Goal: Task Accomplishment & Management: Use online tool/utility

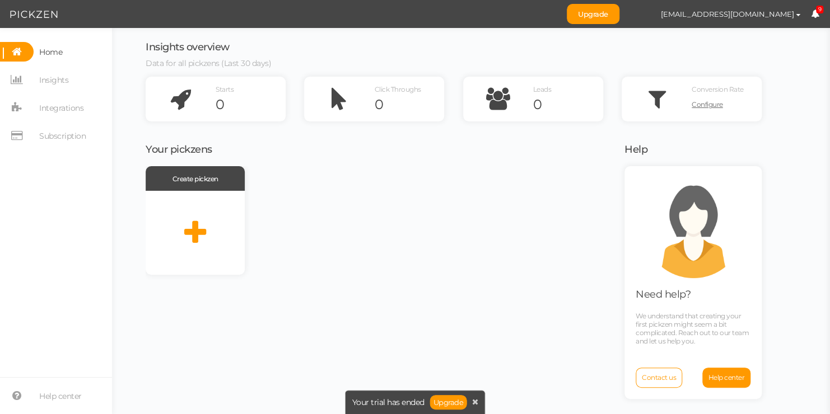
click at [166, 307] on div "Create pickzen" at bounding box center [378, 288] width 465 height 245
click at [211, 225] on div at bounding box center [195, 233] width 99 height 84
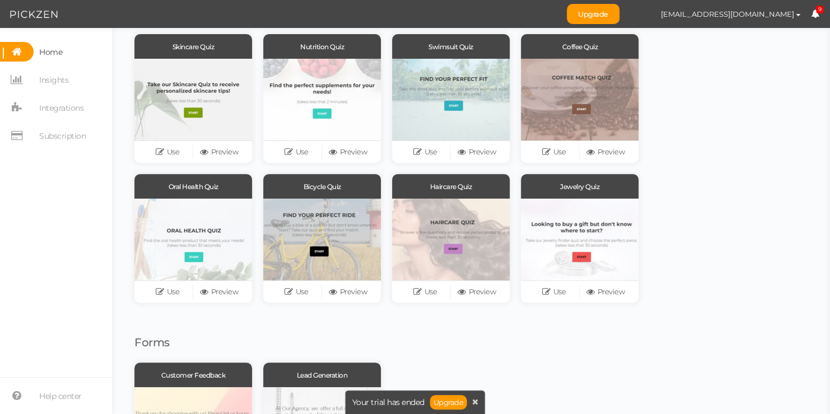
scroll to position [116, 0]
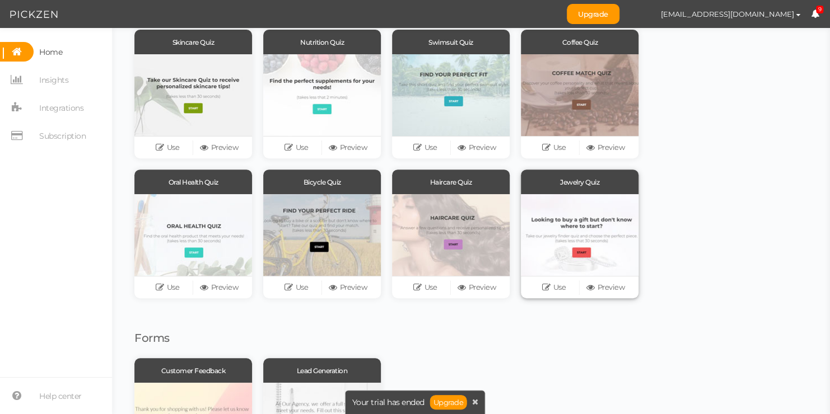
click at [583, 237] on div at bounding box center [580, 235] width 118 height 82
click at [557, 290] on link "Use" at bounding box center [554, 288] width 52 height 16
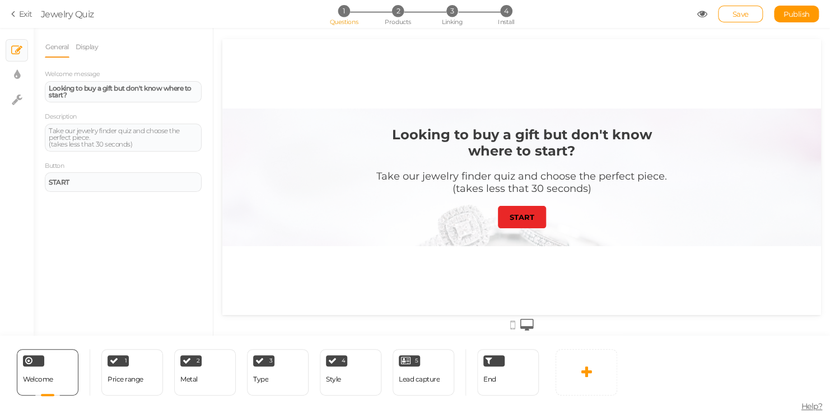
click at [525, 217] on strong "START" at bounding box center [522, 217] width 25 height 9
click at [122, 363] on div "1" at bounding box center [118, 361] width 21 height 11
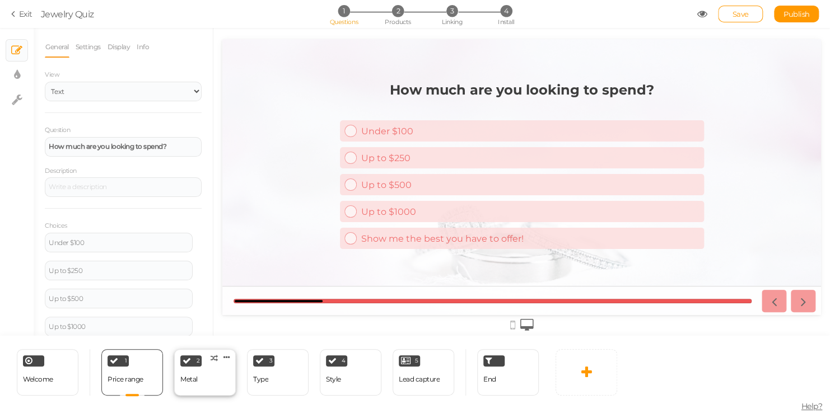
click at [229, 377] on div "2 Metal × Define the conditions to show this slide. Clone Change type Delete" at bounding box center [205, 372] width 62 height 46
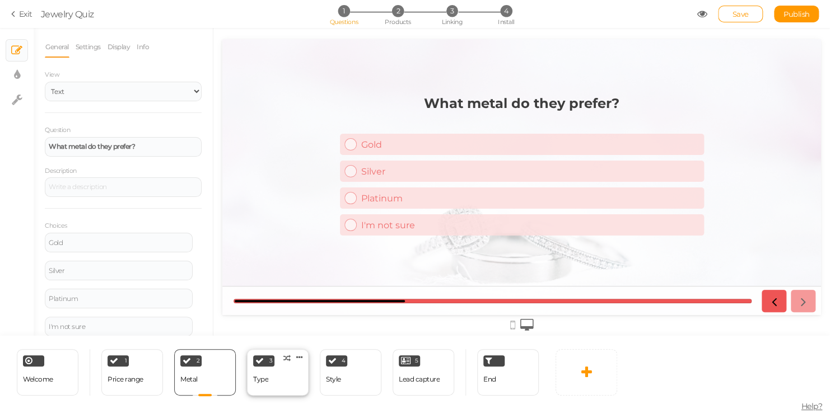
click at [282, 372] on div "3 Type × Define the conditions to show this slide. Clone Change type Delete" at bounding box center [278, 372] width 62 height 46
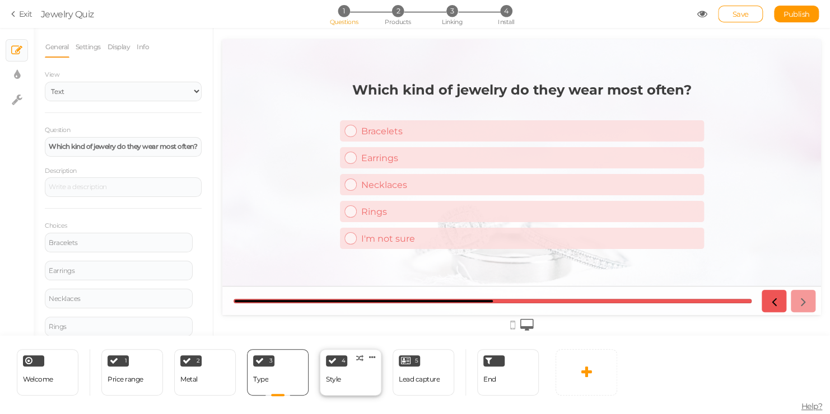
click at [323, 374] on div "4 Style × Define the conditions to show this slide. Clone Change type Delete" at bounding box center [351, 372] width 62 height 46
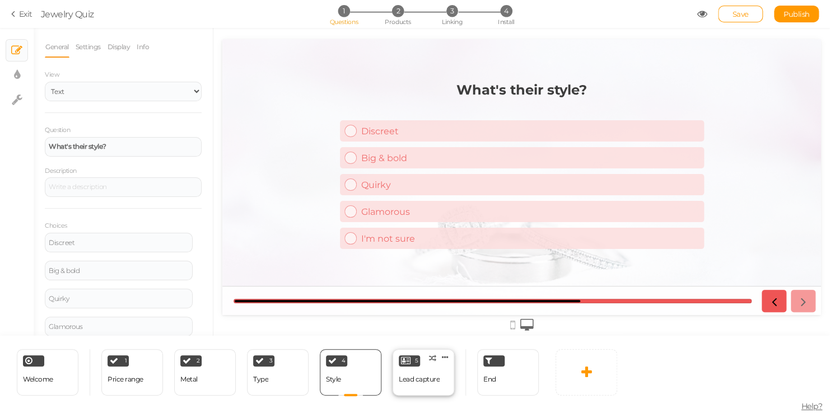
click at [409, 384] on div "Lead capture" at bounding box center [419, 380] width 41 height 20
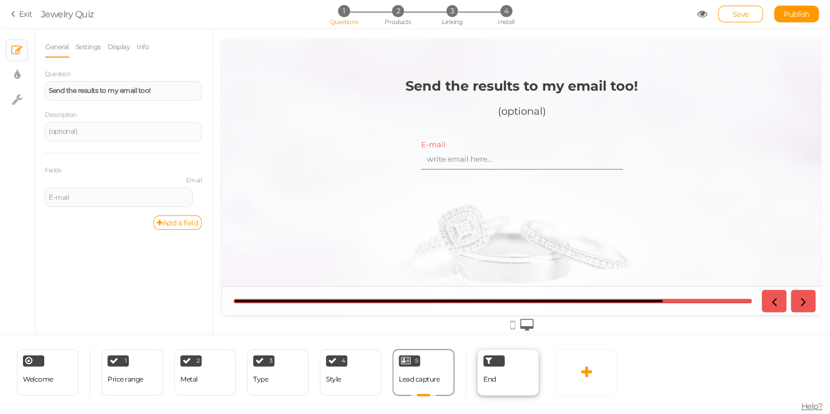
click at [489, 383] on span "End" at bounding box center [489, 379] width 13 height 8
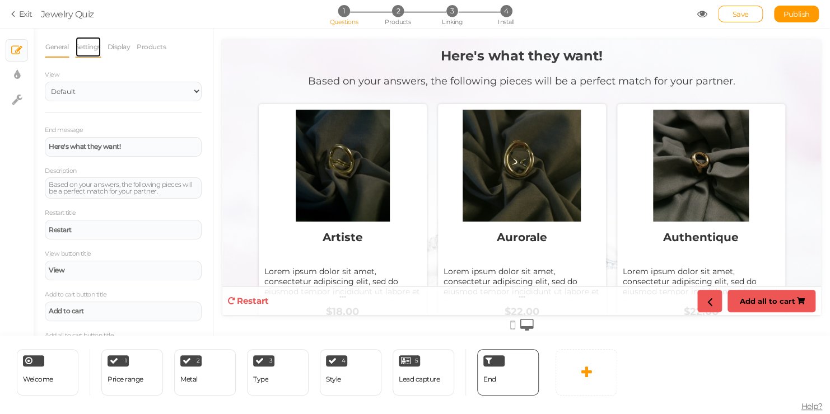
click at [79, 50] on link "Settings" at bounding box center [88, 46] width 26 height 21
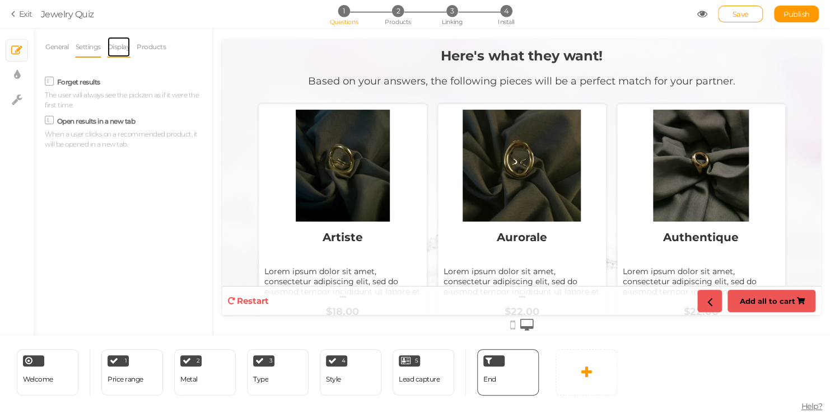
click at [110, 54] on link "Display" at bounding box center [119, 46] width 24 height 21
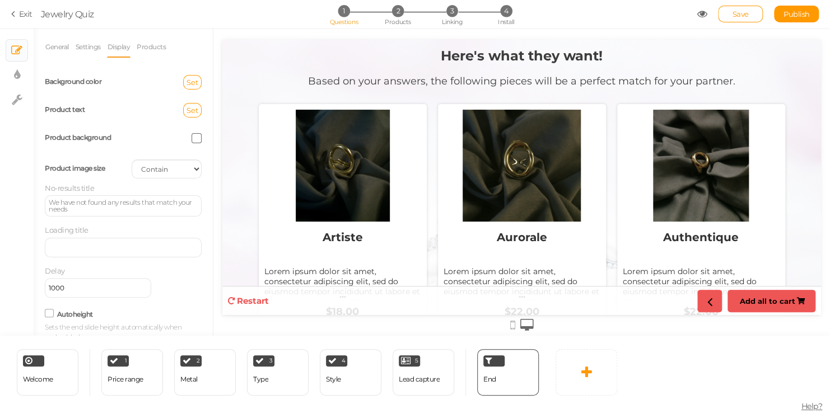
click at [174, 81] on div "Set" at bounding box center [166, 82] width 87 height 15
click at [186, 83] on span "Set" at bounding box center [192, 82] width 12 height 9
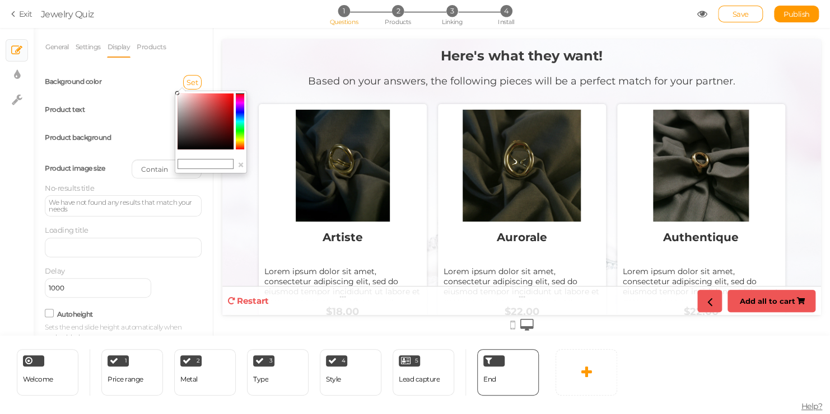
click at [180, 143] on colorpicker-saturation at bounding box center [206, 122] width 56 height 56
type input "#1c1b1b"
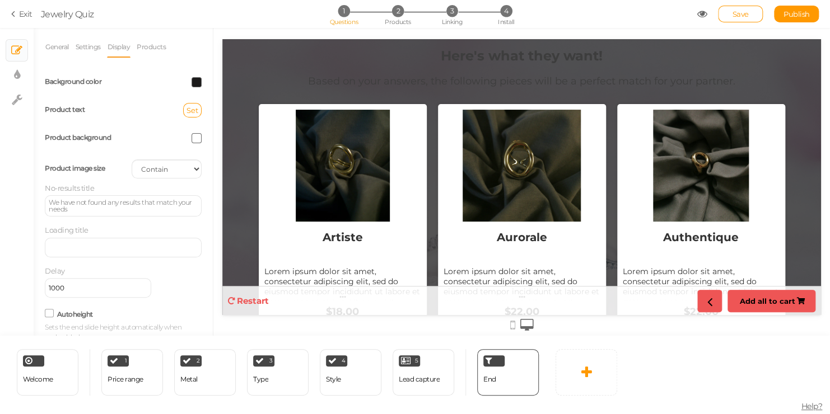
click at [192, 85] on span at bounding box center [197, 82] width 10 height 10
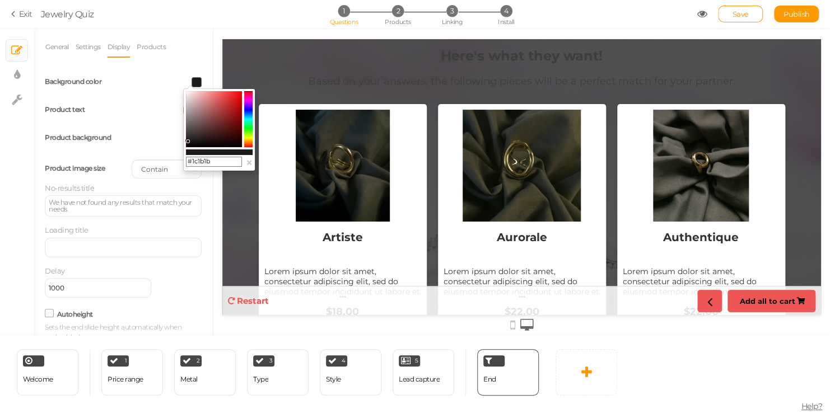
click at [189, 152] on colorpicker-preview at bounding box center [219, 153] width 67 height 6
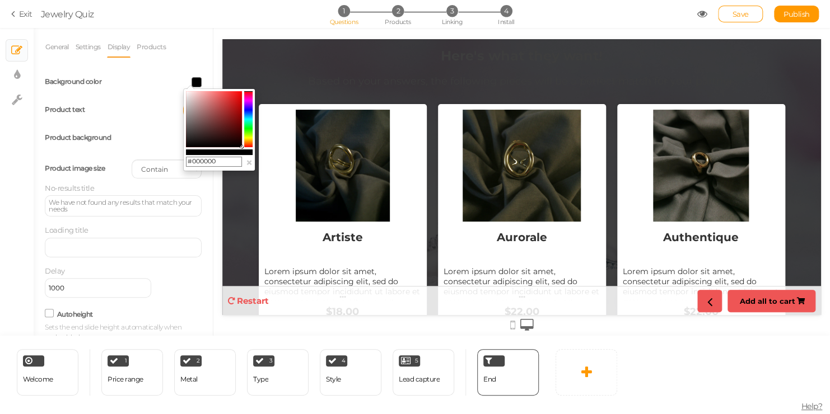
drag, startPoint x: 410, startPoint y: 181, endPoint x: 271, endPoint y: 150, distance: 142.8
click at [186, 148] on icon at bounding box center [186, 147] width 4 height 4
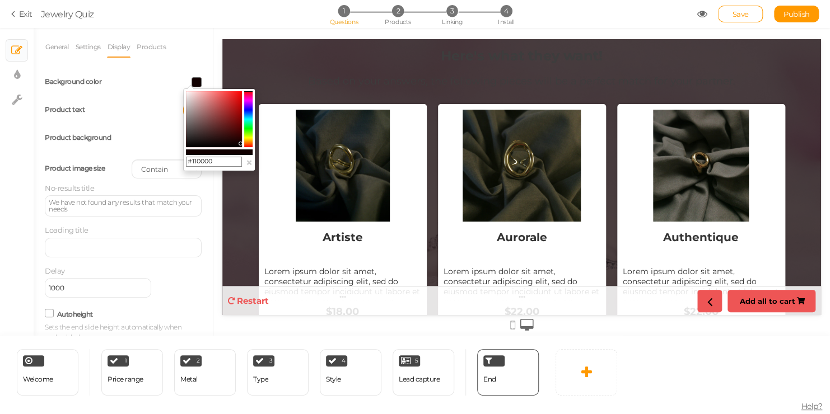
drag, startPoint x: 186, startPoint y: 148, endPoint x: 240, endPoint y: 143, distance: 54.0
click at [240, 143] on icon at bounding box center [240, 143] width 4 height 4
click at [246, 164] on button "×" at bounding box center [249, 163] width 7 height 12
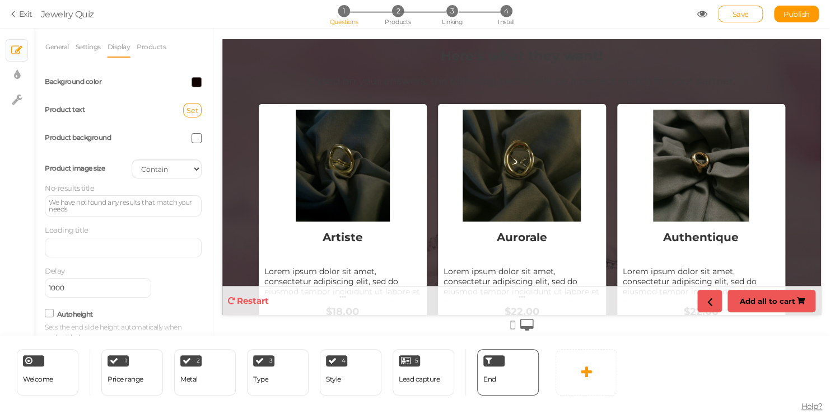
click at [192, 85] on span at bounding box center [197, 82] width 10 height 10
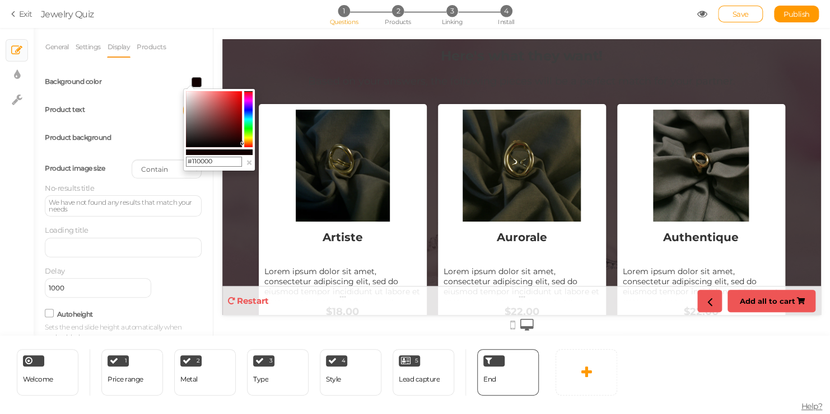
click at [249, 97] on colorpicker-hue at bounding box center [248, 119] width 8 height 56
click at [247, 110] on colorpicker-hue at bounding box center [248, 119] width 8 height 56
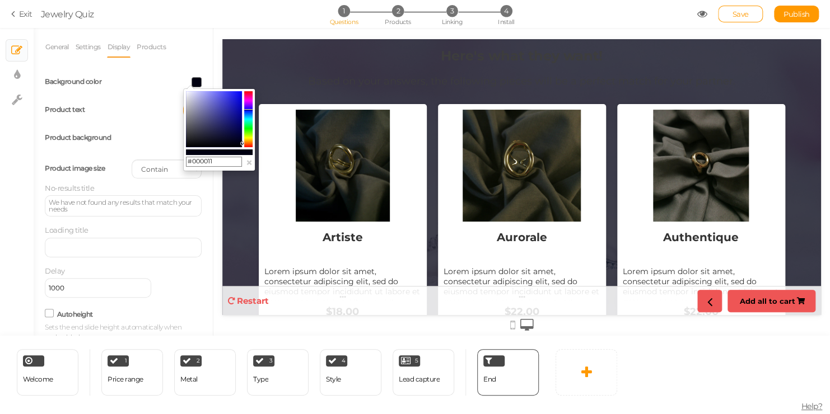
click at [246, 134] on colorpicker-hue at bounding box center [248, 119] width 8 height 56
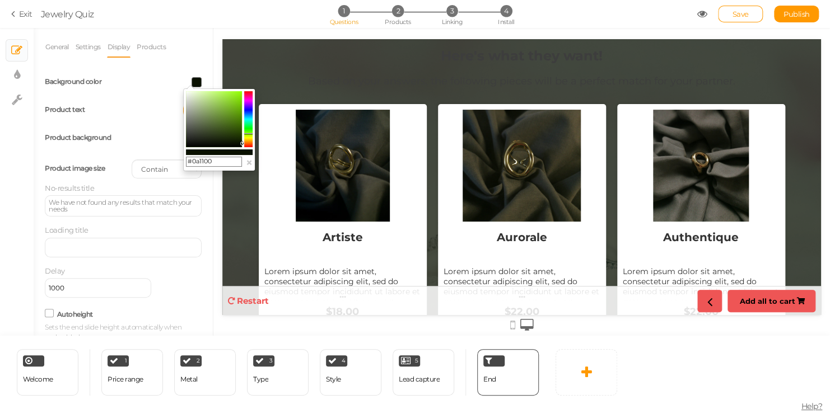
click at [247, 141] on colorpicker-hue at bounding box center [248, 119] width 8 height 56
type input "#110b00"
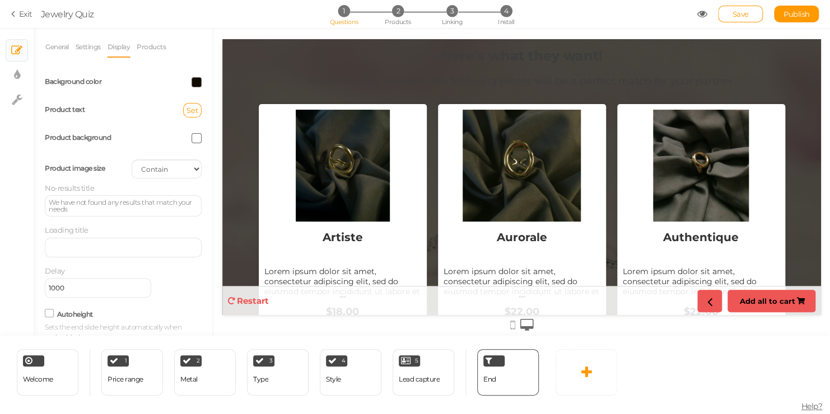
click at [186, 49] on ul "General Settings Display Products" at bounding box center [123, 46] width 157 height 21
click at [186, 108] on span "Set" at bounding box center [192, 110] width 12 height 9
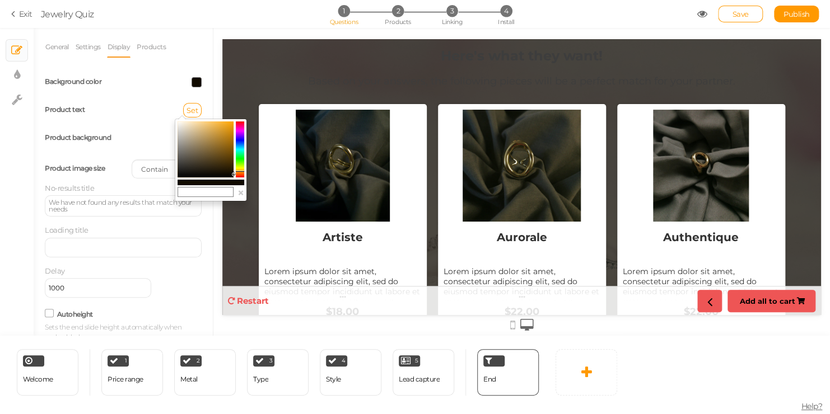
click at [92, 125] on div "Product background" at bounding box center [123, 138] width 174 height 28
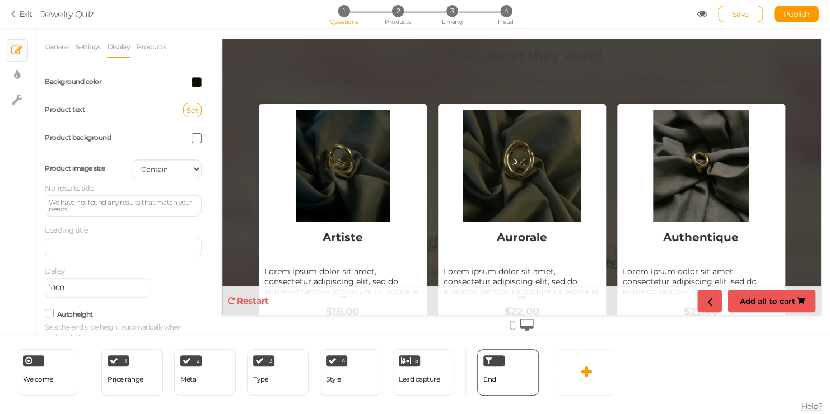
click at [192, 142] on span at bounding box center [197, 138] width 10 height 10
click at [130, 157] on div "Product image size Cover Contain Default" at bounding box center [123, 169] width 174 height 28
click at [164, 168] on select "Cover Contain Default" at bounding box center [167, 169] width 70 height 19
click at [132, 160] on select "Cover Contain Default" at bounding box center [167, 169] width 70 height 19
click at [165, 170] on select "Cover Contain Default" at bounding box center [167, 169] width 70 height 19
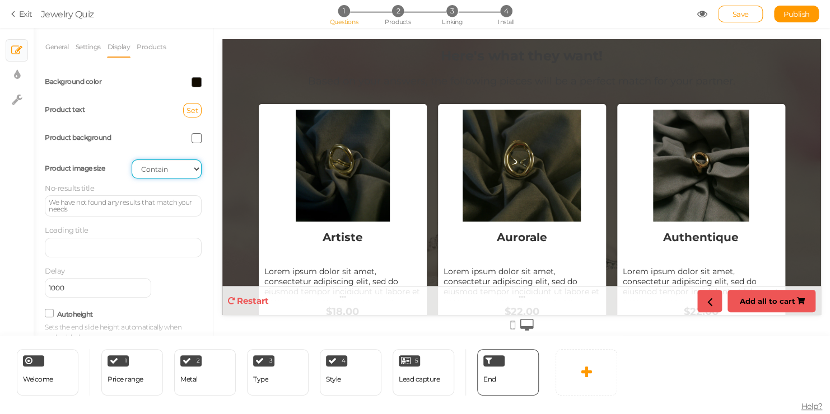
select select "cover"
click at [132, 160] on select "Cover Contain Default" at bounding box center [167, 169] width 70 height 19
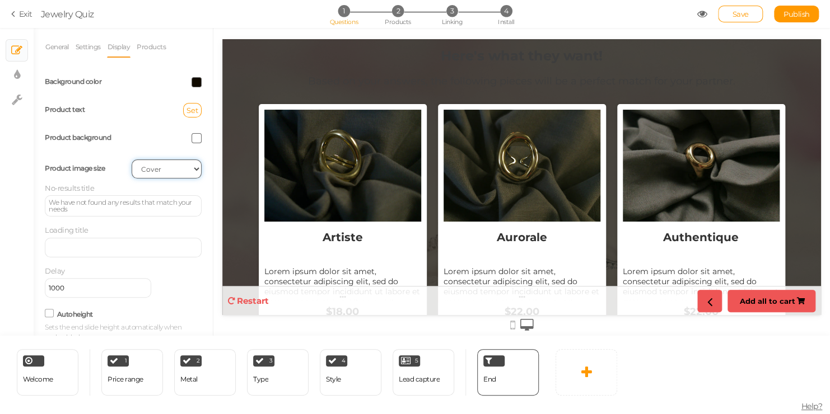
click at [169, 162] on select "Cover Contain Default" at bounding box center [167, 169] width 70 height 19
click at [132, 160] on select "Cover Contain Default" at bounding box center [167, 169] width 70 height 19
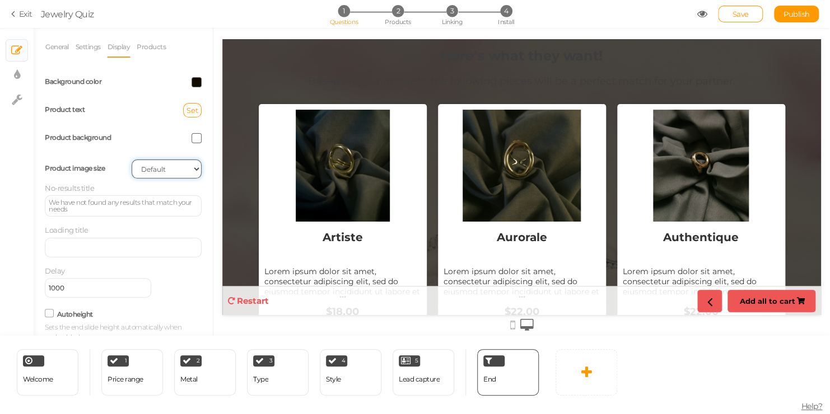
click at [178, 169] on select "Cover Contain Default" at bounding box center [167, 169] width 70 height 19
click at [132, 160] on select "Cover Contain Default" at bounding box center [167, 169] width 70 height 19
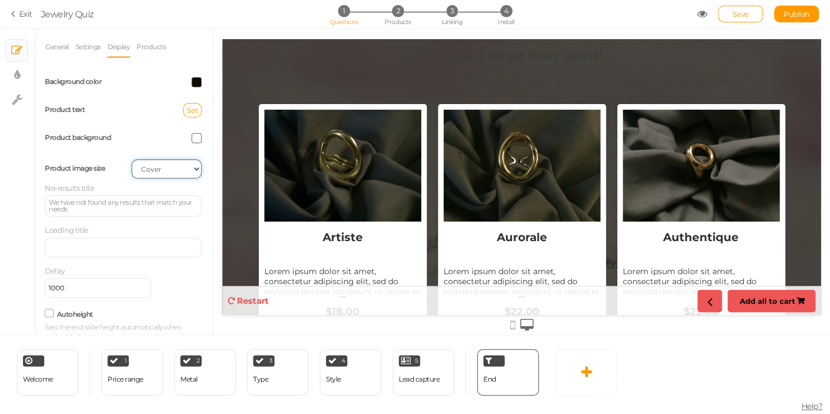
click at [175, 165] on select "Cover Contain Default" at bounding box center [167, 169] width 70 height 19
select select "contain"
click at [132, 160] on select "Cover Contain Default" at bounding box center [167, 169] width 70 height 19
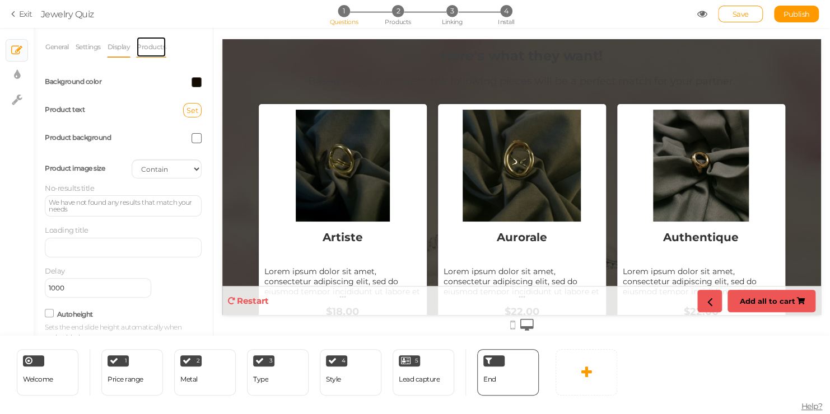
click at [153, 48] on link "Products" at bounding box center [151, 46] width 30 height 21
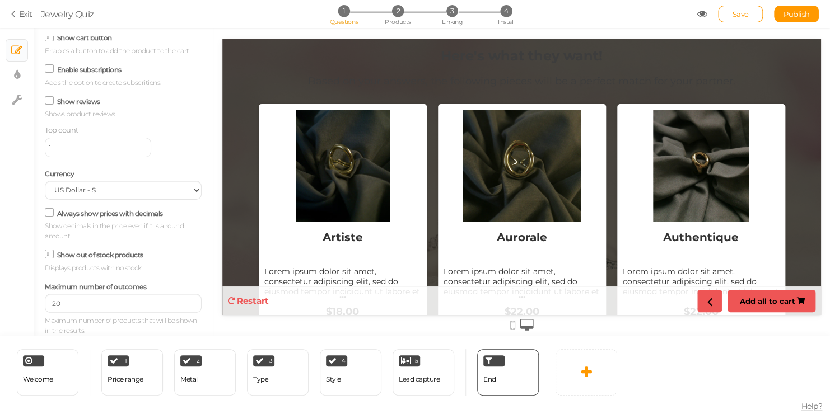
scroll to position [305, 0]
click at [171, 193] on select "US Dollar - $ Euro - € British Pound - £ Canadian Dollar - CAD Australian Dolla…" at bounding box center [123, 190] width 157 height 19
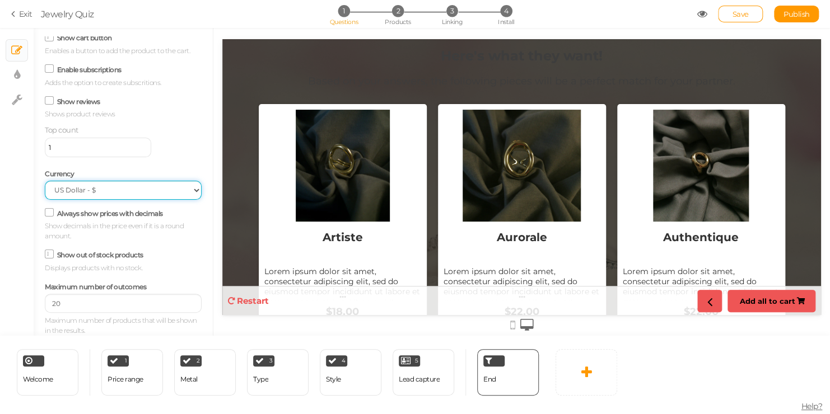
select select "EUR"
click at [45, 181] on select "US Dollar - $ Euro - € British Pound - £ Canadian Dollar - CAD Australian Dolla…" at bounding box center [123, 190] width 157 height 19
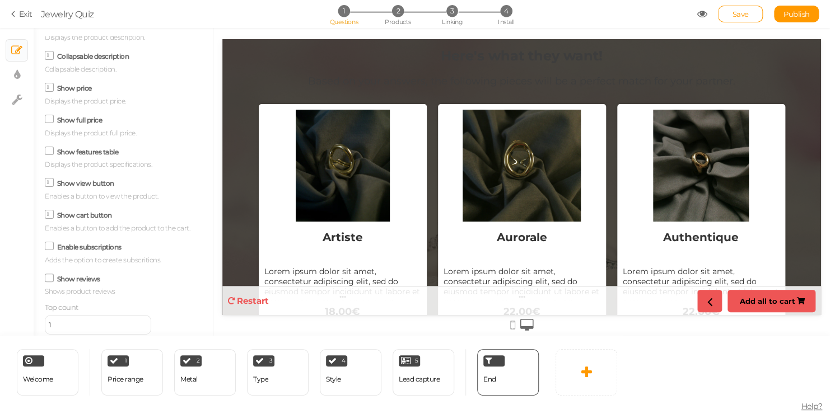
scroll to position [0, 0]
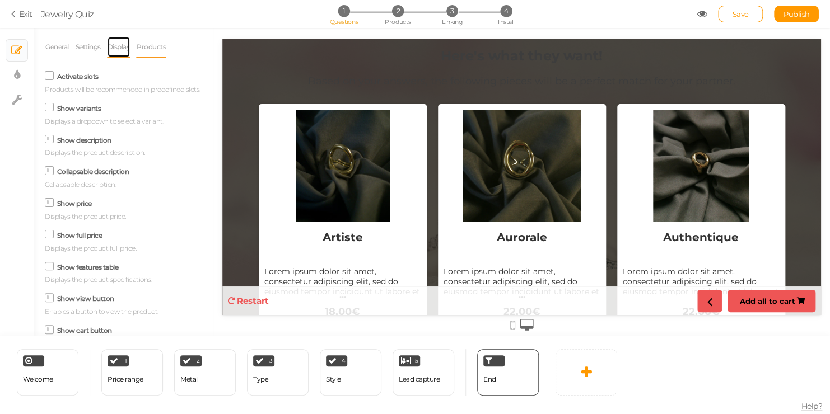
click at [125, 45] on link "Display" at bounding box center [119, 46] width 24 height 21
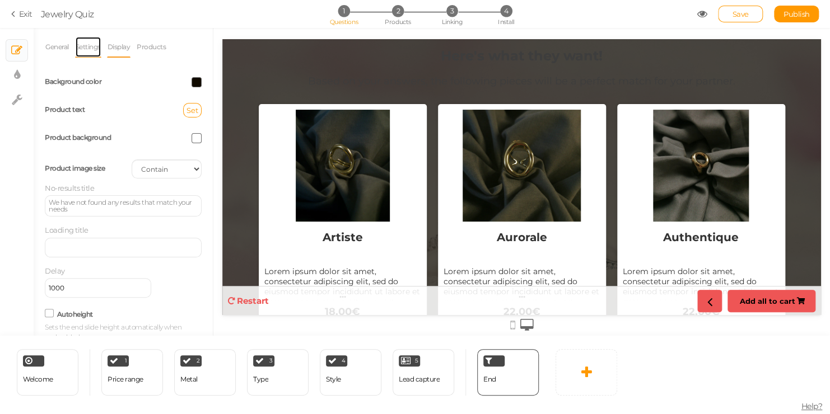
click at [84, 47] on link "Settings" at bounding box center [88, 46] width 26 height 21
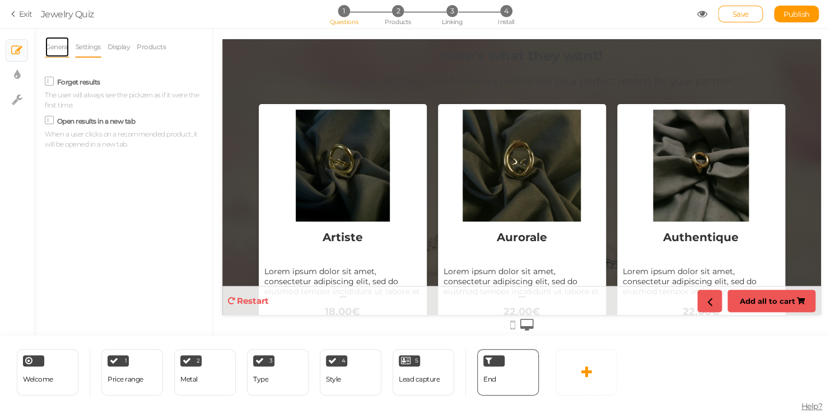
click at [61, 52] on link "General" at bounding box center [57, 46] width 25 height 21
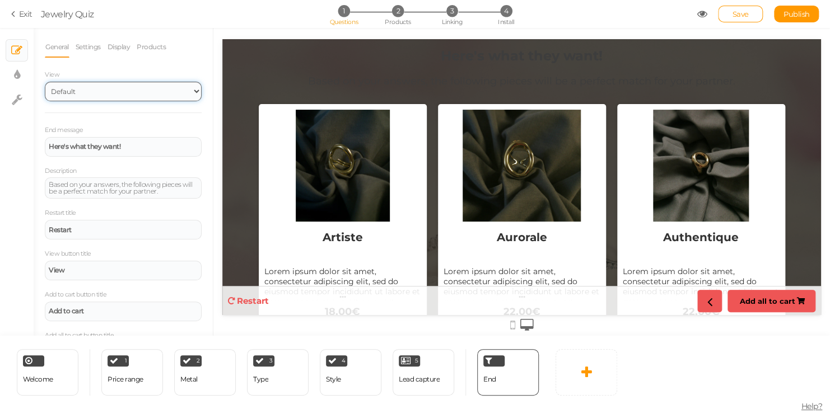
click at [153, 97] on select "Default Top" at bounding box center [123, 92] width 157 height 20
click at [45, 82] on select "Default Top" at bounding box center [123, 92] width 157 height 20
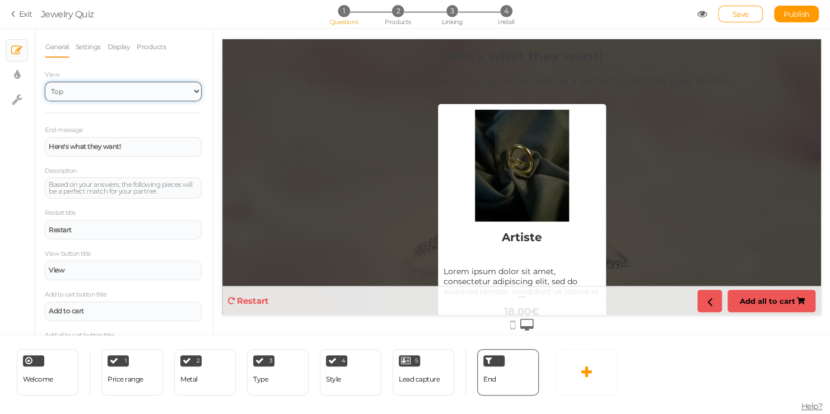
click at [158, 88] on select "Default Top" at bounding box center [123, 92] width 157 height 20
select select "1"
click at [45, 82] on select "Default Top" at bounding box center [123, 92] width 157 height 20
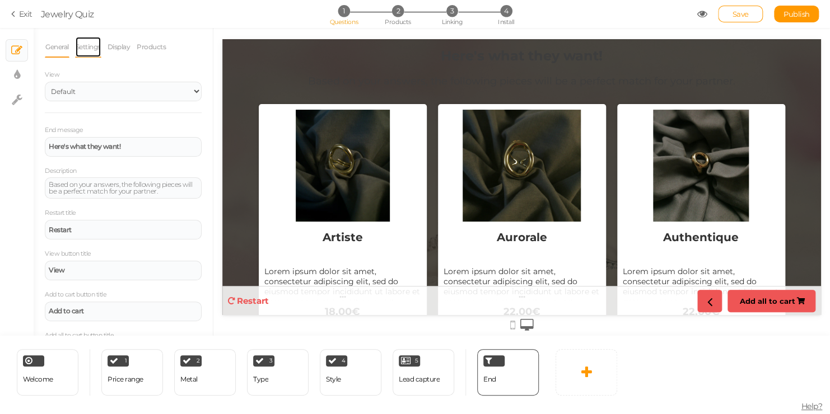
click at [98, 43] on link "Settings" at bounding box center [88, 46] width 26 height 21
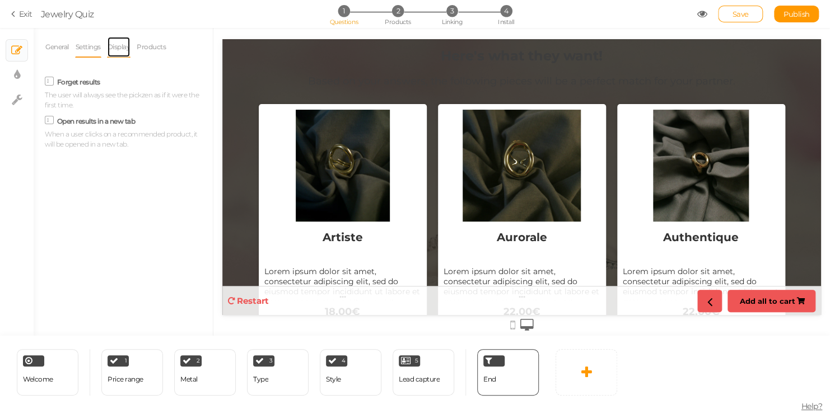
click at [119, 50] on link "Display" at bounding box center [119, 46] width 24 height 21
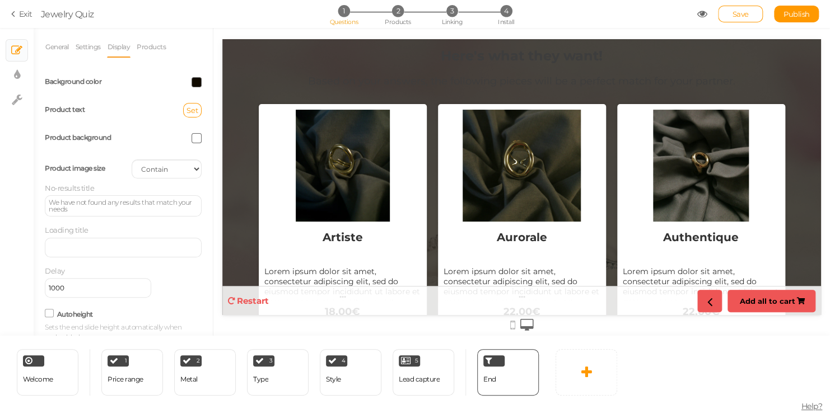
click at [192, 136] on span at bounding box center [197, 138] width 10 height 10
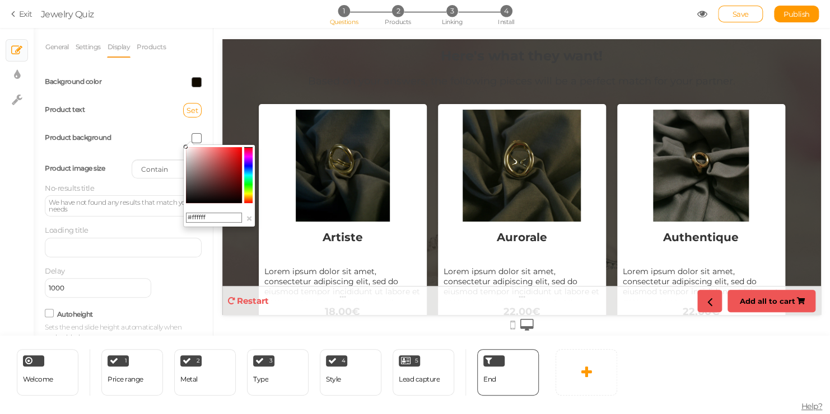
click at [132, 119] on div "Product text Set" at bounding box center [123, 110] width 174 height 28
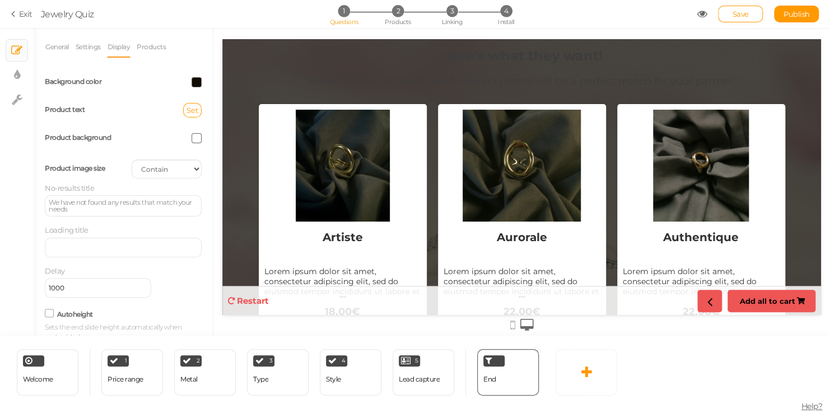
scroll to position [12, 0]
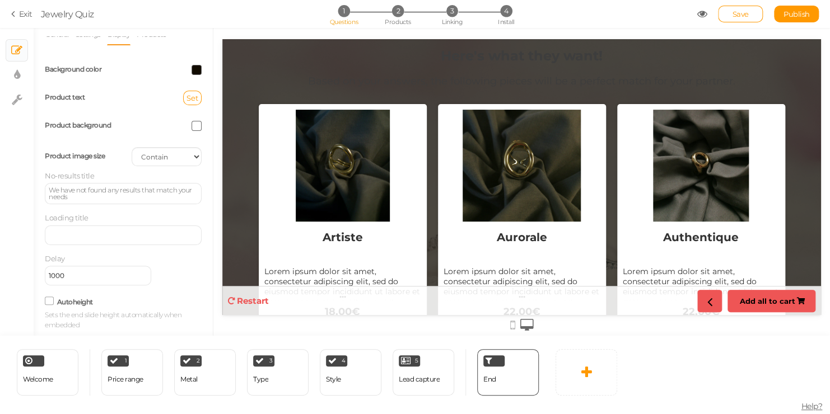
click at [143, 180] on div "No-results title We have not found any results that match your needs" at bounding box center [123, 188] width 157 height 34
click at [18, 81] on tip-cont at bounding box center [17, 74] width 6 height 13
select select "2"
select select "montserrat"
select select "fade"
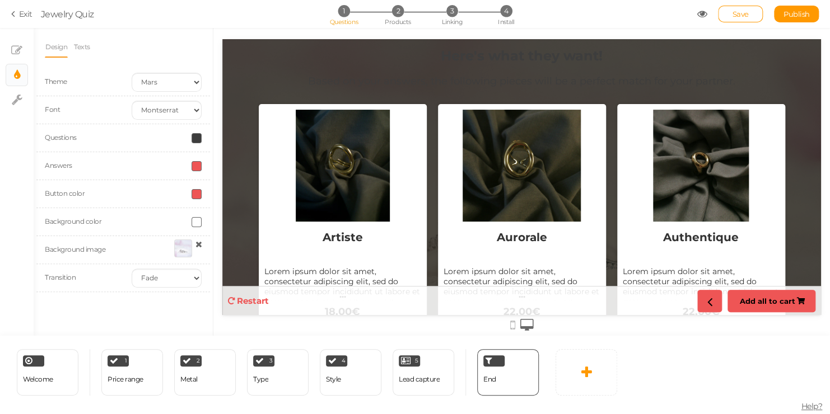
click at [154, 136] on div at bounding box center [166, 138] width 87 height 10
click at [195, 138] on span at bounding box center [197, 138] width 10 height 10
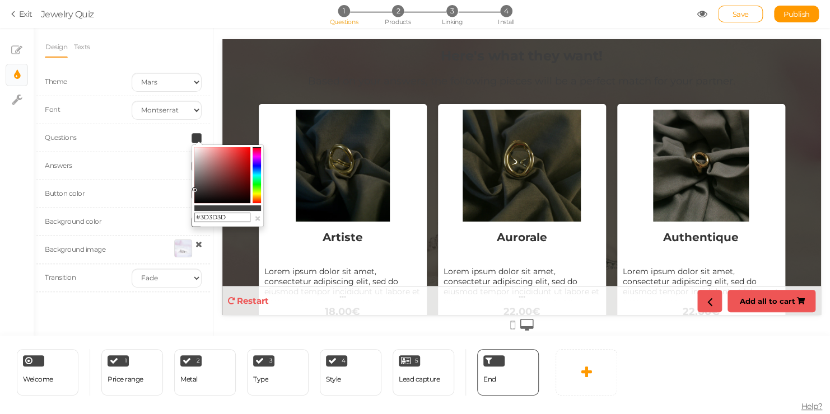
click at [198, 197] on colorpicker-saturation at bounding box center [222, 175] width 56 height 56
click at [201, 200] on colorpicker-saturation at bounding box center [222, 175] width 56 height 56
type input "#0b0a0a"
click at [106, 142] on div "Questions" at bounding box center [79, 138] width 87 height 12
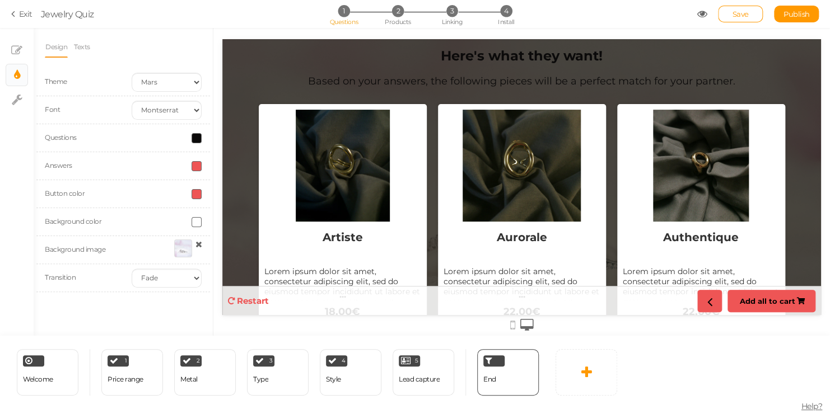
click at [186, 171] on div "Answers" at bounding box center [123, 166] width 174 height 28
click at [195, 168] on span at bounding box center [197, 166] width 10 height 10
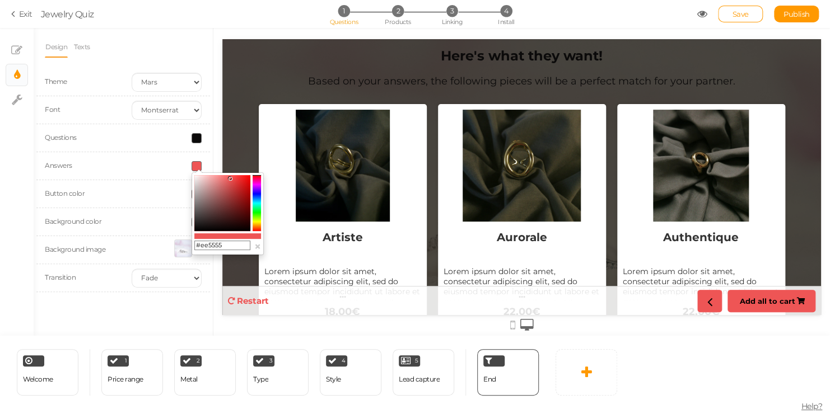
click at [197, 176] on colorpicker-saturation at bounding box center [222, 203] width 56 height 56
click at [198, 181] on colorpicker-saturation at bounding box center [222, 203] width 56 height 56
type input "#fffefe"
drag, startPoint x: 198, startPoint y: 181, endPoint x: 194, endPoint y: 169, distance: 12.9
click at [194, 172] on div "#fffefe ×" at bounding box center [228, 213] width 72 height 83
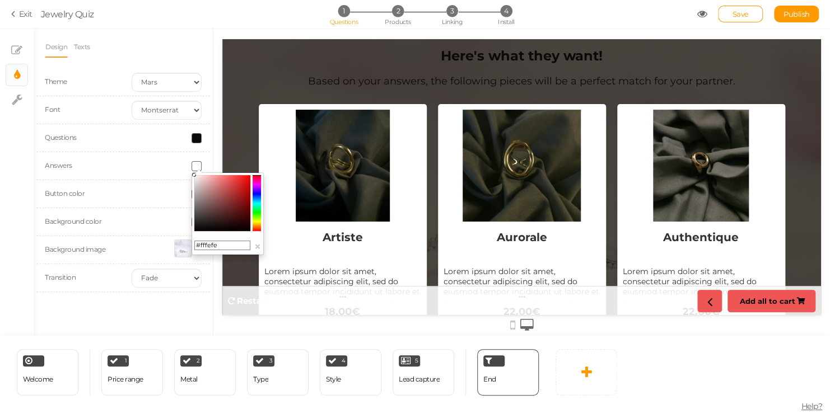
click at [138, 170] on div at bounding box center [166, 166] width 87 height 10
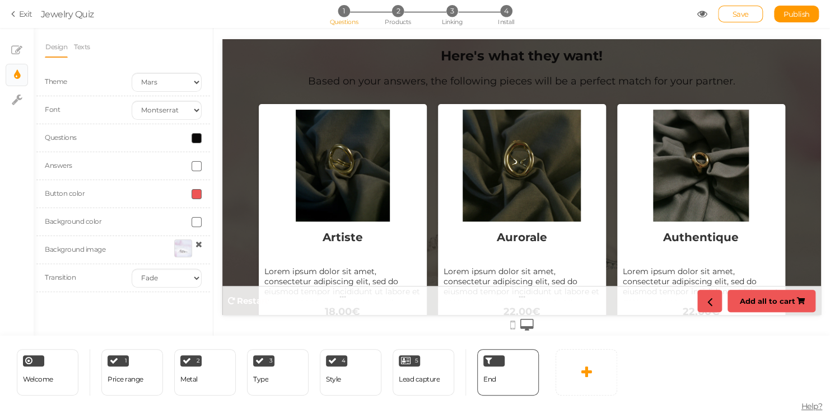
click at [193, 199] on span at bounding box center [197, 194] width 10 height 10
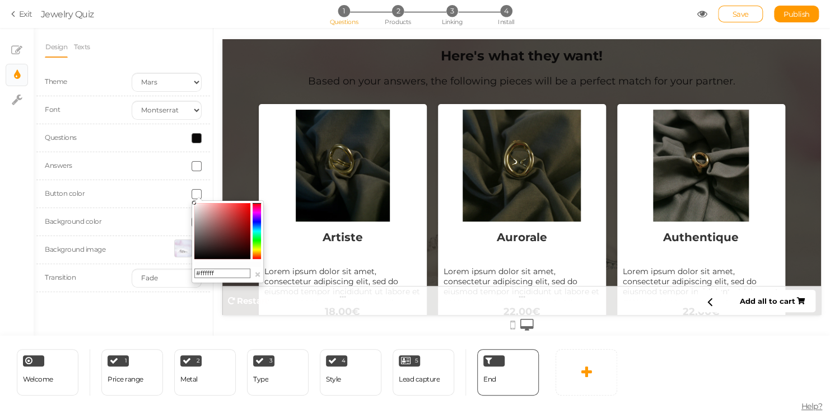
type input "#f8f3f3"
drag, startPoint x: 233, startPoint y: 207, endPoint x: 195, endPoint y: 204, distance: 37.6
click at [195, 204] on colorpicker-saturation at bounding box center [222, 231] width 56 height 56
click at [147, 189] on div at bounding box center [166, 194] width 87 height 10
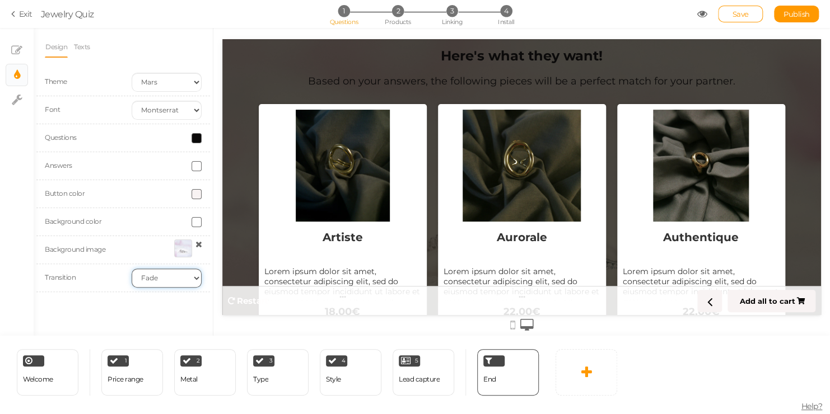
click at [197, 278] on select "None Fade Switch" at bounding box center [167, 278] width 70 height 19
click at [132, 269] on select "None Fade Switch" at bounding box center [167, 278] width 70 height 19
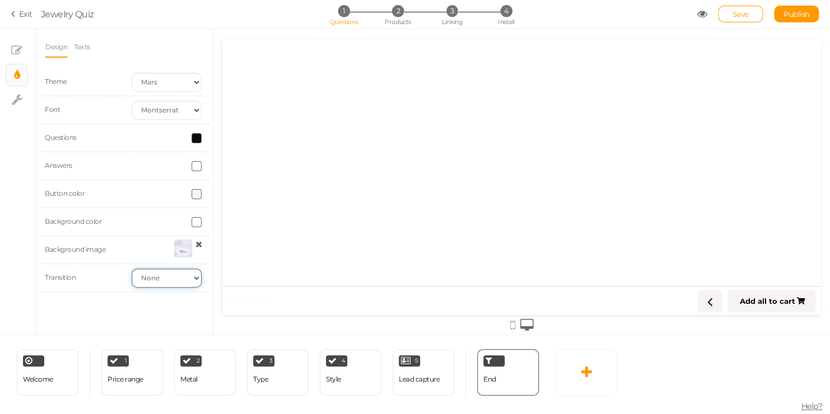
click at [183, 277] on select "None Fade Switch" at bounding box center [167, 278] width 70 height 19
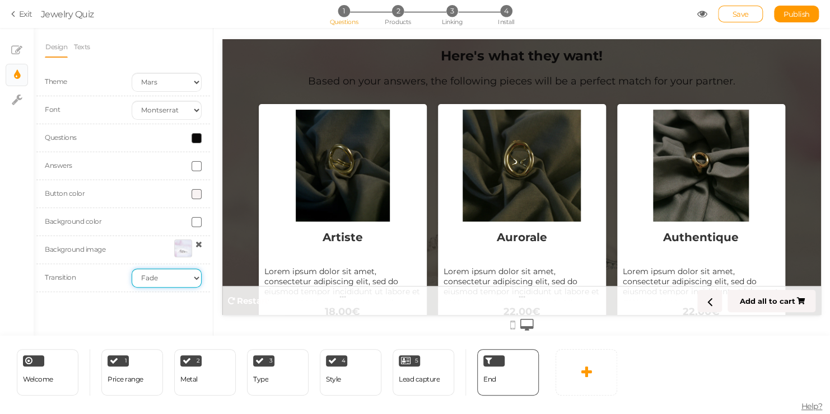
click at [132, 269] on select "None Fade Switch" at bounding box center [167, 278] width 70 height 19
click at [194, 272] on select "None Fade Switch" at bounding box center [167, 278] width 70 height 19
click at [132, 269] on select "None Fade Switch" at bounding box center [167, 278] width 70 height 19
click at [190, 281] on select "None Fade Switch" at bounding box center [167, 278] width 70 height 19
select select "fade"
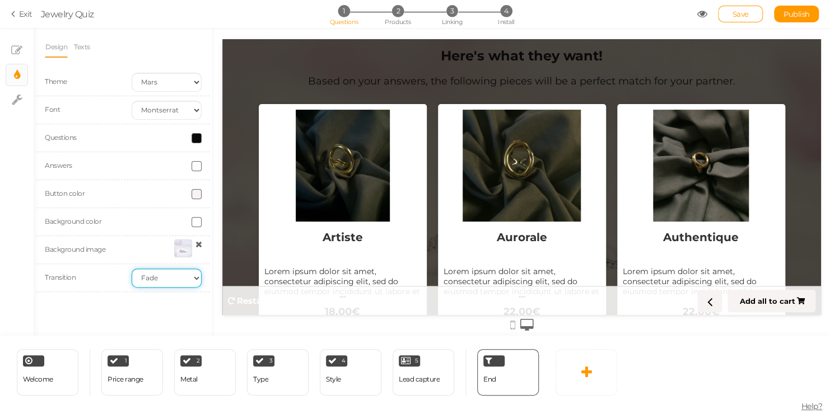
click at [132, 269] on select "None Fade Switch" at bounding box center [167, 278] width 70 height 19
click at [194, 275] on select "None Fade Switch" at bounding box center [167, 278] width 70 height 19
click at [132, 269] on select "None Fade Switch" at bounding box center [167, 278] width 70 height 19
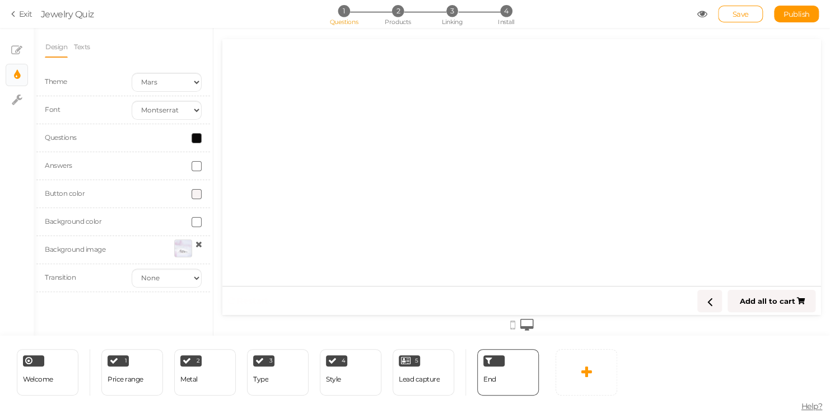
click at [198, 265] on div "Transition None Fade Switch" at bounding box center [123, 278] width 174 height 28
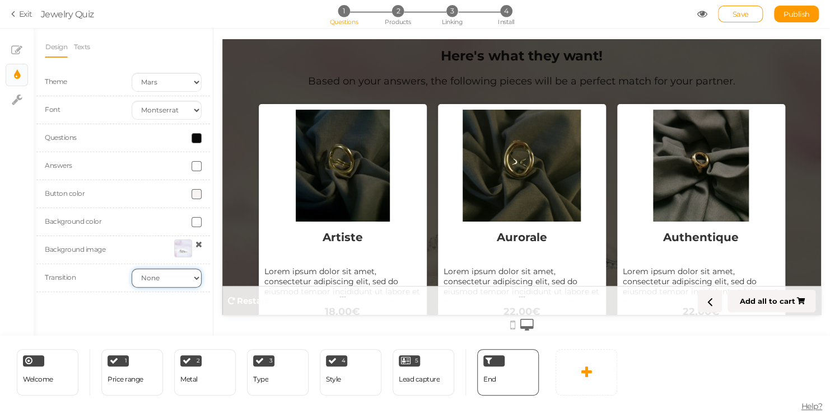
click at [195, 269] on select "None Fade Switch" at bounding box center [167, 278] width 70 height 19
select select "fade"
click at [132, 269] on select "None Fade Switch" at bounding box center [167, 278] width 70 height 19
click at [178, 250] on div at bounding box center [183, 249] width 18 height 18
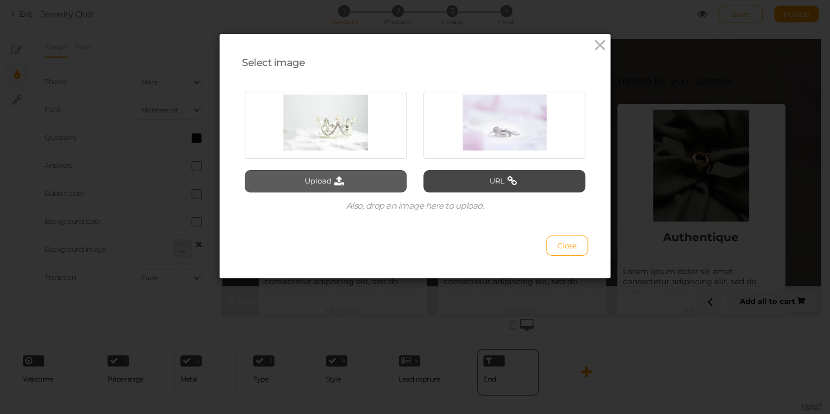
click at [343, 184] on button "Upload" at bounding box center [326, 181] width 162 height 22
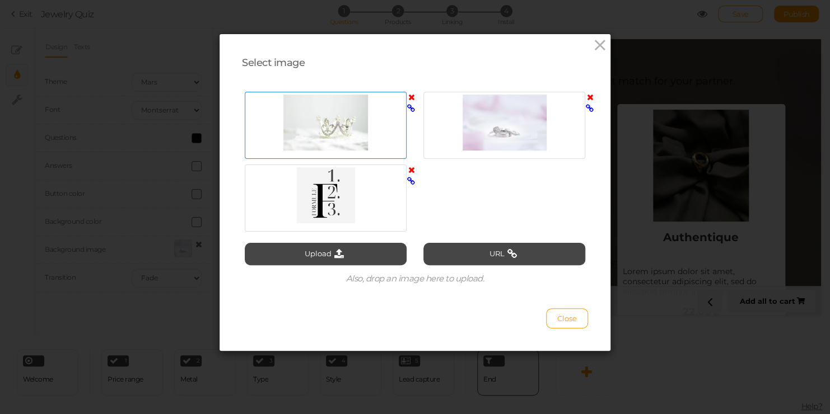
click at [410, 99] on icon at bounding box center [411, 97] width 7 height 8
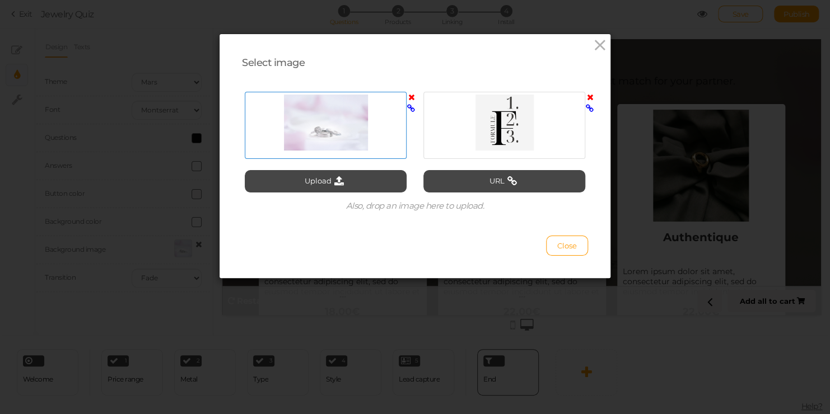
click at [408, 95] on icon at bounding box center [411, 97] width 7 height 8
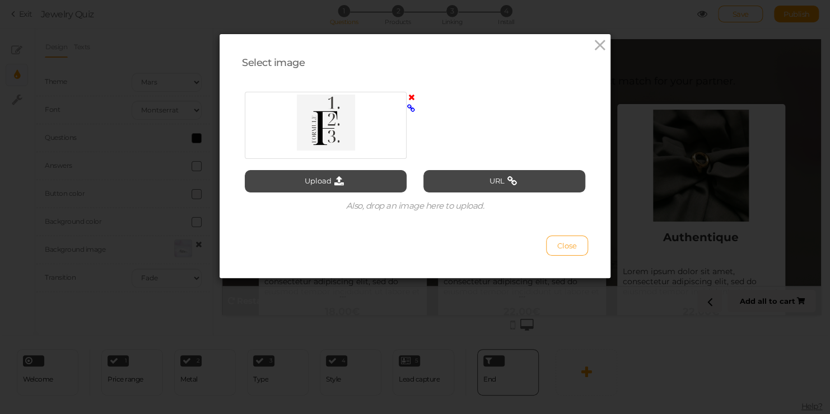
click at [549, 249] on button "Close" at bounding box center [567, 246] width 42 height 20
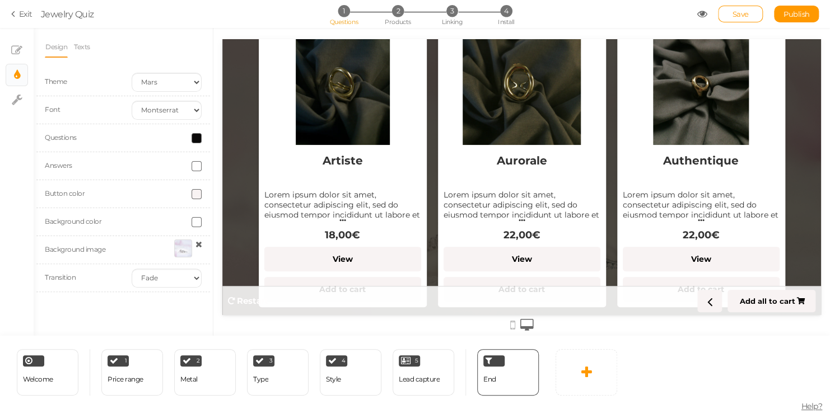
scroll to position [0, 0]
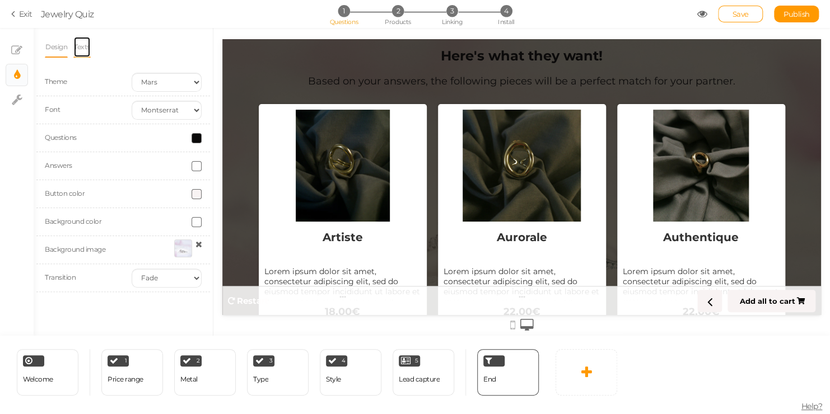
click at [89, 40] on link "Texts" at bounding box center [81, 46] width 17 height 21
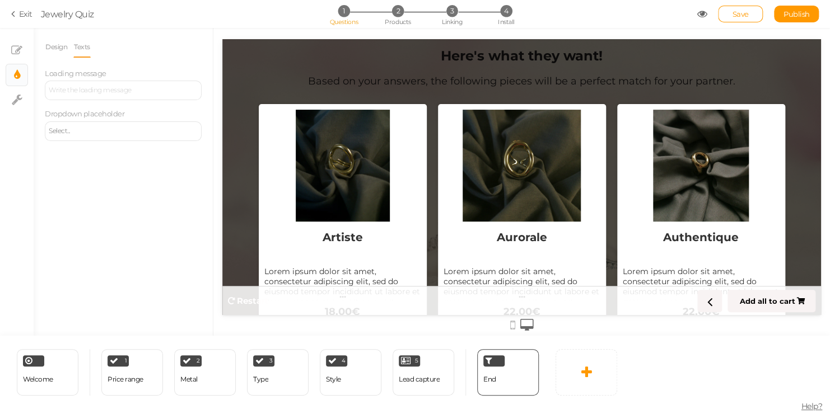
click at [101, 89] on div at bounding box center [123, 91] width 157 height 20
click at [17, 100] on icon at bounding box center [17, 99] width 11 height 11
select select "en"
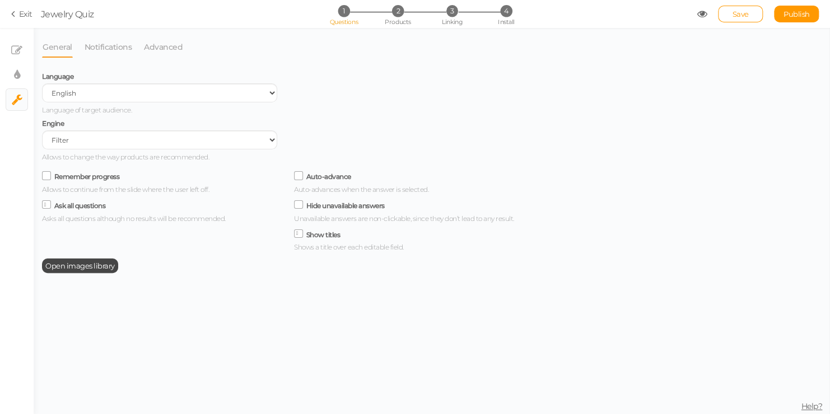
click at [122, 107] on span "Language of target audience." at bounding box center [87, 110] width 90 height 8
click at [125, 99] on select "Spanish English Portuguese" at bounding box center [159, 92] width 235 height 19
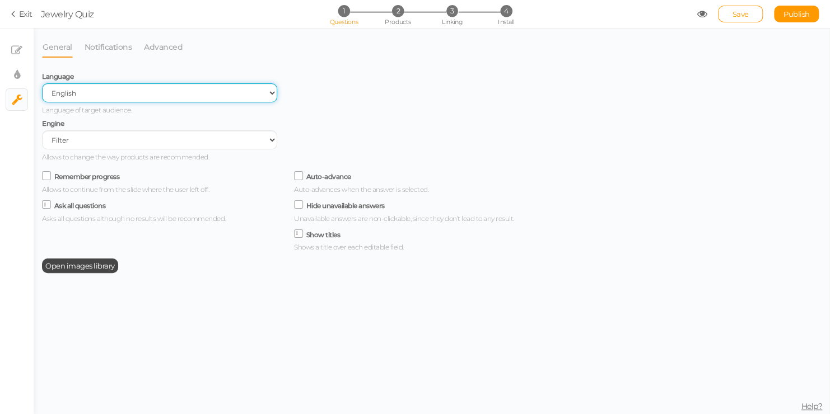
click at [42, 84] on select "Spanish English Portuguese" at bounding box center [159, 92] width 235 height 19
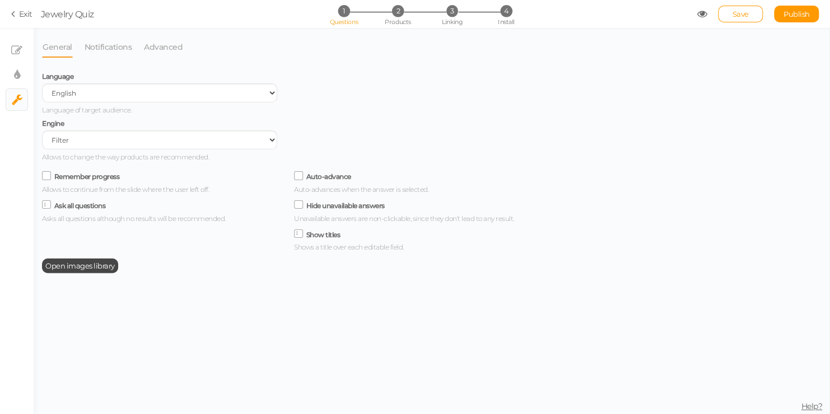
click at [108, 150] on div "Engine Filter AI Tree No-Code Form (No products) Allows to change the way produ…" at bounding box center [159, 138] width 235 height 47
click at [111, 147] on select "Filter AI Tree No-Code Form (No products)" at bounding box center [159, 139] width 235 height 19
click at [164, 120] on div "Engine Filter AI Tree No-Code Form (No products) Allows to change the way produ…" at bounding box center [159, 138] width 235 height 47
click at [104, 50] on link "Notifications" at bounding box center [108, 46] width 49 height 21
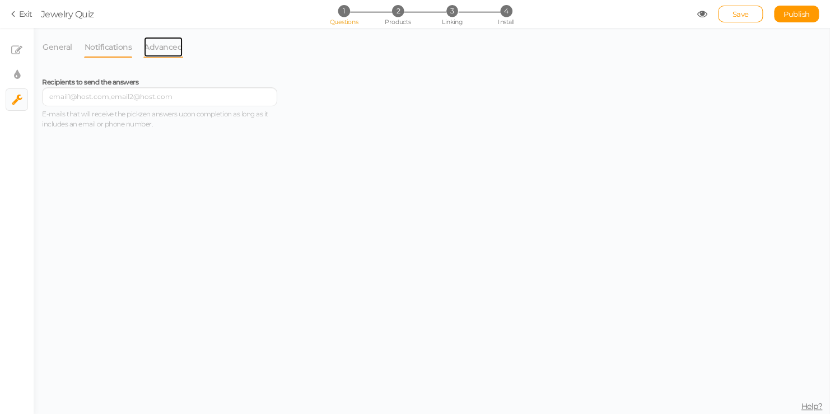
click at [160, 43] on link "Advanced" at bounding box center [163, 46] width 40 height 21
click at [21, 71] on link "× Display settings" at bounding box center [16, 74] width 21 height 21
select select "2"
select select "montserrat"
select select "fade"
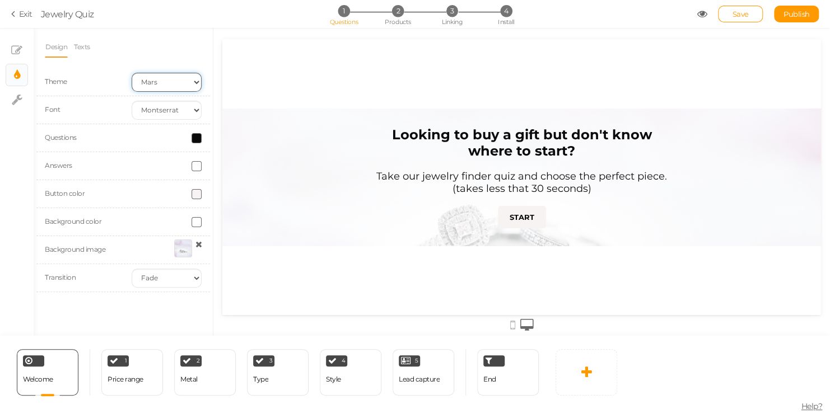
click at [183, 83] on select "Earth Mars" at bounding box center [167, 82] width 70 height 19
click at [132, 73] on select "Earth Mars" at bounding box center [167, 82] width 70 height 19
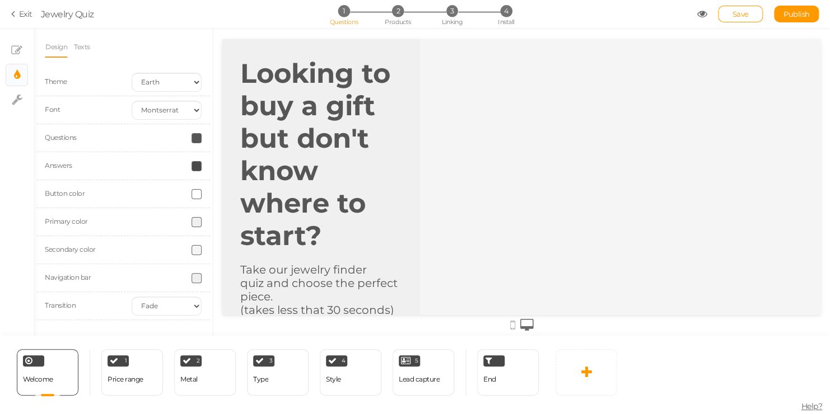
click at [180, 71] on div "Theme Earth Mars" at bounding box center [123, 82] width 174 height 28
click at [178, 78] on select "Earth Mars" at bounding box center [167, 82] width 70 height 19
select select "2"
click at [132, 73] on select "Earth Mars" at bounding box center [167, 82] width 70 height 19
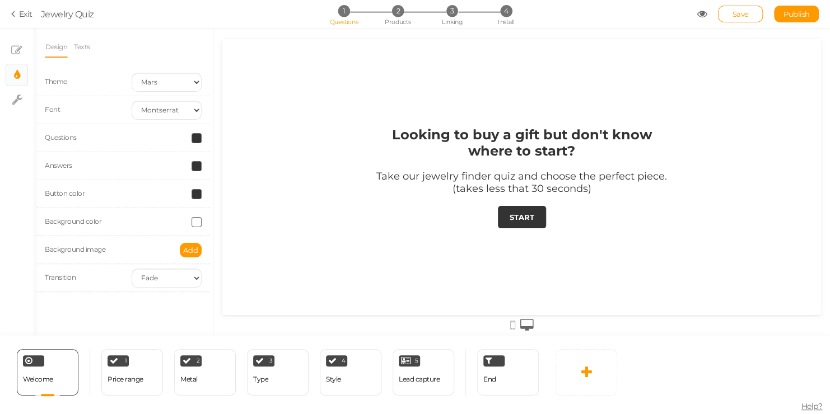
drag, startPoint x: 385, startPoint y: 148, endPoint x: 268, endPoint y: 89, distance: 131.5
click at [268, 89] on div "Looking to buy a gift but don't know where to start? Take our jewelry finder qu…" at bounding box center [521, 177] width 599 height 276
click at [190, 110] on select "Custom Default [PERSON_NAME] Montserrat Open Sans [PERSON_NAME] PT Sans Raleway…" at bounding box center [167, 110] width 70 height 19
click at [132, 101] on select "Custom Default [PERSON_NAME] Montserrat Open Sans [PERSON_NAME] PT Sans Raleway…" at bounding box center [167, 110] width 70 height 19
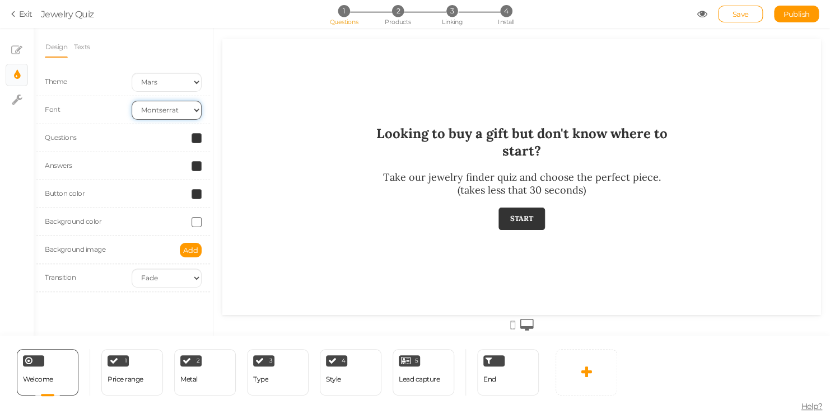
click at [182, 101] on select "Custom Default [PERSON_NAME] Montserrat Open Sans [PERSON_NAME] PT Sans Raleway…" at bounding box center [167, 110] width 70 height 19
click at [132, 101] on select "Custom Default [PERSON_NAME] Montserrat Open Sans [PERSON_NAME] PT Sans Raleway…" at bounding box center [167, 110] width 70 height 19
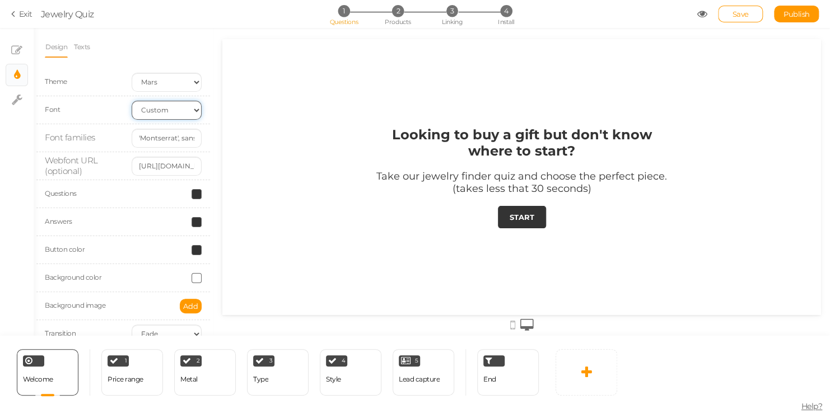
click at [186, 108] on select "Custom Default [PERSON_NAME] Montserrat Open Sans [PERSON_NAME] PT Sans Raleway…" at bounding box center [167, 110] width 70 height 19
click at [132, 101] on select "Custom Default [PERSON_NAME] Montserrat Open Sans [PERSON_NAME] PT Sans Raleway…" at bounding box center [167, 110] width 70 height 19
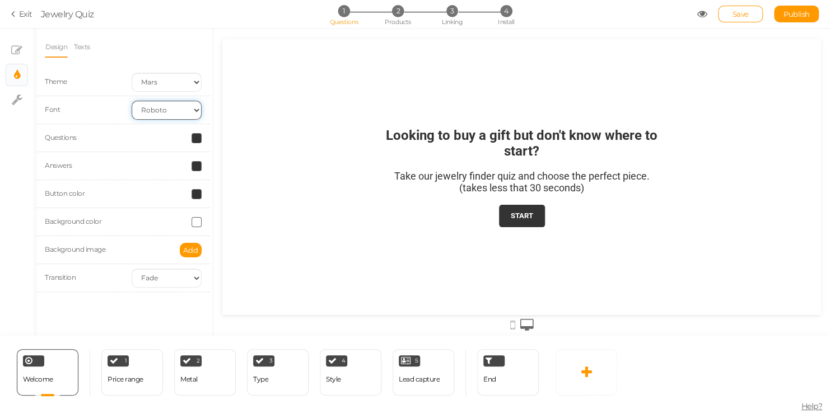
click at [190, 111] on select "Custom Default [PERSON_NAME] Montserrat Open Sans [PERSON_NAME] PT Sans Raleway…" at bounding box center [167, 110] width 70 height 19
click at [132, 101] on select "Custom Default [PERSON_NAME] Montserrat Open Sans [PERSON_NAME] PT Sans Raleway…" at bounding box center [167, 110] width 70 height 19
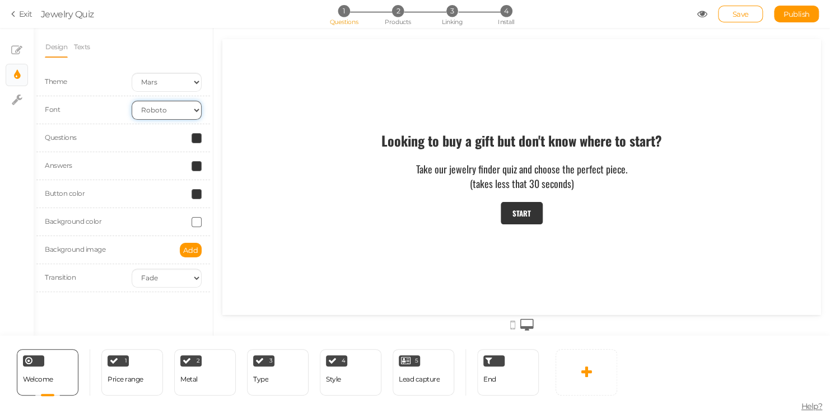
click at [186, 108] on select "Custom Default [PERSON_NAME] Montserrat Open Sans [PERSON_NAME] PT Sans Raleway…" at bounding box center [167, 110] width 70 height 19
click at [132, 101] on select "Custom Default [PERSON_NAME] Montserrat Open Sans [PERSON_NAME] PT Sans Raleway…" at bounding box center [167, 110] width 70 height 19
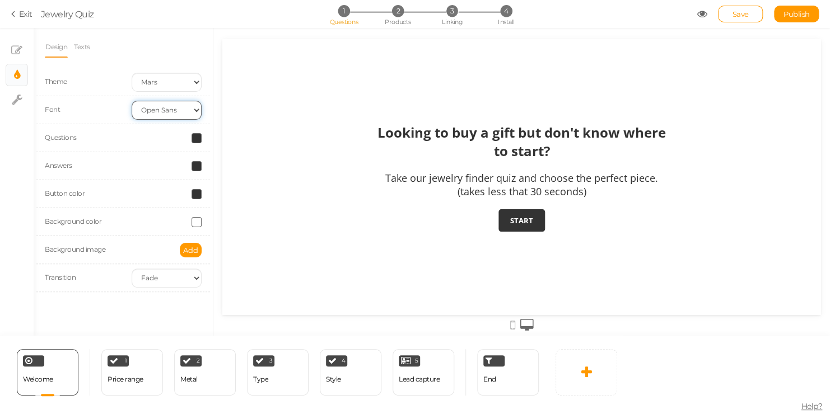
click at [180, 106] on select "Custom Default [PERSON_NAME] Montserrat Open Sans [PERSON_NAME] PT Sans Raleway…" at bounding box center [167, 110] width 70 height 19
click at [132, 101] on select "Custom Default [PERSON_NAME] Montserrat Open Sans [PERSON_NAME] PT Sans Raleway…" at bounding box center [167, 110] width 70 height 19
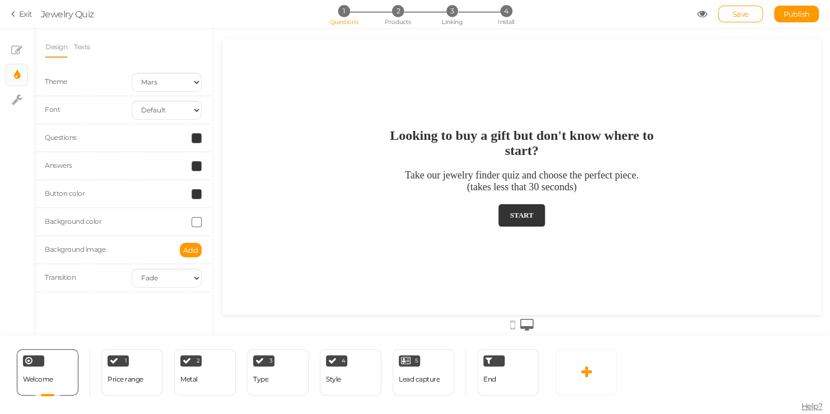
click at [181, 99] on div "Font Custom Default [PERSON_NAME] Montserrat Open Sans [PERSON_NAME] PT Sans Ra…" at bounding box center [123, 110] width 174 height 28
click at [180, 111] on select "Custom Default [PERSON_NAME] Montserrat Open Sans [PERSON_NAME] PT Sans Raleway…" at bounding box center [167, 110] width 70 height 19
select select "custom"
click at [132, 101] on select "Custom Default [PERSON_NAME] Montserrat Open Sans [PERSON_NAME] PT Sans Raleway…" at bounding box center [167, 110] width 70 height 19
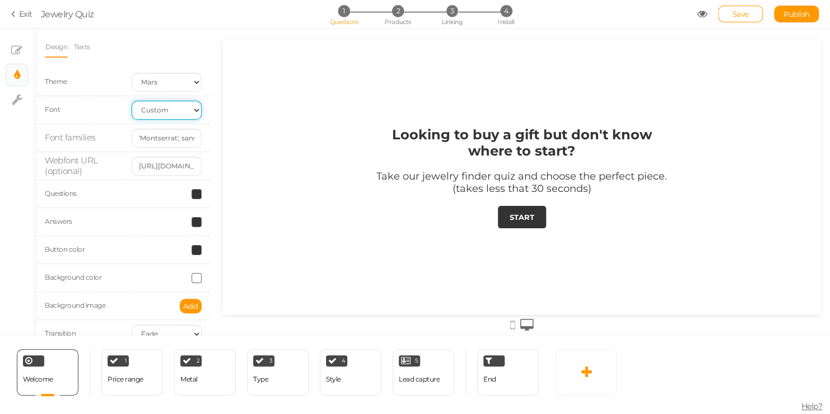
scroll to position [21, 0]
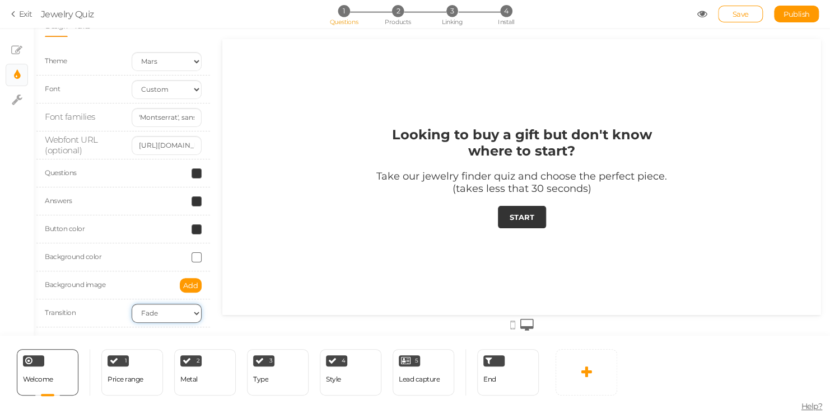
click at [144, 309] on select "None Fade Switch" at bounding box center [167, 313] width 70 height 19
click at [292, 194] on div at bounding box center [521, 178] width 599 height 138
click at [21, 45] on icon at bounding box center [16, 50] width 11 height 11
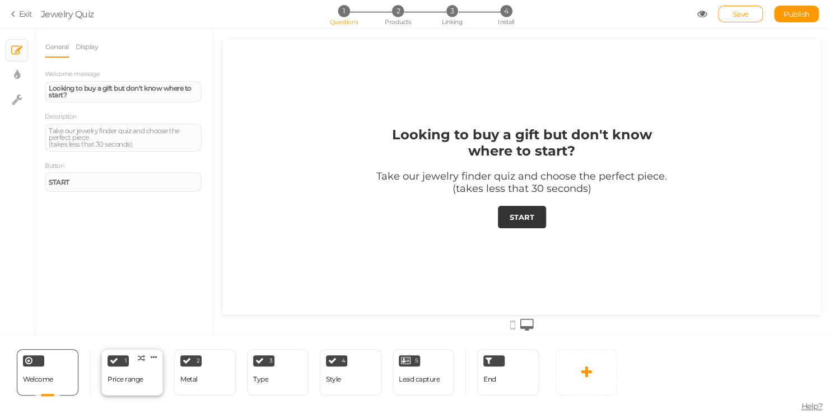
click at [128, 375] on div "Price range" at bounding box center [126, 380] width 36 height 20
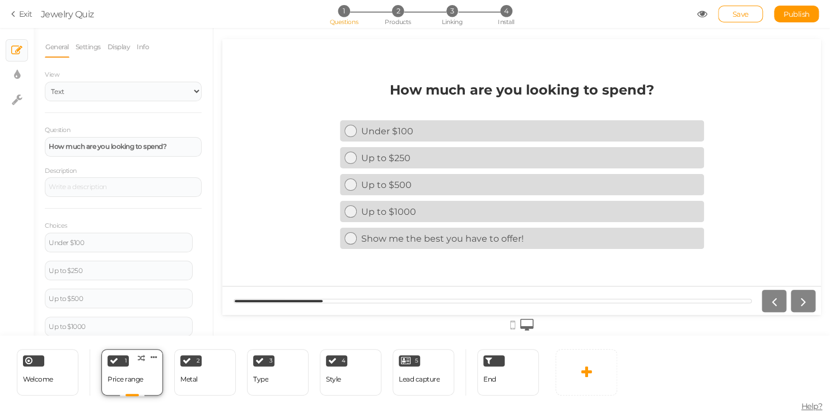
scroll to position [0, 0]
click at [207, 367] on div "2 Metal × Define the conditions to show this slide. Clone Change type Delete" at bounding box center [205, 372] width 62 height 46
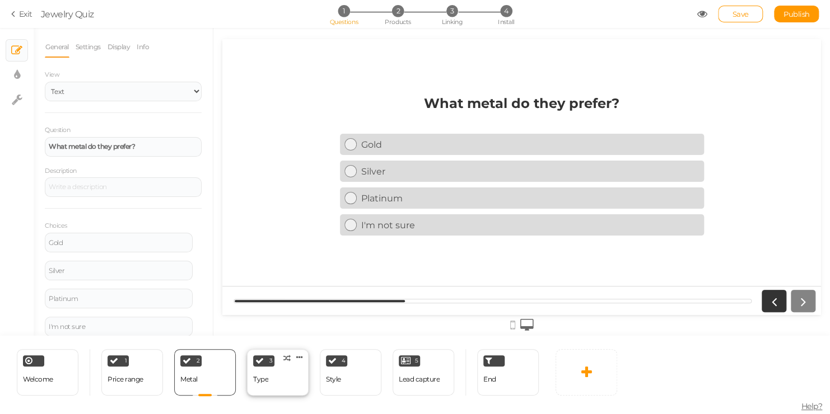
click at [289, 365] on div "3 Type × Define the conditions to show this slide. Clone Change type Delete" at bounding box center [278, 372] width 62 height 46
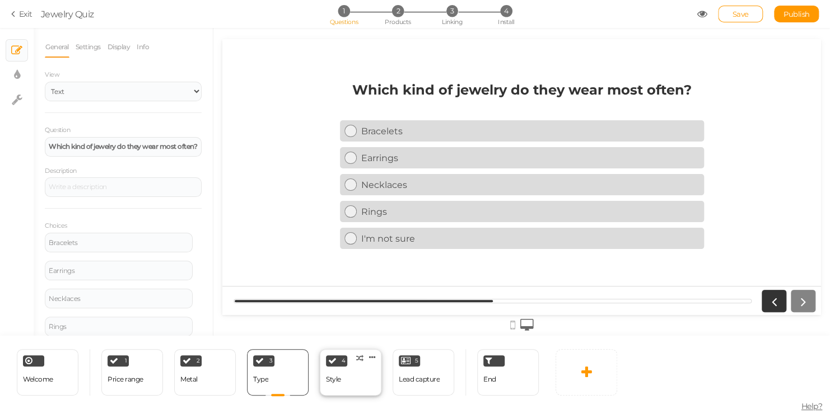
click at [353, 374] on div "4 Style × Define the conditions to show this slide. Clone Change type Delete" at bounding box center [351, 372] width 62 height 46
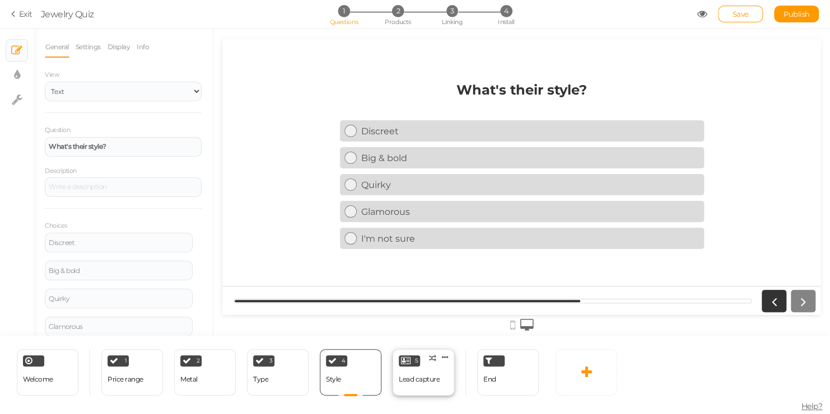
click at [404, 381] on div "Lead capture" at bounding box center [419, 380] width 41 height 8
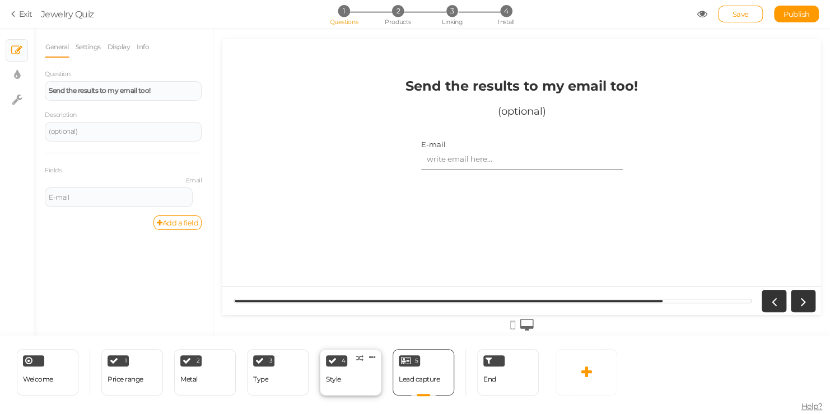
click at [369, 388] on div "4 Style × Define the conditions to show this slide. Clone Change type Delete" at bounding box center [351, 372] width 62 height 46
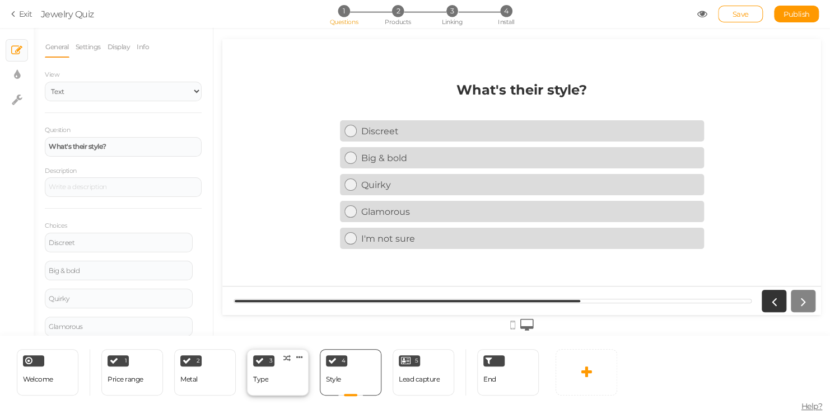
click at [269, 381] on div "3 Type × Define the conditions to show this slide. Clone Change type Delete" at bounding box center [278, 372] width 62 height 46
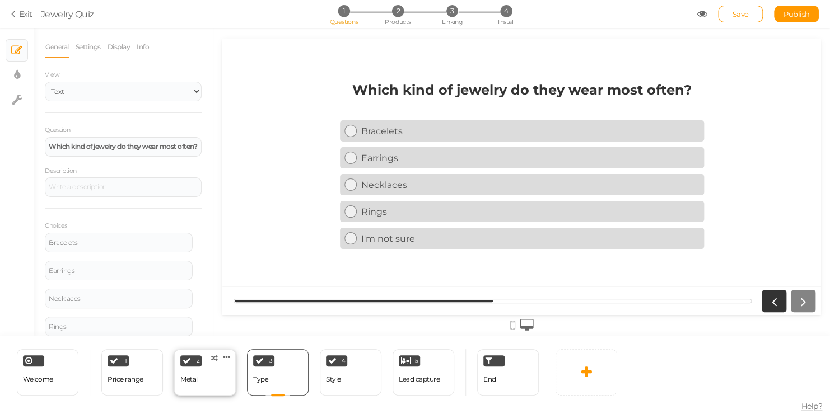
click at [209, 372] on div "2 Metal × Define the conditions to show this slide. Clone Change type Delete" at bounding box center [205, 372] width 62 height 46
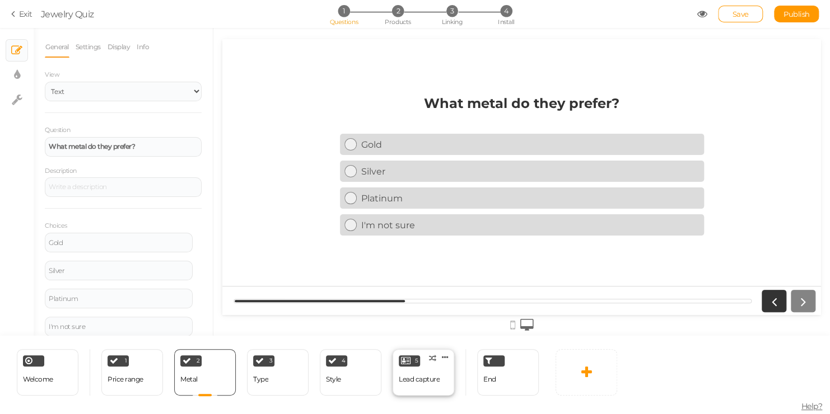
click at [421, 384] on div "Lead capture" at bounding box center [419, 380] width 41 height 20
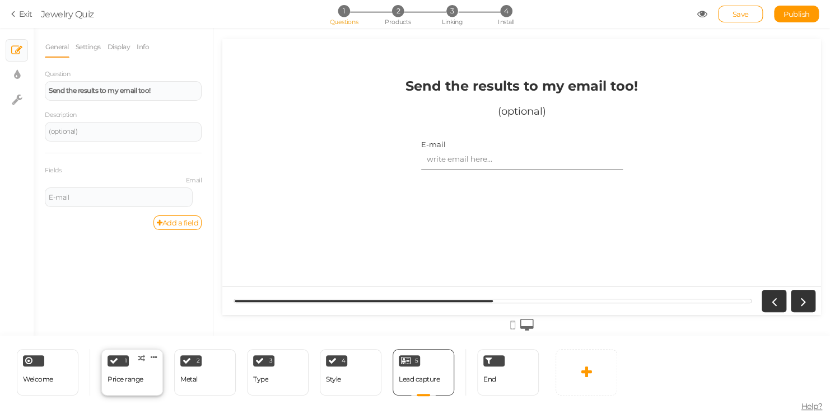
click at [108, 367] on div "1 Price range × Define the conditions to show this slide. Clone Change type Del…" at bounding box center [132, 372] width 62 height 46
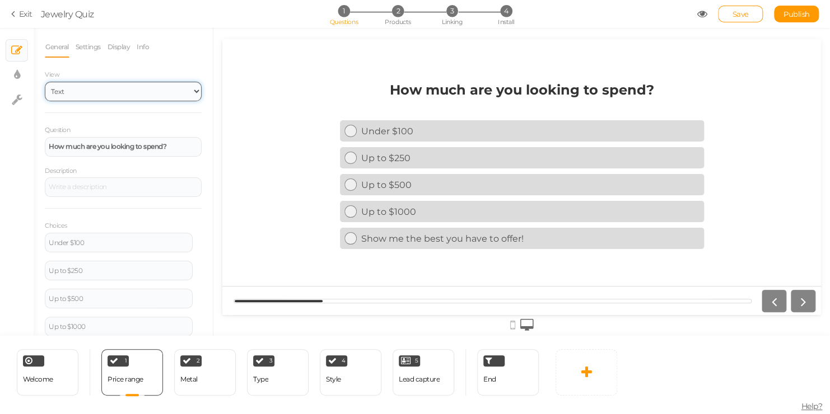
click at [167, 92] on select "Text Images Slider Dropdown" at bounding box center [123, 92] width 157 height 20
click at [45, 82] on select "Text Images Slider Dropdown" at bounding box center [123, 92] width 157 height 20
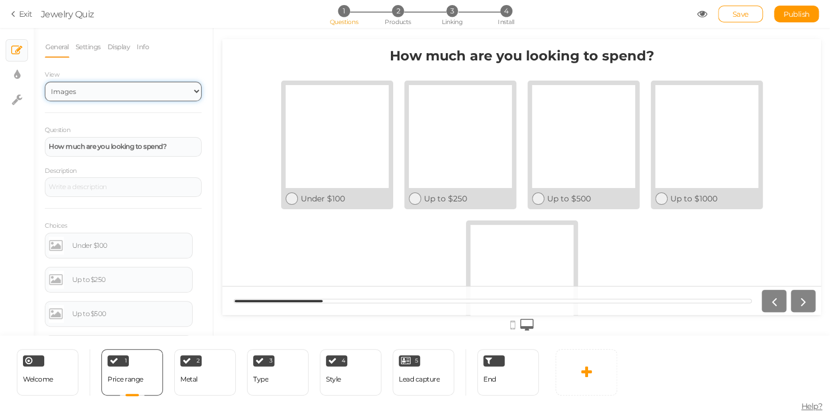
click at [161, 99] on select "Text Images Slider Dropdown" at bounding box center [123, 92] width 157 height 20
click at [45, 82] on select "Text Images Slider Dropdown" at bounding box center [123, 92] width 157 height 20
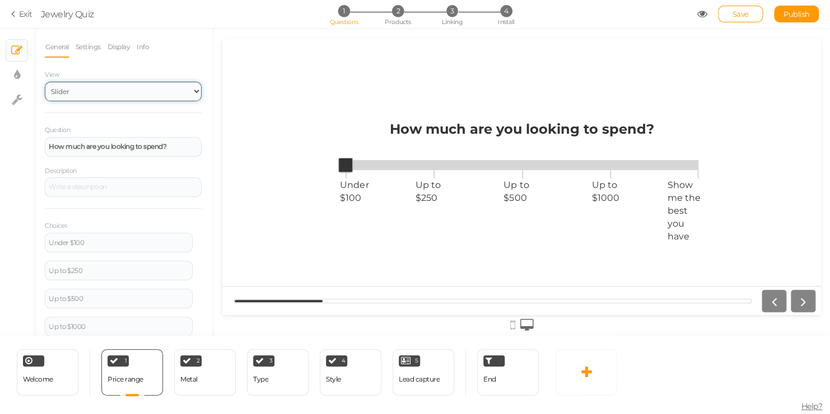
click at [153, 90] on select "Text Images Slider Dropdown" at bounding box center [123, 92] width 157 height 20
click at [45, 82] on select "Text Images Slider Dropdown" at bounding box center [123, 92] width 157 height 20
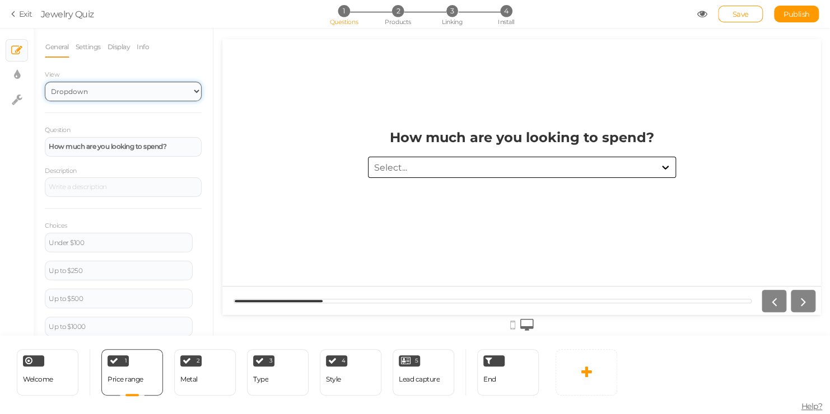
click at [156, 92] on select "Text Images Slider Dropdown" at bounding box center [123, 92] width 157 height 20
select select "1"
click at [45, 82] on select "Text Images Slider Dropdown" at bounding box center [123, 92] width 157 height 20
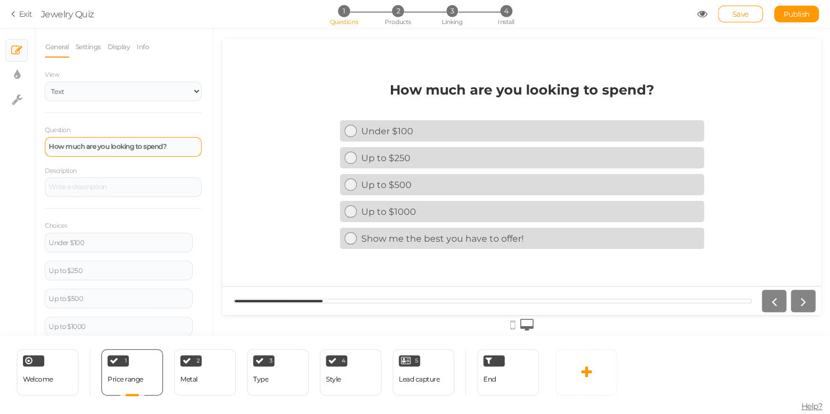
click at [104, 150] on strong "How much are you looking to spend?" at bounding box center [108, 146] width 118 height 8
drag, startPoint x: 169, startPoint y: 147, endPoint x: 38, endPoint y: 143, distance: 130.6
click at [38, 143] on div "General Settings Display Info View Text Images Slider Dropdown Question How muc…" at bounding box center [123, 186] width 179 height 300
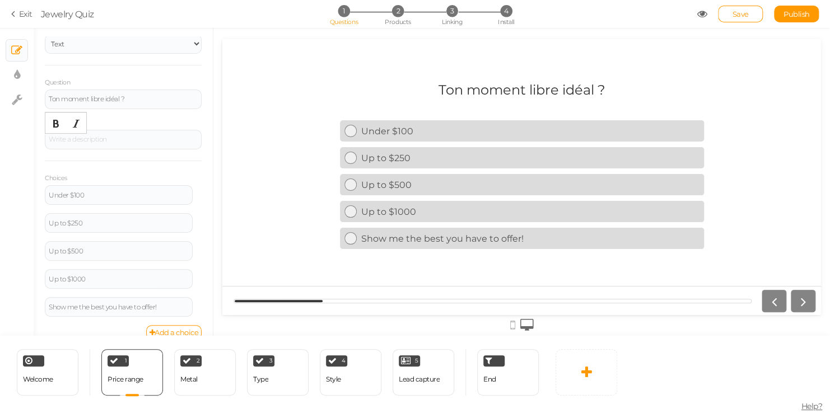
scroll to position [49, 0]
click at [80, 199] on div "Under $100" at bounding box center [119, 194] width 148 height 20
click at [94, 195] on div "Under $100" at bounding box center [119, 193] width 140 height 7
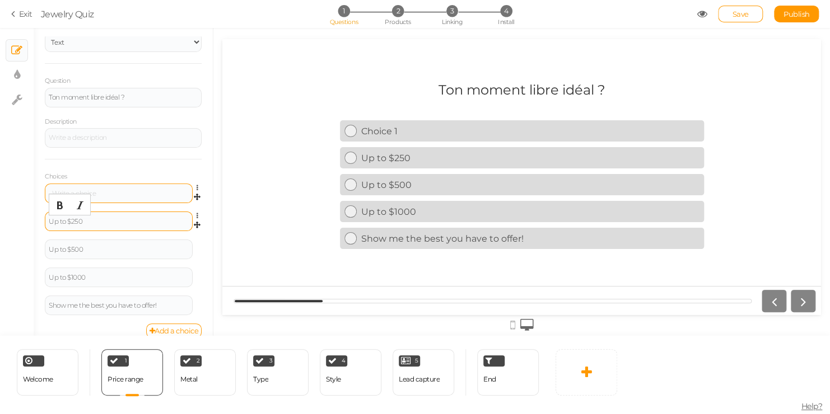
click at [109, 219] on div "Up to $250" at bounding box center [119, 221] width 140 height 7
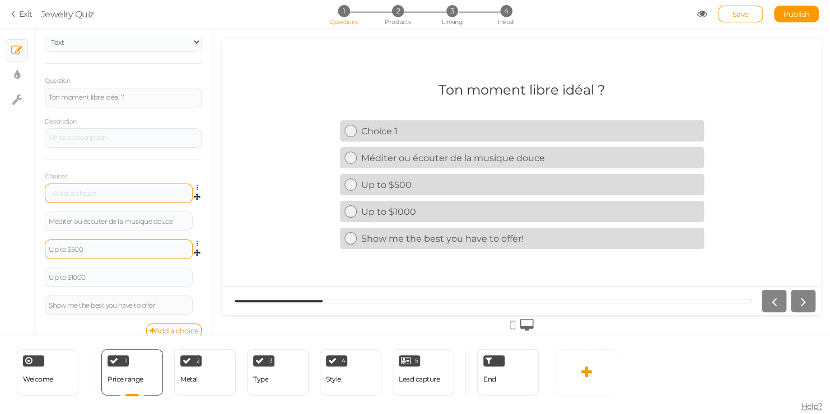
click at [154, 254] on div "Up to $500" at bounding box center [119, 250] width 148 height 20
drag, startPoint x: 92, startPoint y: 249, endPoint x: 34, endPoint y: 248, distance: 58.8
click at [34, 248] on div "General Settings Display Info View Text Images Slider Dropdown Question Ton mom…" at bounding box center [123, 186] width 179 height 300
click at [133, 246] on div at bounding box center [119, 249] width 140 height 7
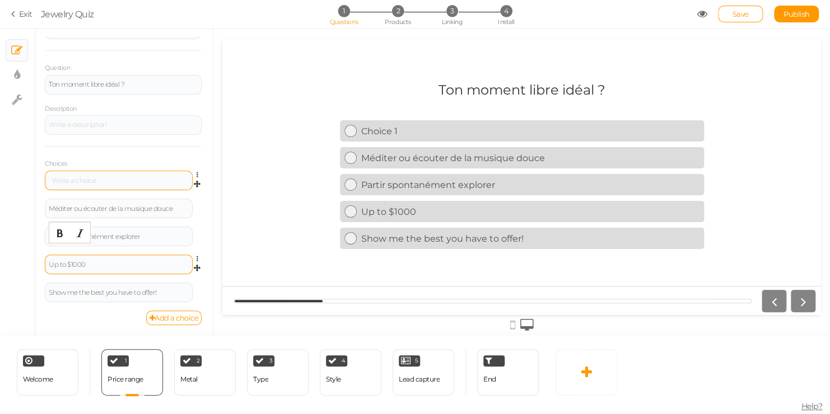
click at [150, 265] on div "Up to $1000" at bounding box center [119, 265] width 140 height 7
click at [133, 269] on div at bounding box center [119, 265] width 148 height 20
click at [137, 267] on div at bounding box center [119, 265] width 140 height 7
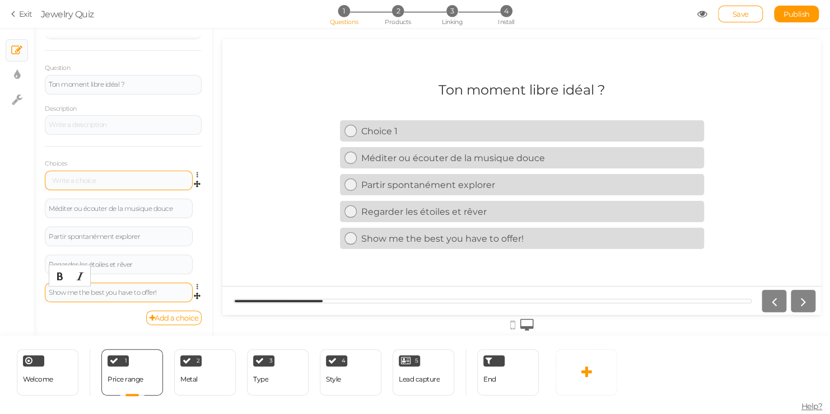
click at [165, 291] on div "Show me the best you have to offer!" at bounding box center [119, 293] width 140 height 7
drag, startPoint x: 165, startPoint y: 291, endPoint x: 27, endPoint y: 290, distance: 137.8
click at [27, 290] on div "× Slides × Display settings × Settings General Settings Display Info View Text …" at bounding box center [415, 182] width 830 height 308
click at [146, 312] on link "Add a choice" at bounding box center [174, 318] width 56 height 15
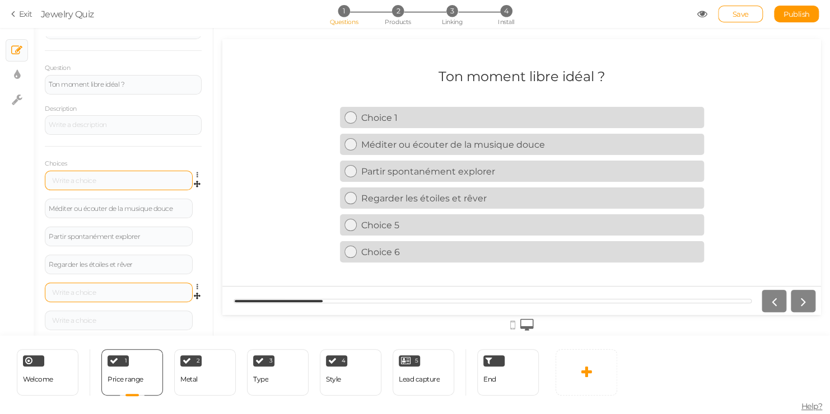
click at [106, 291] on div at bounding box center [119, 293] width 140 height 7
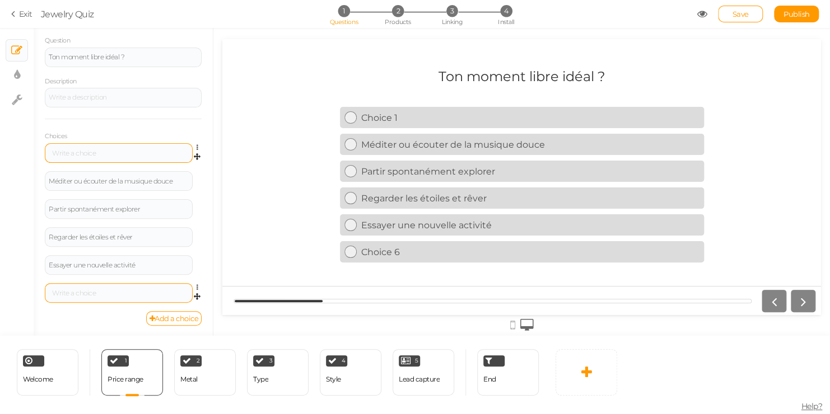
click at [101, 296] on div at bounding box center [119, 293] width 148 height 20
click at [106, 291] on div at bounding box center [119, 293] width 140 height 7
click at [195, 148] on link at bounding box center [200, 147] width 10 height 8
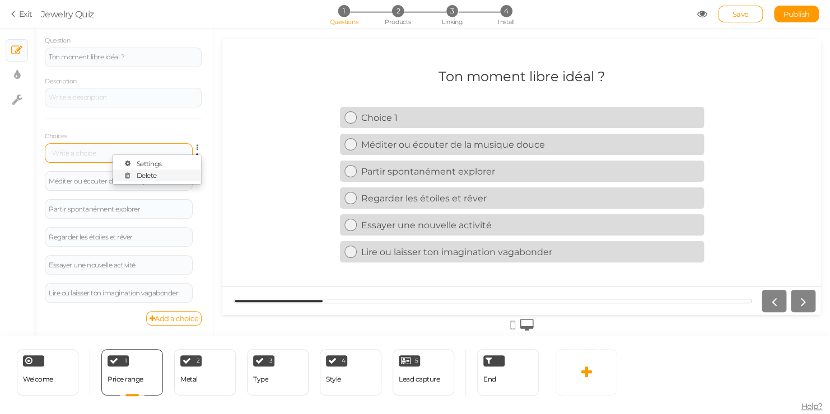
click at [143, 178] on span "Delete" at bounding box center [147, 175] width 20 height 8
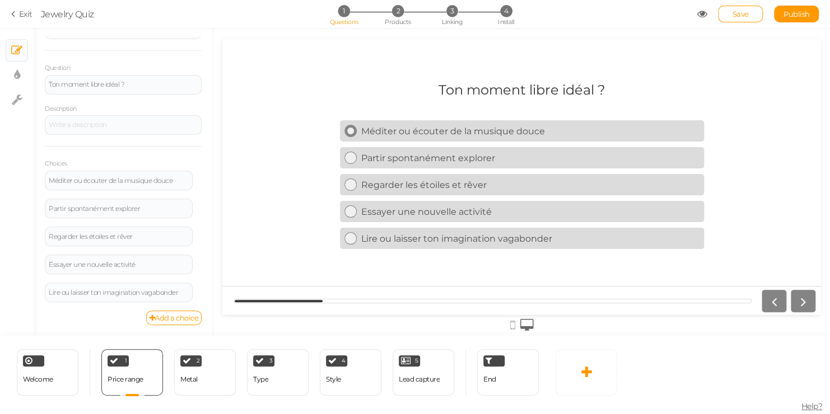
click at [349, 137] on div at bounding box center [350, 131] width 12 height 12
click at [352, 157] on icon at bounding box center [350, 158] width 7 height 7
click at [351, 185] on icon at bounding box center [350, 184] width 7 height 7
click at [351, 213] on icon at bounding box center [350, 211] width 7 height 7
click at [349, 237] on icon at bounding box center [350, 238] width 7 height 7
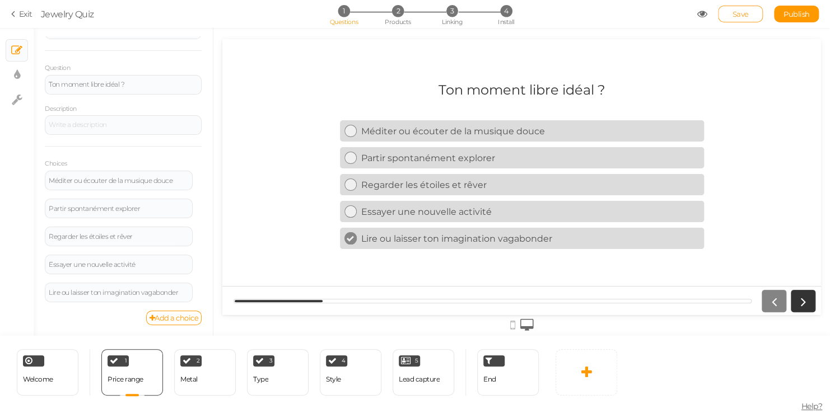
click at [729, 11] on link "Save" at bounding box center [740, 14] width 45 height 17
click at [191, 376] on div "Metal" at bounding box center [188, 380] width 17 height 8
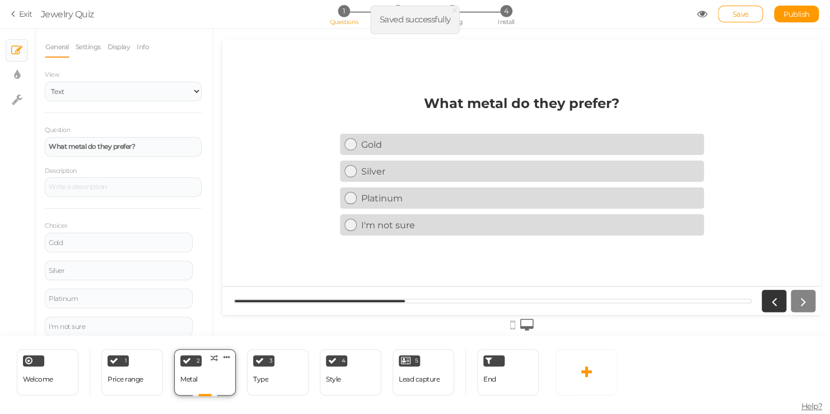
scroll to position [0, 0]
drag, startPoint x: 144, startPoint y: 146, endPoint x: 26, endPoint y: 140, distance: 118.9
click at [26, 140] on div "× Slides × Display settings × Settings General Settings Display Info View Text …" at bounding box center [415, 182] width 830 height 308
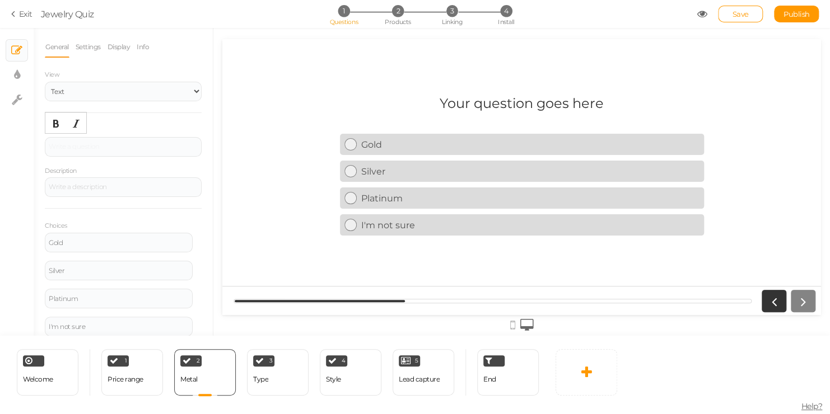
scroll to position [34, 0]
click at [158, 325] on link "Add a choice" at bounding box center [174, 318] width 56 height 15
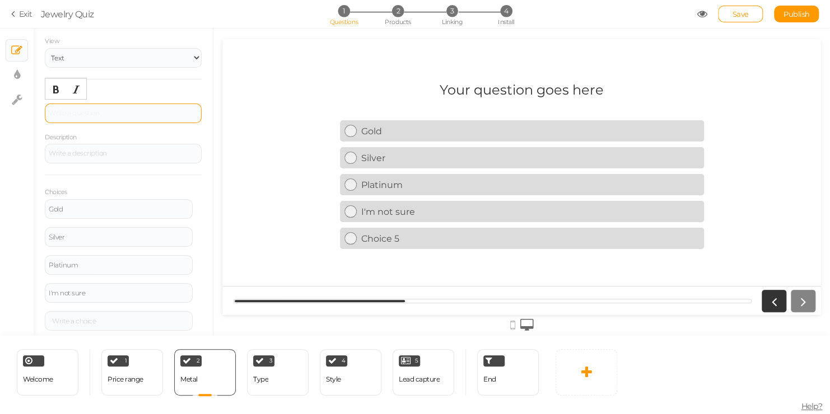
click at [108, 110] on div at bounding box center [123, 113] width 149 height 7
click at [90, 150] on div at bounding box center [123, 154] width 157 height 20
drag, startPoint x: 90, startPoint y: 150, endPoint x: 114, endPoint y: 111, distance: 44.8
click at [114, 111] on div at bounding box center [123, 113] width 149 height 7
click at [106, 209] on div "Gold" at bounding box center [119, 209] width 140 height 7
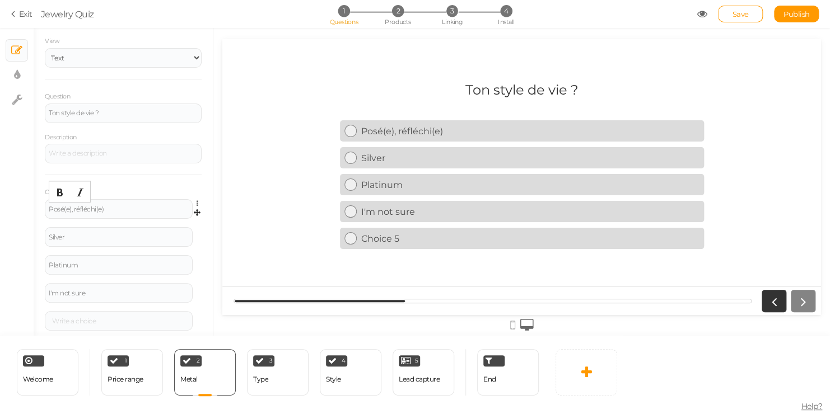
click at [151, 218] on div "Posé(e), réfléchi(e) Settings Delete" at bounding box center [123, 213] width 157 height 28
click at [149, 235] on div "Silver" at bounding box center [119, 237] width 140 height 7
drag, startPoint x: 149, startPoint y: 235, endPoint x: 114, endPoint y: 237, distance: 34.8
click at [114, 237] on div "Silver" at bounding box center [119, 237] width 140 height 7
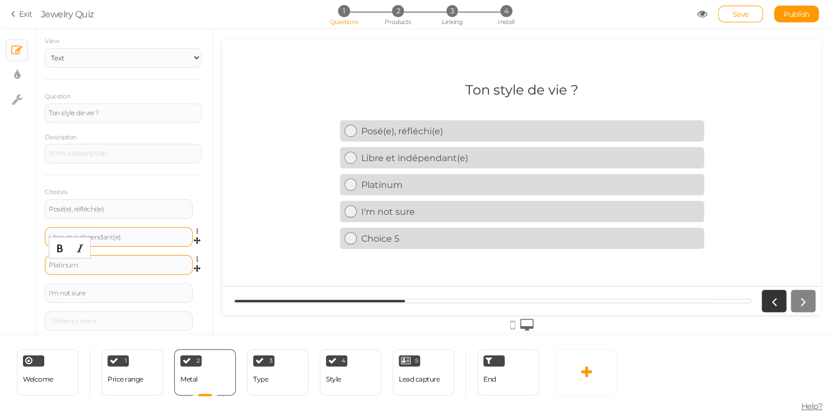
click at [153, 262] on div "Platinum" at bounding box center [119, 265] width 140 height 7
click at [144, 291] on div "I'm not sure" at bounding box center [119, 293] width 140 height 7
click at [122, 262] on div at bounding box center [119, 265] width 140 height 7
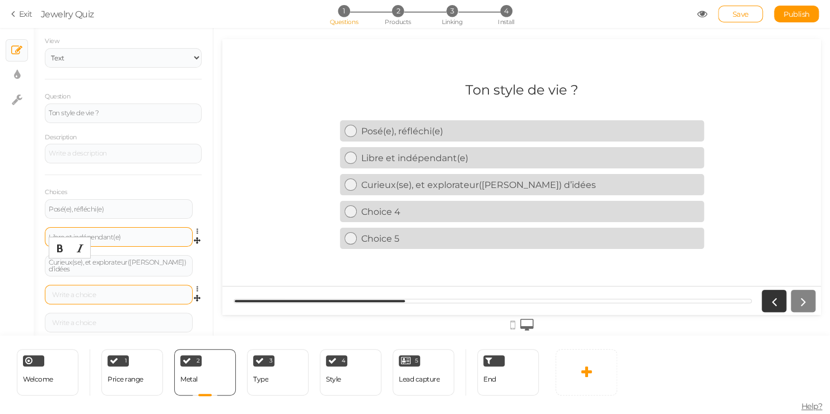
click at [162, 292] on div at bounding box center [119, 295] width 140 height 7
click at [377, 246] on link "Choice 5" at bounding box center [522, 238] width 364 height 21
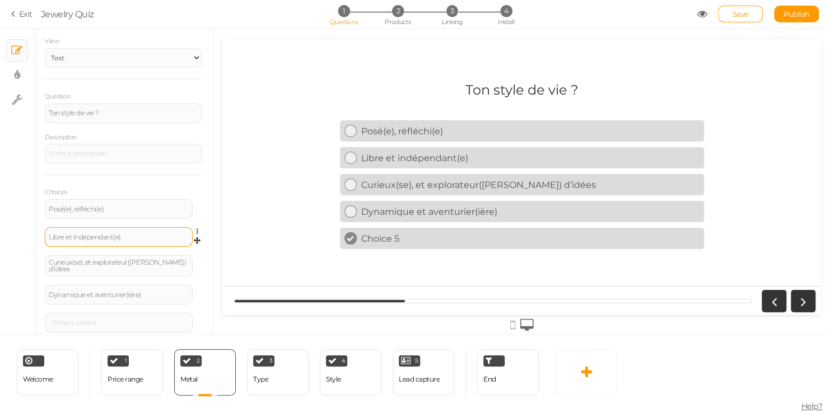
click at [351, 242] on icon at bounding box center [350, 238] width 7 height 7
click at [75, 320] on div at bounding box center [119, 323] width 140 height 7
click at [730, 10] on link "Save" at bounding box center [740, 14] width 45 height 17
click at [111, 374] on div "Price range" at bounding box center [126, 380] width 36 height 20
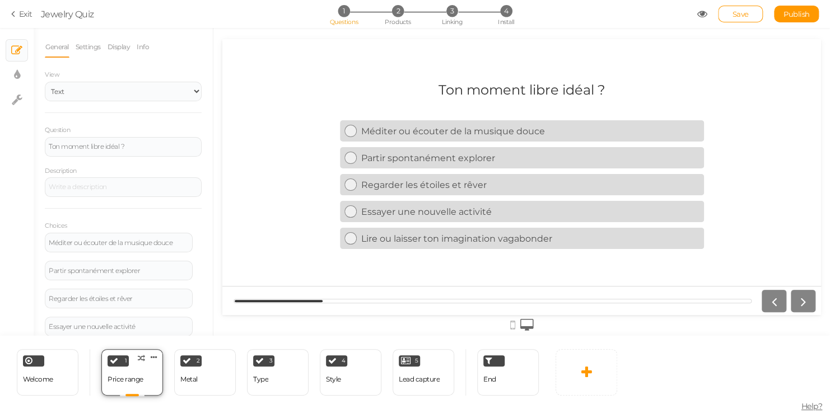
scroll to position [0, 0]
click at [193, 377] on div "Metal" at bounding box center [188, 380] width 17 height 8
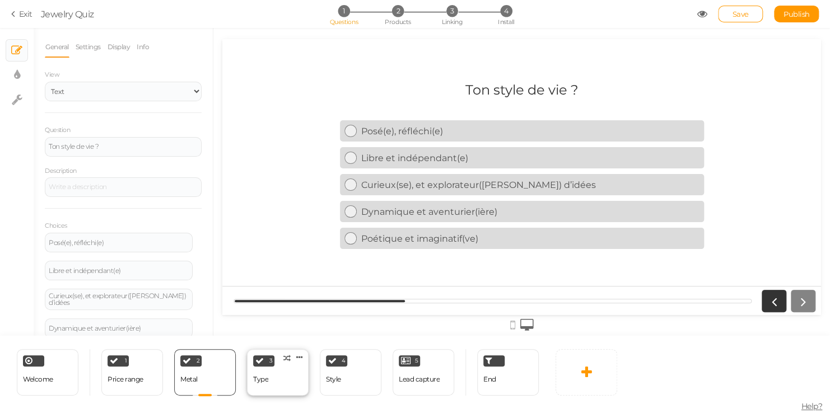
click at [305, 381] on div "3 Type × Define the conditions to show this slide. Clone Change type Delete" at bounding box center [278, 372] width 62 height 46
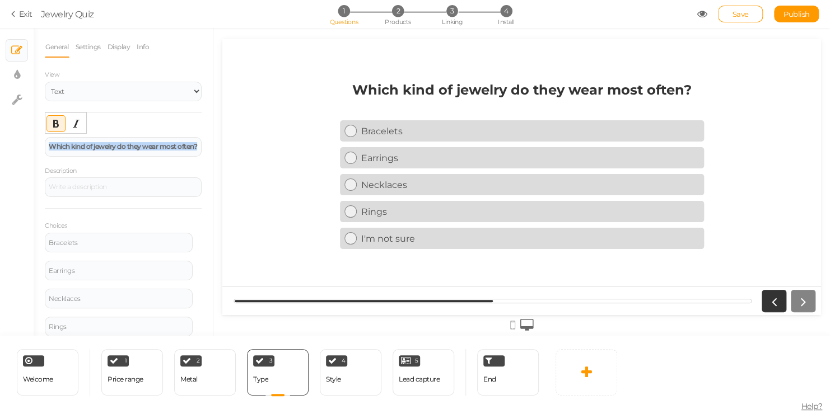
drag, startPoint x: 71, startPoint y: 152, endPoint x: 41, endPoint y: 128, distance: 38.7
click at [41, 128] on div "General Settings Display Info View Text Images Slider Dropdown Question Which k…" at bounding box center [123, 186] width 179 height 300
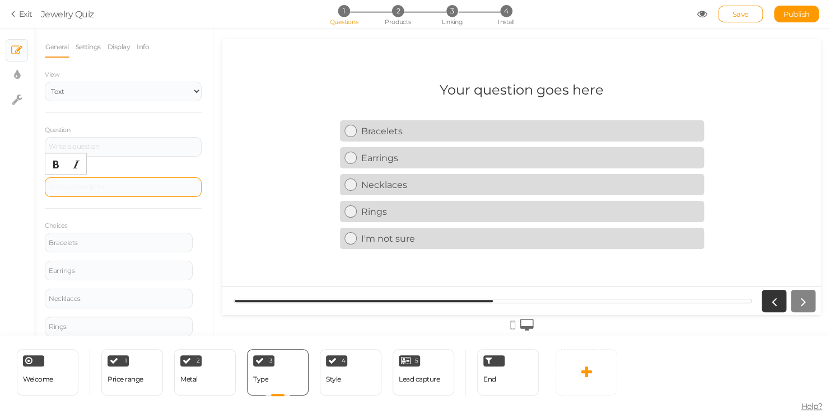
click at [124, 180] on div at bounding box center [123, 188] width 157 height 20
click at [125, 137] on div at bounding box center [123, 147] width 157 height 20
click at [135, 237] on div "Bracelets" at bounding box center [119, 243] width 148 height 20
drag, startPoint x: 99, startPoint y: 241, endPoint x: 25, endPoint y: 231, distance: 75.2
click at [25, 231] on div "× Slides × Display settings × Settings General Settings Display Info View Text …" at bounding box center [415, 182] width 830 height 308
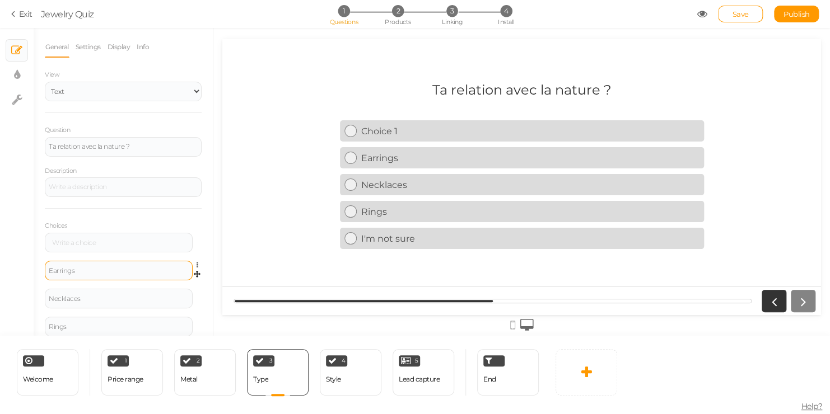
click at [75, 273] on div "Earrings" at bounding box center [119, 271] width 140 height 7
drag, startPoint x: 75, startPoint y: 273, endPoint x: 32, endPoint y: 269, distance: 43.4
click at [32, 269] on div "× Slides × Display settings × Settings General Settings Display Info View Text …" at bounding box center [415, 182] width 830 height 308
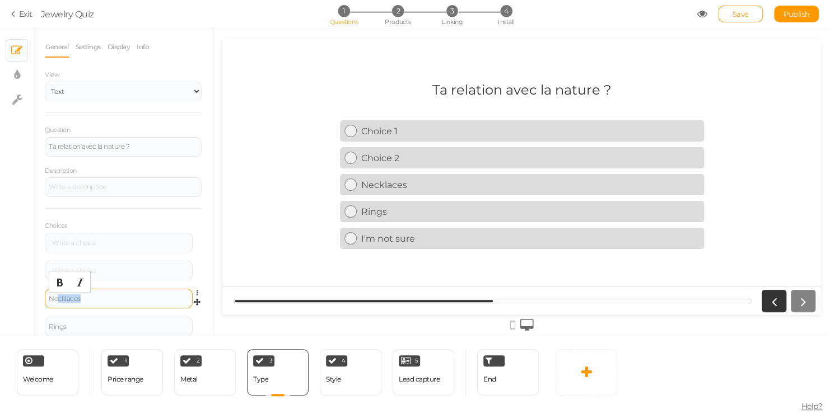
drag, startPoint x: 82, startPoint y: 300, endPoint x: 58, endPoint y: 298, distance: 24.1
click at [58, 298] on div "Necklaces" at bounding box center [119, 299] width 140 height 7
click at [109, 295] on div "cklaces" at bounding box center [119, 299] width 148 height 20
drag, startPoint x: 94, startPoint y: 297, endPoint x: 43, endPoint y: 296, distance: 51.0
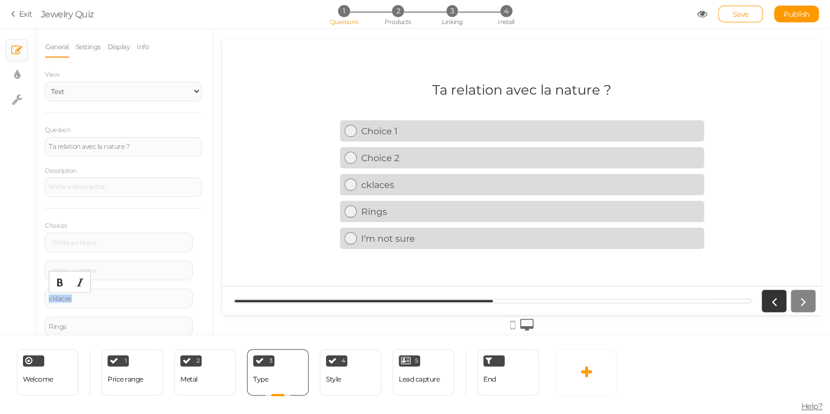
click at [43, 296] on div "General Settings Display Info View Text Images Slider Dropdown Question Ta rela…" at bounding box center [123, 186] width 179 height 300
drag, startPoint x: 74, startPoint y: 329, endPoint x: 35, endPoint y: 323, distance: 39.8
click at [35, 323] on div "General Settings Display Info View Text Images Slider Dropdown Question Ta rela…" at bounding box center [123, 186] width 179 height 300
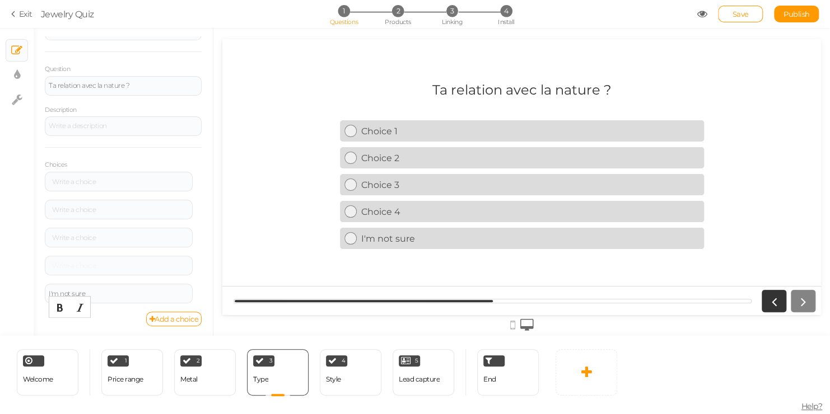
scroll to position [62, 0]
click at [106, 295] on div "I'm not sure" at bounding box center [119, 293] width 140 height 7
drag, startPoint x: 106, startPoint y: 295, endPoint x: 50, endPoint y: 294, distance: 55.4
click at [50, 294] on div "I'm not sure" at bounding box center [119, 293] width 140 height 7
click at [139, 172] on div at bounding box center [119, 181] width 148 height 20
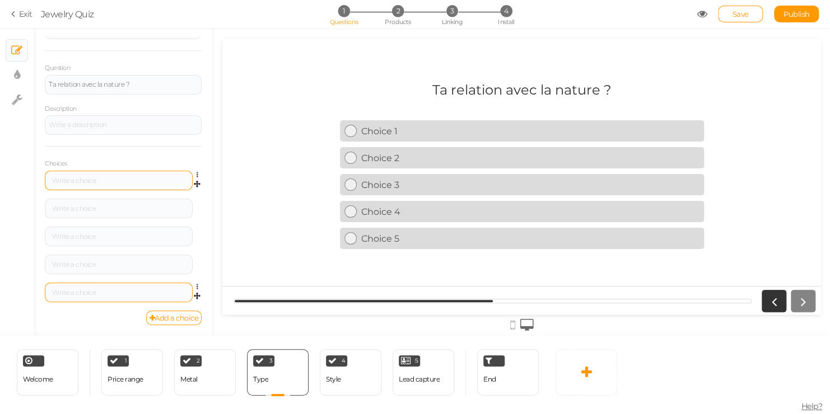
click at [139, 176] on div at bounding box center [119, 181] width 148 height 20
click at [140, 181] on div at bounding box center [119, 181] width 140 height 7
click at [128, 208] on div at bounding box center [119, 209] width 140 height 7
click at [142, 213] on div at bounding box center [119, 209] width 148 height 20
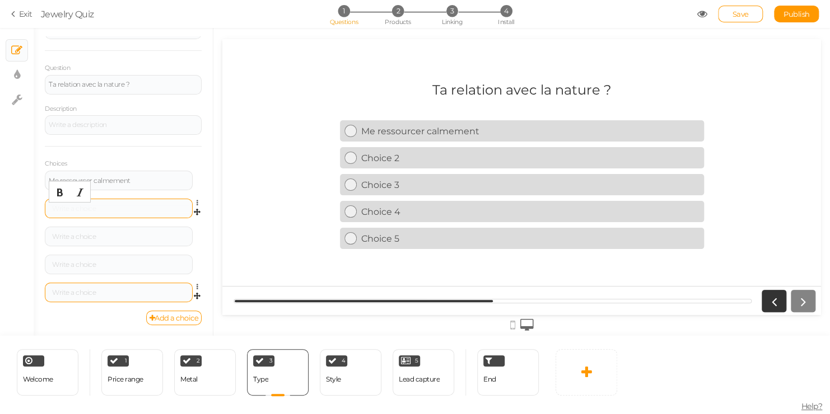
click at [146, 209] on div at bounding box center [119, 209] width 140 height 7
click at [133, 231] on div at bounding box center [119, 237] width 148 height 20
click at [115, 234] on div at bounding box center [119, 237] width 140 height 7
click at [107, 253] on div "Admirer son mystère Settings Delete" at bounding box center [123, 241] width 157 height 28
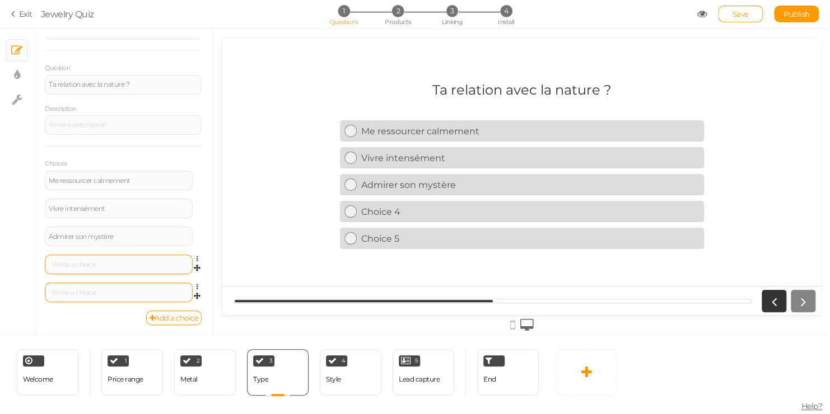
click at [108, 262] on div at bounding box center [119, 265] width 140 height 7
click at [112, 269] on div at bounding box center [119, 265] width 148 height 20
click at [118, 260] on div at bounding box center [119, 265] width 148 height 20
drag, startPoint x: 118, startPoint y: 260, endPoint x: 89, endPoint y: 262, distance: 28.6
click at [79, 295] on div at bounding box center [119, 293] width 140 height 7
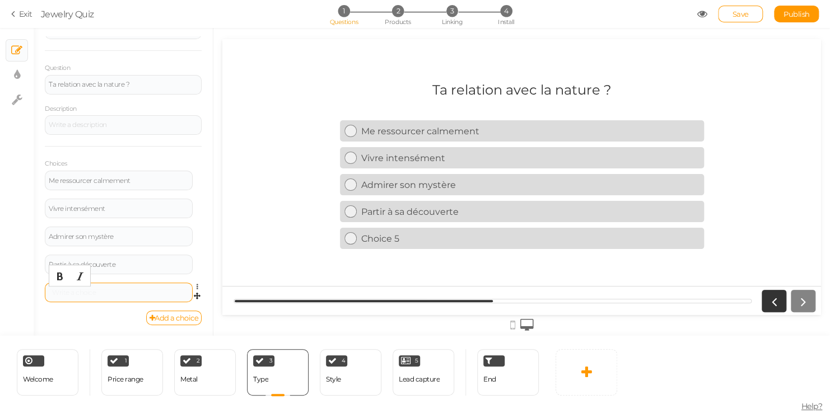
click at [105, 293] on div at bounding box center [119, 293] width 140 height 7
click at [586, 309] on div at bounding box center [521, 300] width 599 height 29
click at [577, 264] on div "Ta relation avec la nature ? Me ressourcer calmement Vivre intensément Admirer …" at bounding box center [522, 177] width 364 height 208
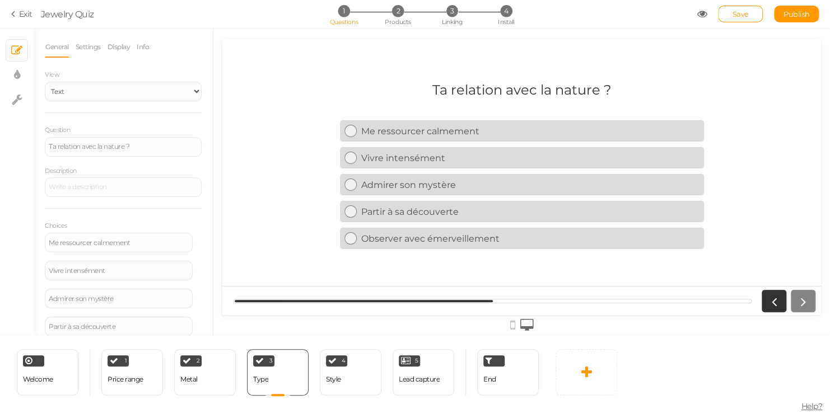
click at [136, 48] on li "Display" at bounding box center [122, 46] width 30 height 21
click at [146, 48] on link "Info" at bounding box center [142, 46] width 13 height 21
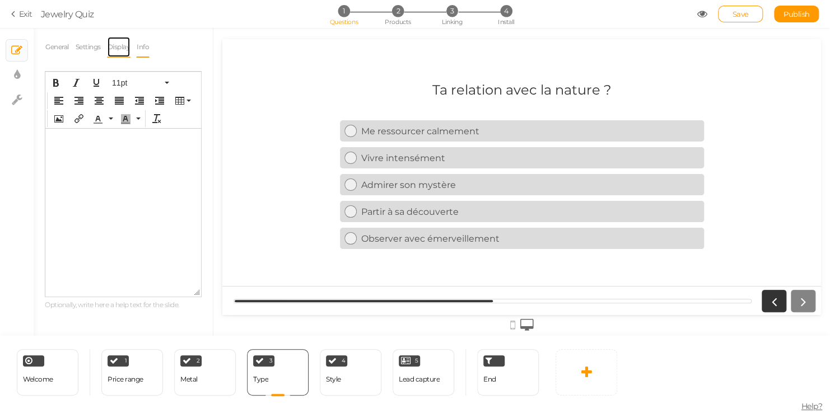
click at [119, 45] on link "Display" at bounding box center [119, 46] width 24 height 21
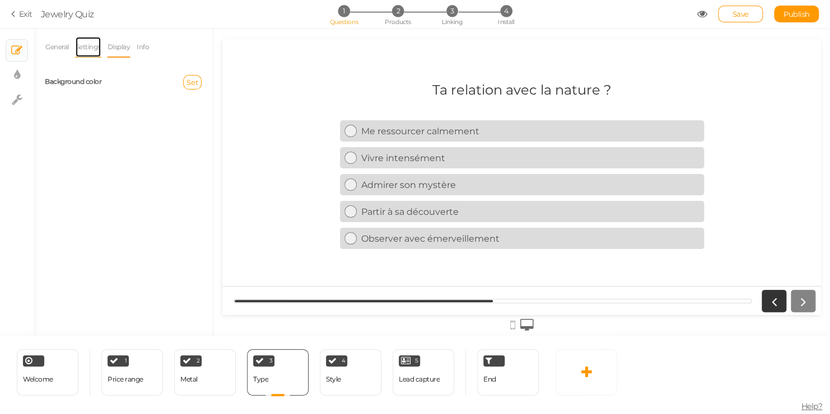
click at [87, 43] on link "Settings" at bounding box center [88, 46] width 26 height 21
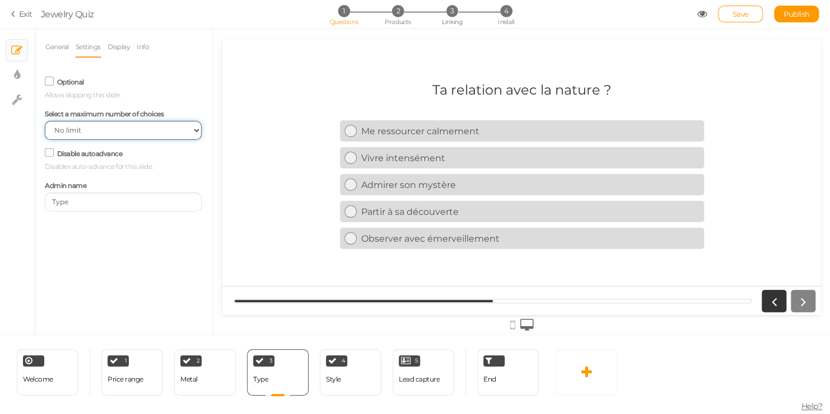
click at [88, 130] on select "No limit 1 2 3 4 5 6 7 8 9 10" at bounding box center [123, 130] width 157 height 19
select select "3"
click at [45, 121] on select "No limit 1 2 3 4 5 6 7 8 9 10" at bounding box center [123, 130] width 157 height 19
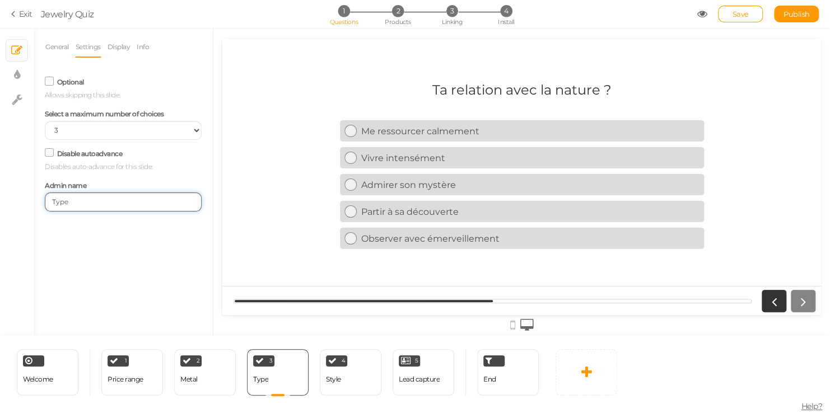
click at [175, 200] on input "Type" at bounding box center [123, 202] width 157 height 19
click at [48, 156] on icon at bounding box center [49, 153] width 15 height 6
click at [0, 0] on input "Disable autoadvance" at bounding box center [0, 0] width 0 height 0
click at [48, 157] on span at bounding box center [49, 152] width 9 height 9
click at [0, 0] on input "Disable autoadvance" at bounding box center [0, 0] width 0 height 0
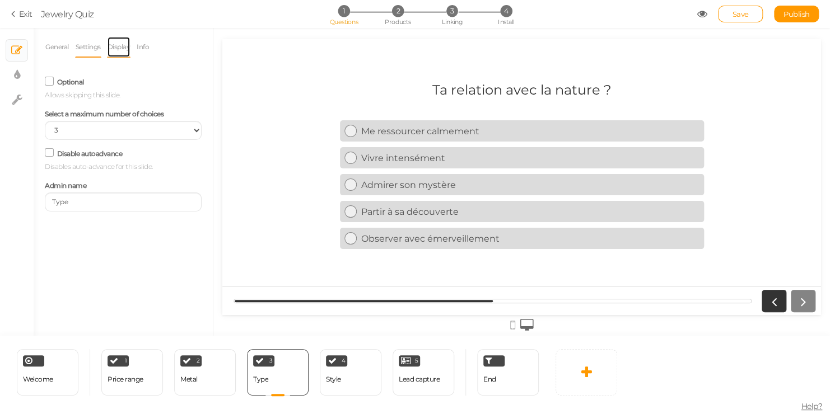
click at [109, 45] on link "Display" at bounding box center [119, 46] width 24 height 21
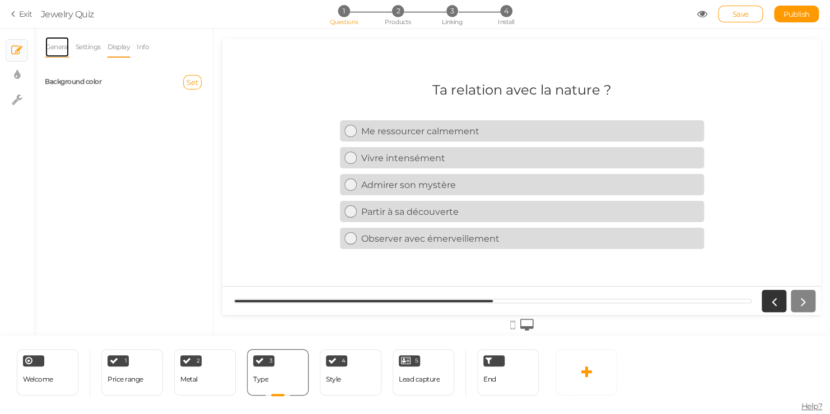
click at [58, 49] on link "General" at bounding box center [57, 46] width 25 height 21
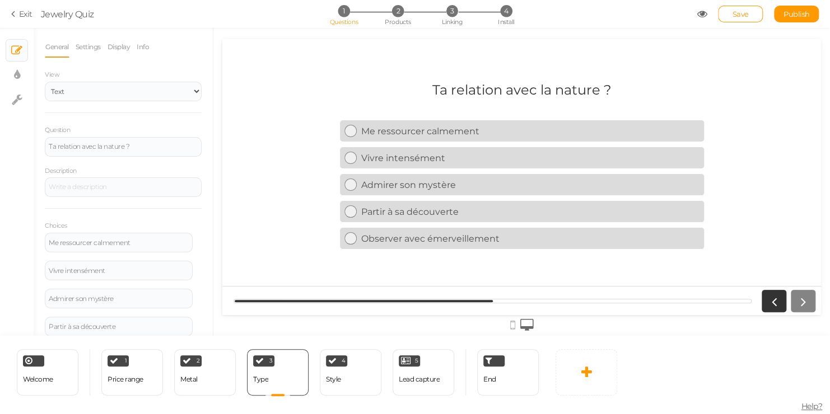
click at [58, 49] on link "General" at bounding box center [57, 46] width 25 height 21
click at [388, 12] on li "2 Products" at bounding box center [398, 11] width 52 height 12
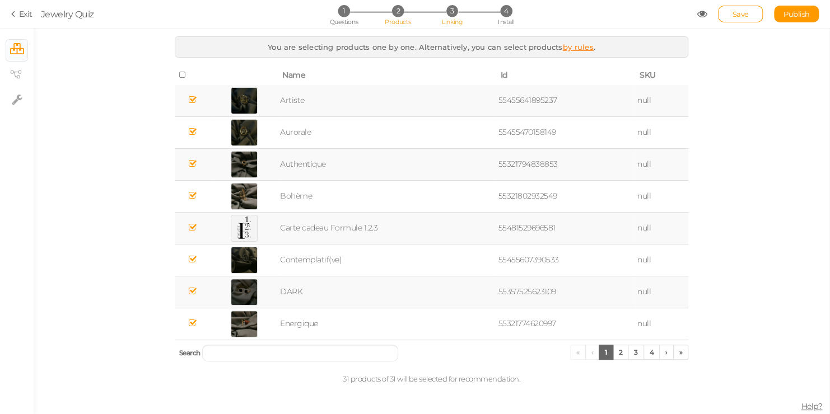
click at [451, 13] on span "3" at bounding box center [452, 11] width 12 height 12
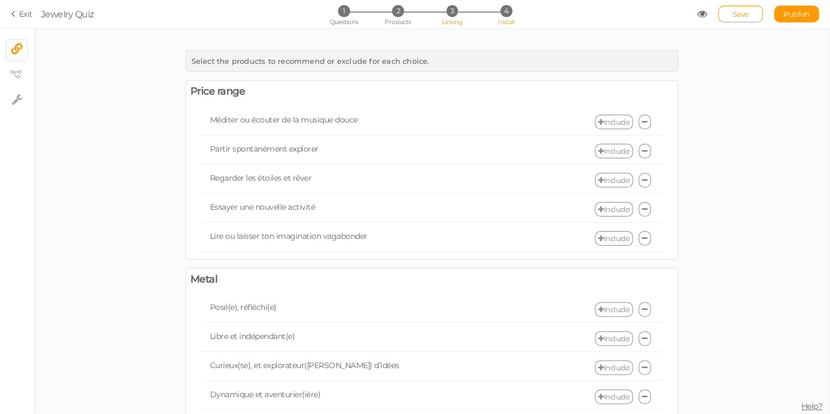
click at [509, 7] on span "4" at bounding box center [506, 11] width 12 height 12
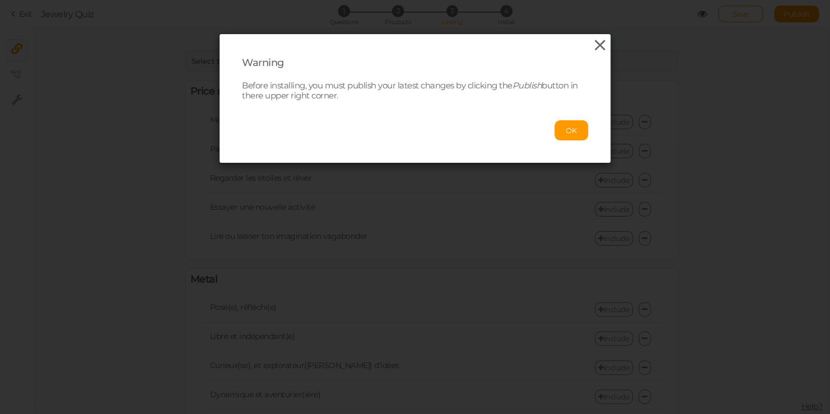
click at [599, 46] on icon at bounding box center [600, 45] width 16 height 17
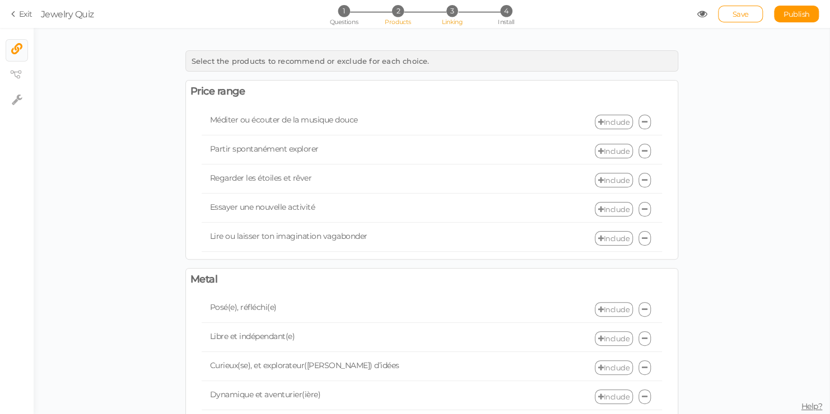
click at [399, 13] on span "2" at bounding box center [398, 11] width 12 height 12
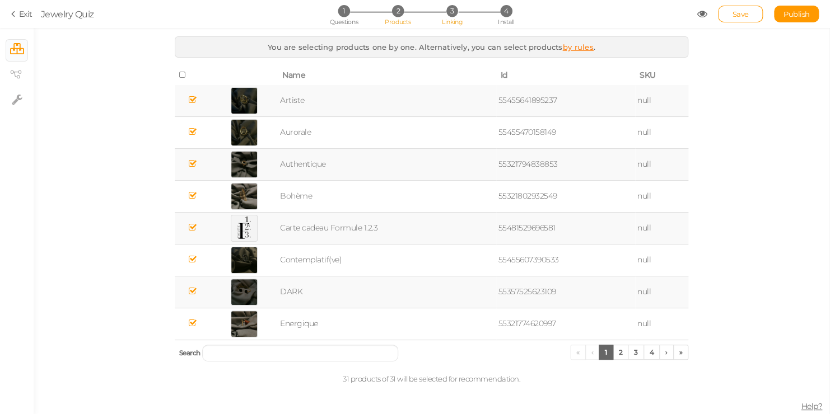
click at [464, 17] on li "3 Linking" at bounding box center [452, 11] width 52 height 12
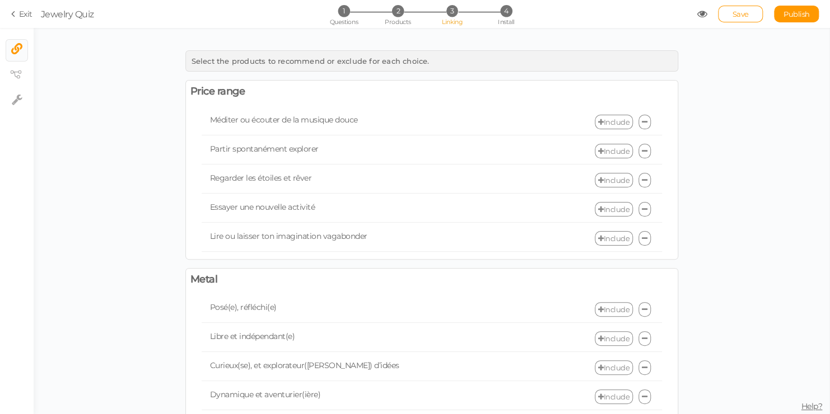
click at [604, 124] on link "Include" at bounding box center [614, 122] width 38 height 15
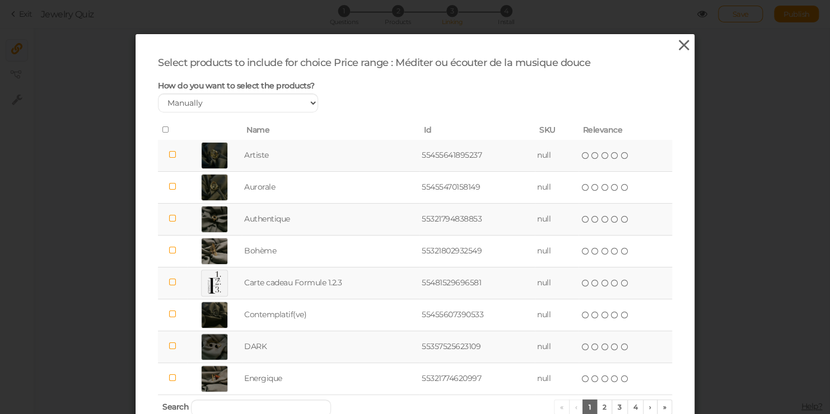
click at [684, 48] on icon at bounding box center [684, 45] width 16 height 17
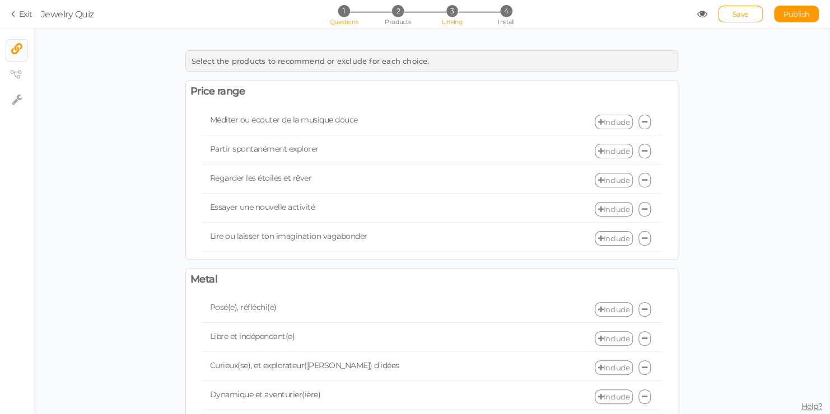
click at [354, 10] on li "1 Questions" at bounding box center [344, 11] width 52 height 12
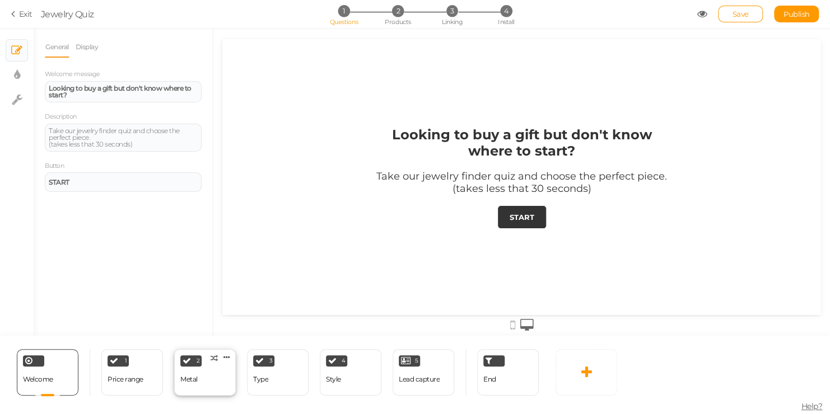
click at [199, 363] on span "2" at bounding box center [198, 361] width 3 height 6
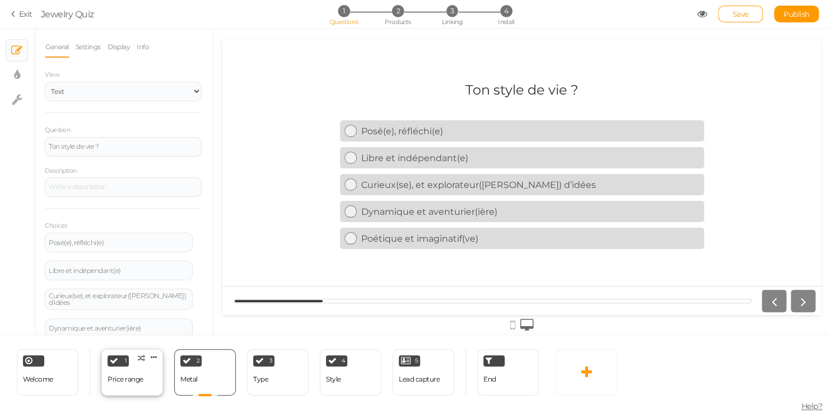
click at [123, 371] on div "Price range" at bounding box center [126, 380] width 36 height 20
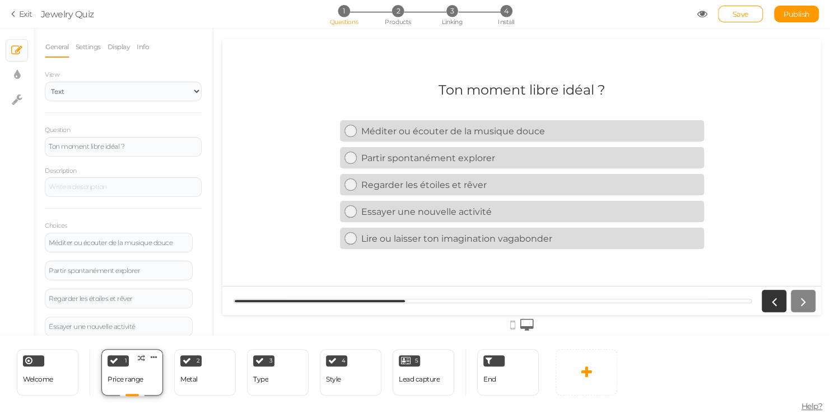
click at [123, 371] on div "Price range" at bounding box center [126, 380] width 36 height 20
click at [213, 379] on div "2 Metal × Define the conditions to show this slide. Clone Change type Delete" at bounding box center [205, 372] width 62 height 46
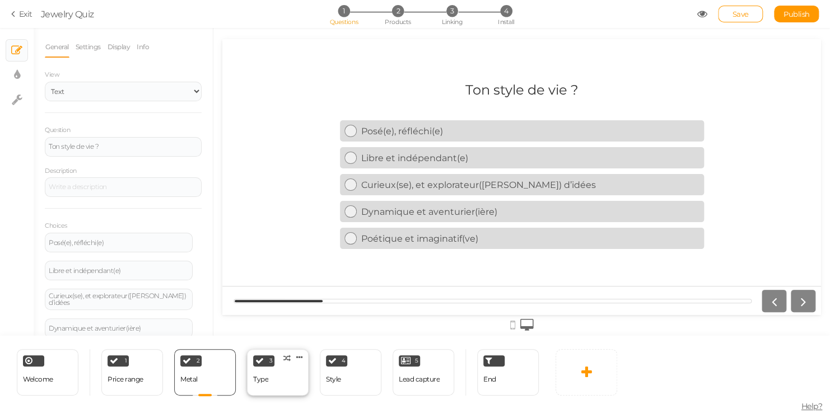
click at [283, 382] on div "3 Type × Define the conditions to show this slide. Clone Change type Delete" at bounding box center [278, 372] width 62 height 46
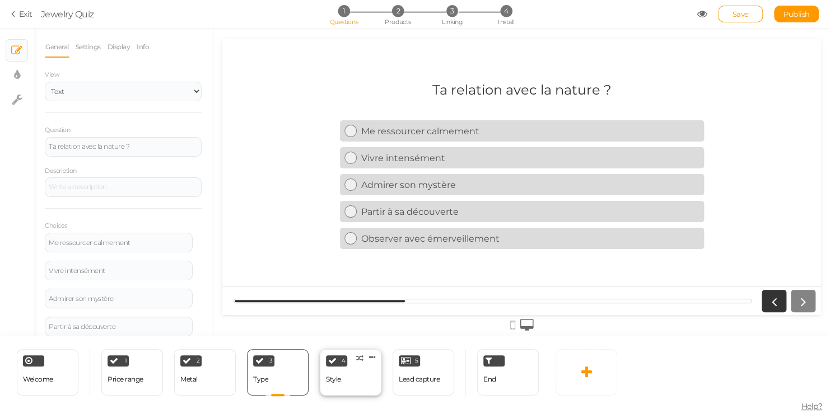
click at [364, 379] on div "4 Style × Define the conditions to show this slide. Clone Change type Delete" at bounding box center [351, 372] width 62 height 46
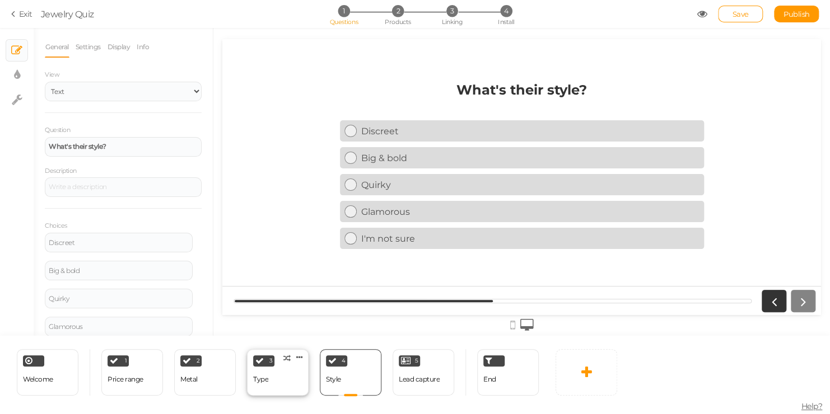
click at [265, 377] on div "Type" at bounding box center [260, 380] width 15 height 8
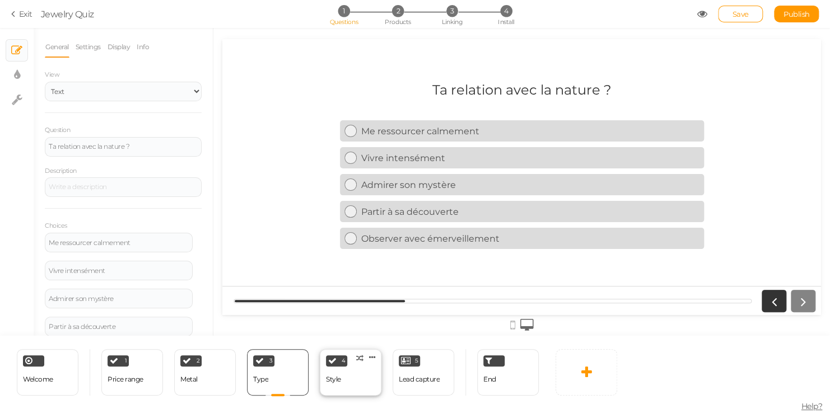
click at [351, 379] on div "4 Style × Define the conditions to show this slide. Clone Change type Delete" at bounding box center [351, 372] width 62 height 46
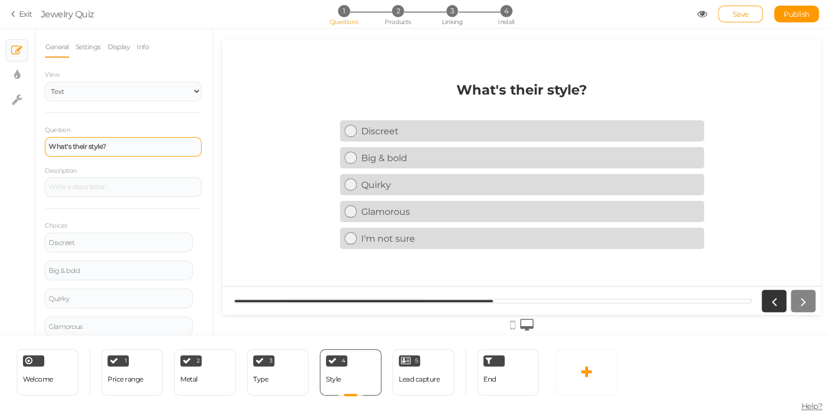
click at [141, 144] on div "What's their style?" at bounding box center [123, 146] width 149 height 7
drag, startPoint x: 141, startPoint y: 144, endPoint x: 32, endPoint y: 137, distance: 109.4
click at [32, 137] on div "× Slides × Display settings × Settings General Settings Display Info View Text …" at bounding box center [415, 182] width 830 height 308
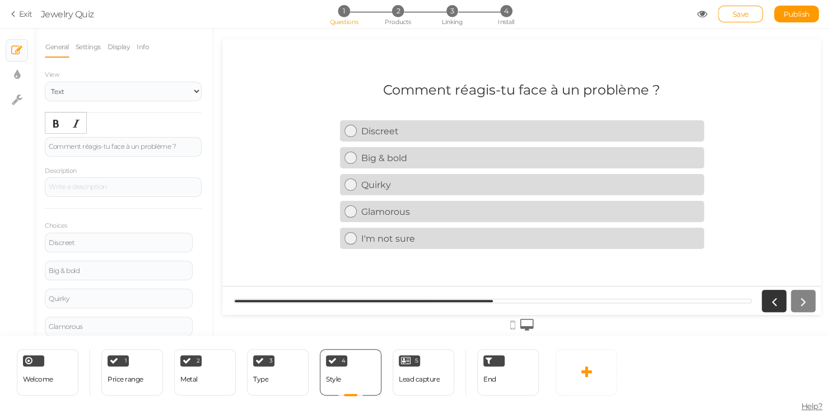
scroll to position [62, 0]
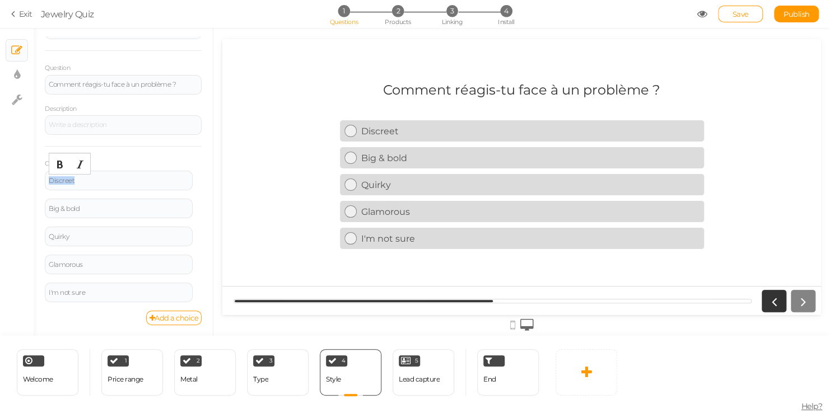
drag, startPoint x: 105, startPoint y: 180, endPoint x: 12, endPoint y: 173, distance: 93.8
click at [12, 173] on div "× Slides × Display settings × Settings General Settings Display Info View Text …" at bounding box center [415, 182] width 830 height 308
drag, startPoint x: 82, startPoint y: 209, endPoint x: 34, endPoint y: 206, distance: 48.2
click at [34, 206] on div "General Settings Display Info View Text Images Slider Dropdown Question Comment…" at bounding box center [123, 186] width 179 height 300
drag, startPoint x: 78, startPoint y: 239, endPoint x: 24, endPoint y: 240, distance: 54.9
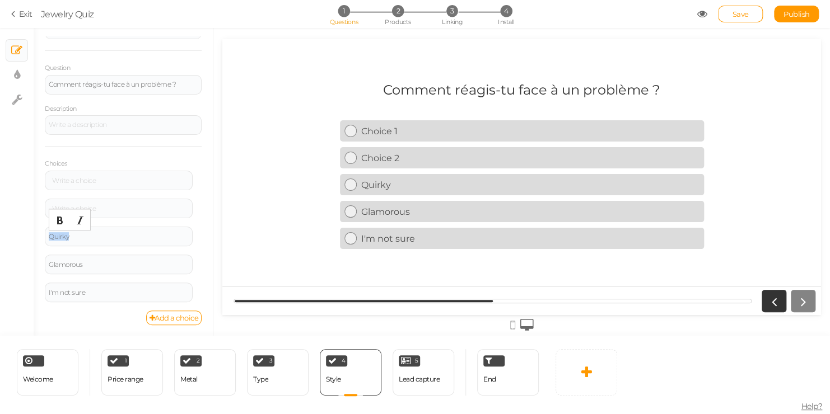
click at [24, 240] on div "× Slides × Display settings × Settings General Settings Display Info View Text …" at bounding box center [415, 182] width 830 height 308
drag, startPoint x: 88, startPoint y: 263, endPoint x: 19, endPoint y: 263, distance: 68.9
click at [19, 263] on div "× Slides × Display settings × Settings General Settings Display Info View Text …" at bounding box center [415, 182] width 830 height 308
drag, startPoint x: 101, startPoint y: 292, endPoint x: 15, endPoint y: 295, distance: 86.3
click at [15, 295] on div "× Slides × Display settings × Settings General Settings Display Info View Text …" at bounding box center [415, 182] width 830 height 308
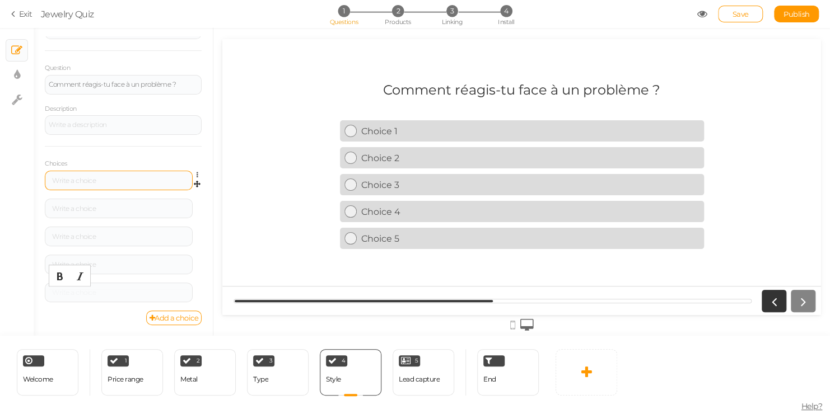
click at [72, 180] on div at bounding box center [119, 181] width 140 height 7
click at [83, 208] on div at bounding box center [119, 209] width 140 height 7
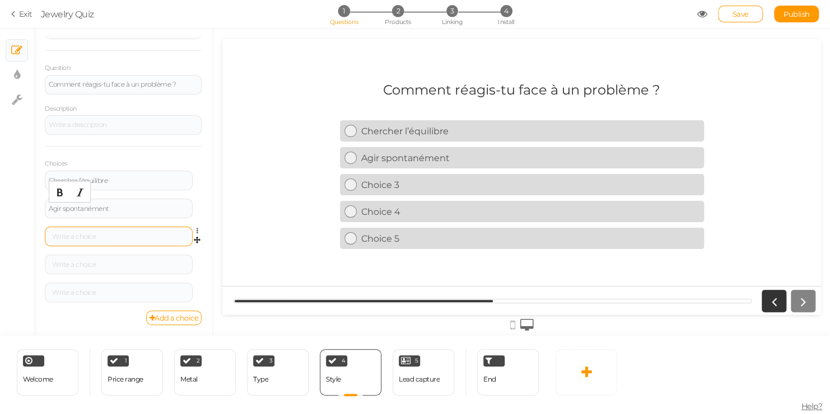
click at [135, 234] on div at bounding box center [119, 237] width 140 height 7
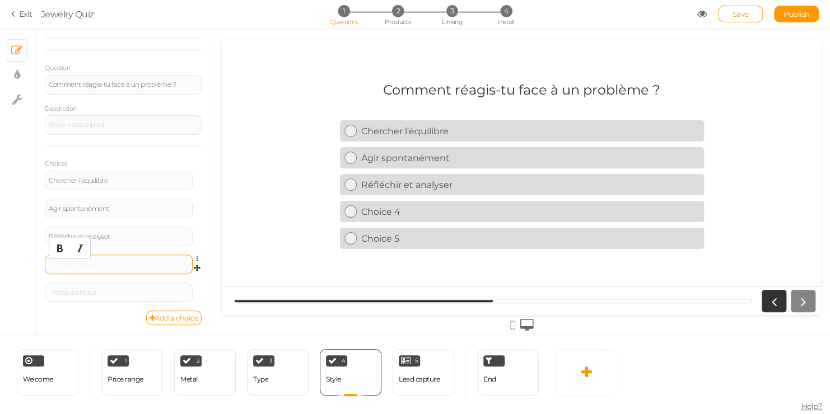
click at [93, 265] on div at bounding box center [119, 265] width 140 height 7
click at [66, 290] on div at bounding box center [119, 293] width 140 height 7
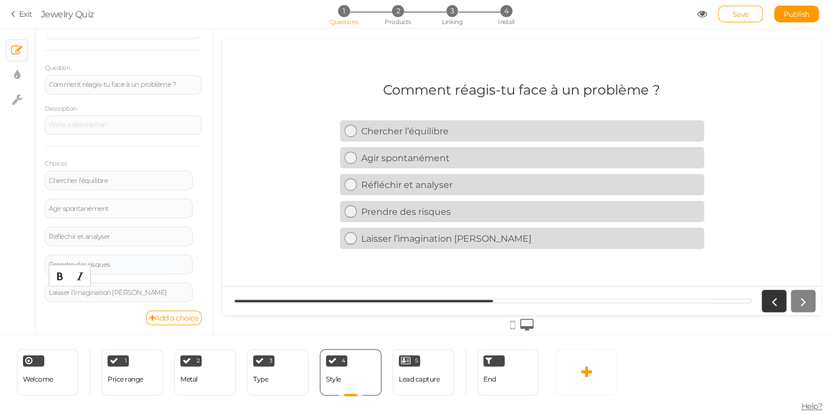
click at [307, 199] on div "Comment réagis‑tu face à un problème ? Chercher l’équilibre Agir spontanément R…" at bounding box center [521, 177] width 599 height 208
click at [406, 376] on div "Lead capture" at bounding box center [419, 380] width 41 height 8
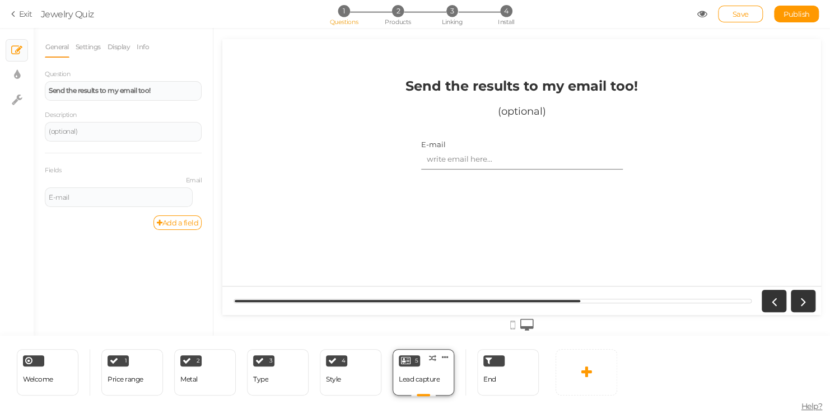
scroll to position [0, 0]
click at [346, 383] on div "4 Style × Define the conditions to show this slide. Clone Change type Delete" at bounding box center [351, 372] width 62 height 46
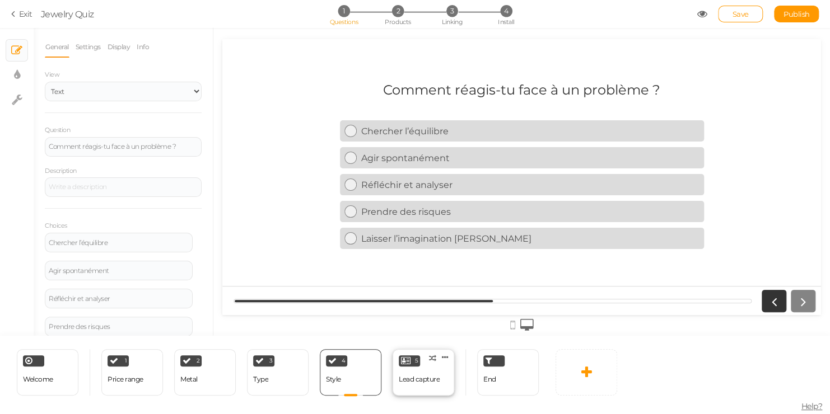
click at [412, 385] on div "Lead capture" at bounding box center [419, 380] width 41 height 20
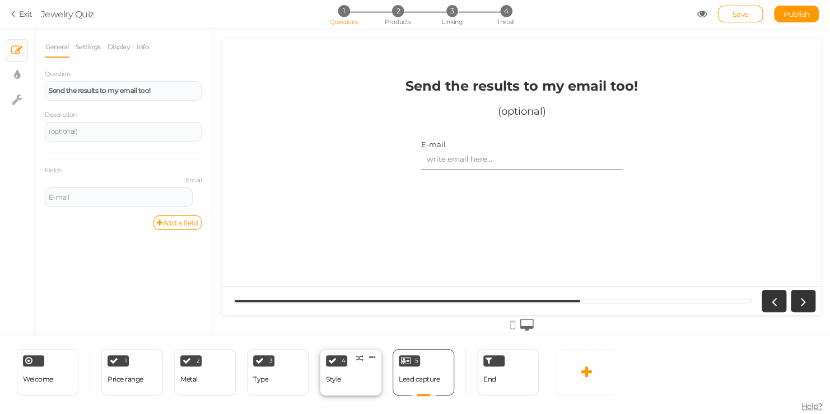
click at [321, 388] on div "4 Style × Define the conditions to show this slide. Clone Change type Delete" at bounding box center [351, 372] width 62 height 46
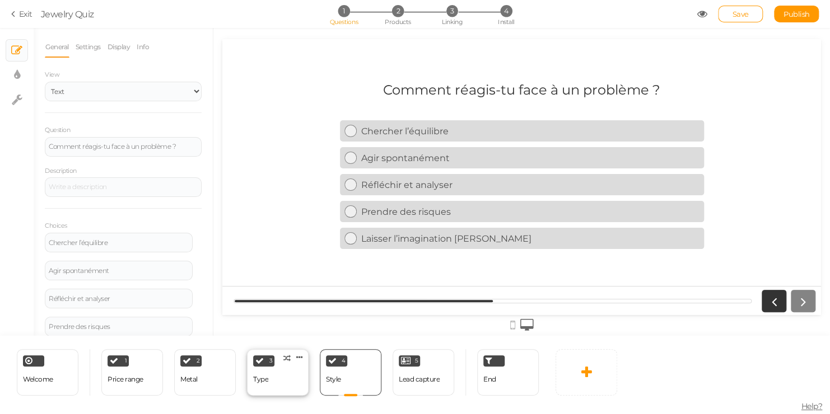
click at [264, 388] on div "Type" at bounding box center [260, 380] width 15 height 20
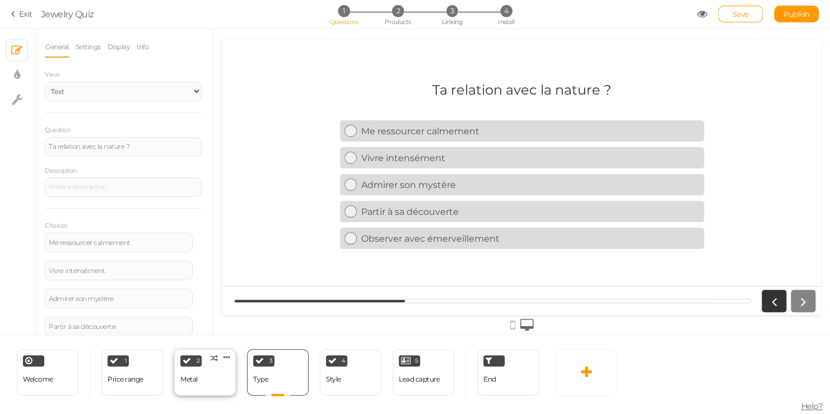
click at [215, 393] on div "2 Metal × Define the conditions to show this slide. Clone Change type Delete" at bounding box center [205, 372] width 62 height 46
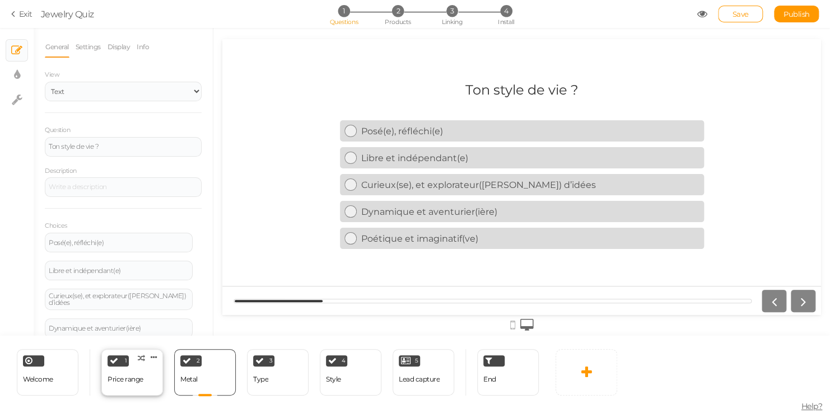
click at [142, 389] on div "Price range" at bounding box center [126, 380] width 36 height 20
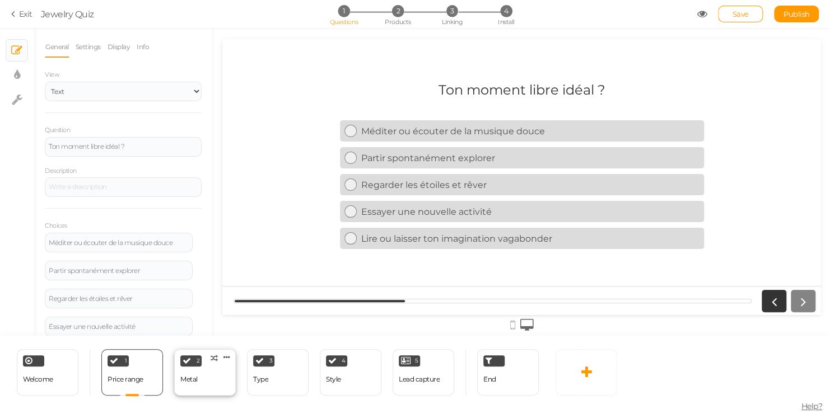
click at [205, 379] on div "2 Metal × Define the conditions to show this slide. Clone Change type Delete" at bounding box center [205, 372] width 62 height 46
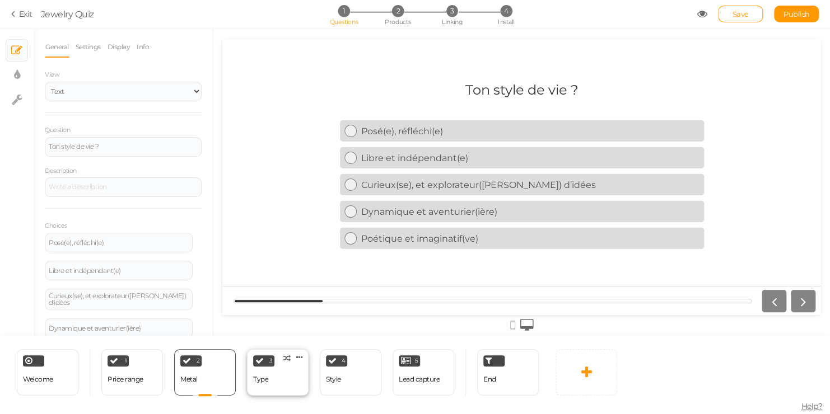
click at [265, 383] on div "Type" at bounding box center [260, 380] width 15 height 8
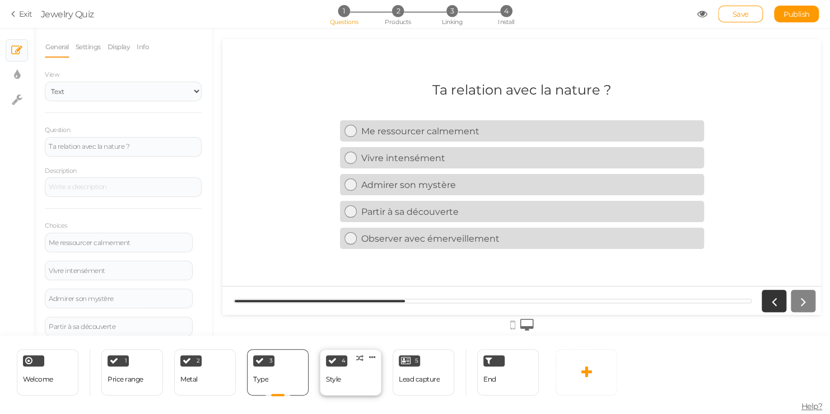
click at [347, 390] on div "4 Style × Define the conditions to show this slide. Clone Change type Delete" at bounding box center [351, 372] width 62 height 46
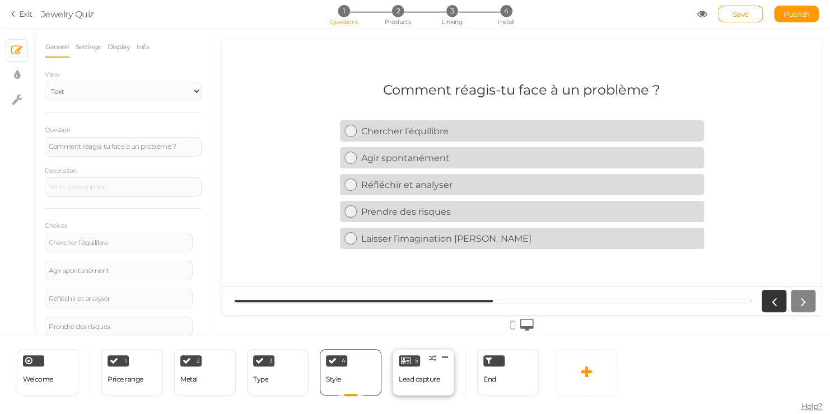
click at [426, 365] on div "5 Lead capture × Define the conditions to show this slide. Clone Change type De…" at bounding box center [424, 372] width 62 height 46
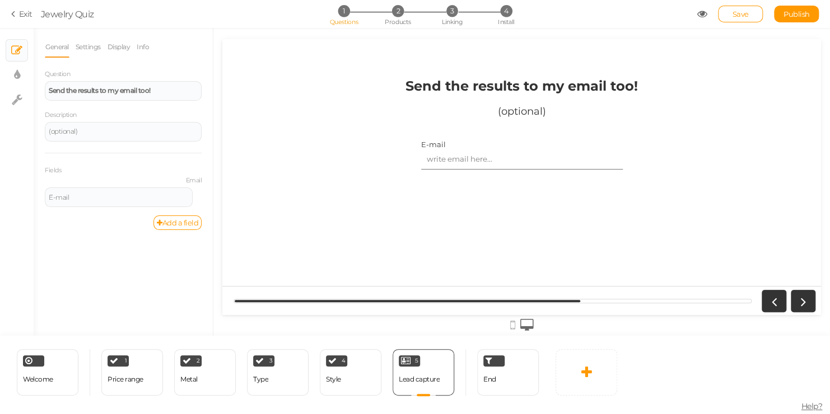
click at [484, 159] on input "E-mail" at bounding box center [522, 159] width 202 height 21
click at [392, 202] on div "Send the results to my email too! (optional) E-mail" at bounding box center [522, 177] width 364 height 216
click at [484, 374] on div "End" at bounding box center [489, 380] width 13 height 20
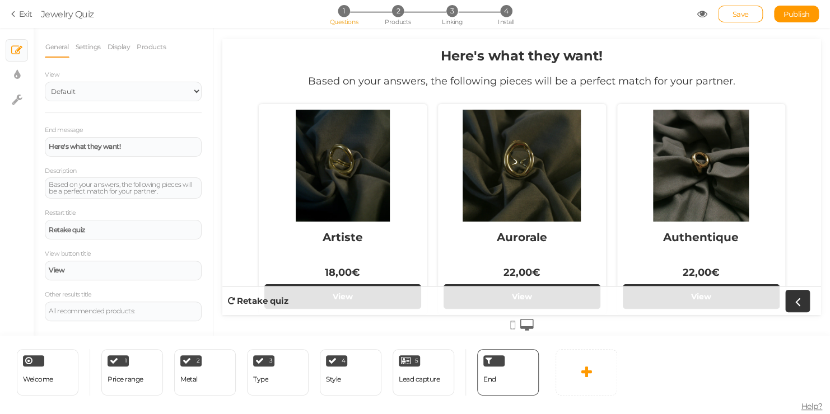
drag, startPoint x: 818, startPoint y: 63, endPoint x: 1051, endPoint y: 68, distance: 233.6
click at [426, 378] on div "Lead capture" at bounding box center [419, 380] width 41 height 8
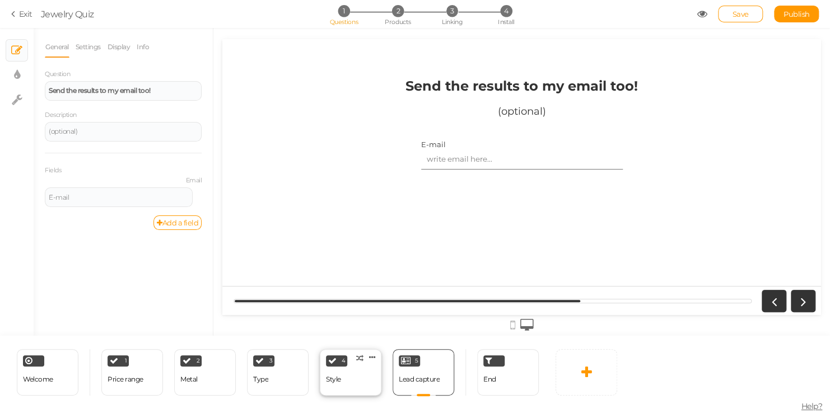
click at [334, 372] on div "Style" at bounding box center [333, 380] width 15 height 20
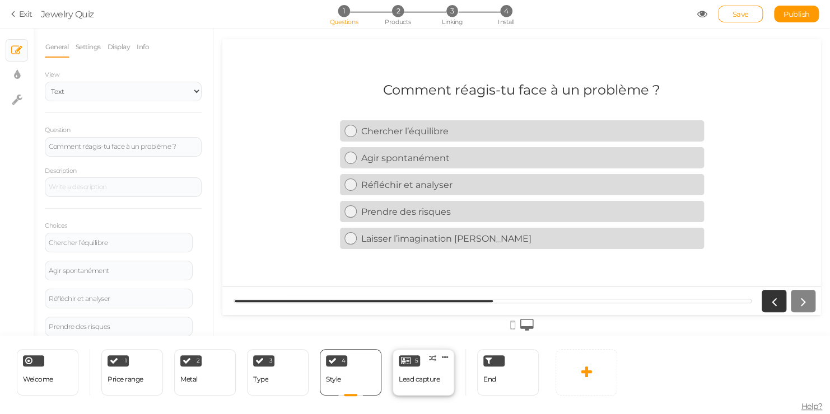
click at [412, 367] on div "5 Lead capture × Define the conditions to show this slide. Clone Change type De…" at bounding box center [424, 372] width 62 height 46
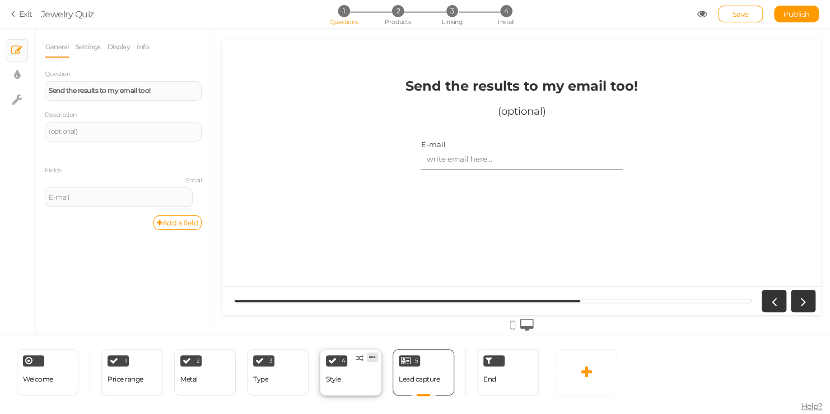
click at [372, 357] on icon at bounding box center [372, 357] width 7 height 8
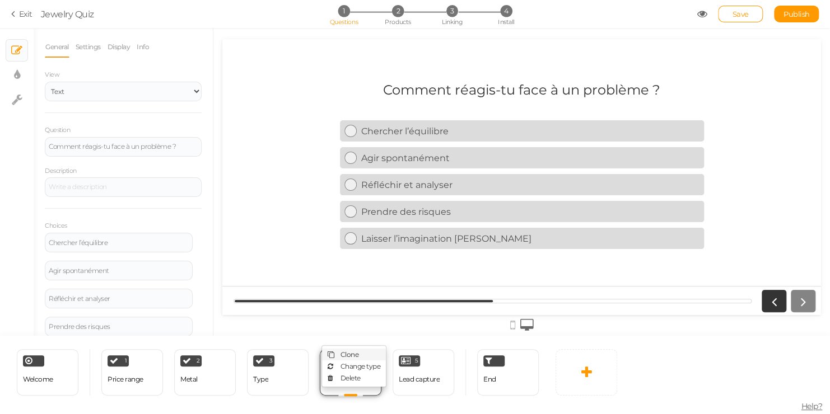
click at [357, 356] on span "Clone" at bounding box center [349, 355] width 18 height 8
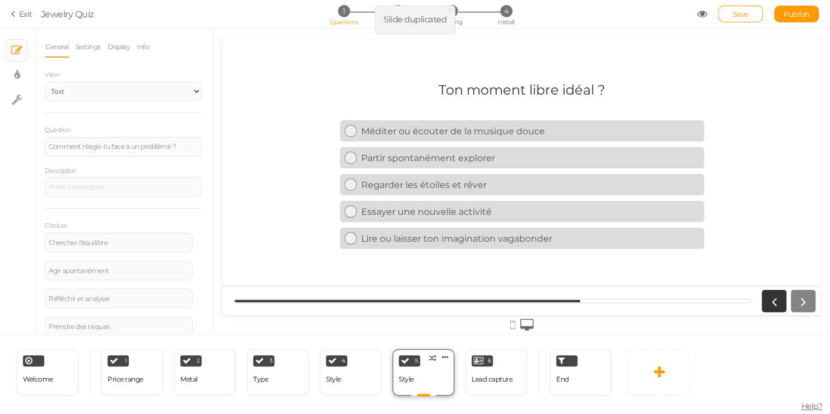
click at [434, 375] on div "5 Style × Define the conditions to show this slide. Clone Change type Delete" at bounding box center [424, 372] width 62 height 46
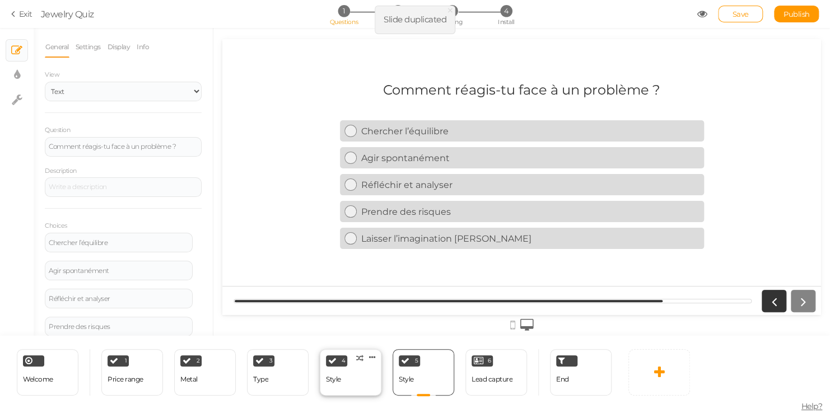
click at [357, 380] on div "4 Style × Define the conditions to show this slide. Clone Change type Delete" at bounding box center [351, 372] width 62 height 46
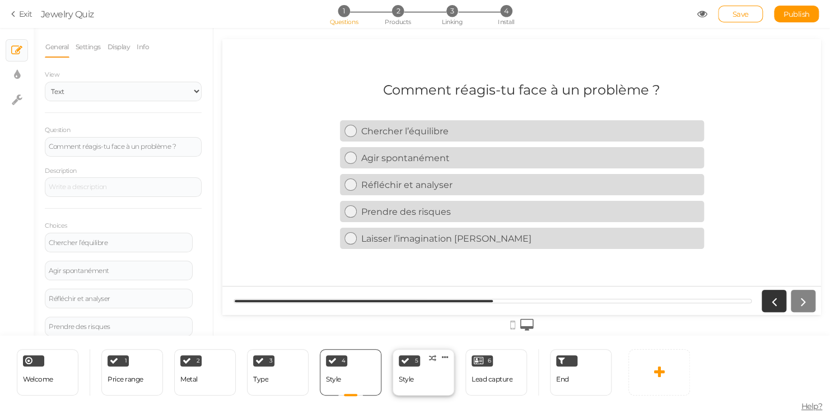
click at [406, 377] on div "Style" at bounding box center [406, 380] width 15 height 8
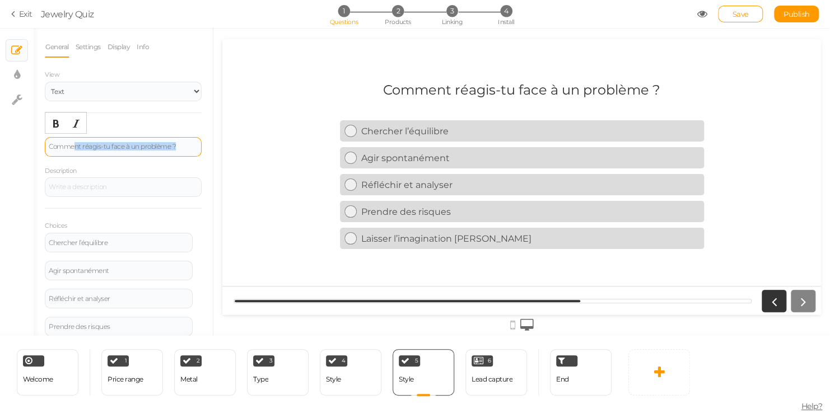
drag, startPoint x: 189, startPoint y: 147, endPoint x: 66, endPoint y: 145, distance: 123.2
click at [66, 145] on div "Comment réagis‑tu face à un problème ?" at bounding box center [123, 147] width 157 height 20
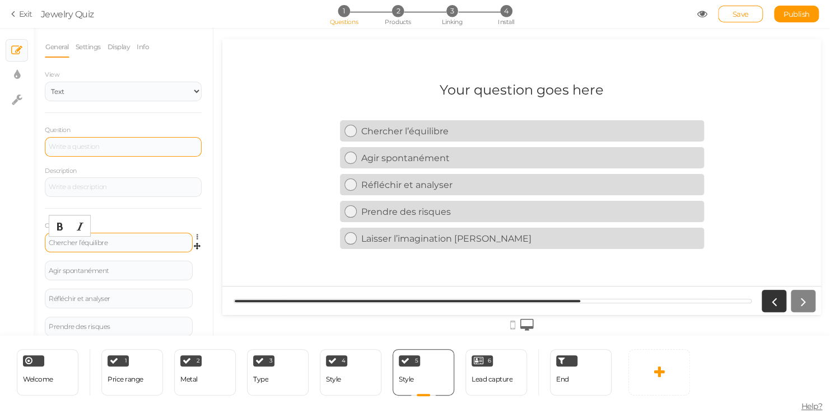
click at [109, 245] on div "Chercher l’équilibre" at bounding box center [119, 243] width 140 height 7
drag, startPoint x: 109, startPoint y: 245, endPoint x: -29, endPoint y: 232, distance: 137.8
click at [0, 232] on html "× Close A wider screen is needed to use the Pickzen builder Exit Jewelry Quiz 1…" at bounding box center [415, 207] width 830 height 414
drag, startPoint x: 113, startPoint y: 269, endPoint x: 13, endPoint y: 264, distance: 99.2
click at [13, 264] on div "× Slides × Display settings × Settings General Settings Display Info View Text …" at bounding box center [415, 182] width 830 height 308
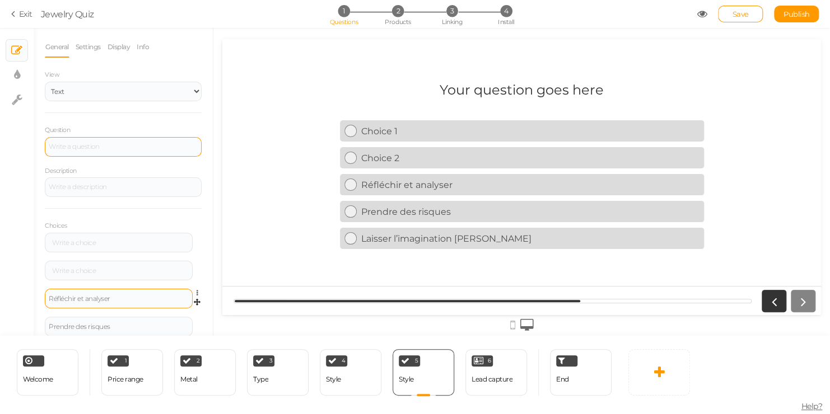
click at [116, 303] on div "Réfléchir et analyser" at bounding box center [119, 299] width 148 height 20
drag, startPoint x: 119, startPoint y: 300, endPoint x: 14, endPoint y: 300, distance: 105.3
click at [14, 300] on div "× Slides × Display settings × Settings General Settings Display Info View Text …" at bounding box center [415, 182] width 830 height 308
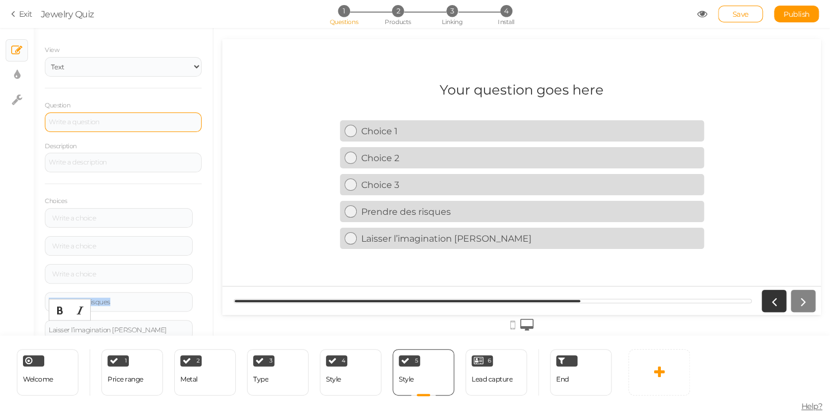
drag, startPoint x: 124, startPoint y: 327, endPoint x: 18, endPoint y: 332, distance: 105.4
click at [18, 332] on div "× Slides × Display settings × Settings General Settings Display Info View Text …" at bounding box center [415, 182] width 830 height 308
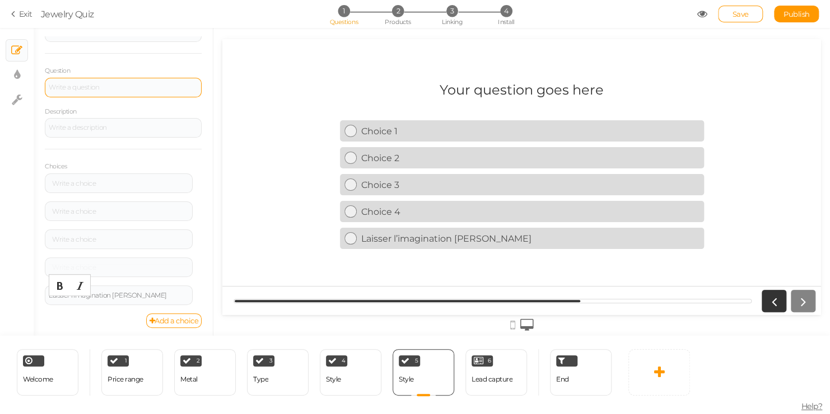
scroll to position [61, 0]
drag, startPoint x: 152, startPoint y: 291, endPoint x: -27, endPoint y: 284, distance: 178.8
click at [0, 284] on html "× Close A wider screen is needed to use the Pickzen builder Exit Jewelry Quiz 1…" at bounding box center [415, 207] width 830 height 414
click at [124, 91] on div at bounding box center [123, 86] width 157 height 20
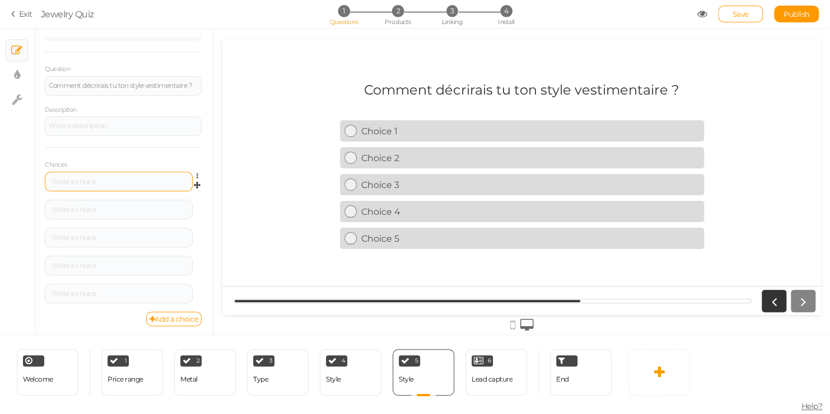
click at [110, 188] on div at bounding box center [119, 182] width 148 height 20
click at [126, 175] on div at bounding box center [119, 182] width 148 height 20
click at [126, 180] on div at bounding box center [119, 182] width 140 height 7
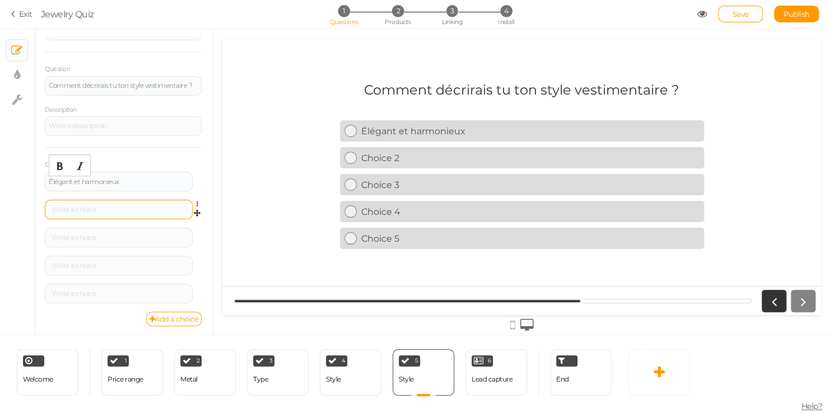
click at [82, 208] on div at bounding box center [119, 210] width 140 height 7
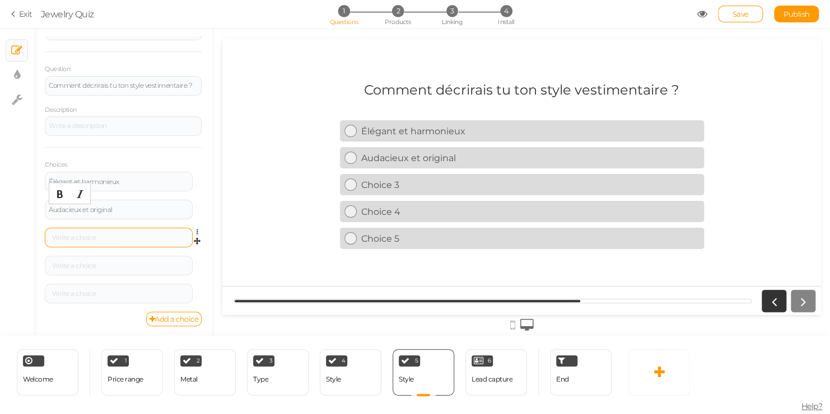
click at [73, 231] on div at bounding box center [119, 238] width 148 height 20
click at [73, 236] on div at bounding box center [119, 238] width 140 height 7
click at [85, 270] on div at bounding box center [119, 266] width 148 height 20
click at [95, 266] on div at bounding box center [119, 266] width 140 height 7
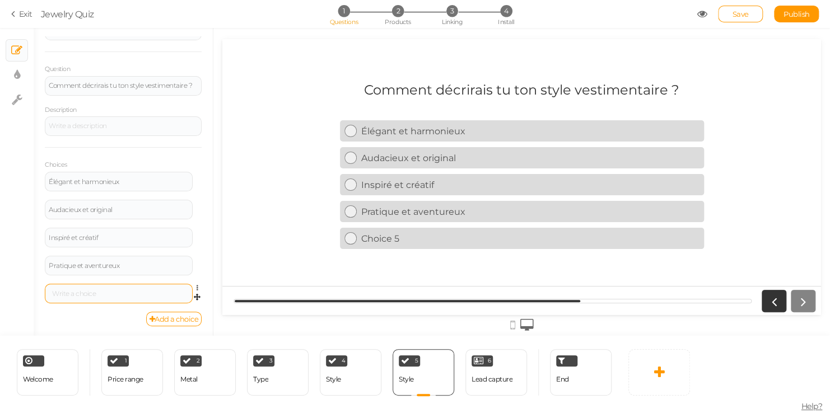
click at [109, 289] on div at bounding box center [119, 294] width 148 height 20
click at [108, 293] on div at bounding box center [119, 294] width 140 height 7
click at [128, 181] on div "Élégant et harmonieux" at bounding box center [119, 182] width 140 height 7
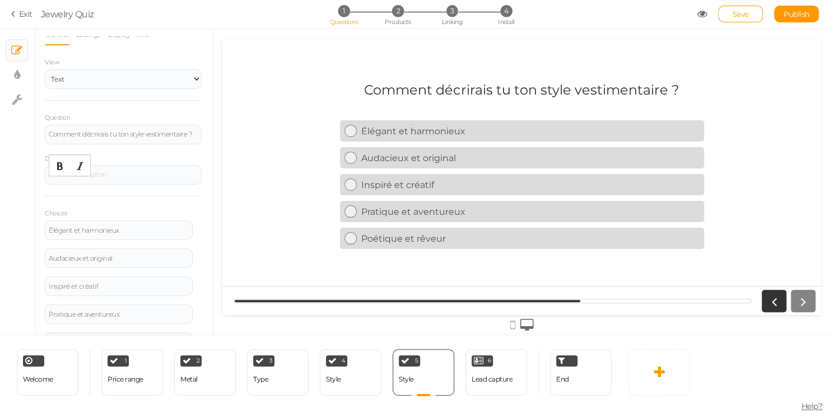
scroll to position [0, 0]
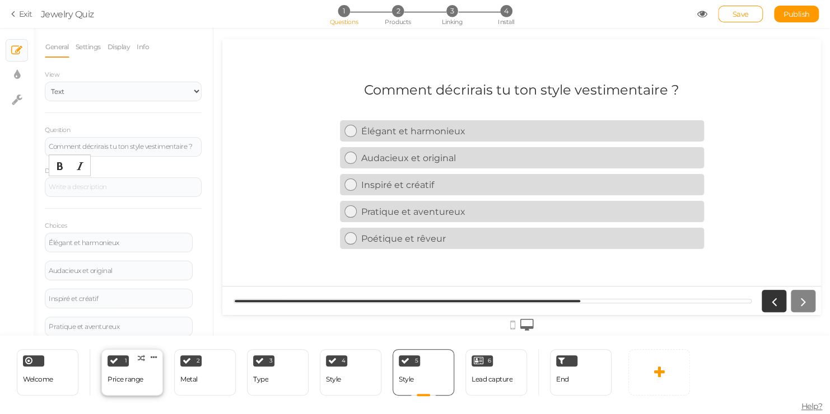
click at [129, 371] on div "Price range" at bounding box center [126, 380] width 36 height 20
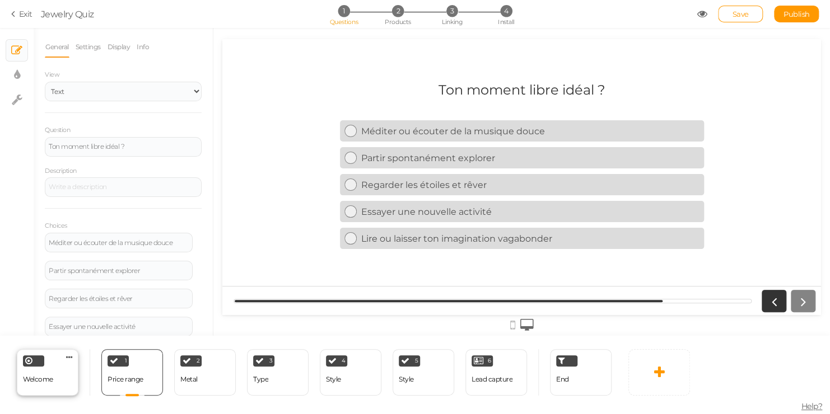
click at [57, 375] on div "Welcome Delete" at bounding box center [48, 372] width 62 height 46
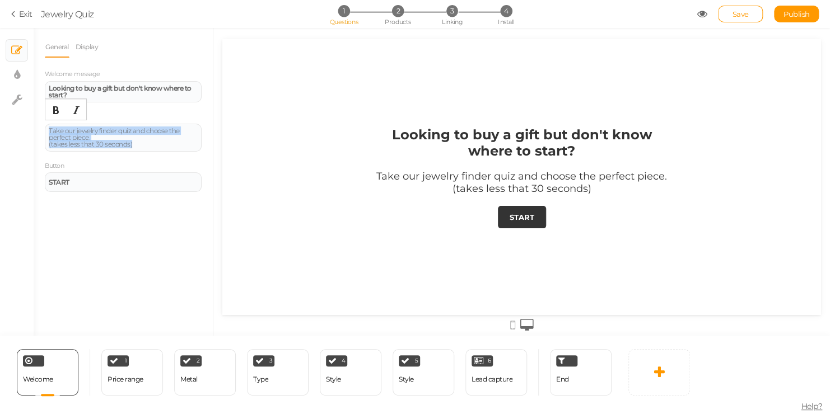
drag, startPoint x: 138, startPoint y: 145, endPoint x: 41, endPoint y: 126, distance: 99.3
click at [41, 126] on div "General Display Welcome message Looking to buy a gift but don't know where to s…" at bounding box center [123, 186] width 179 height 300
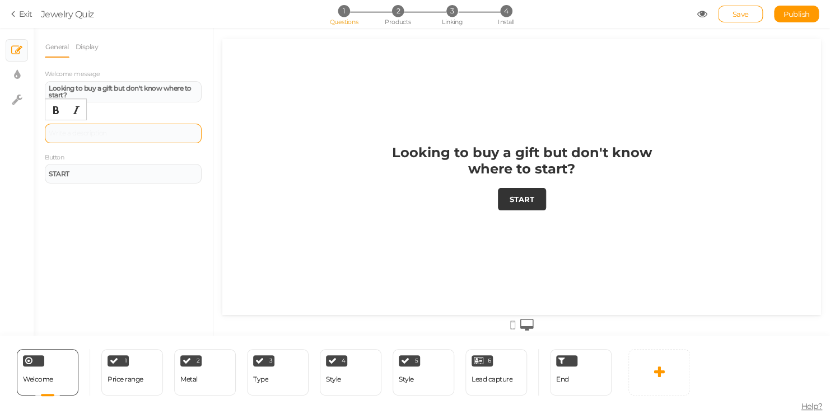
click at [167, 127] on div at bounding box center [123, 134] width 157 height 20
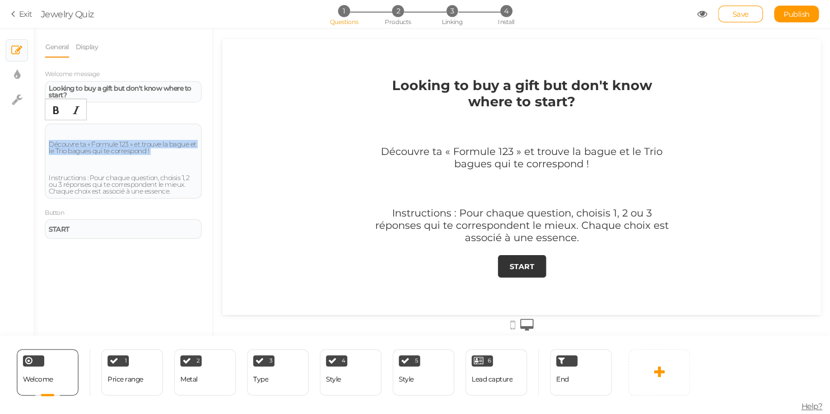
drag, startPoint x: 161, startPoint y: 156, endPoint x: 43, endPoint y: 142, distance: 119.5
click at [43, 142] on div "General Display Welcome message Looking to buy a gift but don't know where to s…" at bounding box center [123, 186] width 179 height 300
copy div "Découvre ta « Formule 123 » et trouve la bague et le Trio bagues qui te corresp…"
drag, startPoint x: 71, startPoint y: 91, endPoint x: 36, endPoint y: 81, distance: 35.5
click at [36, 81] on div "General Display Welcome message Looking to buy a gift but don't know where to s…" at bounding box center [123, 186] width 179 height 300
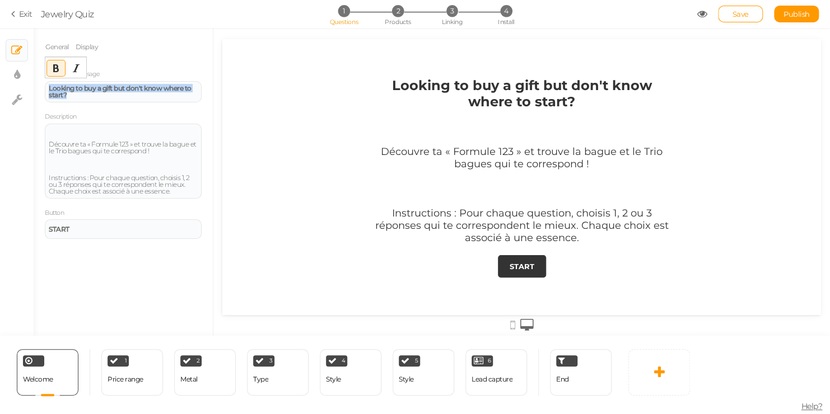
drag, startPoint x: 69, startPoint y: 97, endPoint x: 39, endPoint y: 89, distance: 31.2
click at [39, 89] on div "General Display Welcome message Looking to buy a gift but don't know where to s…" at bounding box center [123, 186] width 179 height 300
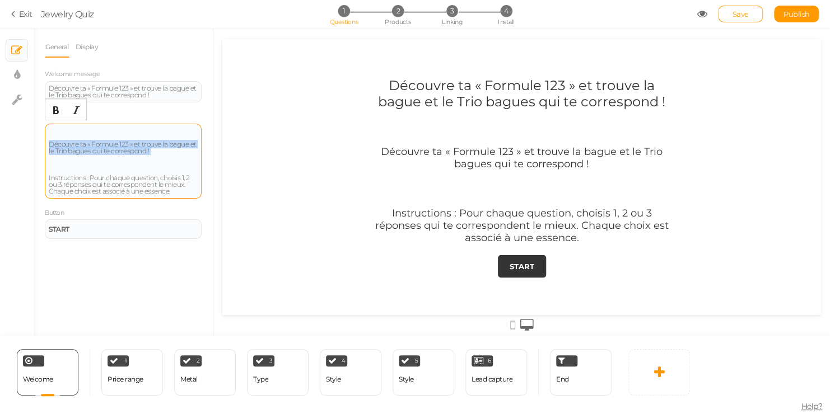
drag, startPoint x: 155, startPoint y: 157, endPoint x: 46, endPoint y: 144, distance: 109.3
click at [46, 144] on div "Découvre ta « Formule 123 » et trouve la bague et le Trio bagues qui te corresp…" at bounding box center [123, 161] width 157 height 75
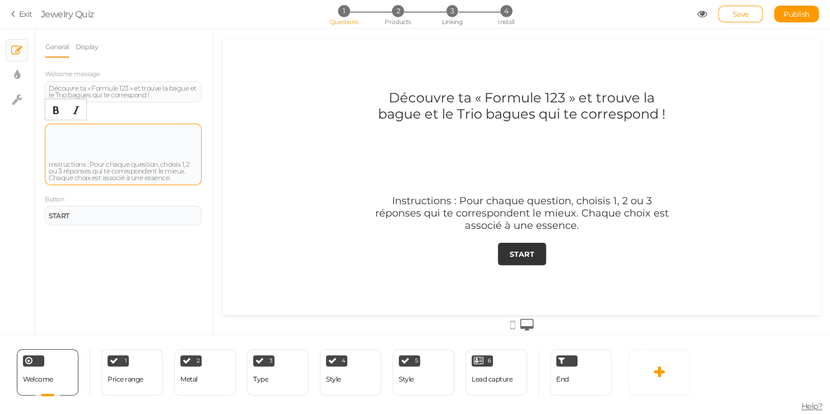
click at [52, 158] on div "Instructions : Pour chaque question, choisis 1, 2 ou 3 réponses qui te correspo…" at bounding box center [123, 155] width 149 height 54
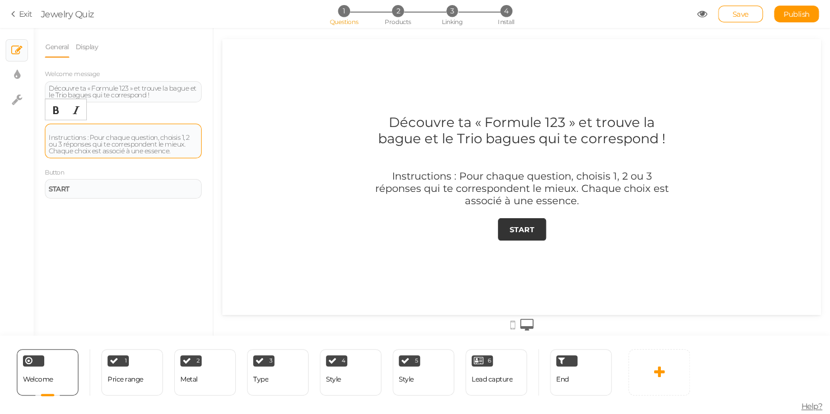
click at [89, 134] on div "Instructions : Pour chaque question, choisis 1, 2 ou 3 réponses qui te correspo…" at bounding box center [123, 141] width 149 height 27
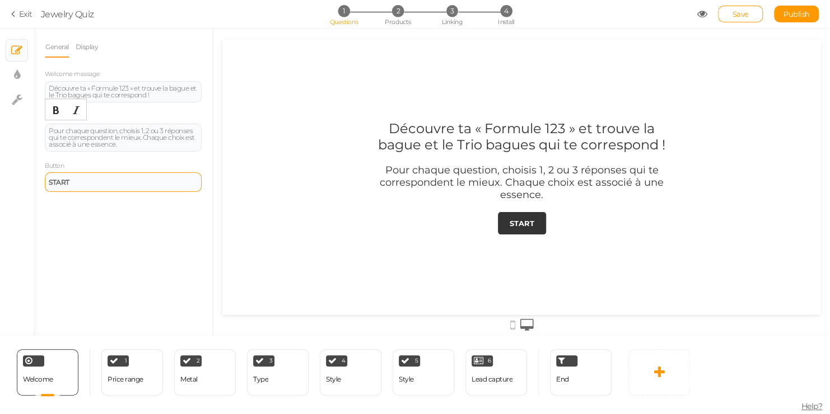
click at [111, 183] on div "START" at bounding box center [123, 182] width 149 height 7
click at [275, 179] on div at bounding box center [521, 177] width 599 height 150
click at [124, 377] on div "Price range" at bounding box center [126, 380] width 36 height 8
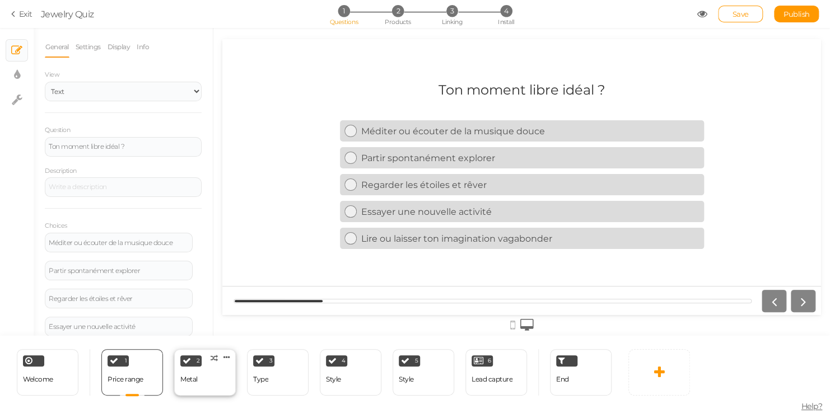
click at [182, 376] on div "Metal" at bounding box center [188, 380] width 17 height 8
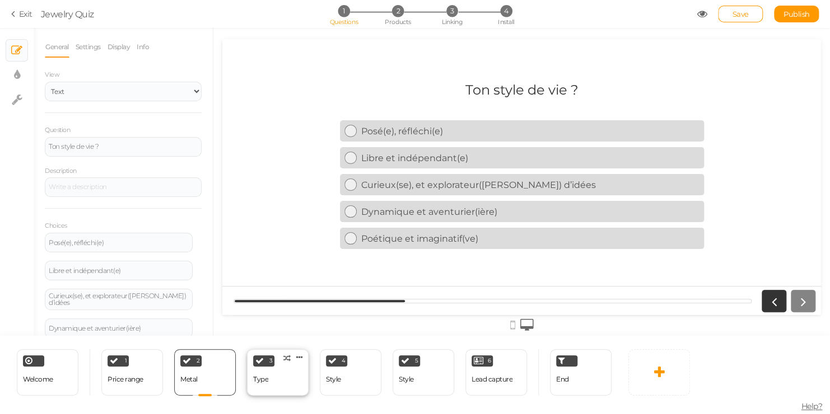
click at [279, 374] on div "3 Type × Define the conditions to show this slide. Clone Change type Delete" at bounding box center [278, 372] width 62 height 46
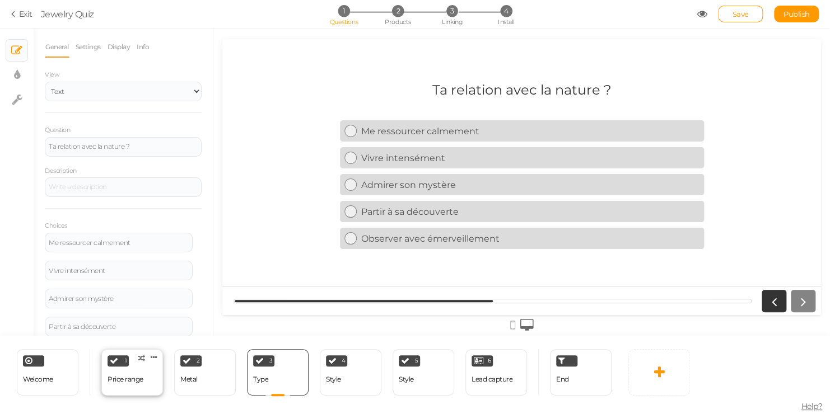
click at [144, 373] on div "1 Price range × Define the conditions to show this slide. Clone Change type Del…" at bounding box center [132, 372] width 62 height 46
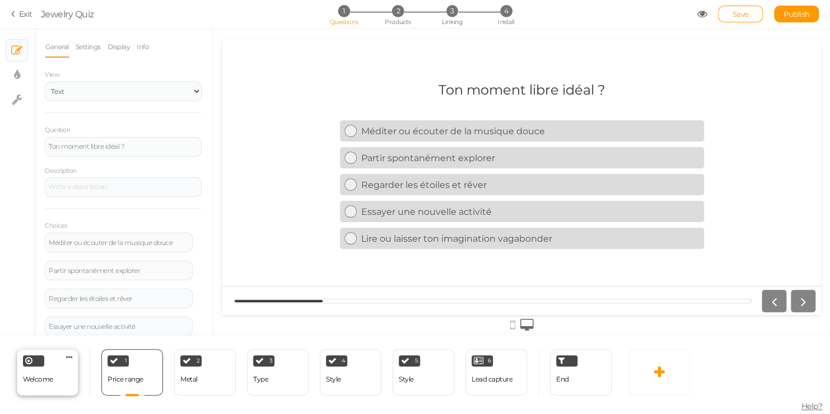
click at [38, 377] on span "Welcome" at bounding box center [38, 379] width 30 height 8
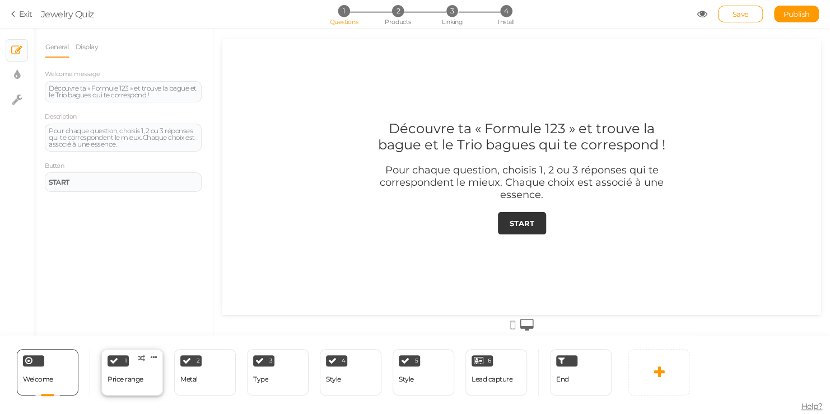
click at [124, 388] on div "Price range" at bounding box center [126, 380] width 36 height 20
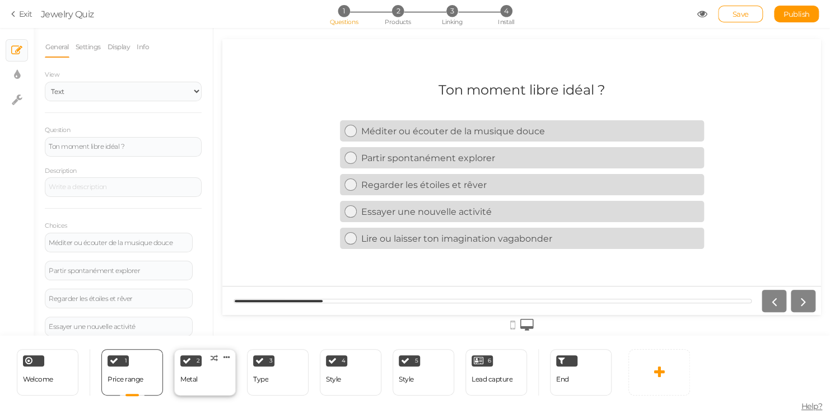
click at [222, 383] on div "2 Metal × Define the conditions to show this slide. Clone Change type Delete" at bounding box center [205, 372] width 62 height 46
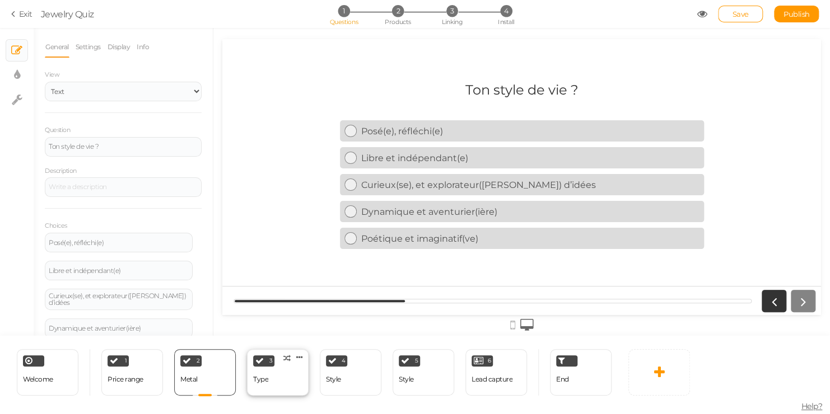
click at [287, 385] on div "3 Type × Define the conditions to show this slide. Clone Change type Delete" at bounding box center [278, 372] width 62 height 46
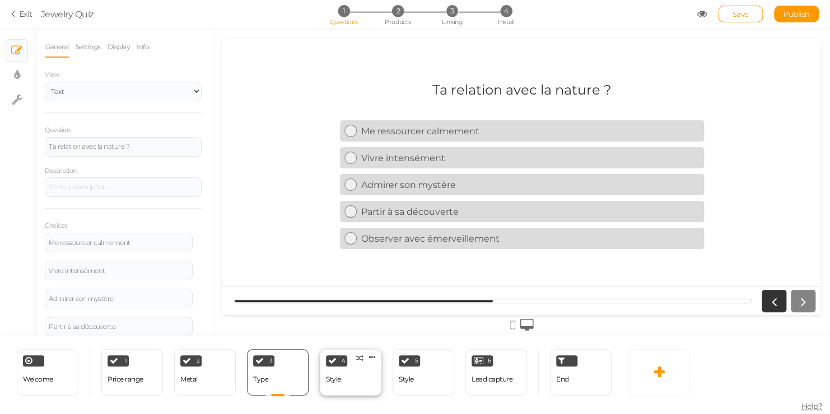
click at [349, 381] on div "4 Style × Define the conditions to show this slide. Clone Change type Delete" at bounding box center [351, 372] width 62 height 46
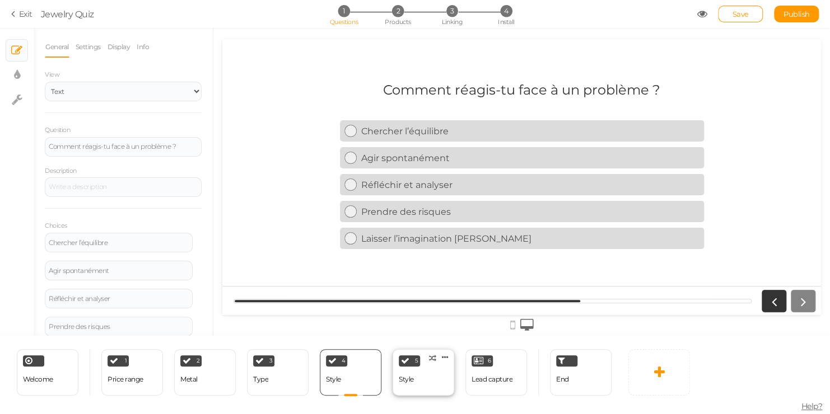
click at [415, 380] on div "5 Style × Define the conditions to show this slide. Clone Change type Delete" at bounding box center [424, 372] width 62 height 46
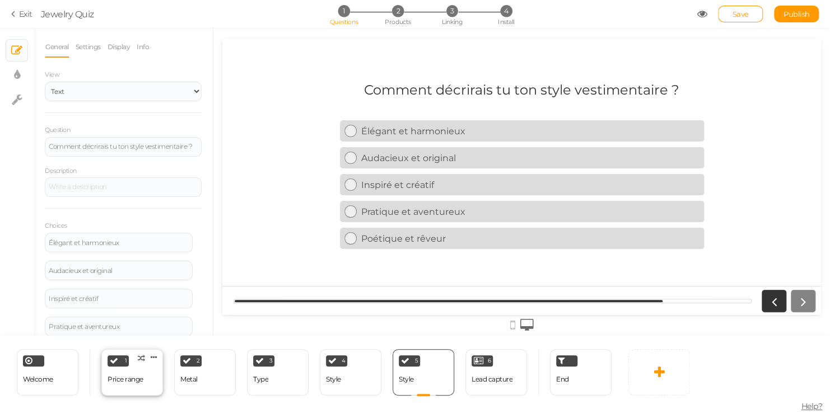
click at [118, 380] on div "Price range" at bounding box center [126, 380] width 36 height 8
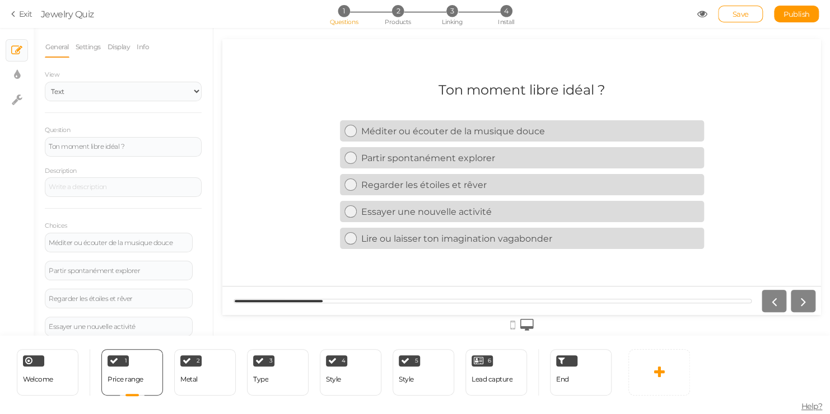
click at [287, 255] on div "Ton moment libre idéal ? Méditer ou écouter de la musique douce Partir spontané…" at bounding box center [521, 177] width 599 height 208
click at [496, 86] on div "Ton moment libre idéal ?" at bounding box center [521, 90] width 167 height 16
drag, startPoint x: 128, startPoint y: 146, endPoint x: -8, endPoint y: 147, distance: 136.1
click at [0, 147] on html "× Close A wider screen is needed to use the Pickzen builder Exit Jewelry Quiz 1…" at bounding box center [415, 207] width 830 height 414
drag, startPoint x: 172, startPoint y: 240, endPoint x: 45, endPoint y: 234, distance: 127.2
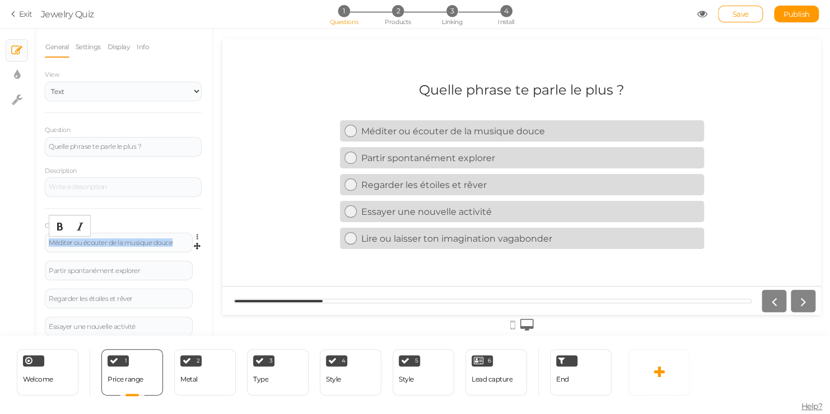
click at [45, 234] on div "Méditer ou écouter de la musique douce Settings Delete" at bounding box center [123, 247] width 157 height 28
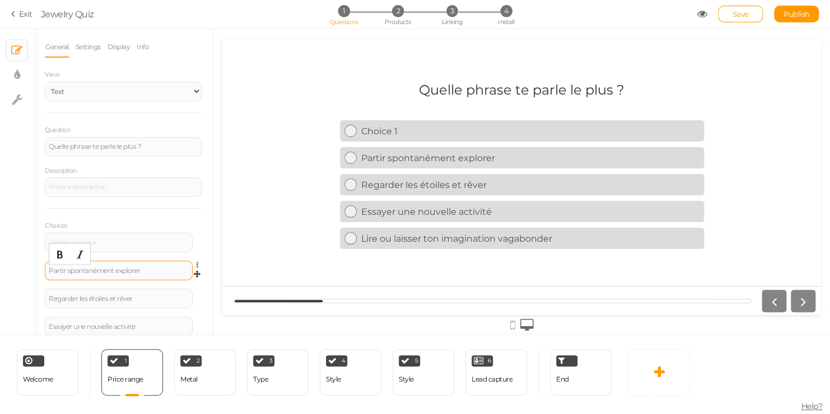
click at [126, 268] on div "Partir spontanément explorer" at bounding box center [119, 271] width 140 height 7
click at [148, 265] on div "Partir spontanément explorer" at bounding box center [119, 271] width 148 height 20
drag, startPoint x: 146, startPoint y: 269, endPoint x: 27, endPoint y: 277, distance: 118.9
click at [27, 277] on div "× Slides × Display settings × Settings General Settings Display Info View Text …" at bounding box center [415, 182] width 830 height 308
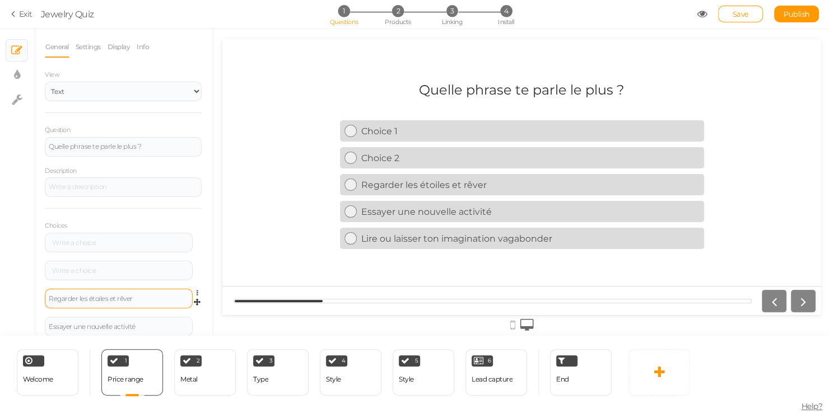
click at [148, 305] on div "Regarder les étoiles et rêver" at bounding box center [119, 299] width 148 height 20
drag, startPoint x: 146, startPoint y: 298, endPoint x: 38, endPoint y: 291, distance: 107.8
click at [38, 291] on div "General Settings Display Info View Text Images Slider Dropdown Question Quelle …" at bounding box center [123, 186] width 179 height 300
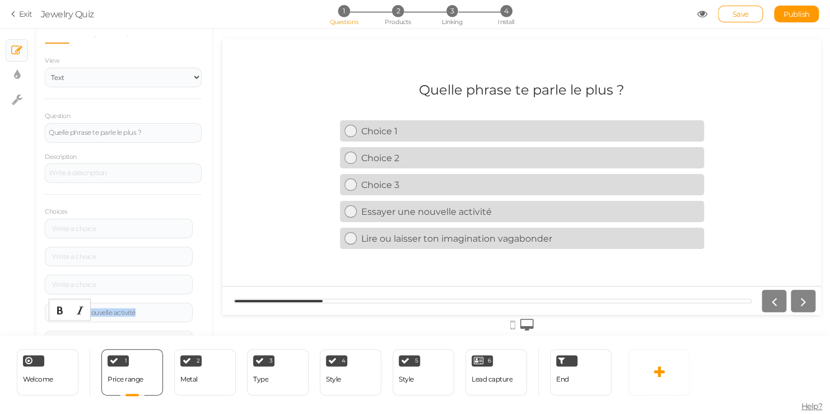
drag, startPoint x: 134, startPoint y: 330, endPoint x: 11, endPoint y: 327, distance: 123.8
click at [11, 327] on div "× Slides × Display settings × Settings General Settings Display Info View Text …" at bounding box center [415, 182] width 830 height 308
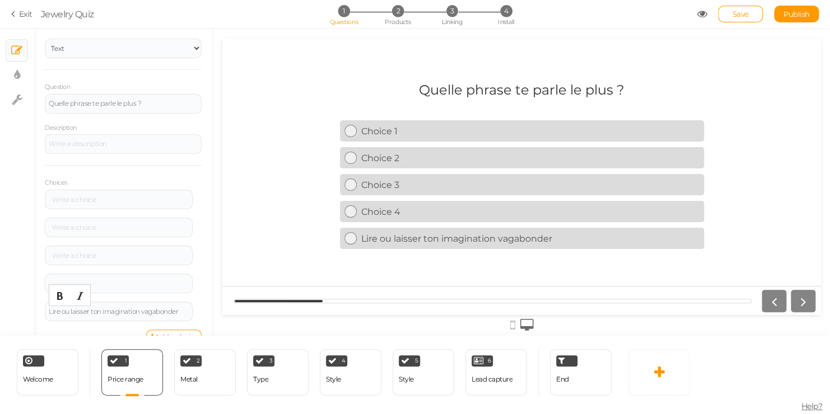
scroll to position [62, 0]
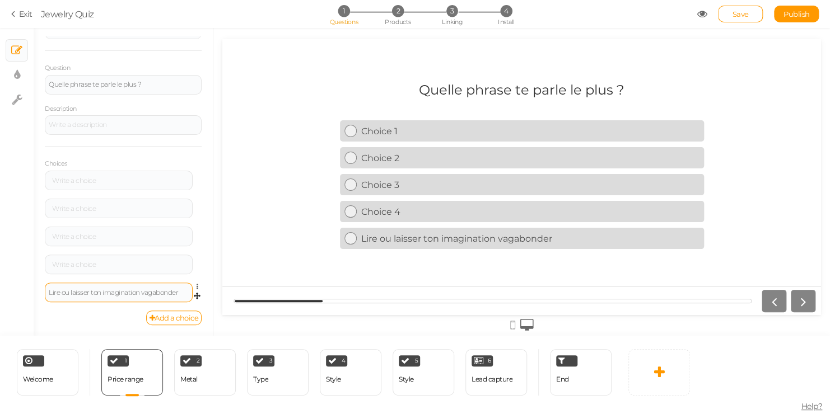
click at [183, 293] on div "Lire ou laisser ton imagination vagabonder" at bounding box center [119, 293] width 148 height 20
click at [180, 287] on div "Lire ou laisser ton imagination vagabonder" at bounding box center [119, 293] width 148 height 20
drag, startPoint x: 180, startPoint y: 292, endPoint x: 10, endPoint y: 293, distance: 170.2
click at [10, 293] on div "× Slides × Display settings × Settings General Settings Display Info View Text …" at bounding box center [415, 182] width 830 height 308
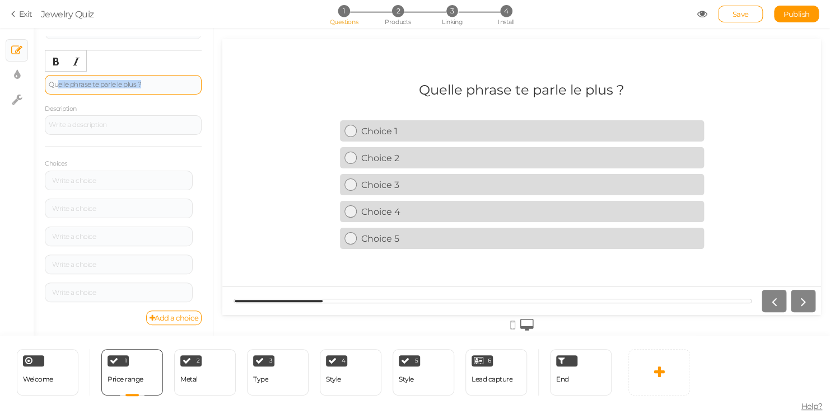
drag, startPoint x: 158, startPoint y: 81, endPoint x: 57, endPoint y: 82, distance: 100.8
click at [57, 82] on div "Quelle phrase te parle le plus ?" at bounding box center [123, 84] width 149 height 7
click at [86, 182] on div at bounding box center [119, 181] width 140 height 7
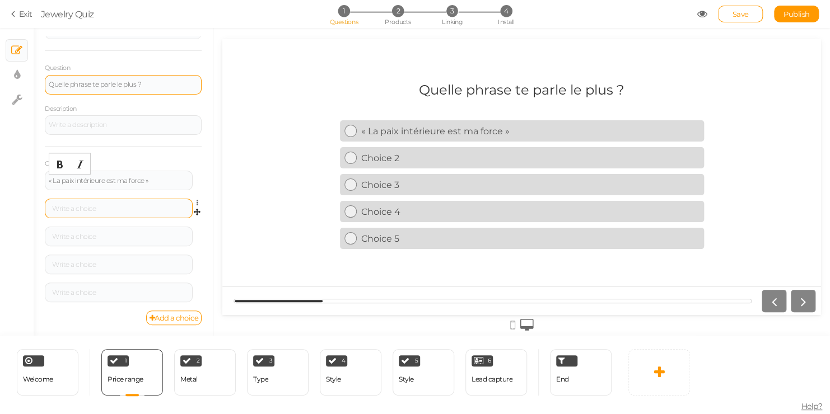
click at [97, 208] on div at bounding box center [119, 209] width 140 height 7
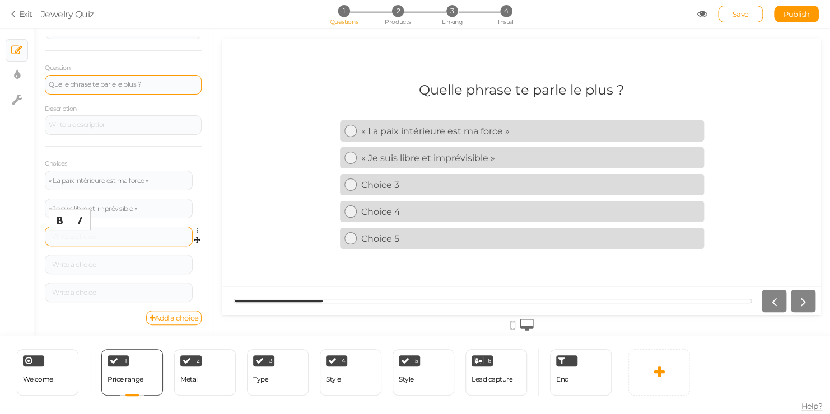
click at [98, 234] on div at bounding box center [119, 237] width 140 height 7
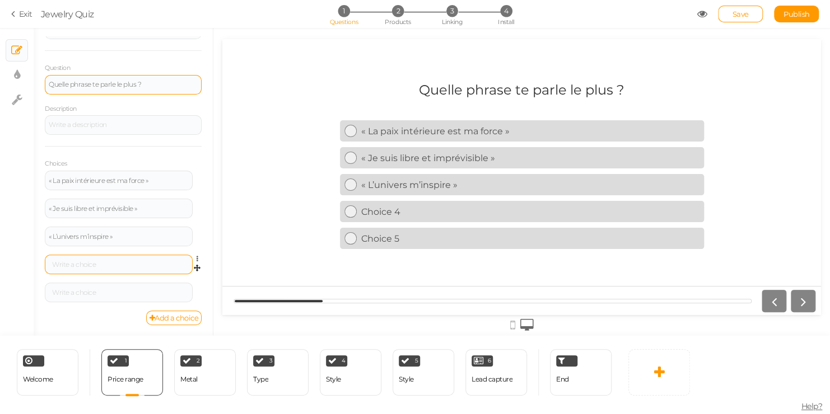
click at [147, 258] on div at bounding box center [119, 265] width 148 height 20
click at [146, 265] on div at bounding box center [119, 265] width 140 height 7
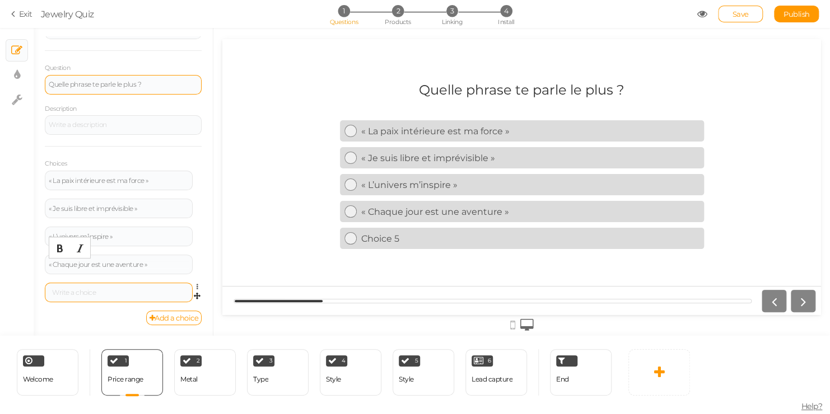
click at [147, 290] on div at bounding box center [119, 293] width 140 height 7
click at [57, 368] on div "Welcome Delete" at bounding box center [48, 372] width 62 height 46
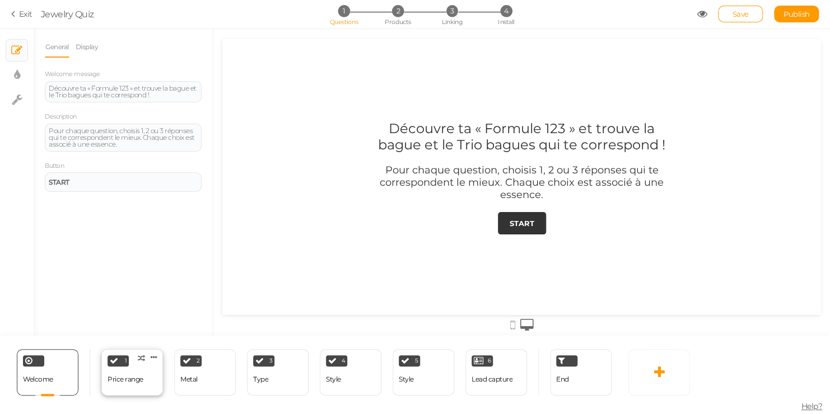
click at [113, 366] on div "1" at bounding box center [118, 361] width 21 height 11
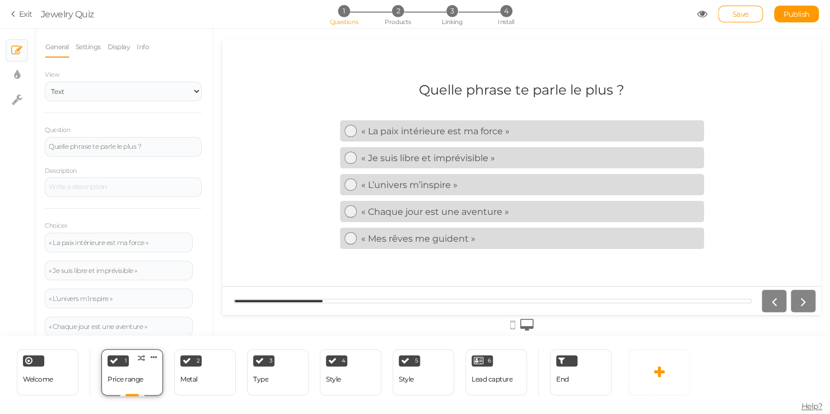
scroll to position [0, 0]
click at [68, 146] on div "Quelle phrase te parle le plus ?" at bounding box center [123, 146] width 149 height 7
click at [94, 148] on div "Quelles phrase te parle le plus ?" at bounding box center [123, 146] width 149 height 7
click at [268, 180] on div "Quelles phrases te parle le plus ? « La paix intérieure est ma force » « Je sui…" at bounding box center [521, 177] width 599 height 208
click at [724, 14] on link "Save" at bounding box center [740, 14] width 45 height 17
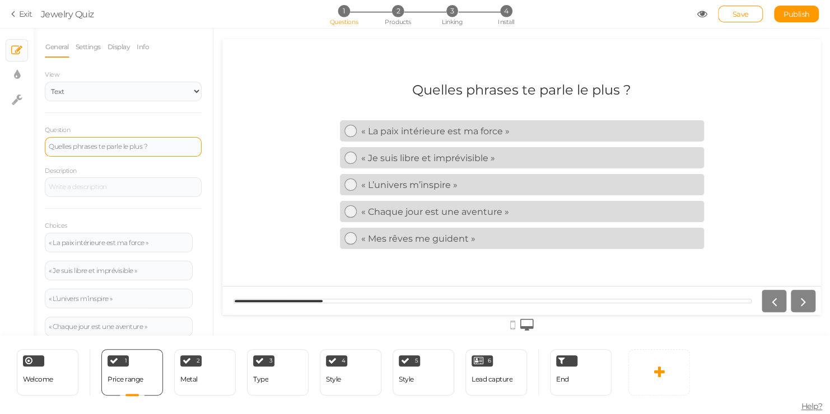
click at [129, 144] on div "Quelles phrases te parle le plus ?" at bounding box center [123, 146] width 149 height 7
click at [119, 148] on div "Quelles phrases te parle le plus ?" at bounding box center [123, 146] width 149 height 7
click at [323, 185] on div "Quelles phrases te parlentle plus ? « La paix intérieure est ma force » « Je su…" at bounding box center [521, 177] width 599 height 208
click at [127, 147] on div "Quelles phrases te parle nt le plus ?" at bounding box center [123, 146] width 149 height 7
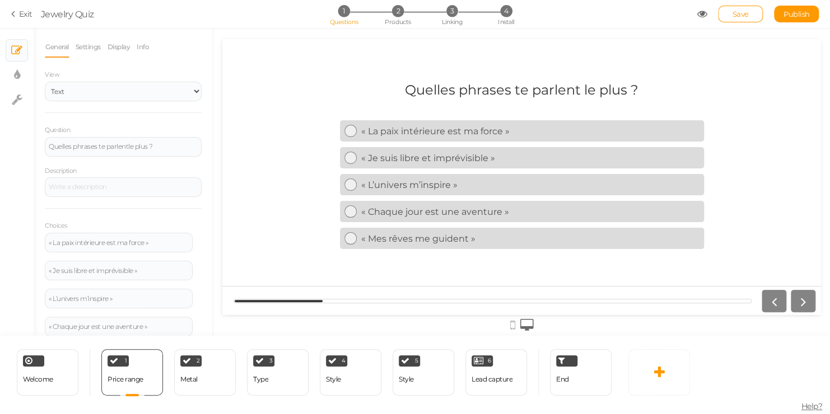
click at [252, 151] on div "Quelles phrases te parlent le plus ? « La paix intérieure est ma force » « Je s…" at bounding box center [521, 177] width 599 height 208
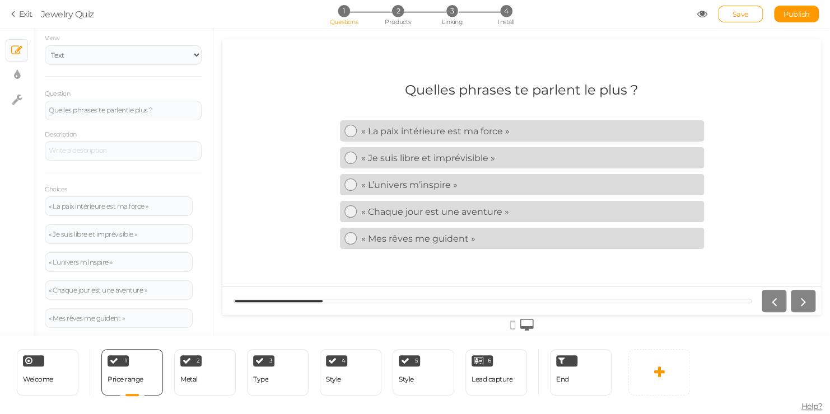
scroll to position [62, 0]
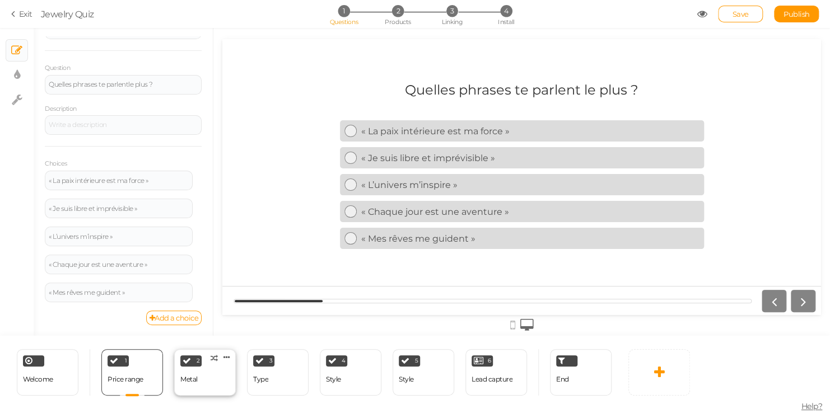
click at [193, 380] on div "Metal" at bounding box center [188, 380] width 17 height 8
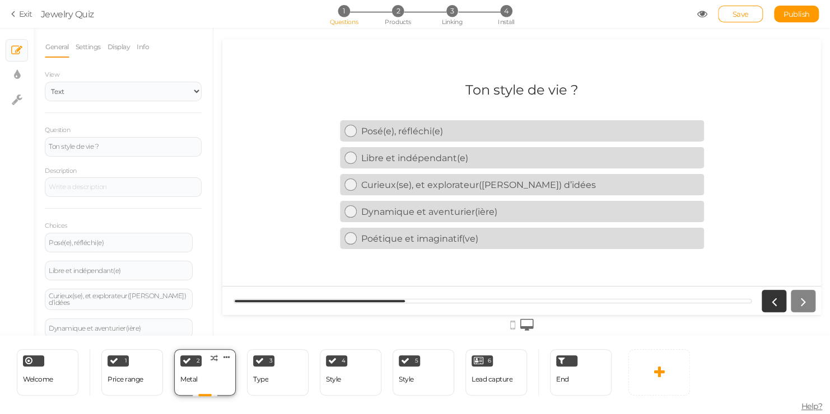
scroll to position [0, 0]
click at [255, 379] on div "Type" at bounding box center [260, 380] width 15 height 8
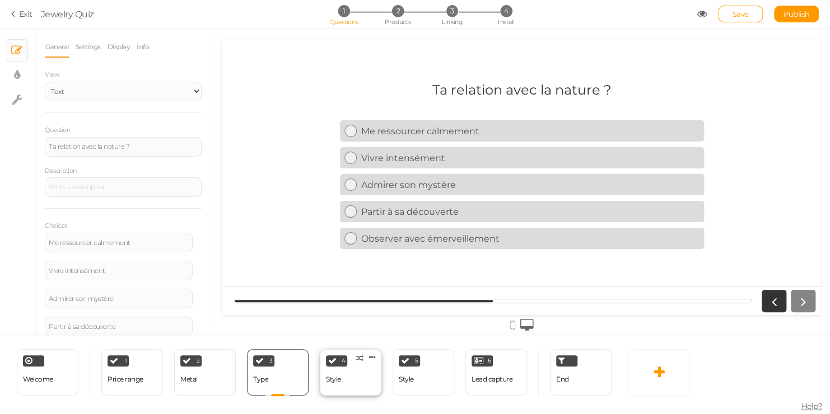
click at [375, 377] on div "4 Style × Define the conditions to show this slide. Clone Change type Delete" at bounding box center [351, 372] width 62 height 46
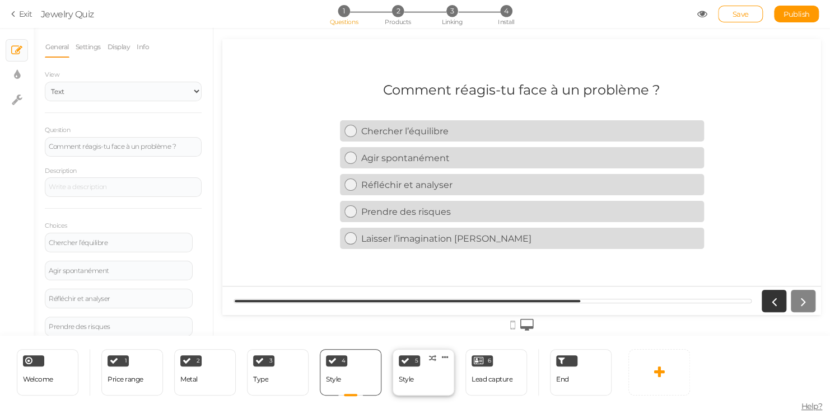
click at [423, 375] on div "5 Style × Define the conditions to show this slide. Clone Change type Delete" at bounding box center [424, 372] width 62 height 46
click at [326, 374] on div "Style" at bounding box center [333, 380] width 15 height 20
click at [273, 383] on div "3 Type × Define the conditions to show this slide. Clone Change type Delete" at bounding box center [278, 372] width 62 height 46
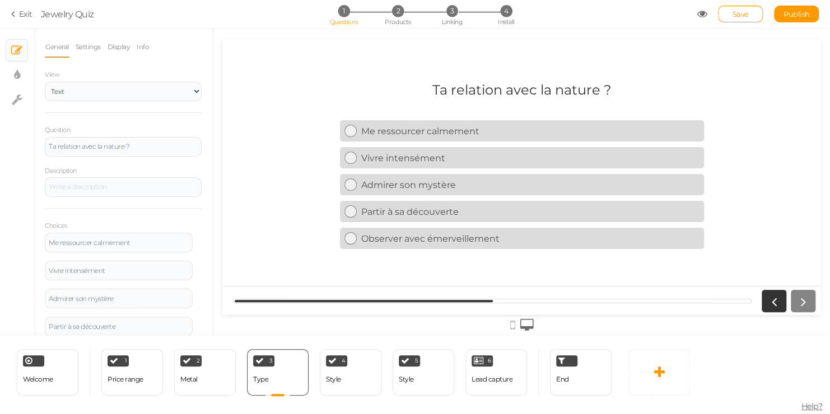
click at [286, 94] on div "Ta relation avec la nature ? Me ressourcer calmement Vivre intensément Admirer …" at bounding box center [521, 177] width 599 height 208
drag, startPoint x: 147, startPoint y: 145, endPoint x: 54, endPoint y: 128, distance: 95.0
click at [54, 128] on body "× Close A wider screen is needed to use the Pickzen builder Exit Jewelry Quiz 1…" at bounding box center [415, 207] width 830 height 414
drag, startPoint x: 146, startPoint y: 244, endPoint x: 25, endPoint y: 244, distance: 120.4
click at [25, 244] on div "× Slides × Display settings × Settings General Settings Display Info View Text …" at bounding box center [415, 182] width 830 height 308
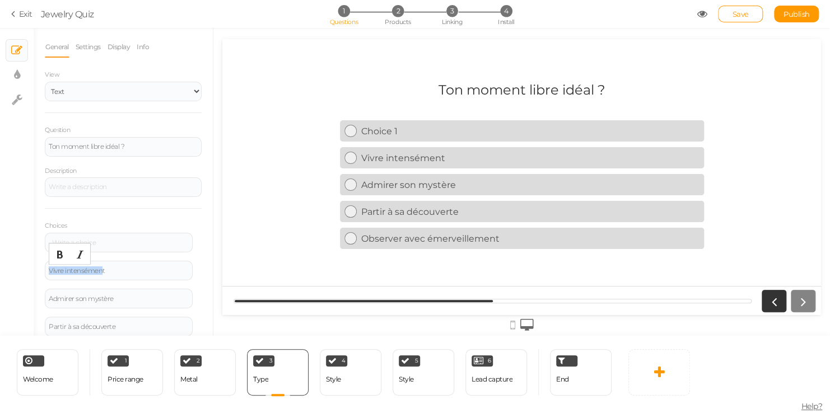
drag, startPoint x: 102, startPoint y: 273, endPoint x: 41, endPoint y: 270, distance: 61.6
click at [41, 270] on div "General Settings Display Info View Text Images Slider Dropdown Question Ton mom…" at bounding box center [123, 186] width 179 height 300
click at [119, 302] on div "Admirer son mystère" at bounding box center [119, 299] width 148 height 20
drag, startPoint x: 120, startPoint y: 296, endPoint x: 54, endPoint y: 292, distance: 66.2
click at [54, 292] on body "× Close A wider screen is needed to use the Pickzen builder Exit Jewelry Quiz 1…" at bounding box center [415, 207] width 830 height 414
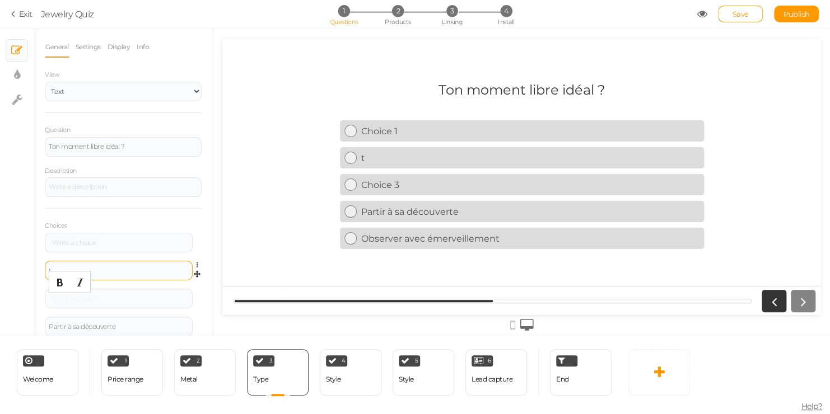
click at [124, 264] on div "t" at bounding box center [119, 271] width 148 height 20
click at [124, 274] on div "t" at bounding box center [119, 271] width 148 height 20
click at [125, 268] on div "t" at bounding box center [119, 271] width 140 height 7
click at [143, 324] on div "Partir à sa découverte" at bounding box center [119, 327] width 140 height 7
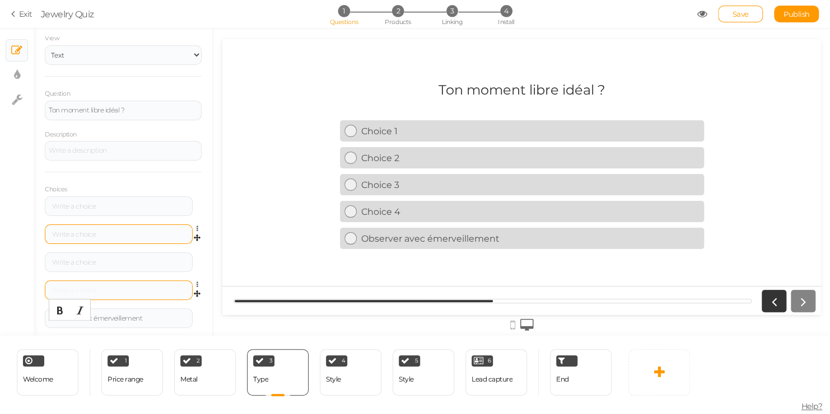
scroll to position [62, 0]
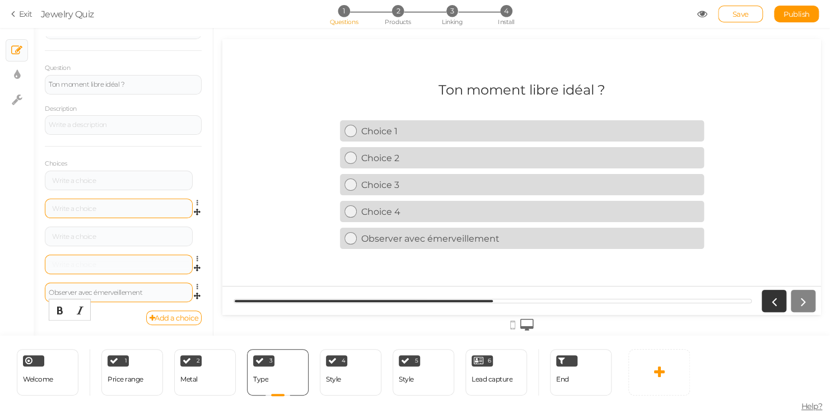
click at [155, 296] on div "Observer avec émerveillement" at bounding box center [119, 293] width 148 height 20
drag, startPoint x: 142, startPoint y: 293, endPoint x: 57, endPoint y: 296, distance: 85.2
click at [57, 296] on div "Observer avec émerveillement" at bounding box center [119, 293] width 148 height 20
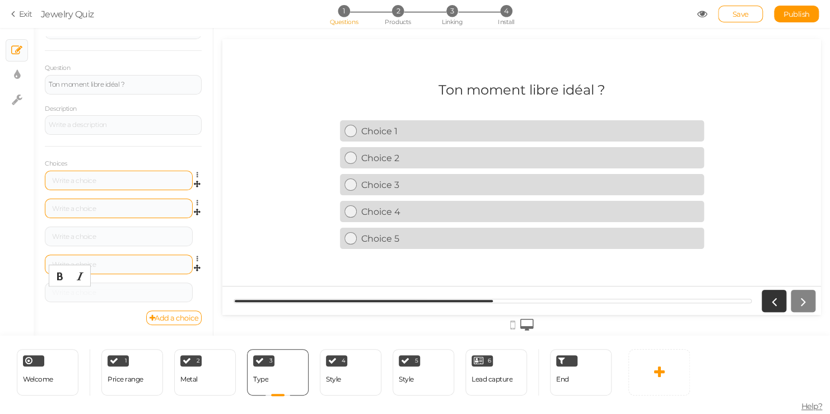
click at [78, 184] on div at bounding box center [119, 181] width 148 height 20
click at [81, 179] on div at bounding box center [119, 181] width 140 height 7
click at [106, 199] on div at bounding box center [119, 209] width 148 height 20
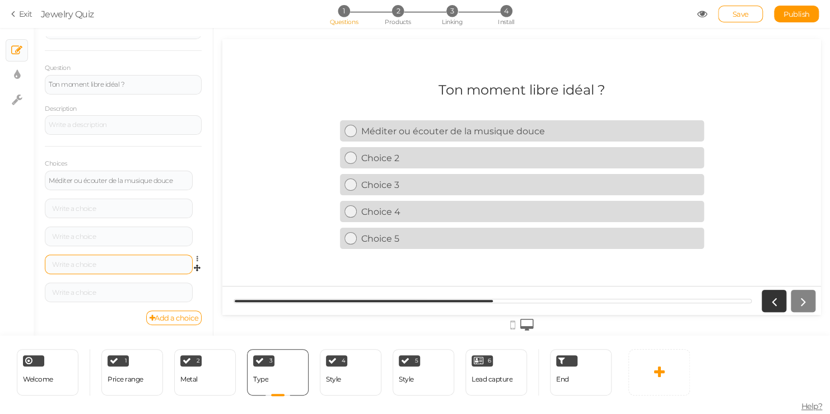
click at [105, 206] on div at bounding box center [119, 209] width 140 height 7
click at [87, 237] on div at bounding box center [119, 237] width 140 height 7
click at [119, 260] on div at bounding box center [119, 265] width 148 height 20
click at [118, 268] on div at bounding box center [119, 265] width 148 height 20
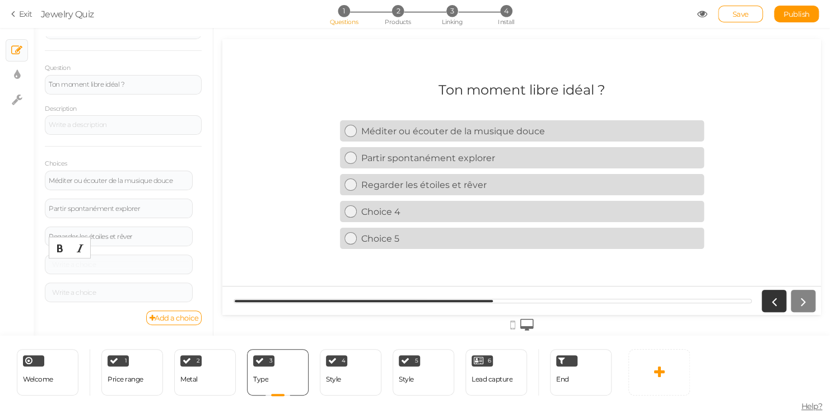
click at [122, 267] on div at bounding box center [119, 265] width 140 height 7
click at [113, 259] on div at bounding box center [119, 265] width 148 height 20
click at [110, 263] on div at bounding box center [119, 265] width 140 height 7
click at [68, 291] on div at bounding box center [119, 293] width 140 height 7
click at [72, 371] on div "Welcome Delete" at bounding box center [48, 372] width 62 height 46
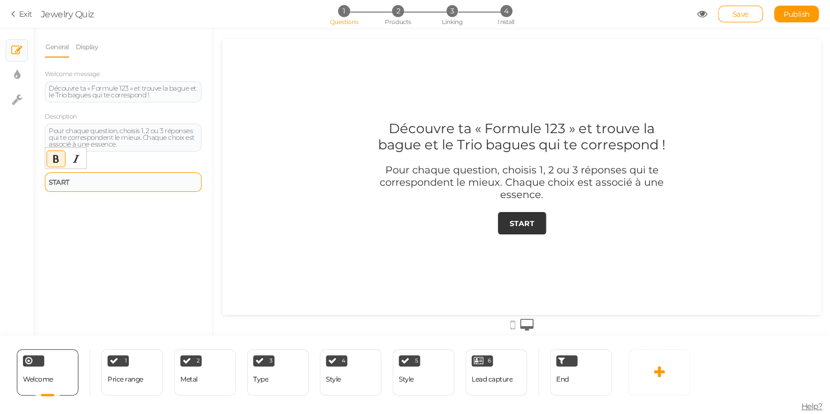
click at [91, 180] on div "START" at bounding box center [123, 182] width 149 height 7
click at [535, 218] on link "START" at bounding box center [522, 223] width 48 height 22
click at [110, 184] on div "START" at bounding box center [123, 182] width 149 height 7
click at [48, 179] on div "1.2.3" at bounding box center [123, 182] width 157 height 20
click at [168, 193] on div "General Display Welcome message Découvre ta « Formule 123 » et trouve la bague …" at bounding box center [123, 186] width 179 height 300
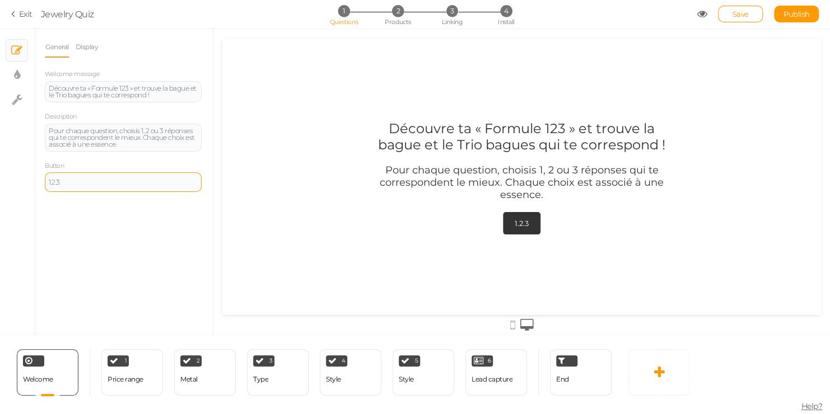
click at [171, 182] on div "1.2.3" at bounding box center [123, 182] width 149 height 7
click at [297, 215] on div at bounding box center [521, 177] width 599 height 150
click at [141, 367] on div "1 Price range × Define the conditions to show this slide. Clone Change type Del…" at bounding box center [132, 372] width 62 height 46
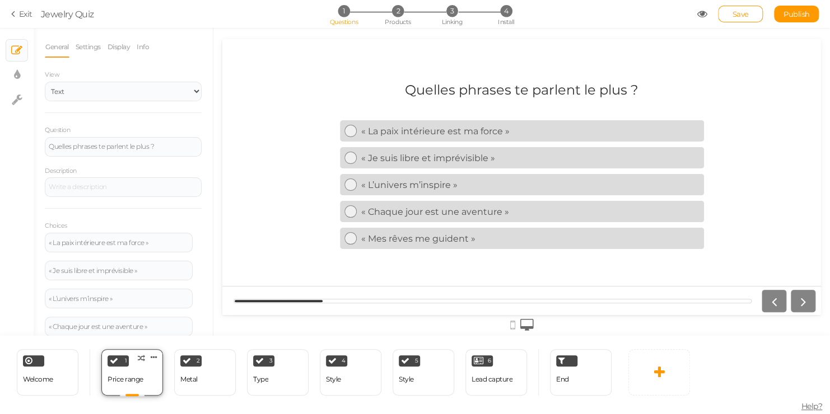
scroll to position [0, 0]
click at [299, 188] on div "Quelles phrases te parlent le plus ? « La paix intérieure est ma force » « Je s…" at bounding box center [521, 177] width 599 height 208
click at [39, 377] on span "Welcome" at bounding box center [38, 379] width 30 height 8
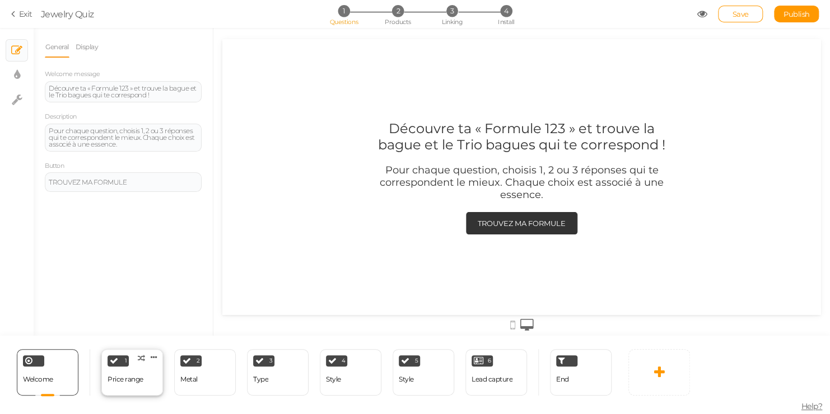
click at [132, 368] on div "1 Price range × Define the conditions to show this slide. Clone Change type Del…" at bounding box center [132, 372] width 62 height 46
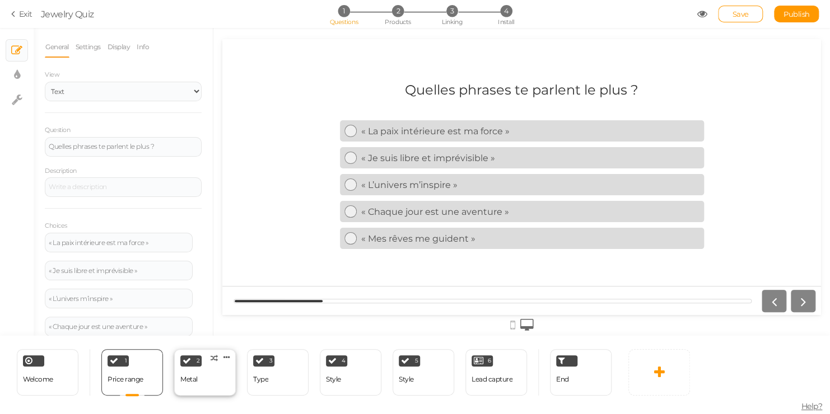
click at [195, 376] on div "Metal" at bounding box center [188, 380] width 17 height 8
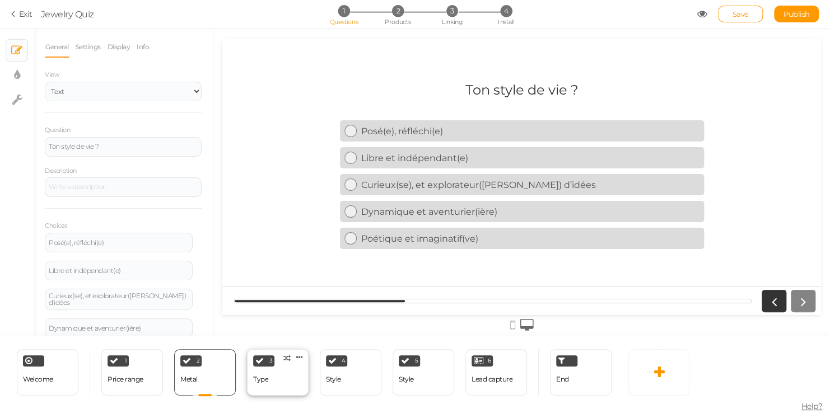
click at [277, 371] on div "3 Type × Define the conditions to show this slide. Clone Change type Delete" at bounding box center [278, 372] width 62 height 46
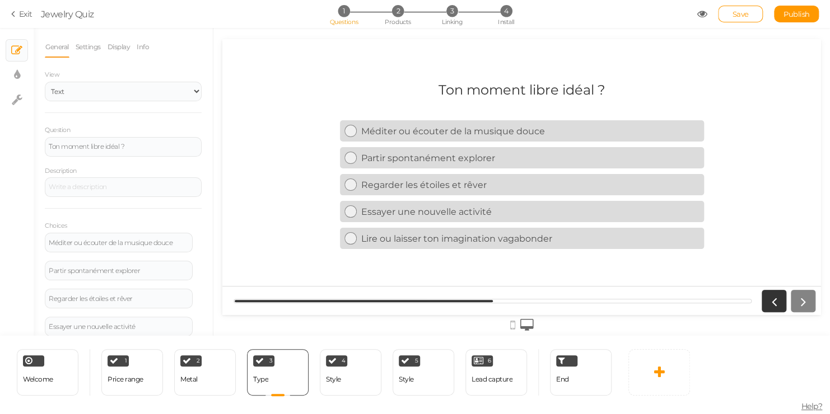
click at [316, 380] on div "4 Style × Define the conditions to show this slide. Clone Change type Delete" at bounding box center [350, 372] width 73 height 46
click at [339, 379] on div "Style" at bounding box center [333, 380] width 15 height 8
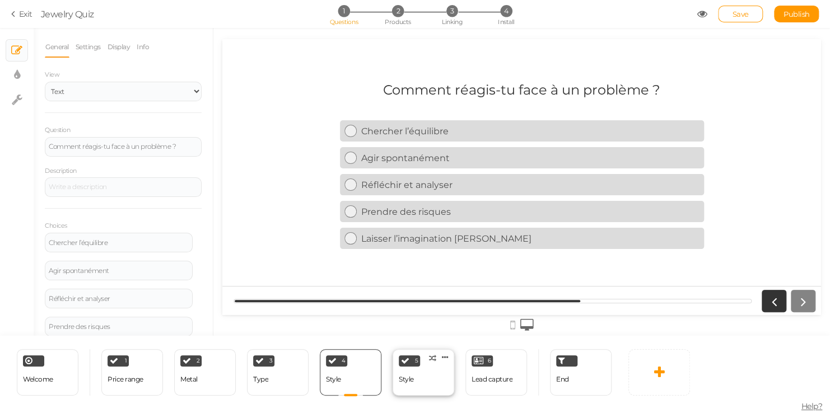
click at [419, 371] on div "5 Style × Define the conditions to show this slide. Clone Change type Delete" at bounding box center [424, 372] width 62 height 46
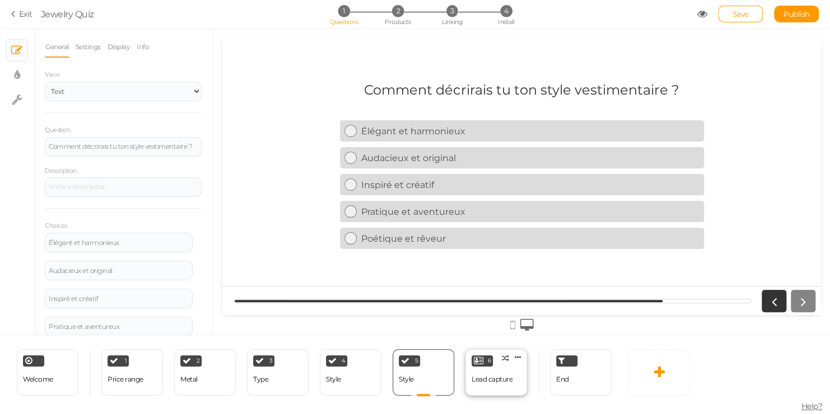
click at [475, 374] on div "Lead capture" at bounding box center [492, 380] width 41 height 20
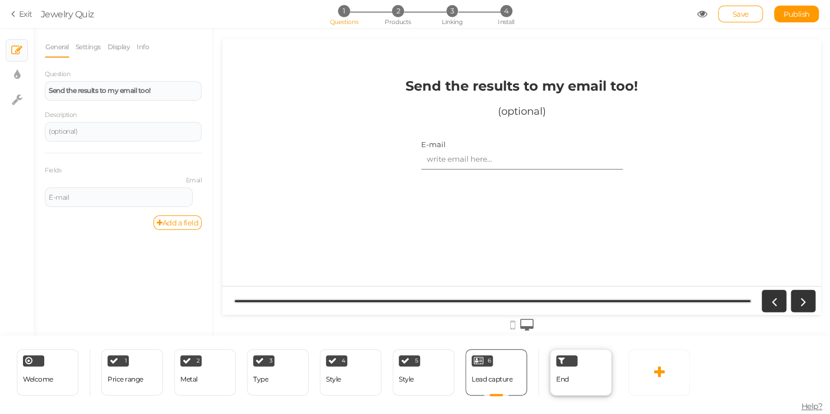
click at [585, 371] on div "End" at bounding box center [581, 372] width 62 height 46
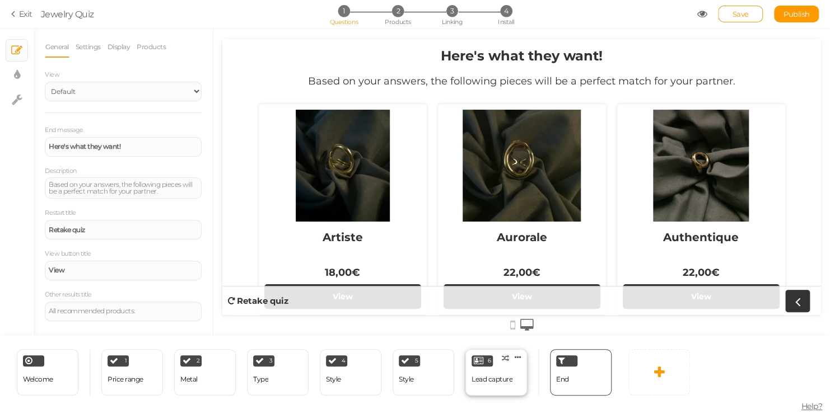
click at [486, 362] on div "6" at bounding box center [482, 361] width 21 height 11
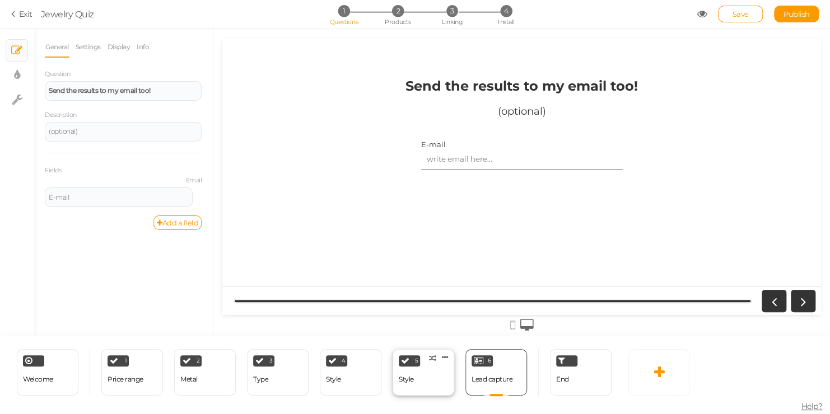
click at [399, 372] on div "Style" at bounding box center [406, 380] width 15 height 20
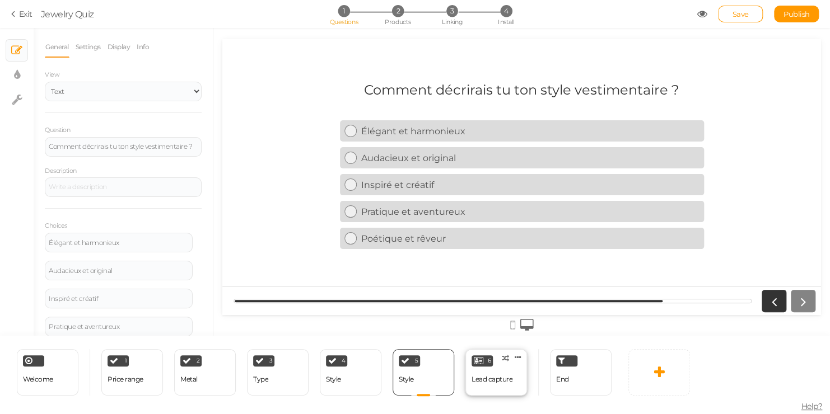
click at [491, 365] on div "6" at bounding box center [482, 361] width 21 height 11
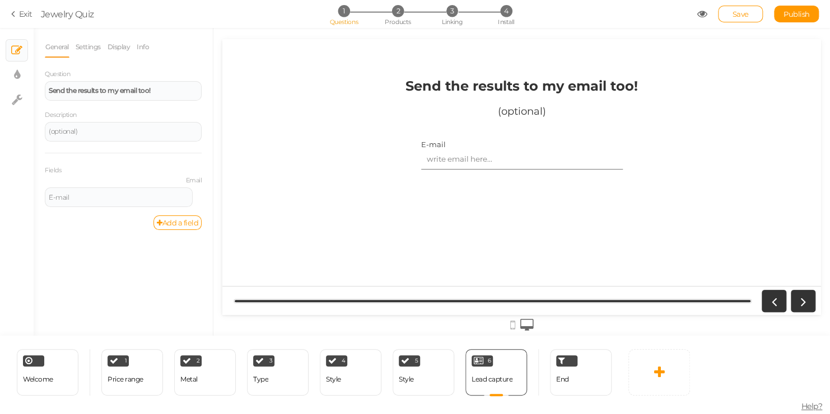
click at [515, 81] on strong "Send the results to my email too!" at bounding box center [521, 86] width 232 height 16
click at [157, 86] on div "Send the results to my email too!" at bounding box center [123, 91] width 157 height 20
click at [155, 92] on div "Send the results to my email too!" at bounding box center [123, 90] width 149 height 7
drag, startPoint x: 155, startPoint y: 92, endPoint x: 46, endPoint y: 92, distance: 108.6
click at [46, 92] on div "Send the results to my email too!" at bounding box center [123, 91] width 157 height 20
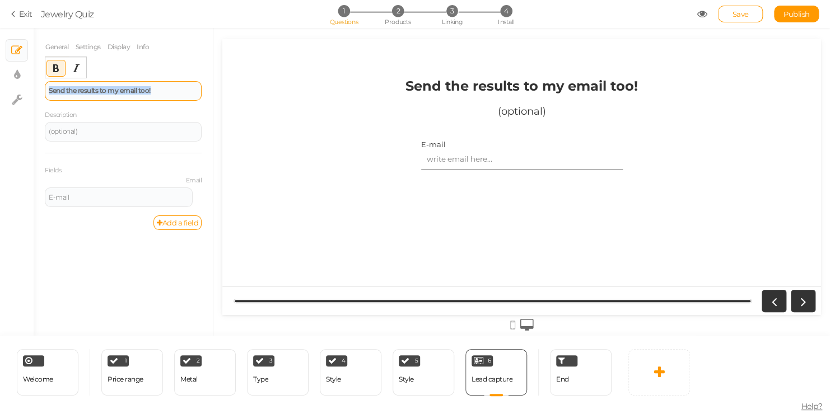
copy strong "Send the results to my email too!"
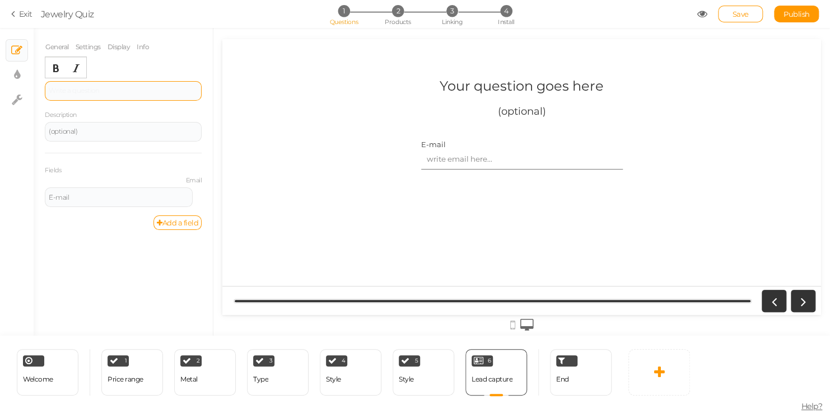
click at [150, 91] on div at bounding box center [123, 90] width 149 height 7
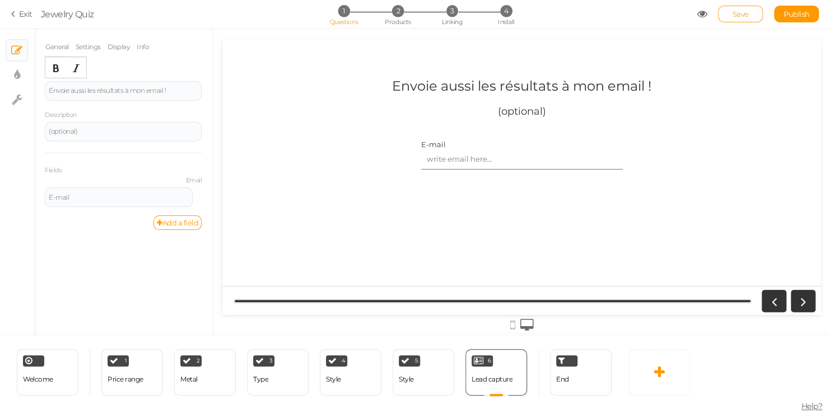
click at [749, 20] on link "Save" at bounding box center [740, 14] width 45 height 17
click at [407, 363] on icon at bounding box center [405, 361] width 8 height 8
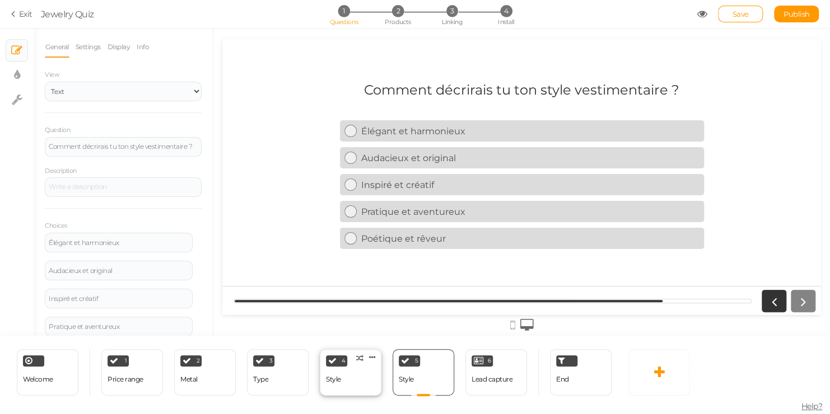
click at [339, 363] on div "4" at bounding box center [336, 361] width 21 height 11
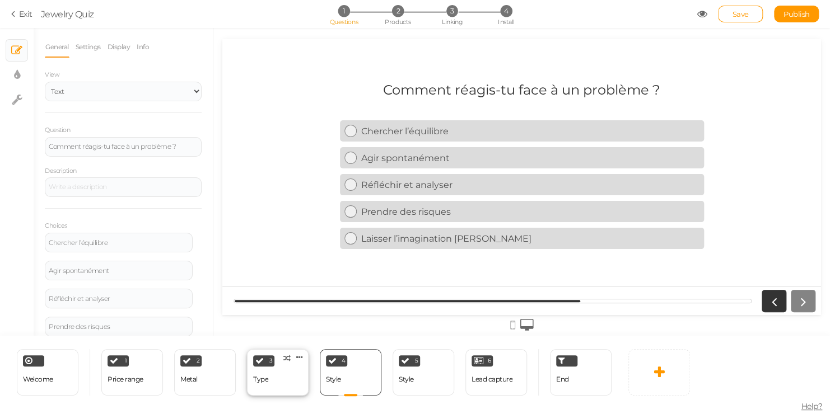
click at [270, 374] on div "3 Type × Define the conditions to show this slide. Clone Change type Delete" at bounding box center [278, 372] width 62 height 46
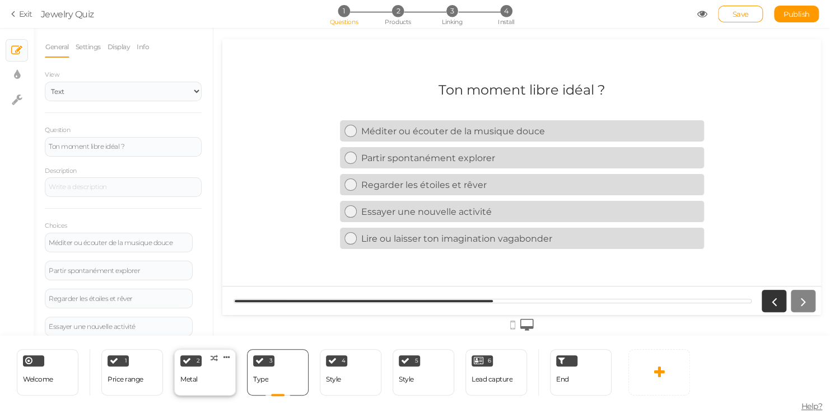
click at [197, 361] on span "2" at bounding box center [198, 361] width 3 height 6
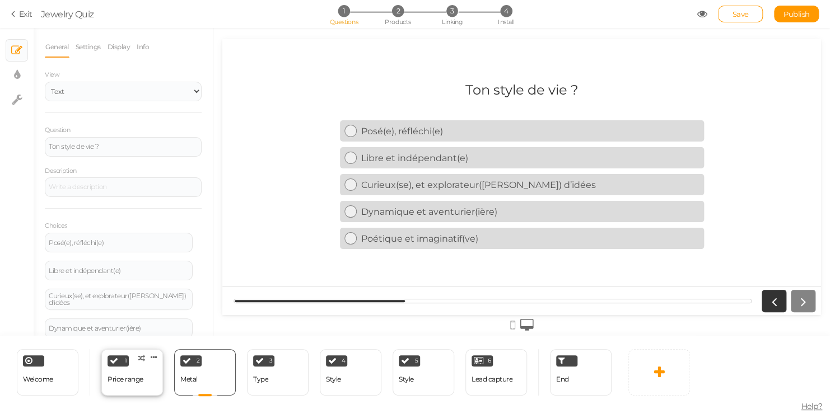
click at [130, 371] on div "Price range" at bounding box center [126, 380] width 36 height 20
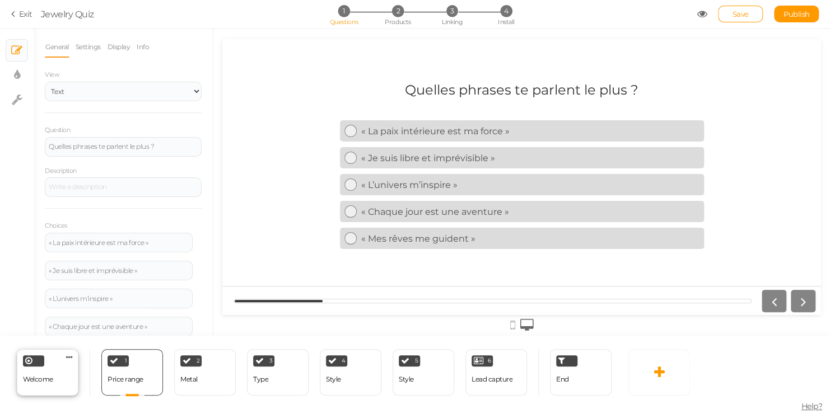
click at [49, 360] on div "Welcome Delete" at bounding box center [48, 372] width 62 height 46
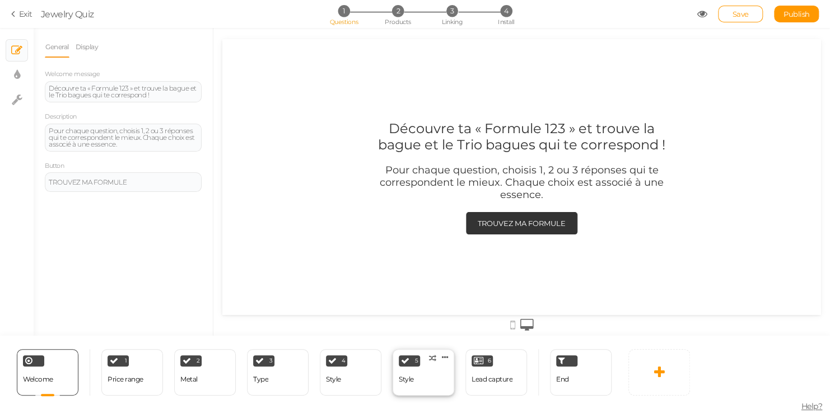
click at [432, 376] on div "5 Style × Define the conditions to show this slide. Clone Change type Delete" at bounding box center [424, 372] width 62 height 46
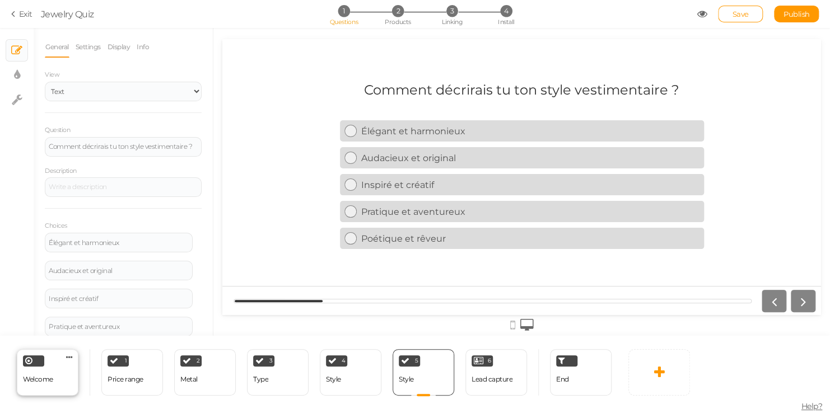
click at [38, 370] on div "Welcome" at bounding box center [38, 380] width 30 height 20
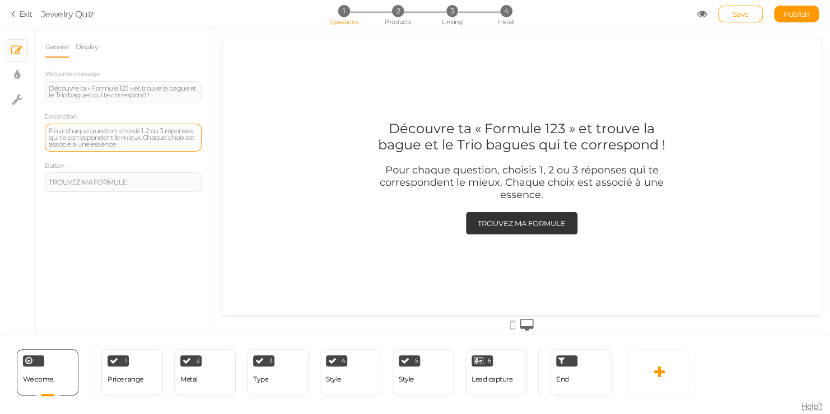
click at [164, 125] on div "Pour chaque question, choisis 1, 2 ou 3 réponses qui te correspondent le mieux.…" at bounding box center [123, 138] width 157 height 28
click at [136, 188] on div "TROUVEZ MA FORMULE" at bounding box center [123, 182] width 157 height 20
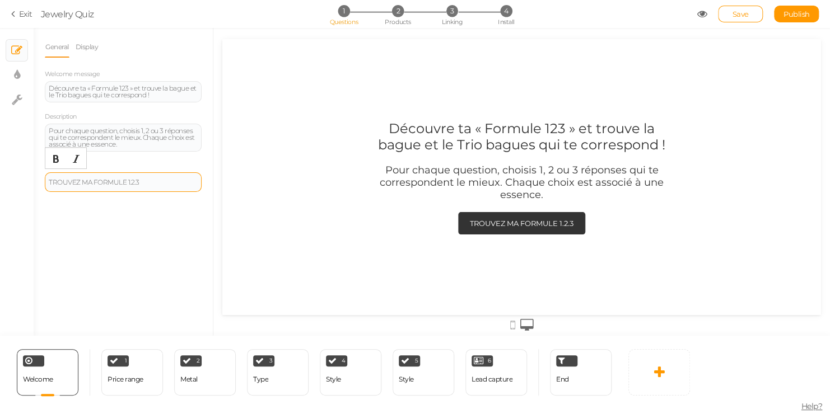
click at [126, 181] on div "TROUVEZ MA FORMULE 1.2.3" at bounding box center [123, 182] width 149 height 7
click at [362, 246] on div "Découvre ta « Formule 123 » et trouve la bague et le Trio bagues qui te corresp…" at bounding box center [522, 177] width 336 height 150
click at [343, 367] on div "4 Style × Define the conditions to show this slide. Clone Change type Delete" at bounding box center [351, 372] width 62 height 46
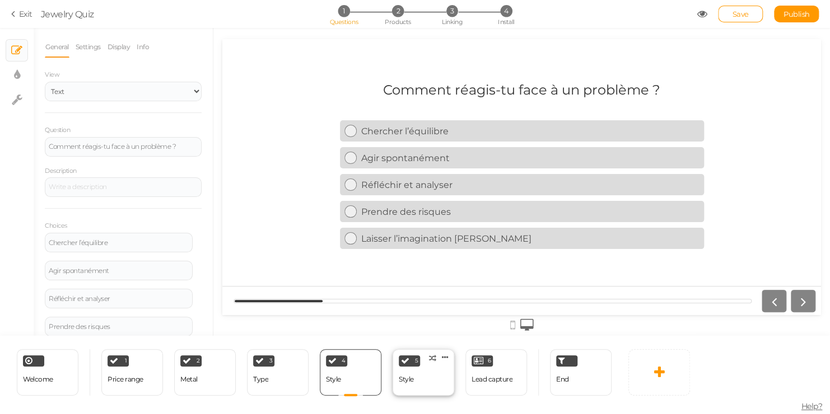
click at [426, 375] on div "5 Style × Define the conditions to show this slide. Clone Change type Delete" at bounding box center [424, 372] width 62 height 46
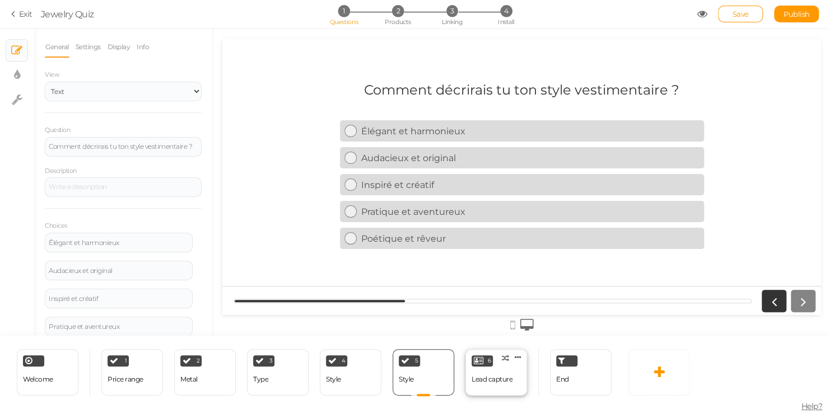
click at [518, 367] on div "6 Lead capture × Define the conditions to show this slide. Clone Change type De…" at bounding box center [496, 372] width 62 height 46
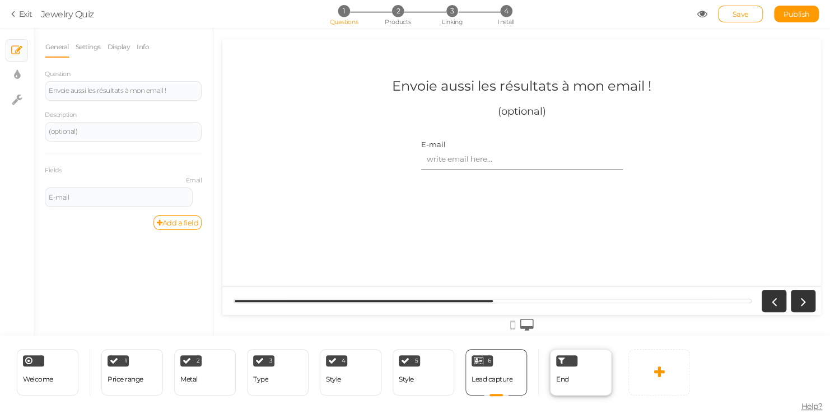
click at [577, 380] on div "End" at bounding box center [581, 372] width 62 height 46
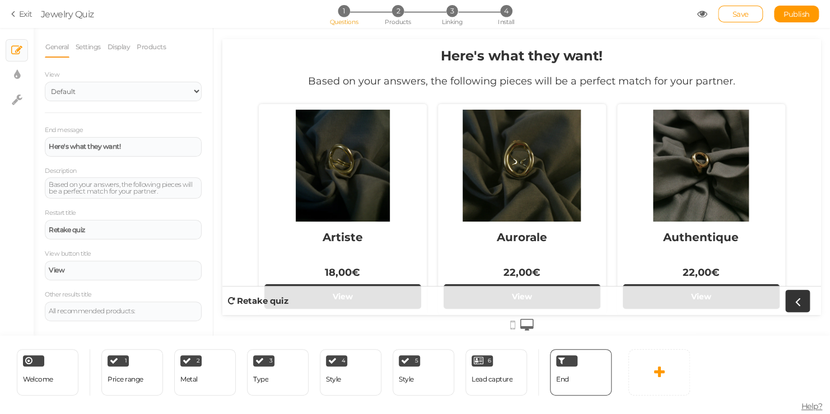
drag, startPoint x: 816, startPoint y: 82, endPoint x: 972, endPoint y: 67, distance: 156.4
click at [476, 60] on strong "Here's what they want!" at bounding box center [522, 56] width 162 height 16
click at [105, 90] on select "Default Top" at bounding box center [123, 92] width 157 height 20
click at [147, 74] on label "View" at bounding box center [123, 75] width 157 height 8
drag, startPoint x: 127, startPoint y: 146, endPoint x: 41, endPoint y: 148, distance: 86.3
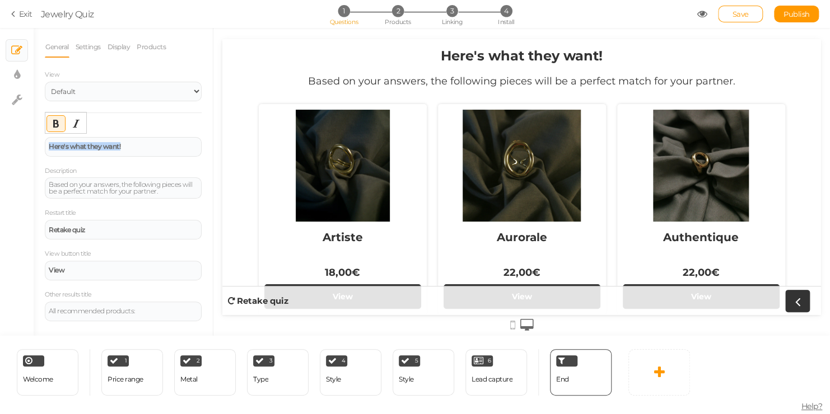
click at [41, 148] on div "General Settings Display Products View Default Top End message Here's what they…" at bounding box center [123, 186] width 179 height 300
copy strong "Here's what they want!"
click at [113, 227] on div "Retake quiz" at bounding box center [123, 230] width 149 height 7
drag, startPoint x: 128, startPoint y: 229, endPoint x: 8, endPoint y: 225, distance: 119.9
click at [8, 225] on div "× Slides × Display settings × Settings General Settings Display Products View D…" at bounding box center [415, 182] width 830 height 308
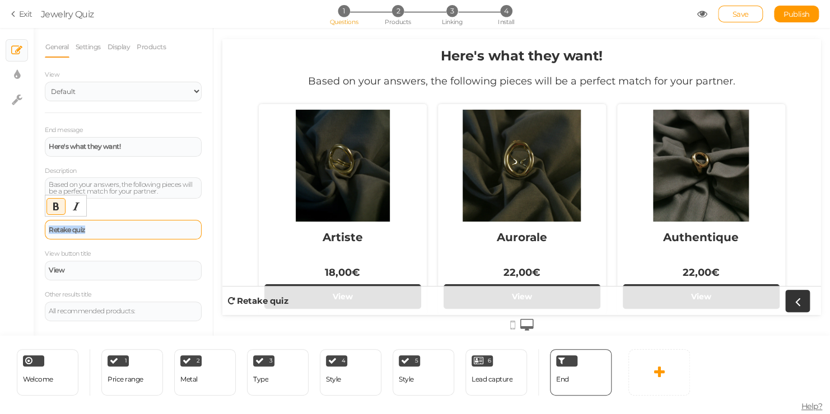
copy strong "Retake quiz"
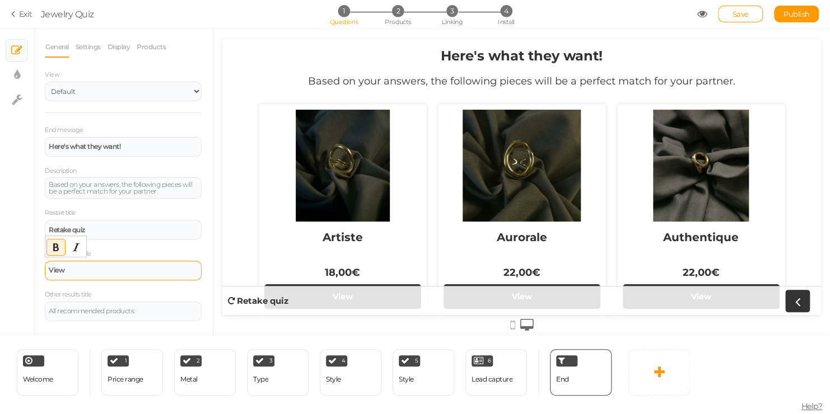
click at [113, 264] on div "View" at bounding box center [123, 271] width 157 height 20
click at [124, 249] on div "View button title View" at bounding box center [123, 264] width 157 height 32
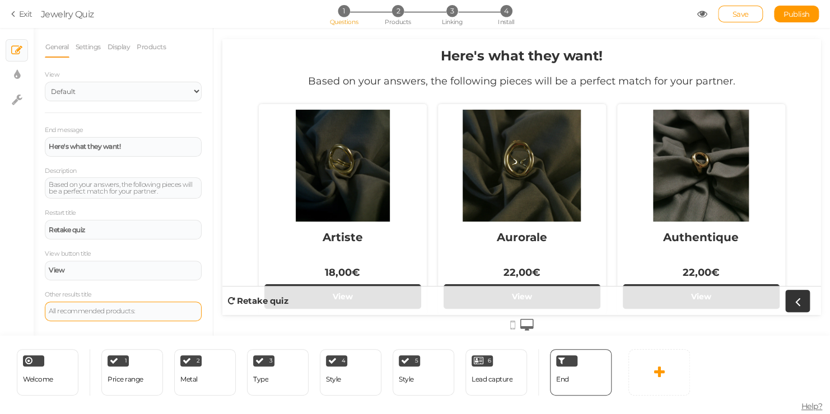
click at [150, 302] on div "All recommended products:" at bounding box center [123, 312] width 157 height 20
drag, startPoint x: 148, startPoint y: 316, endPoint x: 21, endPoint y: 314, distance: 126.6
click at [21, 314] on div "× Slides × Display settings × Settings General Settings Display Products View D…" at bounding box center [415, 182] width 830 height 308
drag, startPoint x: 56, startPoint y: 311, endPoint x: 222, endPoint y: 331, distance: 167.5
click at [222, 331] on div at bounding box center [521, 182] width 617 height 308
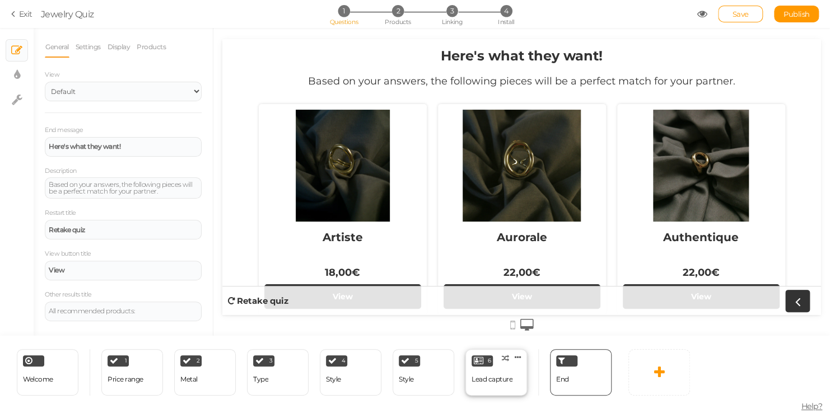
click at [500, 376] on div "Lead capture" at bounding box center [492, 380] width 41 height 8
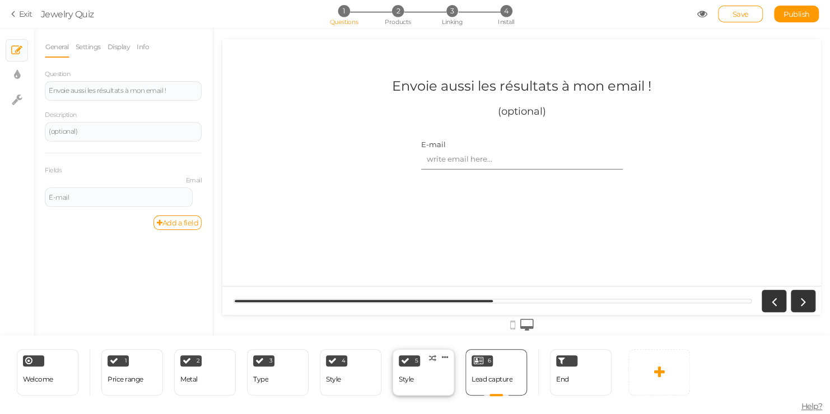
click at [404, 379] on div "Style" at bounding box center [406, 380] width 15 height 8
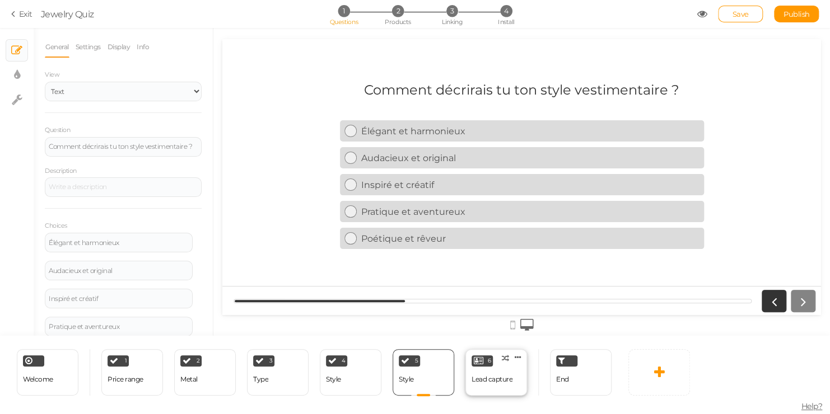
click at [509, 374] on div "Lead capture" at bounding box center [492, 380] width 41 height 20
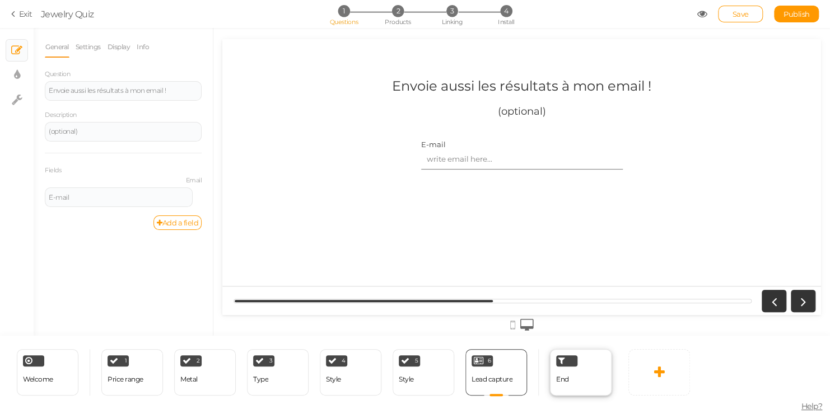
click at [575, 379] on div "End" at bounding box center [581, 372] width 62 height 46
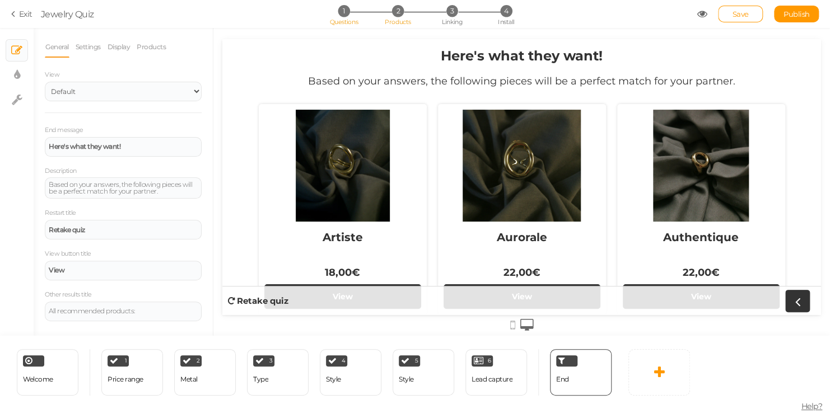
click at [389, 18] on span "Products" at bounding box center [398, 22] width 26 height 8
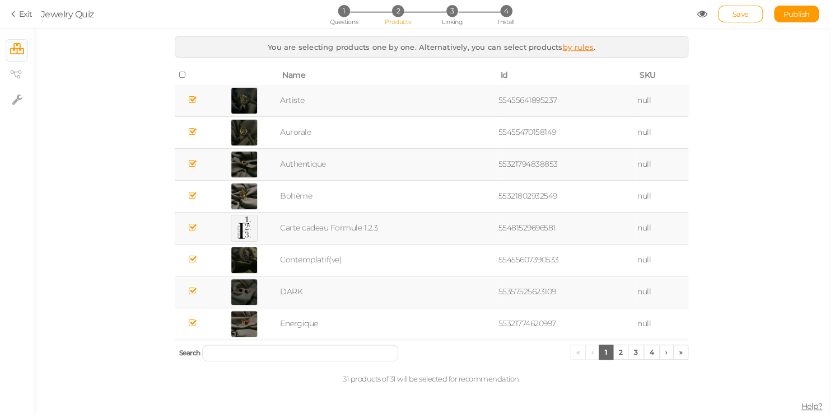
click at [486, 98] on td "Artiste" at bounding box center [387, 101] width 218 height 32
click at [451, 25] on span "Linking" at bounding box center [452, 22] width 20 height 8
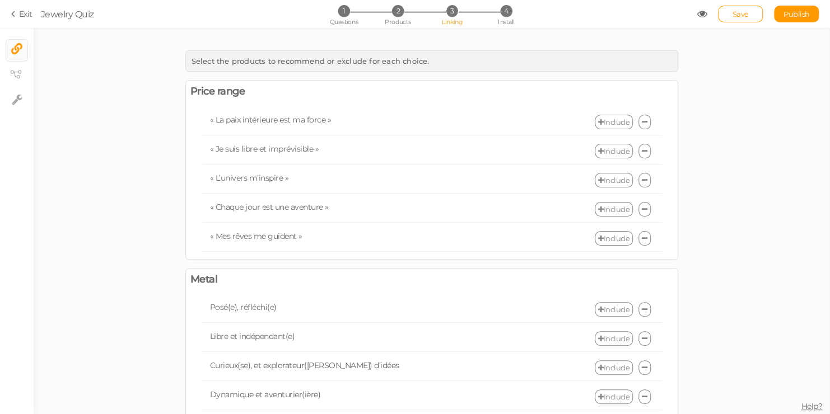
click at [610, 123] on link "Include" at bounding box center [614, 122] width 38 height 15
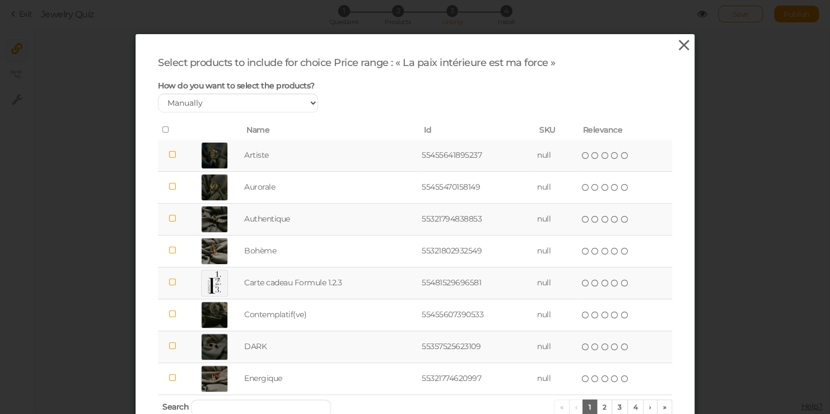
click at [676, 45] on icon at bounding box center [684, 45] width 16 height 17
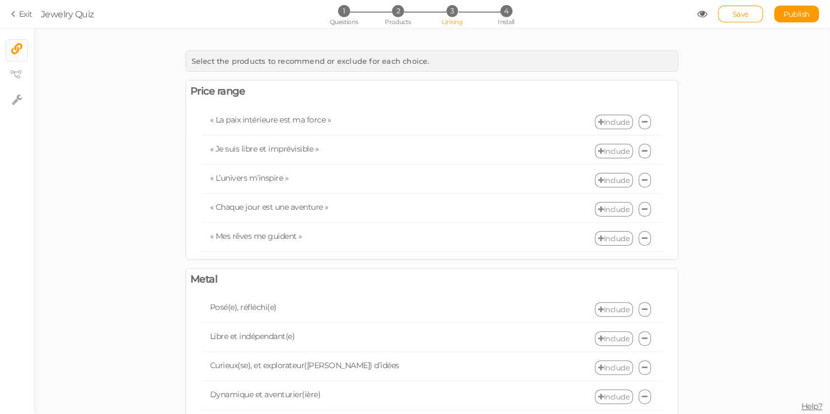
click at [605, 120] on link "Include" at bounding box center [614, 122] width 38 height 15
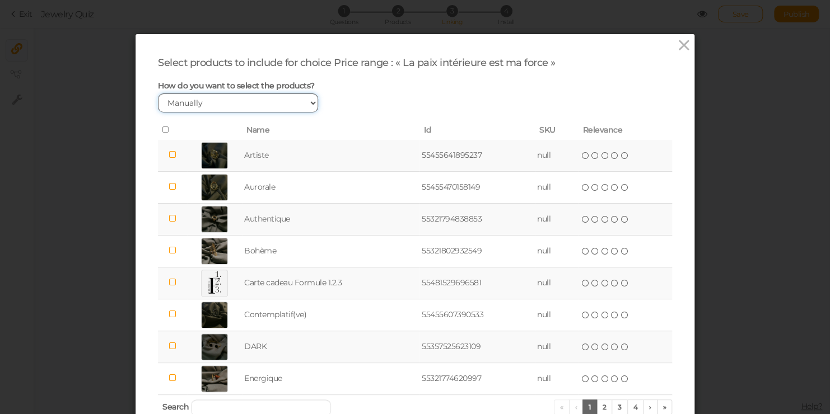
click at [311, 107] on select "Manually By tags By price" at bounding box center [238, 103] width 160 height 19
click at [158, 94] on select "Manually By tags By price" at bounding box center [238, 103] width 160 height 19
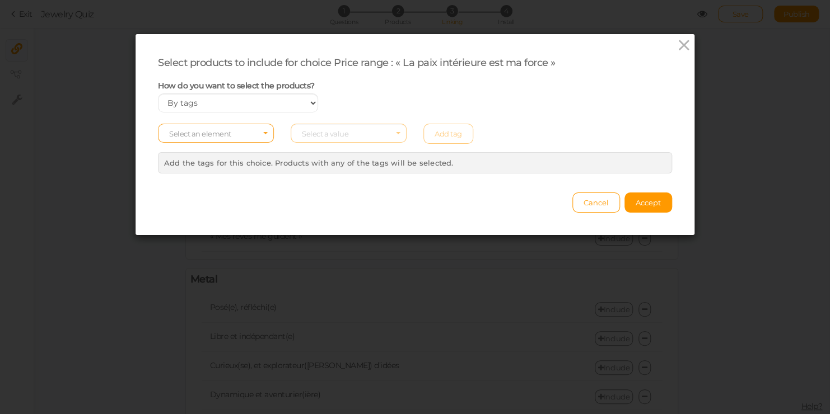
click at [258, 131] on span "Select an element" at bounding box center [216, 133] width 116 height 19
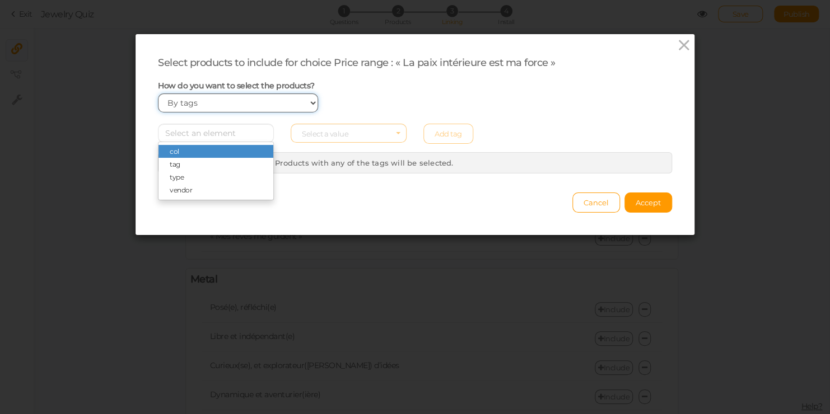
click at [285, 106] on select "Manually By tags By price" at bounding box center [238, 103] width 160 height 19
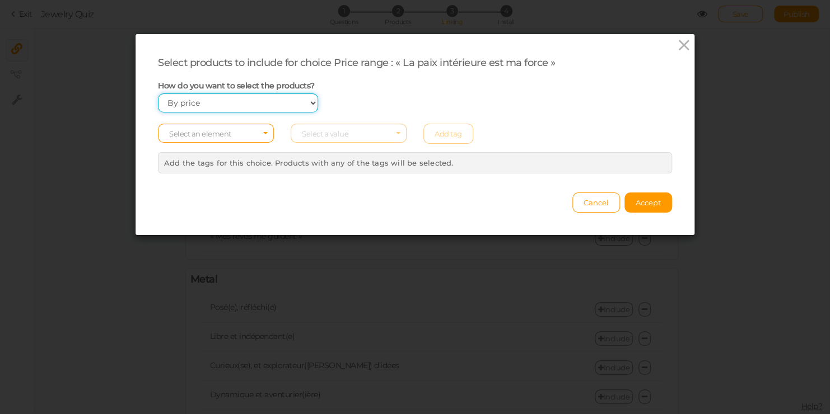
click at [158, 94] on select "Manually By tags By price" at bounding box center [238, 103] width 160 height 19
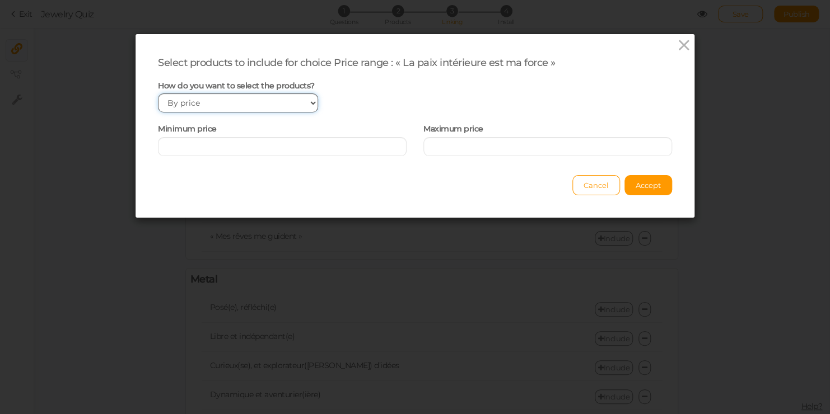
click at [298, 110] on select "Manually By tags By price" at bounding box center [238, 103] width 160 height 19
click at [298, 101] on select "Manually By tags By price" at bounding box center [238, 103] width 160 height 19
select select "manual"
click at [158, 94] on select "Manually By tags By price" at bounding box center [238, 103] width 160 height 19
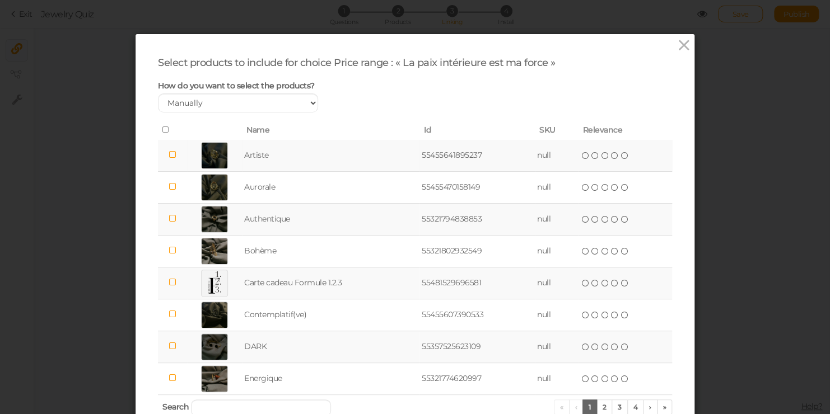
click at [563, 166] on td "null" at bounding box center [557, 156] width 44 height 32
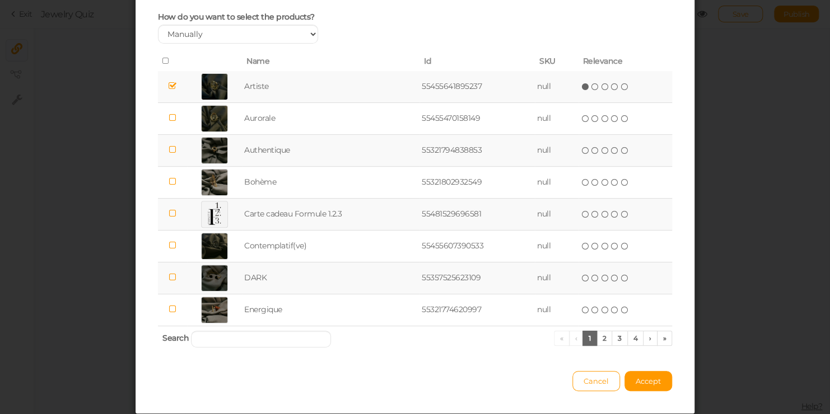
scroll to position [101, 0]
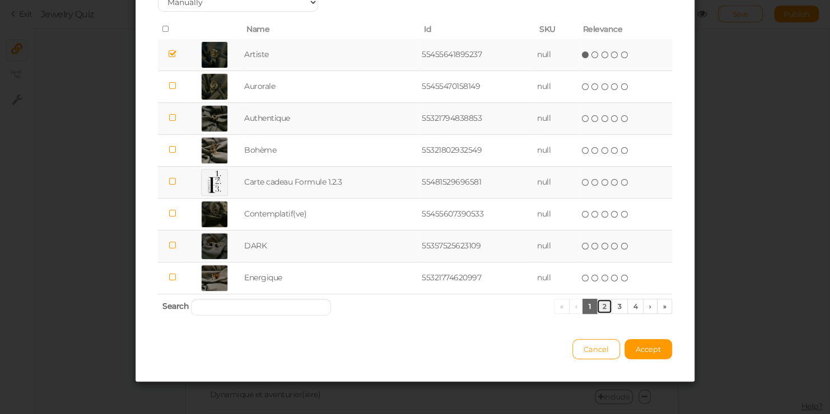
click at [604, 305] on link "2" at bounding box center [604, 306] width 16 height 15
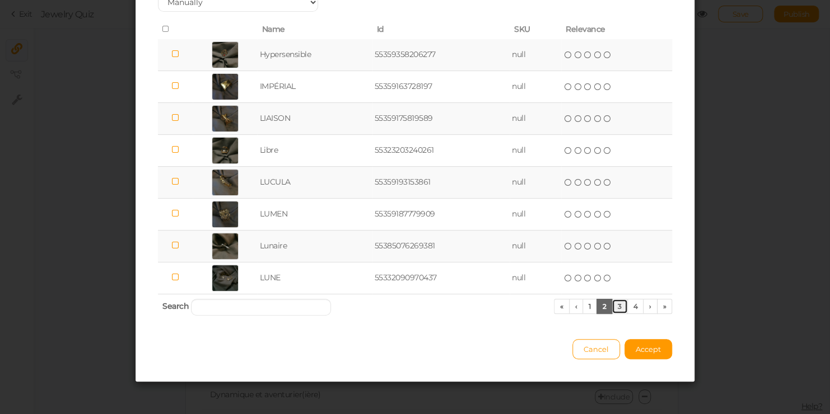
click at [614, 305] on link "3" at bounding box center [620, 306] width 16 height 15
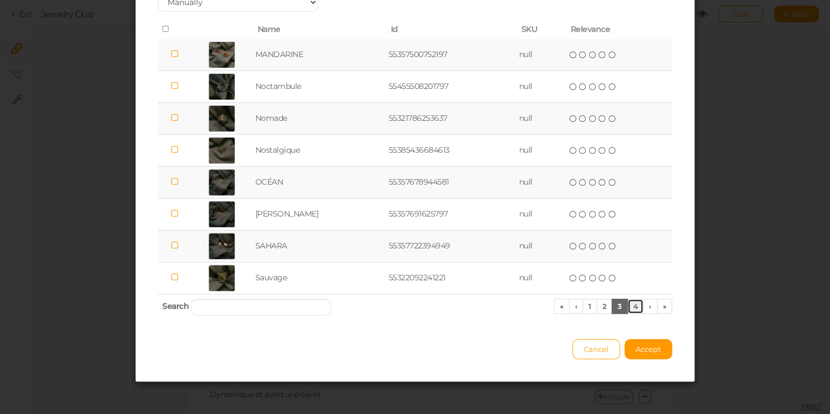
click at [632, 306] on link "4" at bounding box center [635, 306] width 17 height 15
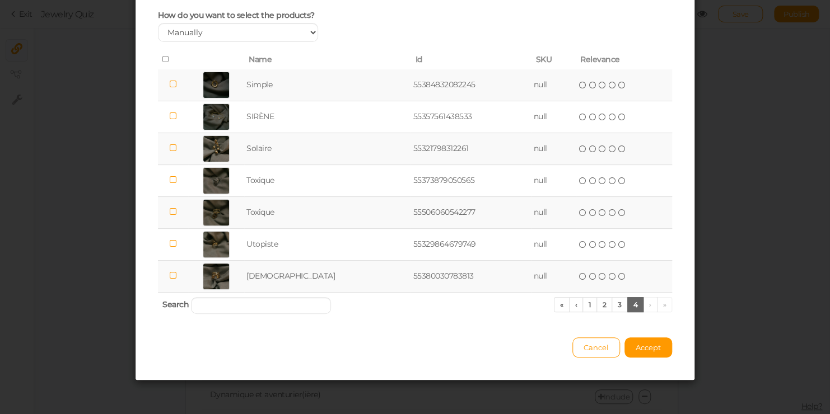
scroll to position [69, 0]
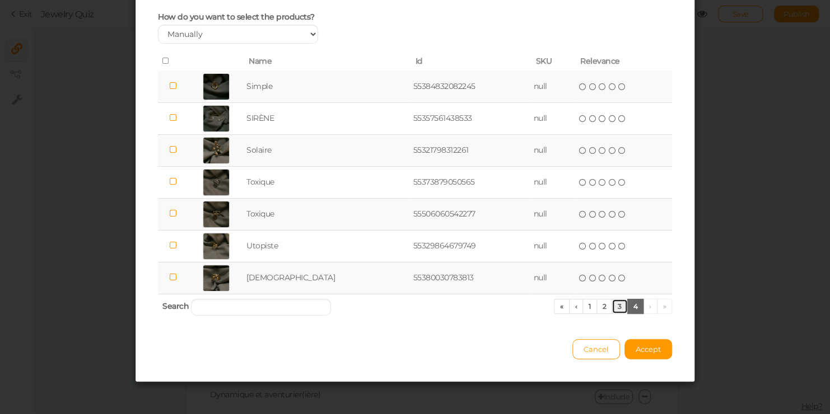
click at [614, 307] on link "3" at bounding box center [620, 306] width 16 height 15
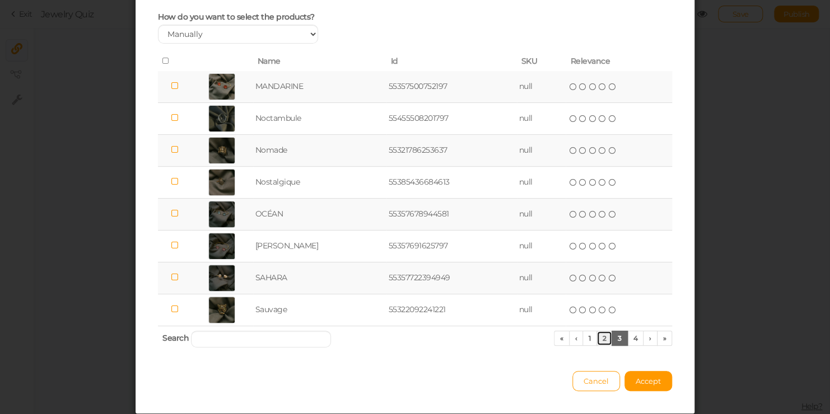
click at [599, 340] on link "2" at bounding box center [604, 338] width 16 height 15
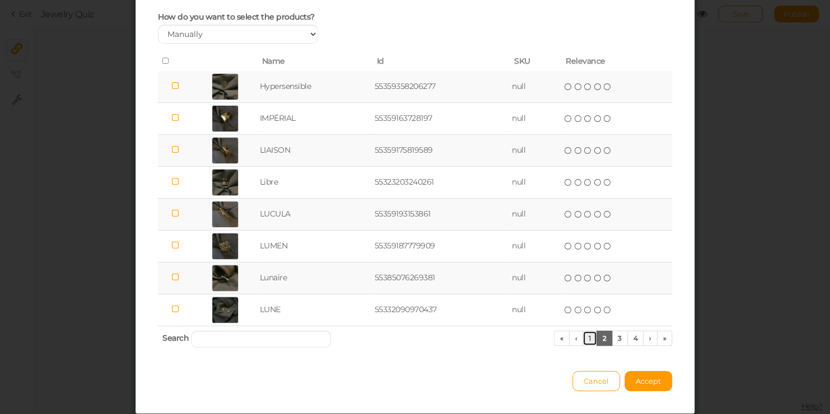
click at [589, 339] on link "1" at bounding box center [589, 338] width 15 height 15
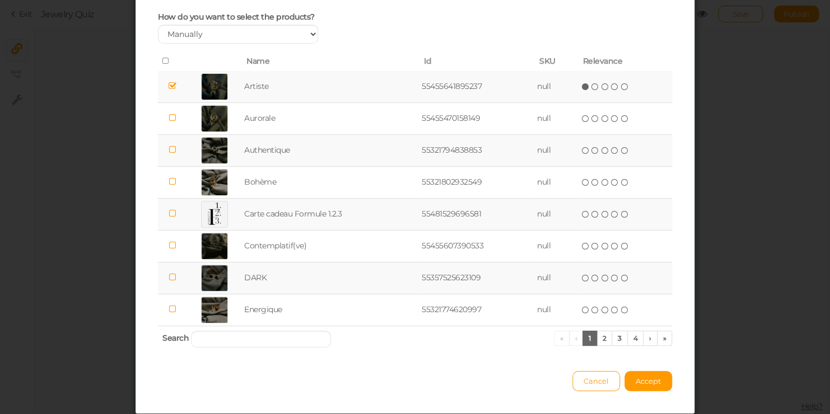
click at [171, 90] on icon at bounding box center [173, 86] width 8 height 8
click at [585, 379] on span "Cancel" at bounding box center [596, 381] width 25 height 9
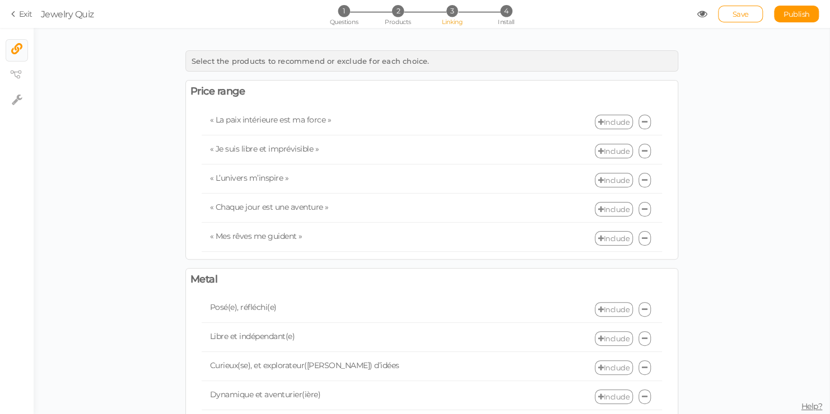
click at [605, 125] on link "Include" at bounding box center [614, 122] width 38 height 15
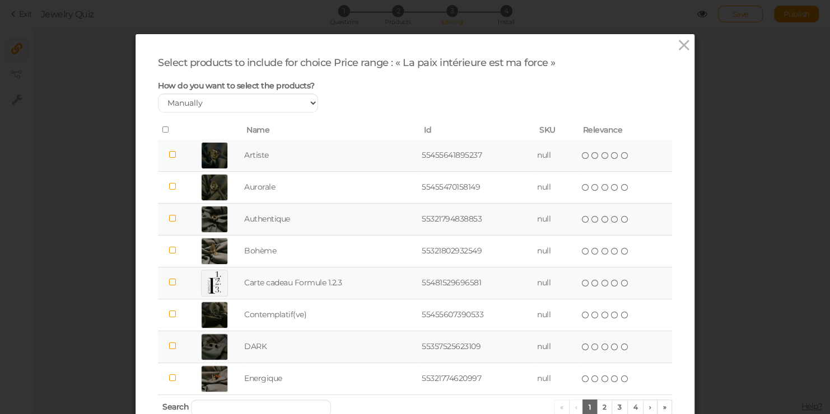
click at [676, 53] on link at bounding box center [684, 46] width 16 height 18
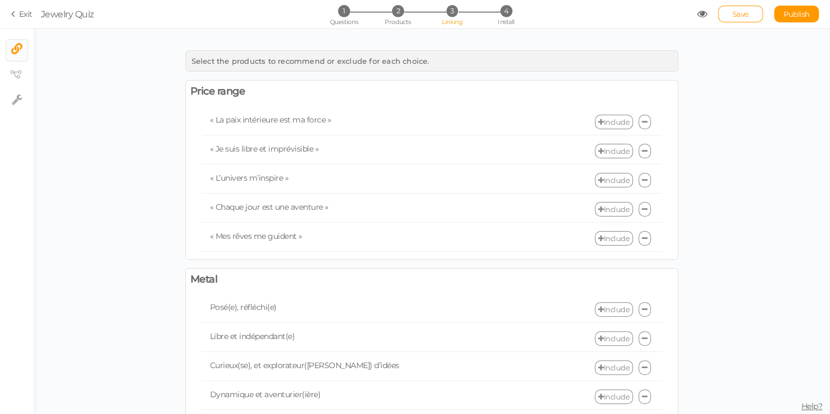
click at [621, 118] on link "Include" at bounding box center [614, 122] width 38 height 15
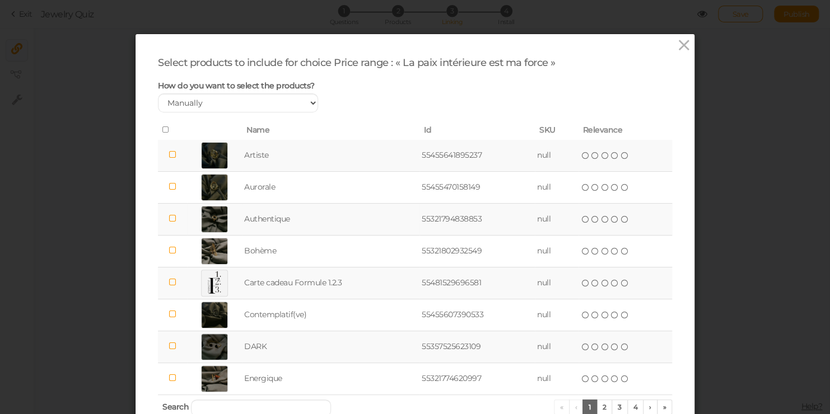
click at [386, 222] on td "Authentique" at bounding box center [331, 219] width 178 height 32
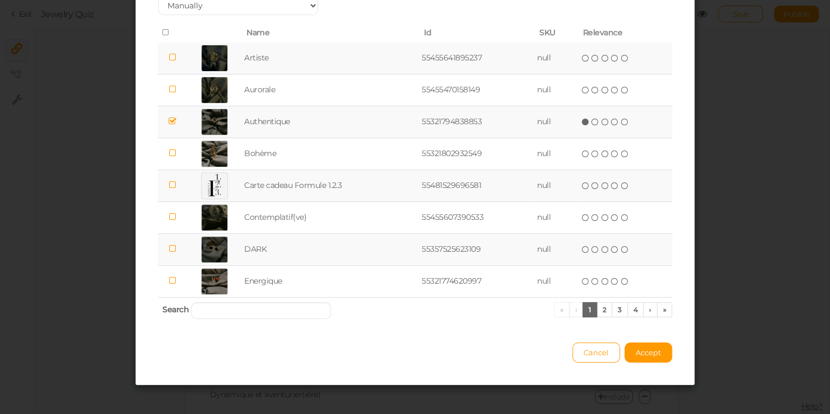
scroll to position [101, 0]
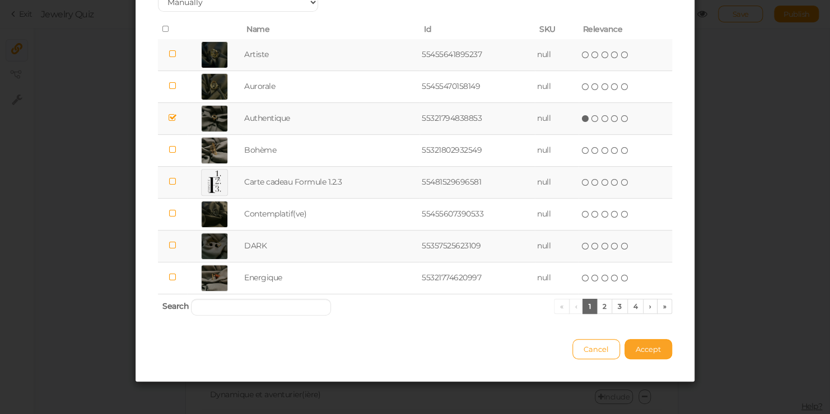
click at [643, 352] on span "Accept" at bounding box center [648, 349] width 25 height 9
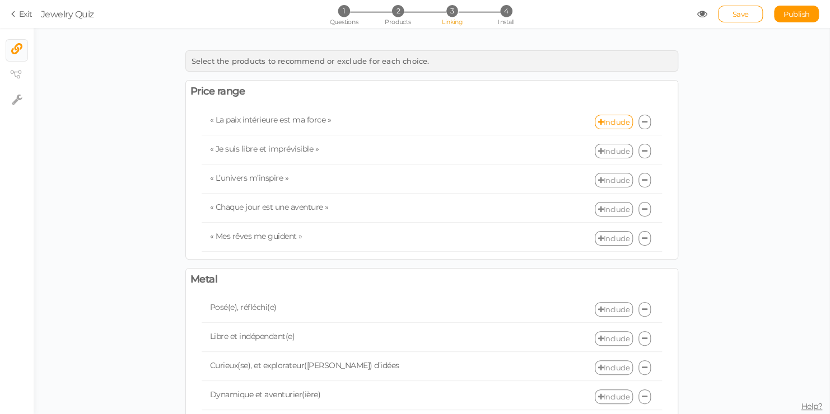
click at [609, 148] on link "Include" at bounding box center [614, 151] width 38 height 15
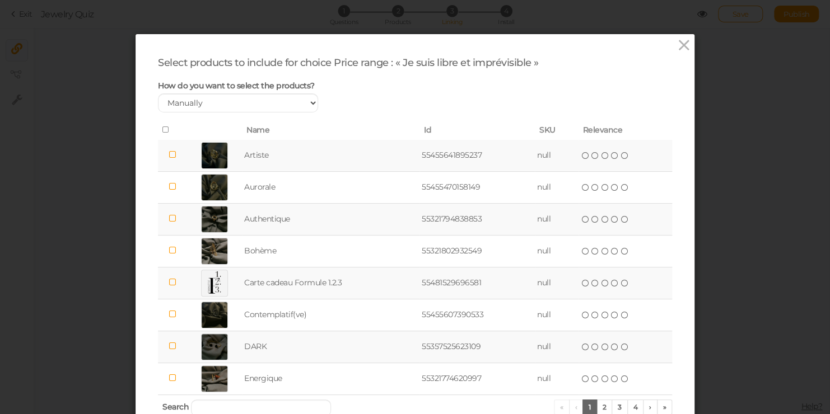
click at [670, 47] on div "Select products to include for choice Price range : « Je suis libre et imprévis…" at bounding box center [415, 258] width 559 height 449
click at [678, 47] on icon at bounding box center [684, 45] width 16 height 17
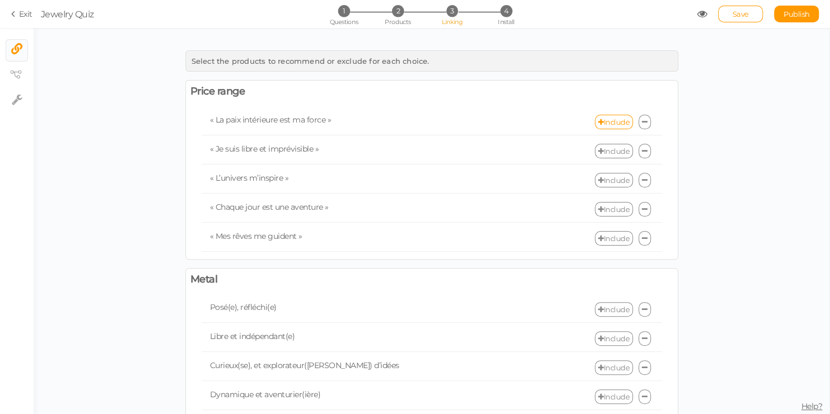
click at [614, 152] on link "Include" at bounding box center [614, 151] width 38 height 15
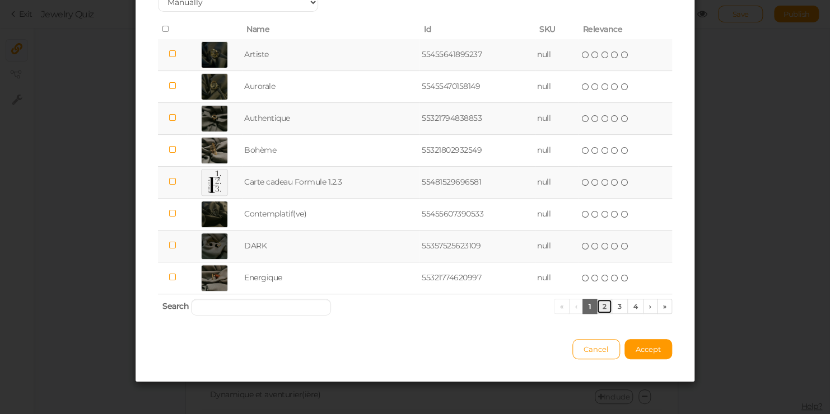
click at [598, 307] on link "2" at bounding box center [604, 306] width 16 height 15
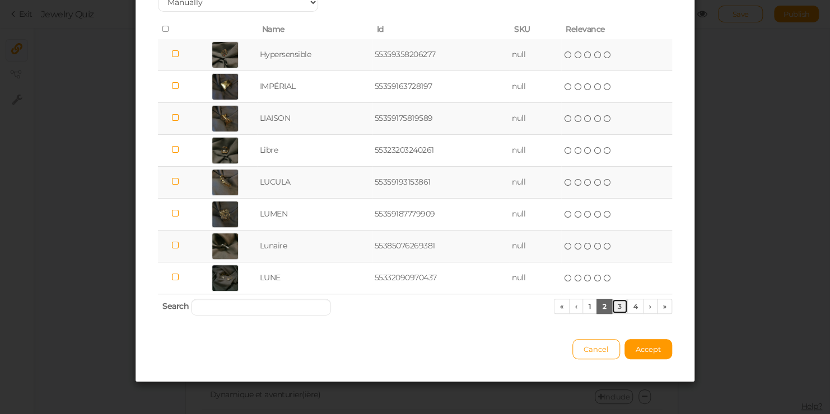
click at [613, 310] on link "3" at bounding box center [620, 306] width 16 height 15
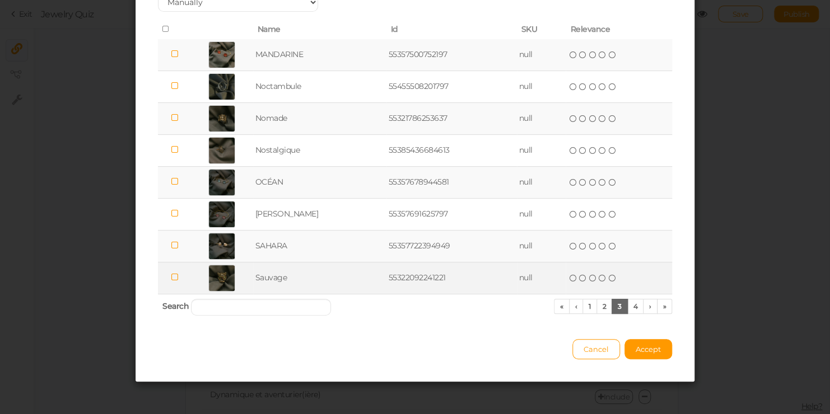
click at [500, 280] on td "55322092241221" at bounding box center [451, 278] width 130 height 32
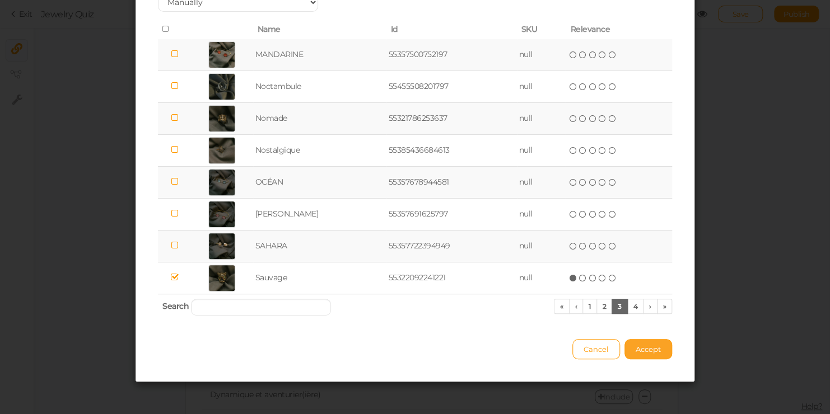
click at [654, 356] on button "Accept" at bounding box center [648, 349] width 48 height 20
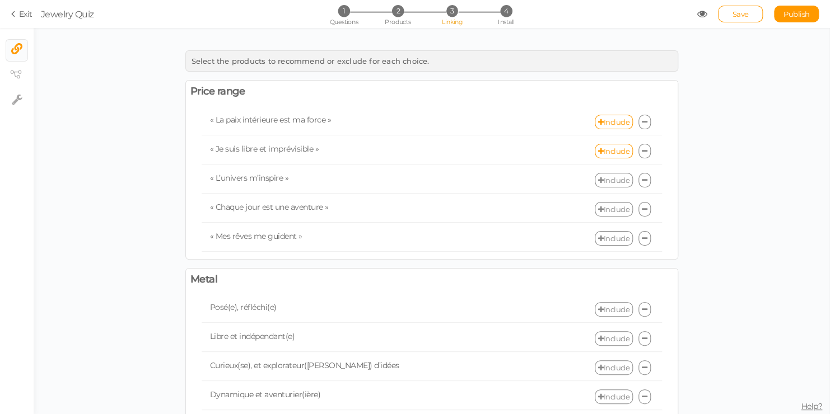
click at [599, 185] on link "Include" at bounding box center [614, 180] width 38 height 15
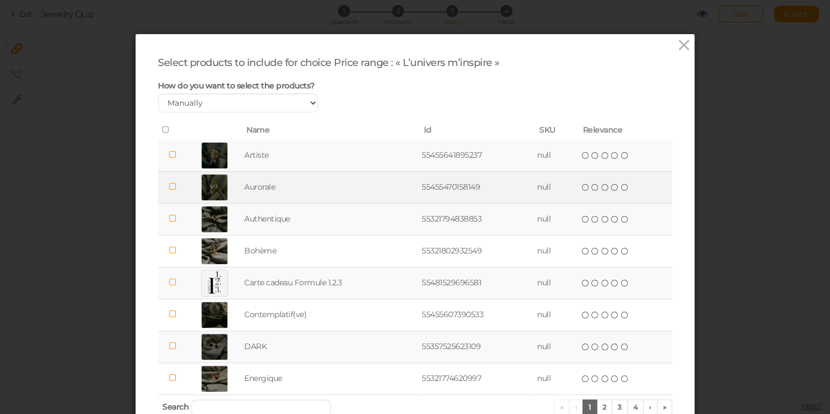
click at [365, 190] on td "Aurorale" at bounding box center [331, 187] width 178 height 32
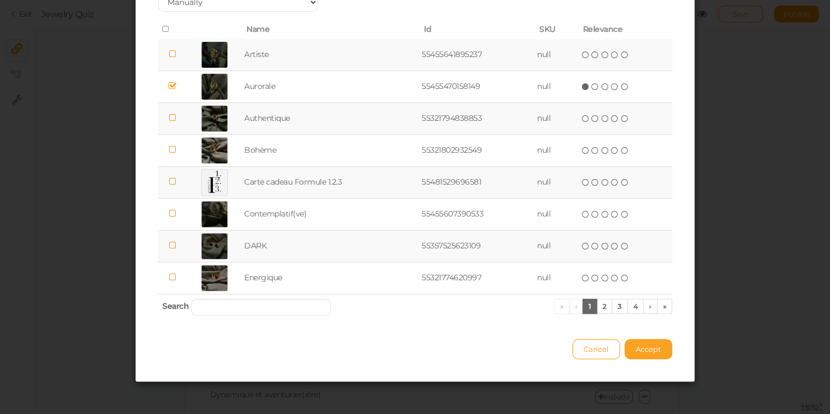
click at [636, 350] on span "Accept" at bounding box center [648, 349] width 25 height 9
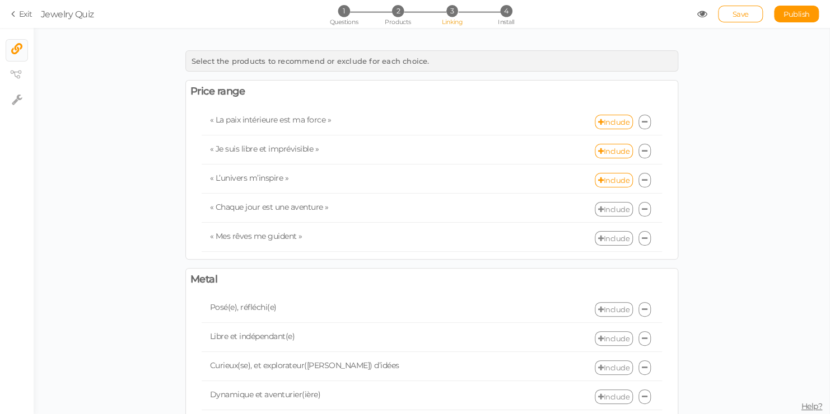
click at [601, 206] on link "Include" at bounding box center [614, 209] width 38 height 15
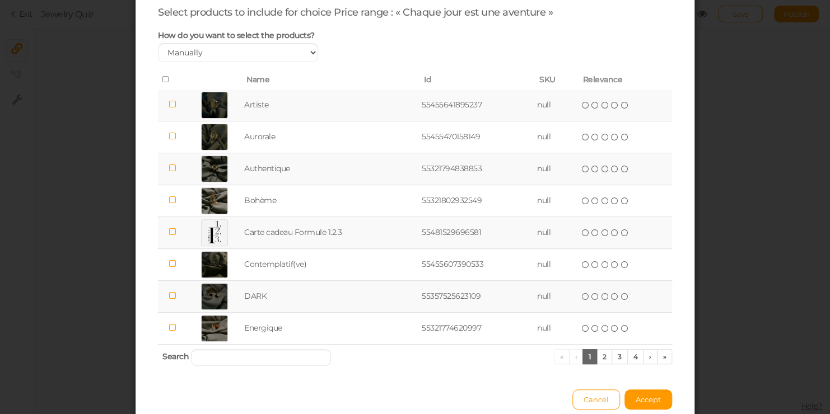
scroll to position [52, 0]
click at [598, 352] on link "2" at bounding box center [604, 355] width 16 height 15
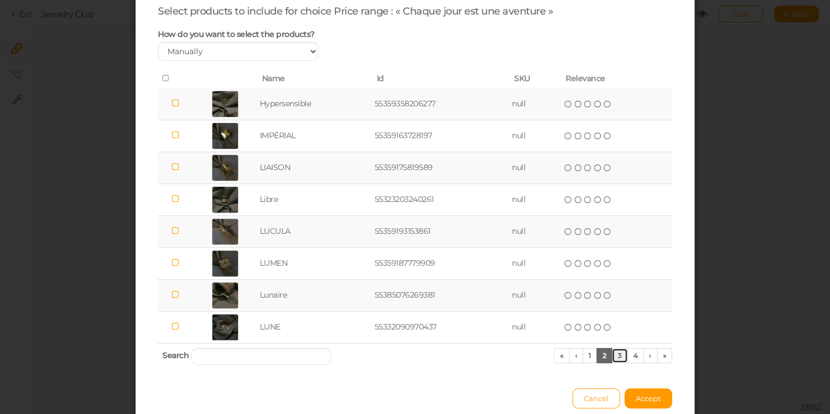
click at [620, 353] on link "3" at bounding box center [620, 355] width 16 height 15
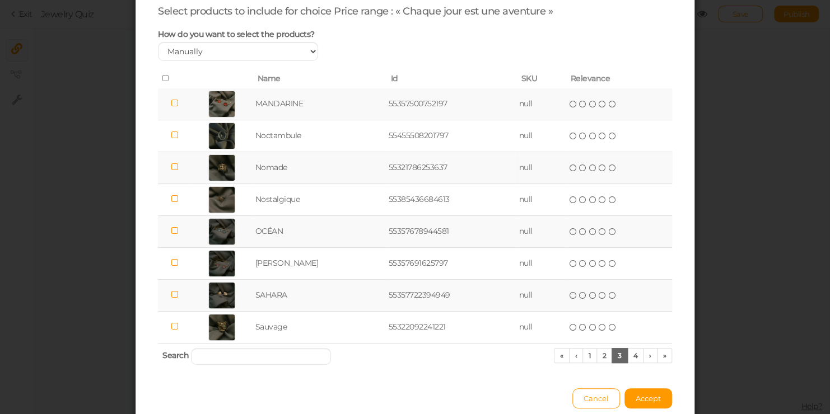
click at [445, 178] on td "55321786253637" at bounding box center [451, 168] width 130 height 32
click at [640, 394] on span "Accept" at bounding box center [648, 398] width 25 height 9
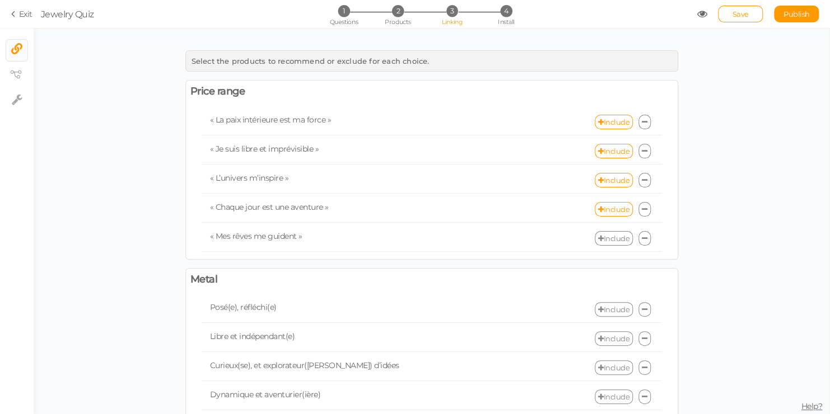
click at [598, 239] on icon at bounding box center [601, 238] width 6 height 7
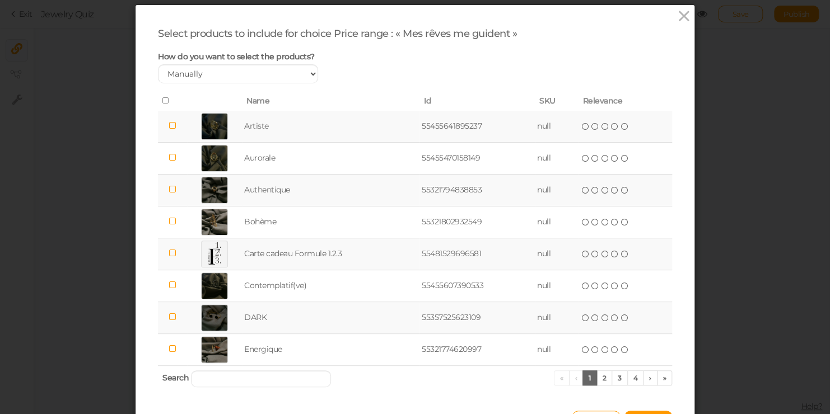
scroll to position [29, 0]
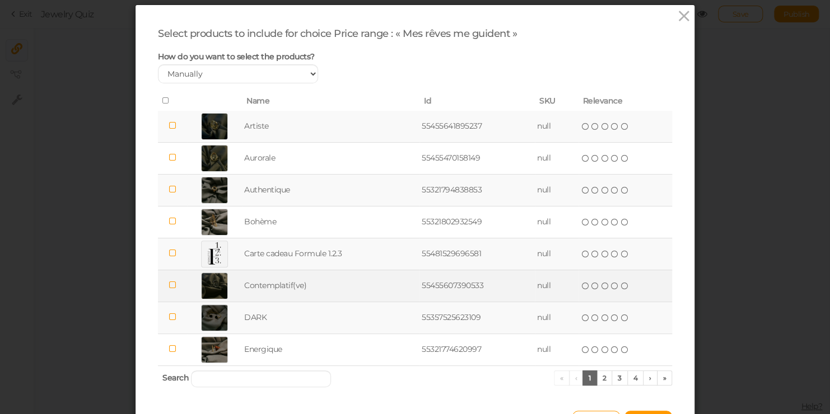
click at [581, 287] on span "( ) ( ) ( ) ( ) ( )" at bounding box center [605, 285] width 49 height 12
click at [162, 286] on td at bounding box center [172, 286] width 29 height 32
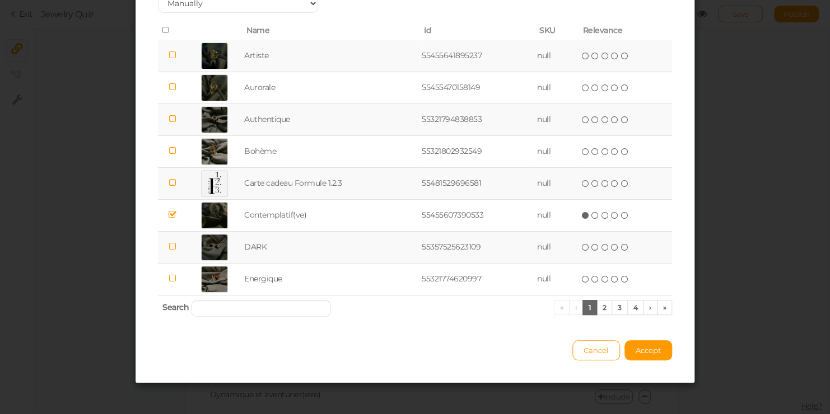
scroll to position [101, 0]
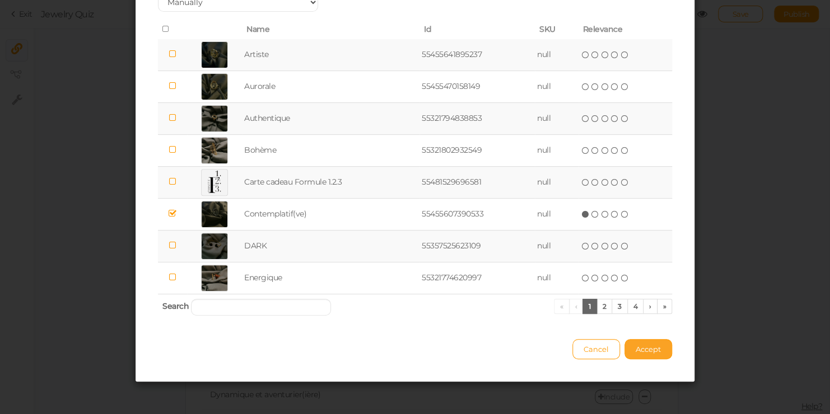
click at [643, 342] on button "Accept" at bounding box center [648, 349] width 48 height 20
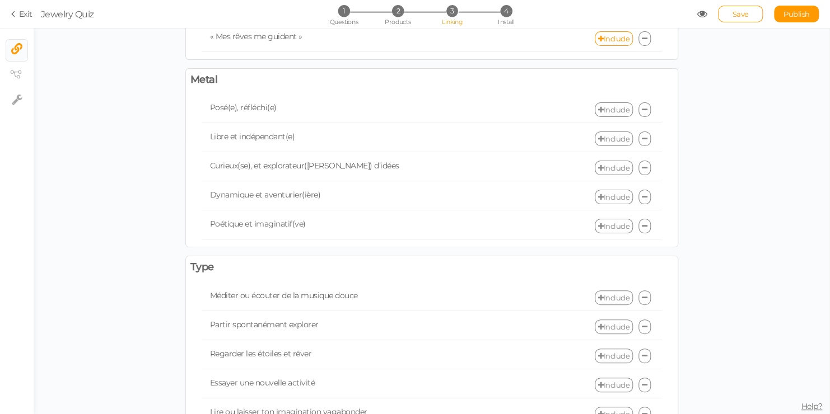
scroll to position [202, 0]
click at [619, 103] on link "Include" at bounding box center [614, 108] width 38 height 15
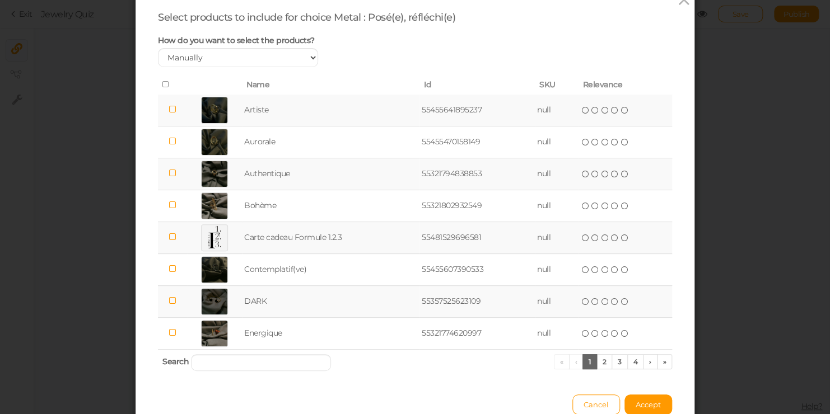
scroll to position [65, 0]
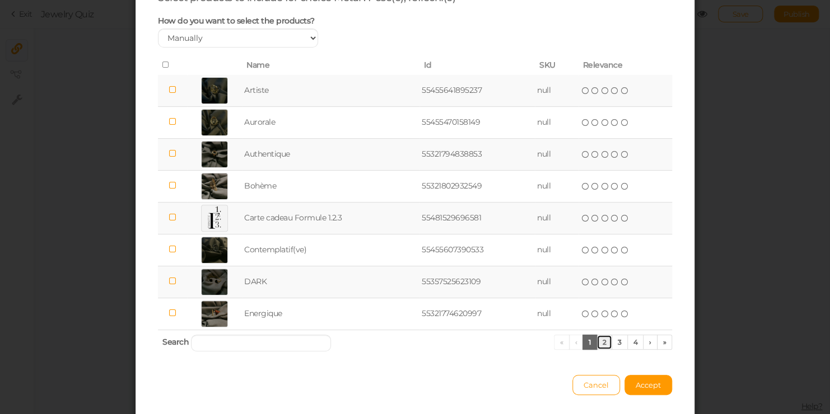
click at [601, 344] on link "2" at bounding box center [604, 342] width 16 height 15
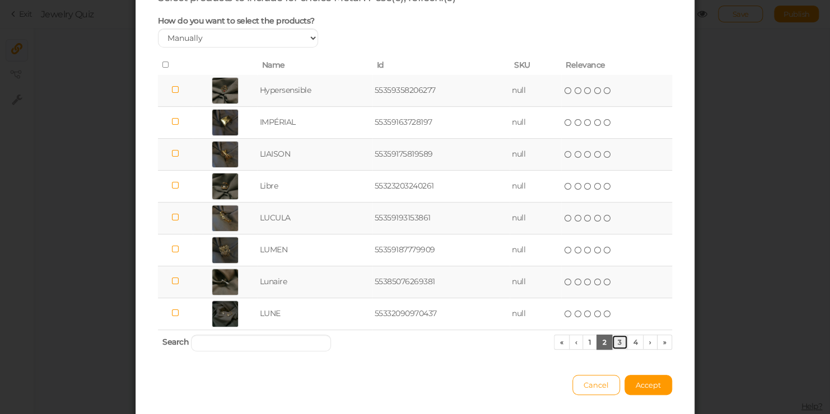
click at [613, 339] on link "3" at bounding box center [620, 342] width 16 height 15
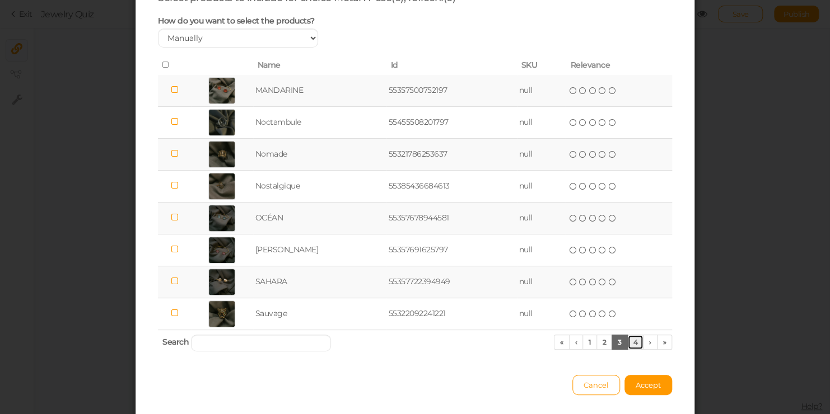
click at [629, 340] on link "4" at bounding box center [635, 342] width 17 height 15
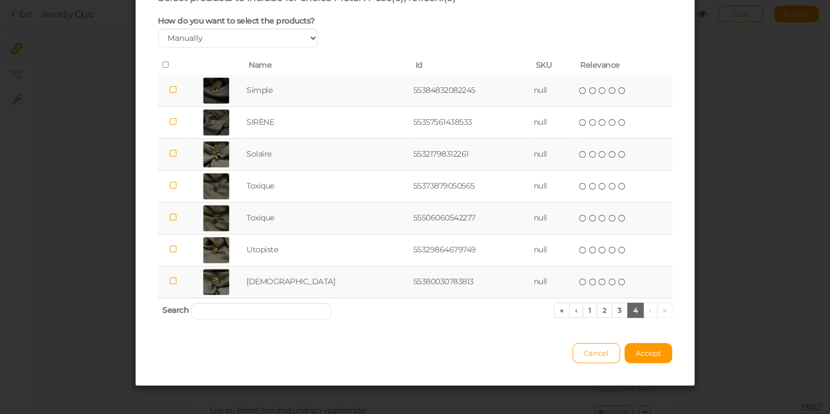
click at [181, 284] on td at bounding box center [173, 282] width 30 height 32
click at [638, 351] on span "Accept" at bounding box center [648, 353] width 25 height 9
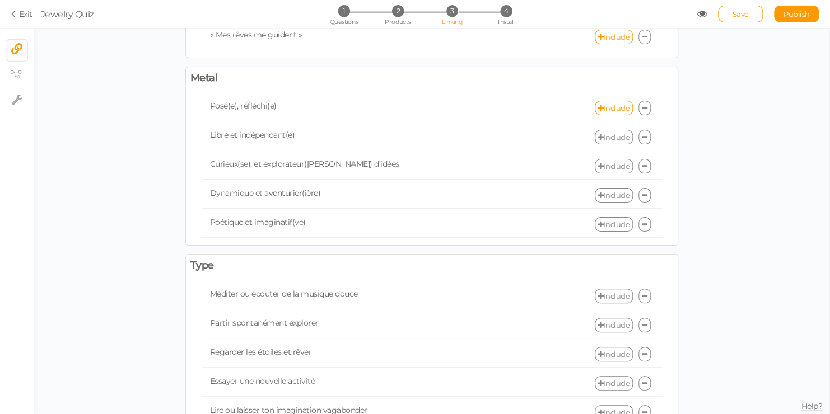
click at [608, 137] on link "Include" at bounding box center [614, 137] width 38 height 15
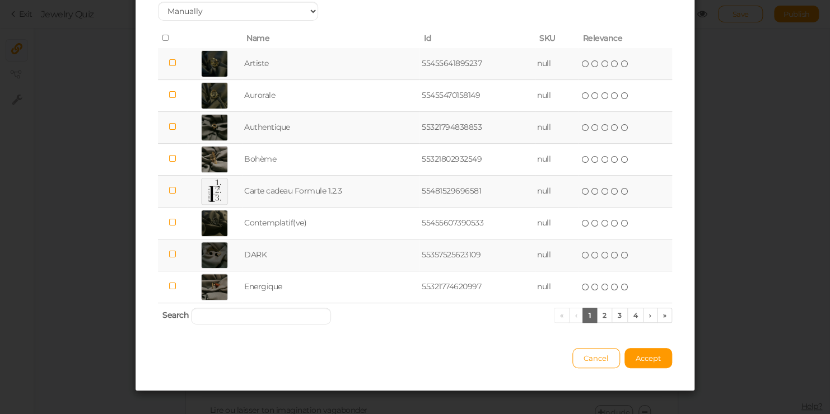
scroll to position [94, 0]
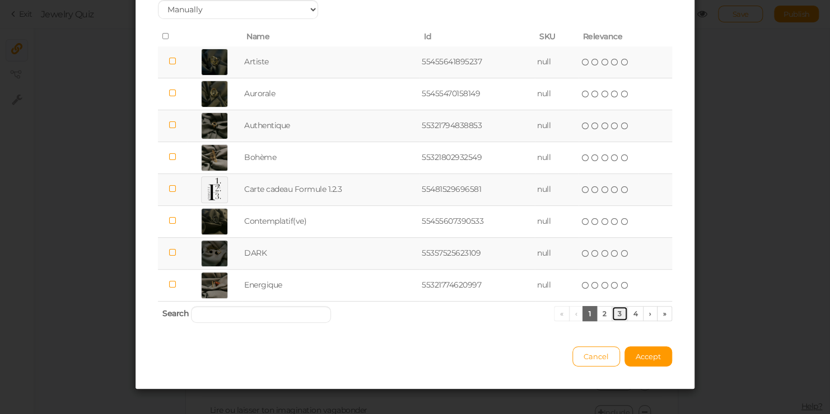
click at [614, 317] on link "3" at bounding box center [620, 313] width 16 height 15
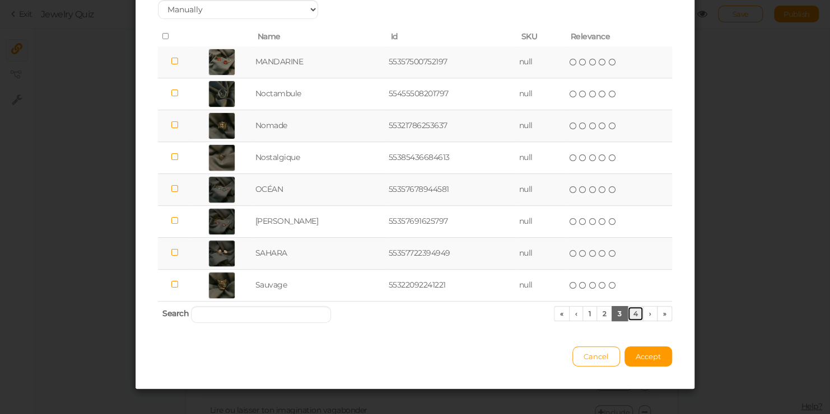
click at [630, 314] on link "4" at bounding box center [635, 313] width 17 height 15
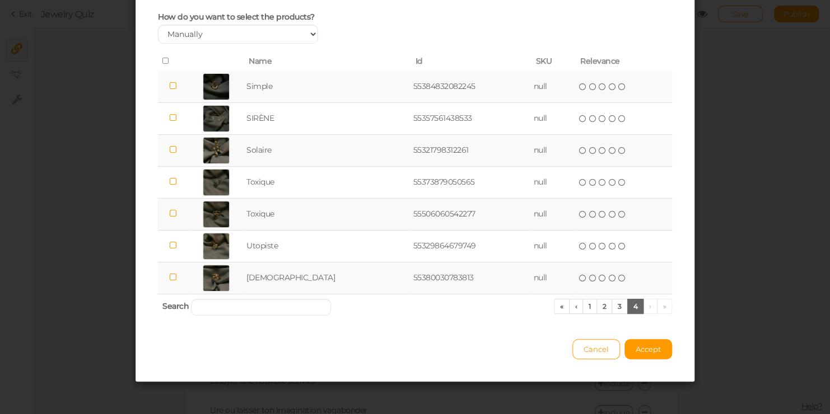
click at [176, 215] on icon at bounding box center [173, 213] width 8 height 8
click at [641, 345] on span "Accept" at bounding box center [648, 349] width 25 height 9
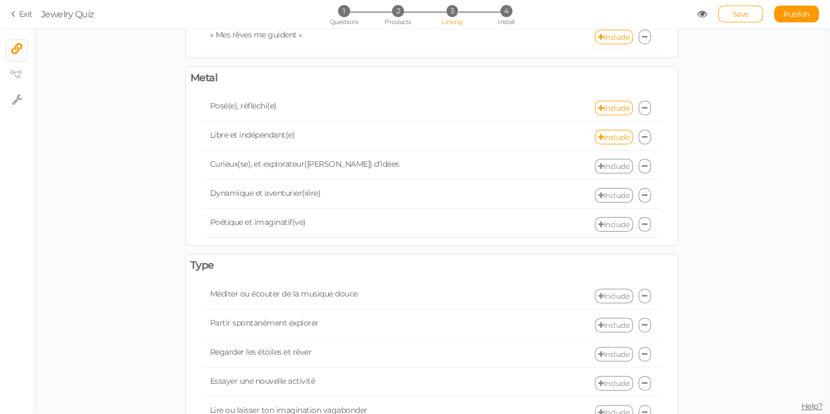
click at [610, 166] on link "Include" at bounding box center [614, 166] width 38 height 15
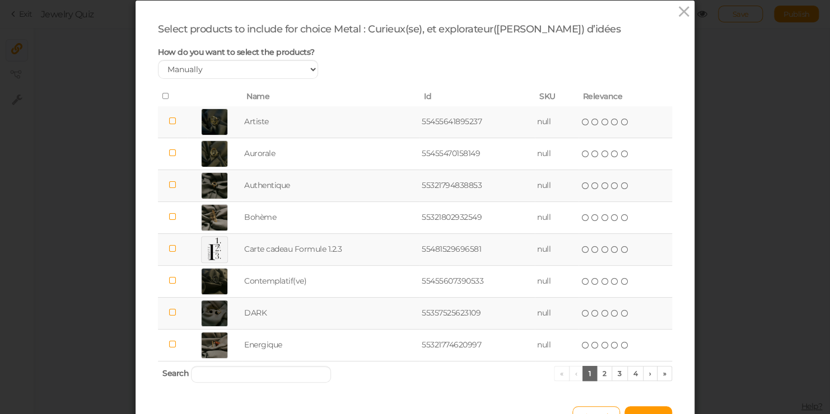
scroll to position [40, 0]
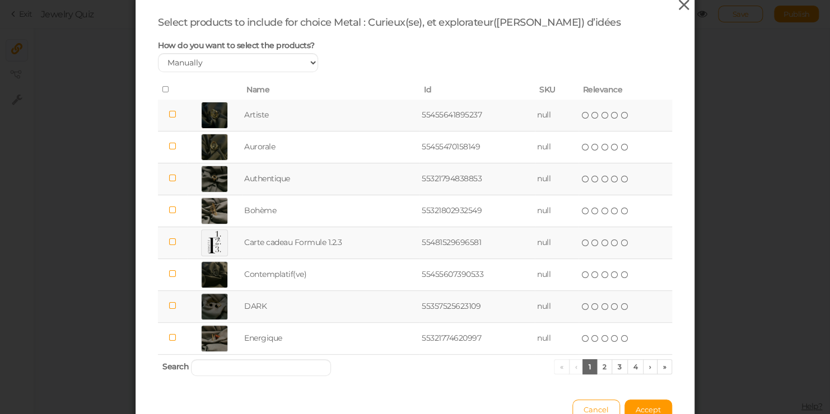
click at [685, 9] on icon at bounding box center [684, 5] width 16 height 17
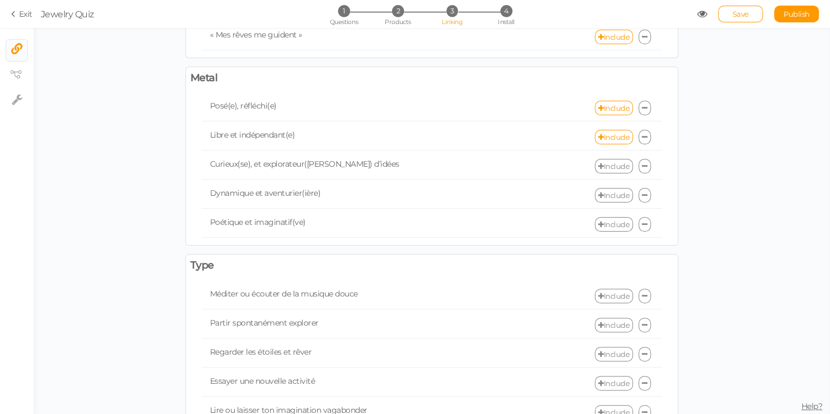
click at [604, 164] on link "Include" at bounding box center [614, 166] width 38 height 15
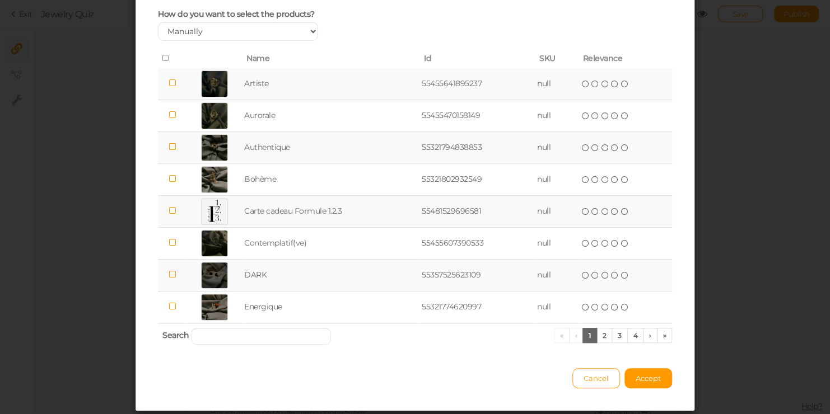
scroll to position [72, 0]
click at [617, 334] on link "3" at bounding box center [620, 335] width 16 height 15
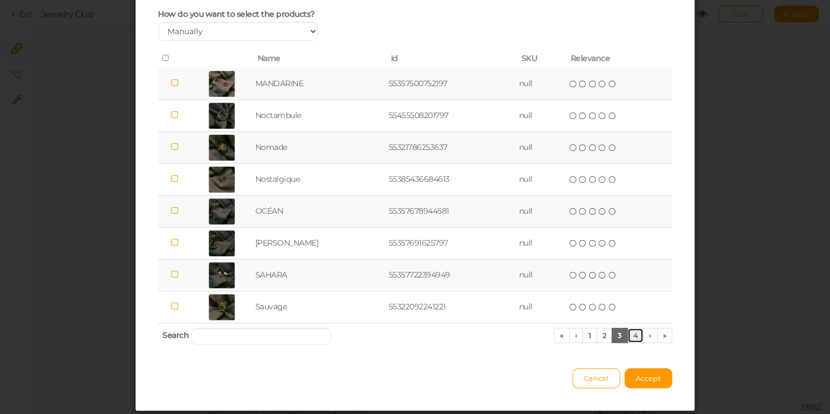
click at [628, 335] on link "4" at bounding box center [635, 335] width 17 height 15
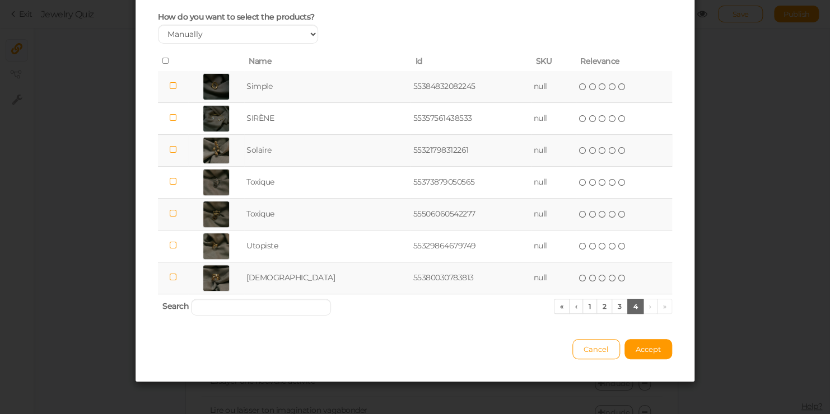
click at [172, 148] on icon at bounding box center [173, 150] width 8 height 8
click at [624, 346] on button "Accept" at bounding box center [648, 349] width 48 height 20
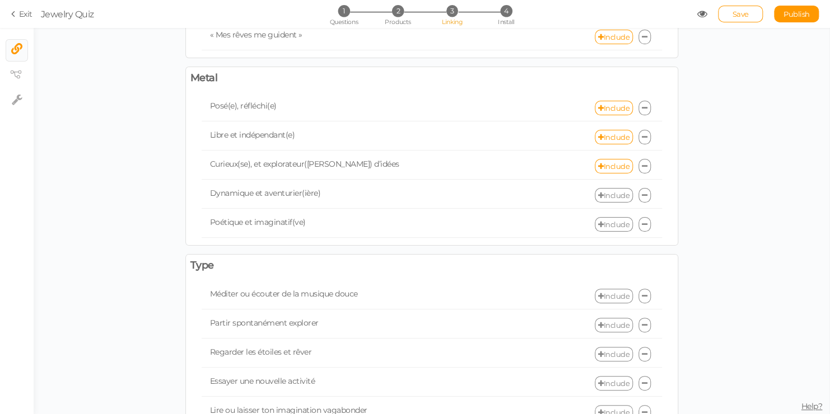
click at [625, 199] on div "Include" at bounding box center [547, 195] width 230 height 15
click at [623, 197] on link "Include" at bounding box center [614, 195] width 38 height 15
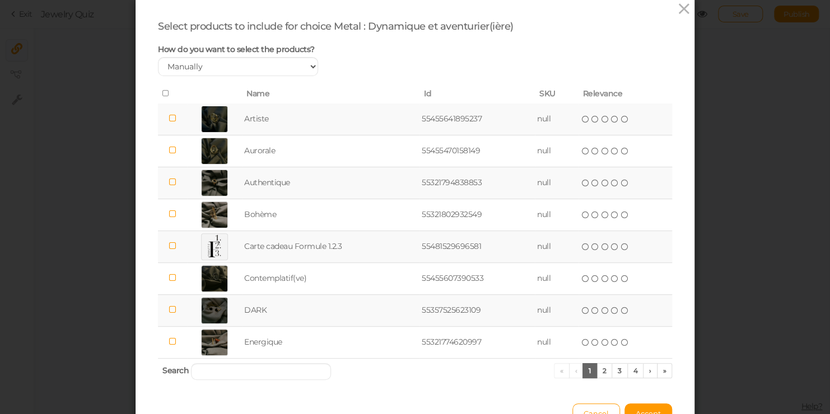
scroll to position [92, 0]
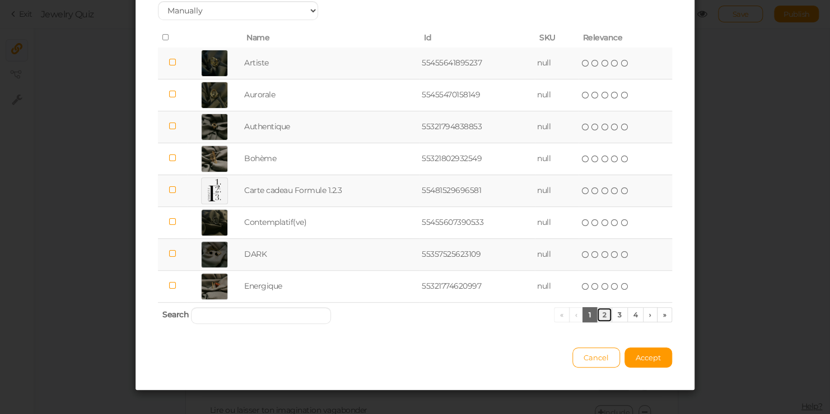
click at [600, 316] on link "2" at bounding box center [604, 314] width 16 height 15
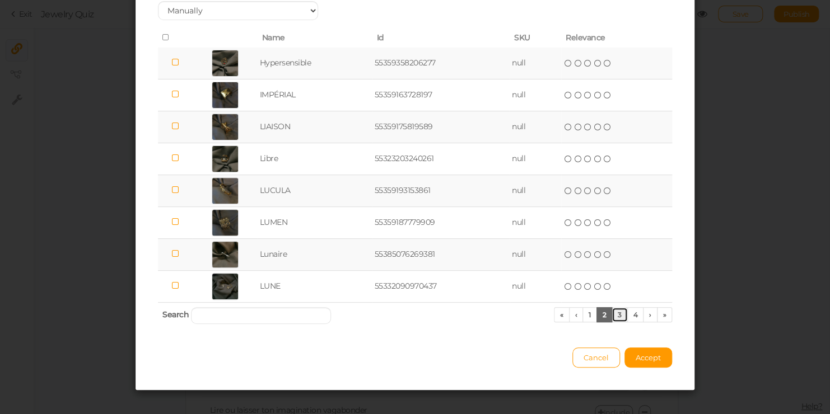
click at [615, 315] on link "3" at bounding box center [620, 314] width 16 height 15
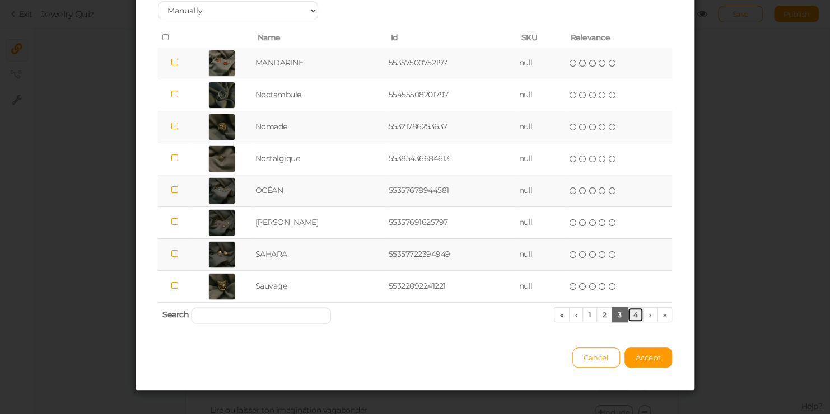
click at [634, 315] on link "4" at bounding box center [635, 314] width 17 height 15
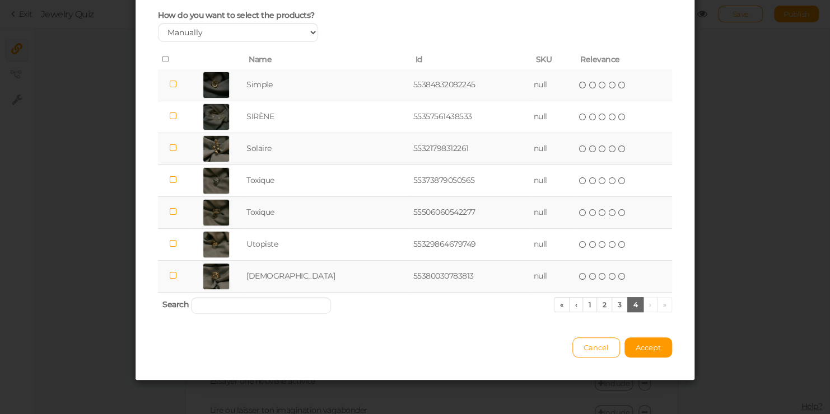
scroll to position [69, 0]
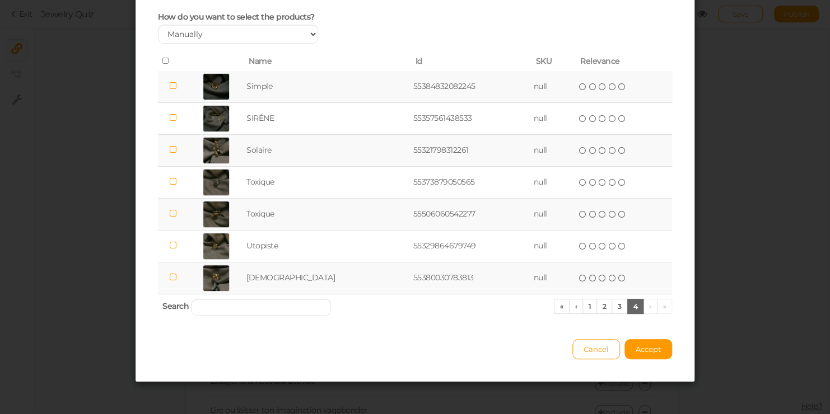
click at [171, 83] on icon at bounding box center [173, 86] width 8 height 8
click at [654, 352] on span "Accept" at bounding box center [648, 349] width 25 height 9
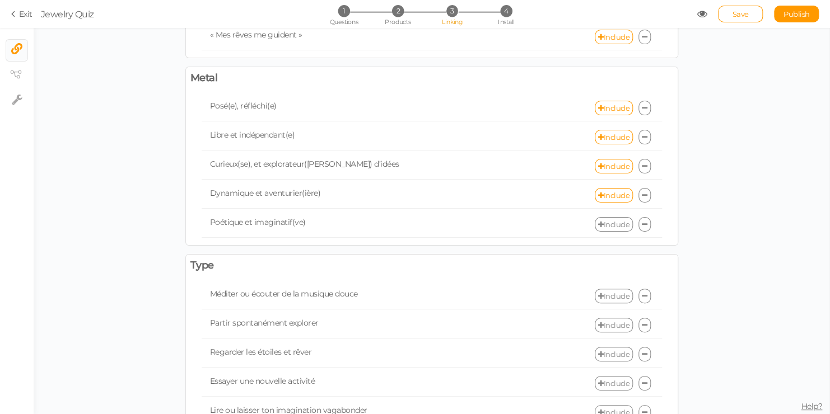
click at [607, 220] on link "Include" at bounding box center [614, 224] width 38 height 15
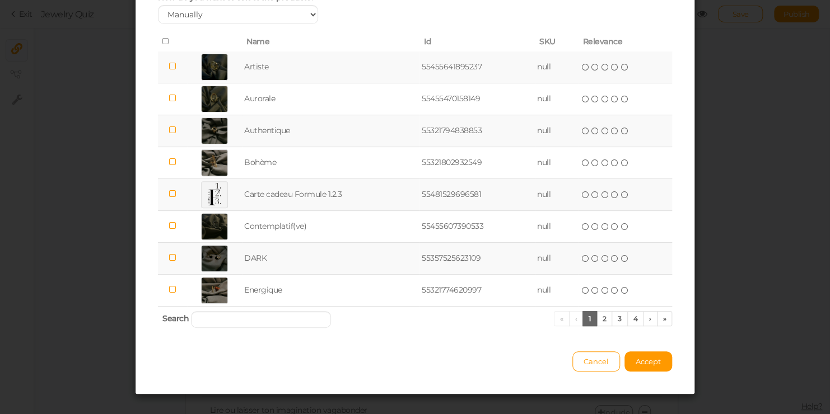
scroll to position [101, 0]
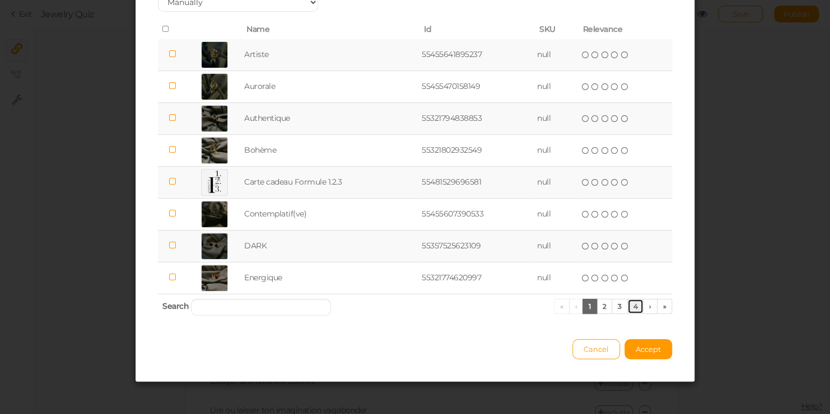
click at [633, 305] on link "4" at bounding box center [635, 306] width 17 height 15
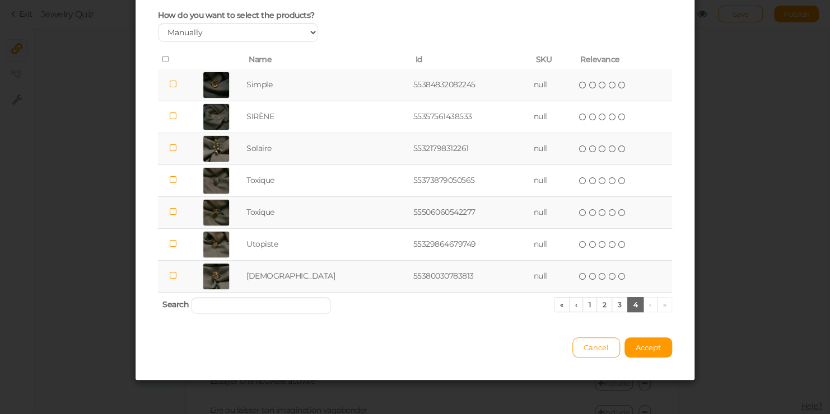
scroll to position [69, 0]
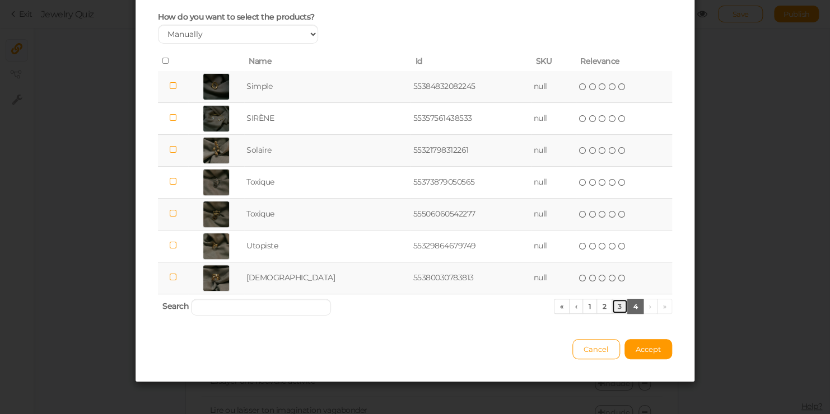
click at [614, 308] on link "3" at bounding box center [620, 306] width 16 height 15
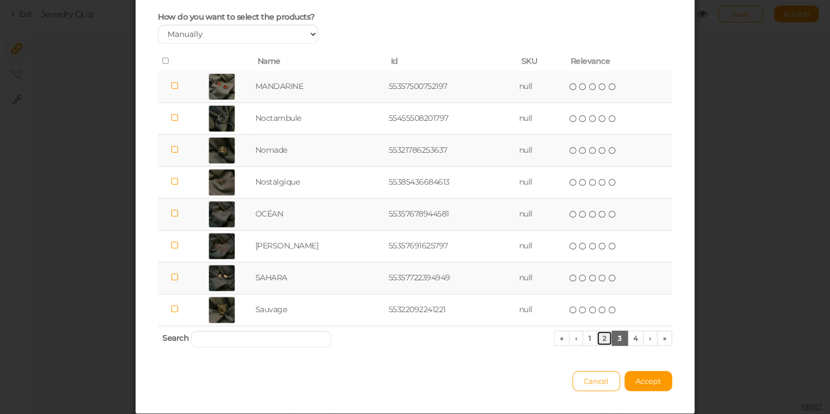
click at [601, 337] on link "2" at bounding box center [604, 338] width 16 height 15
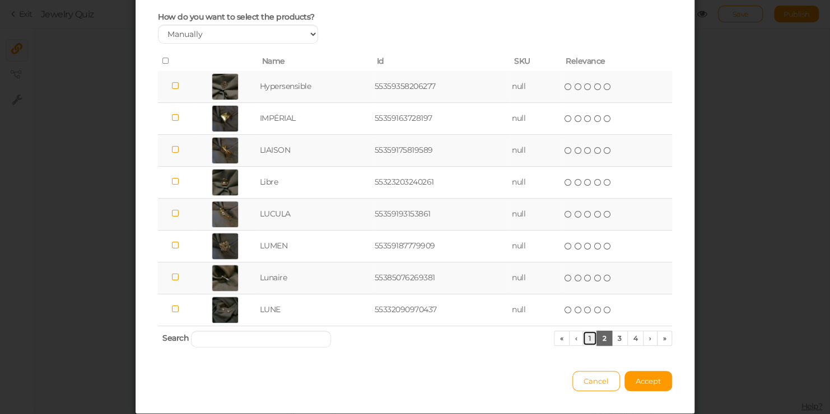
click at [587, 337] on link "1" at bounding box center [589, 338] width 15 height 15
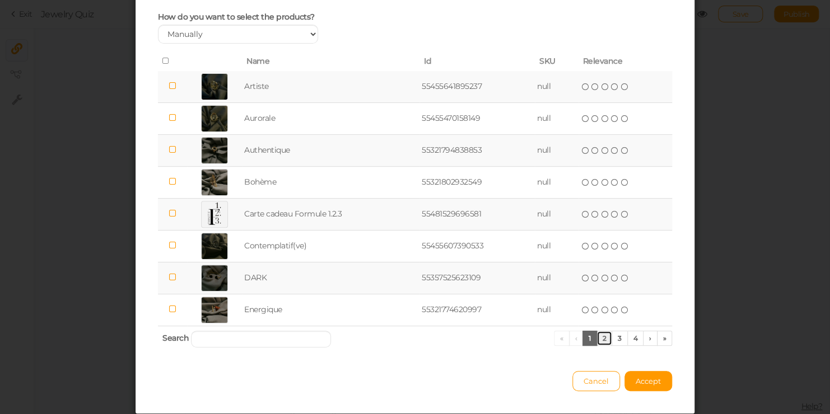
click at [602, 340] on link "2" at bounding box center [604, 338] width 16 height 15
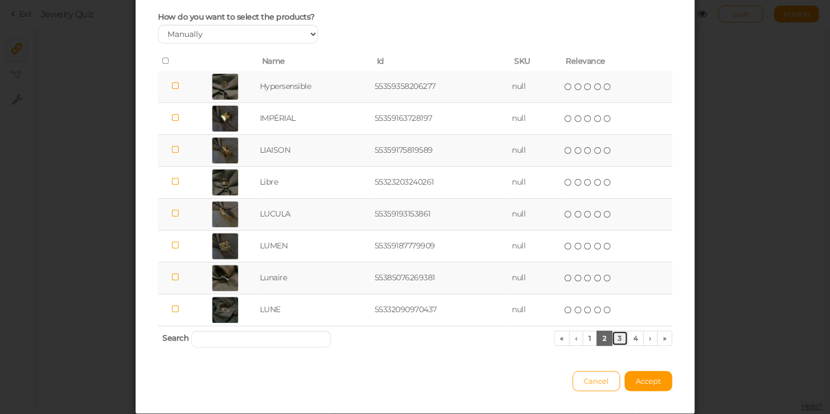
click at [617, 338] on link "3" at bounding box center [620, 338] width 16 height 15
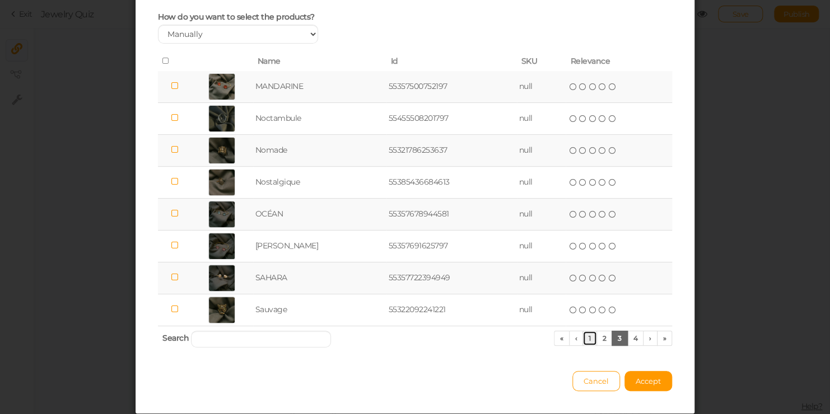
click at [582, 340] on link "1" at bounding box center [589, 338] width 15 height 15
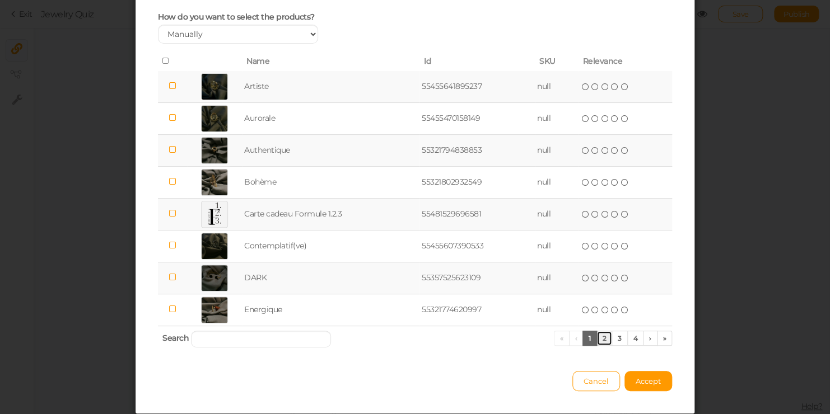
click at [599, 339] on link "2" at bounding box center [604, 338] width 16 height 15
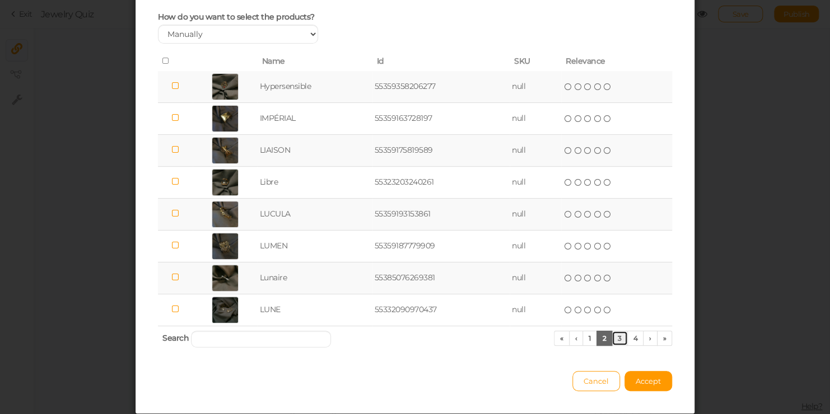
click at [622, 337] on link "3" at bounding box center [620, 338] width 16 height 15
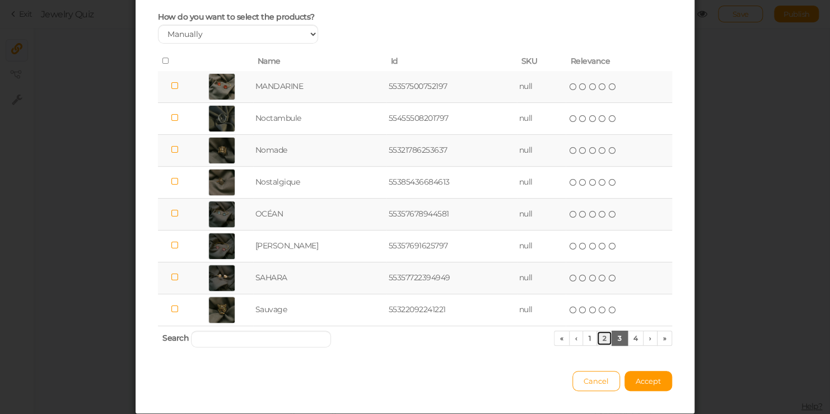
click at [600, 340] on link "2" at bounding box center [604, 338] width 16 height 15
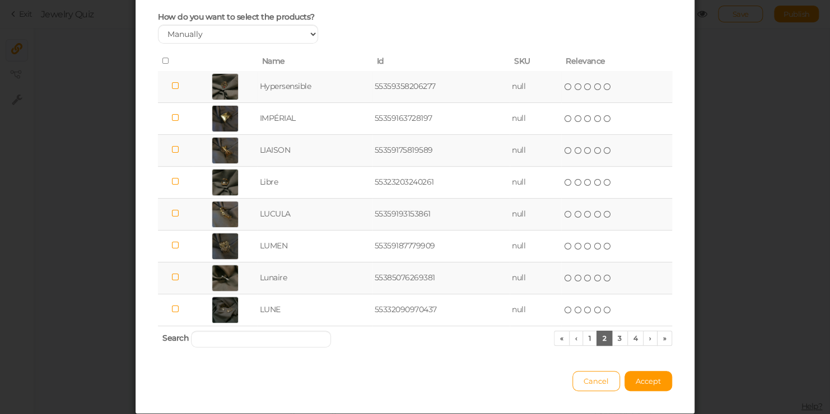
click at [171, 87] on icon at bounding box center [175, 86] width 8 height 8
click at [648, 379] on span "Accept" at bounding box center [648, 381] width 25 height 9
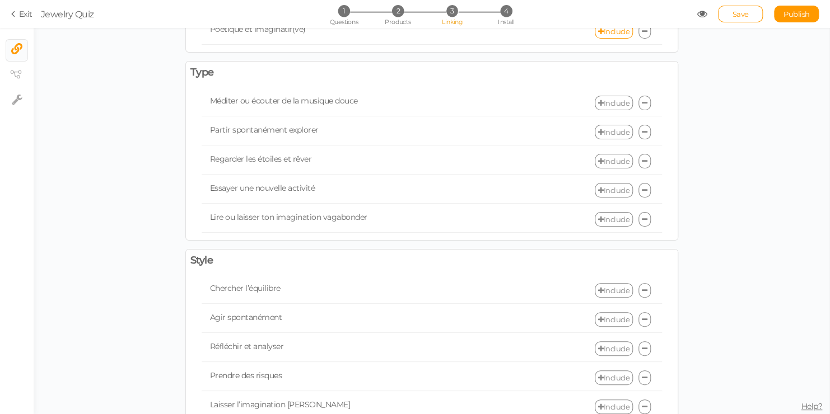
scroll to position [396, 0]
click at [603, 96] on link "Include" at bounding box center [614, 102] width 38 height 15
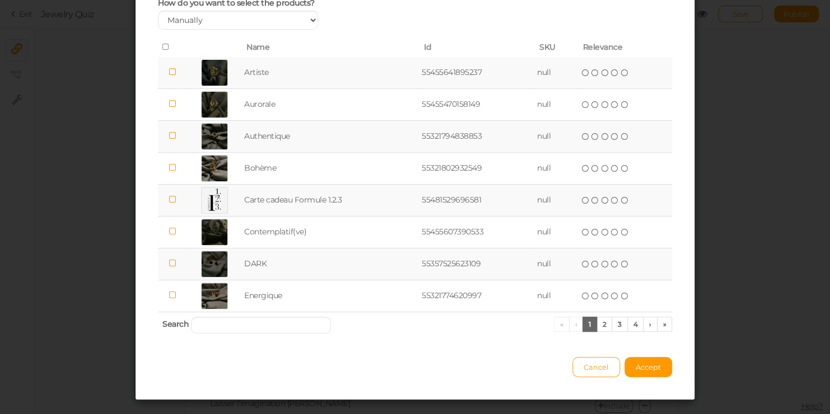
scroll to position [101, 0]
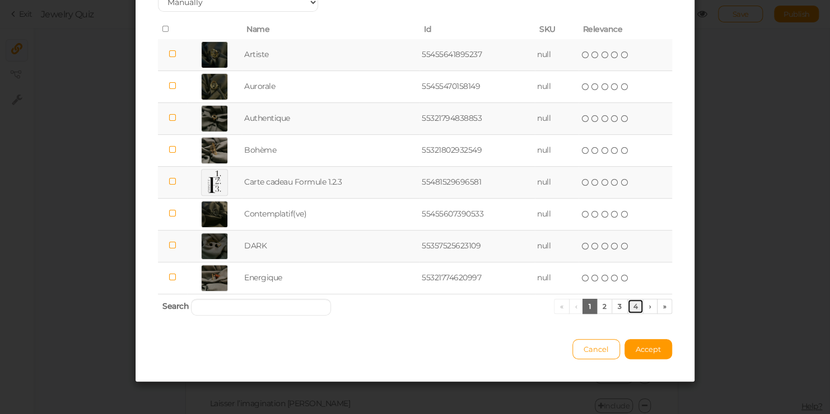
click at [634, 302] on link "4" at bounding box center [635, 306] width 17 height 15
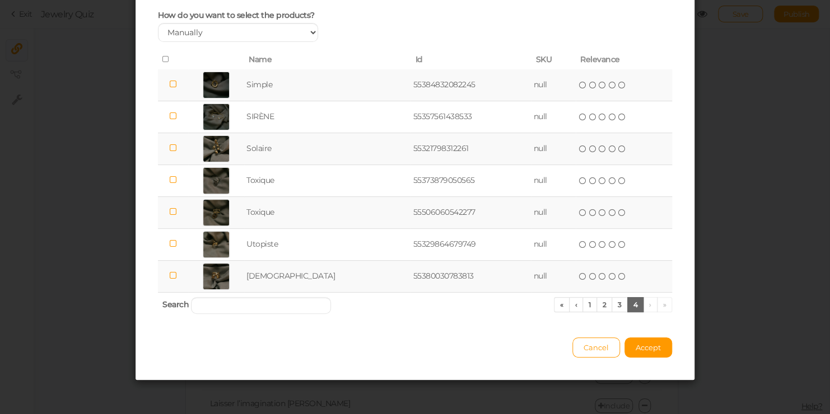
scroll to position [69, 0]
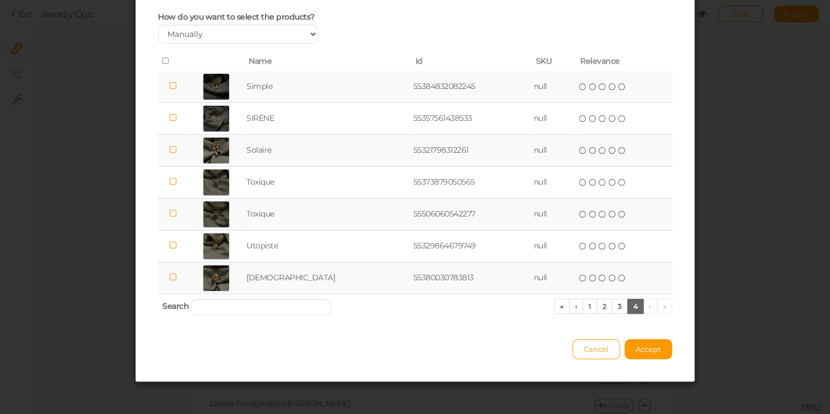
click at [167, 282] on td at bounding box center [173, 278] width 30 height 32
click at [641, 345] on span "Accept" at bounding box center [648, 349] width 25 height 9
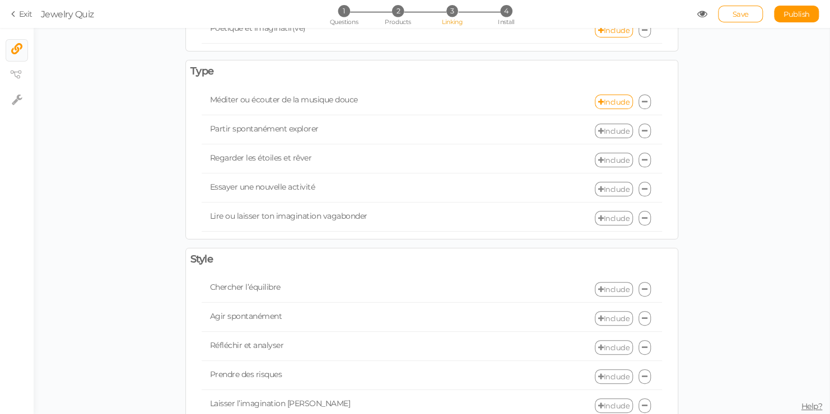
click at [595, 127] on link "Include" at bounding box center [614, 131] width 38 height 15
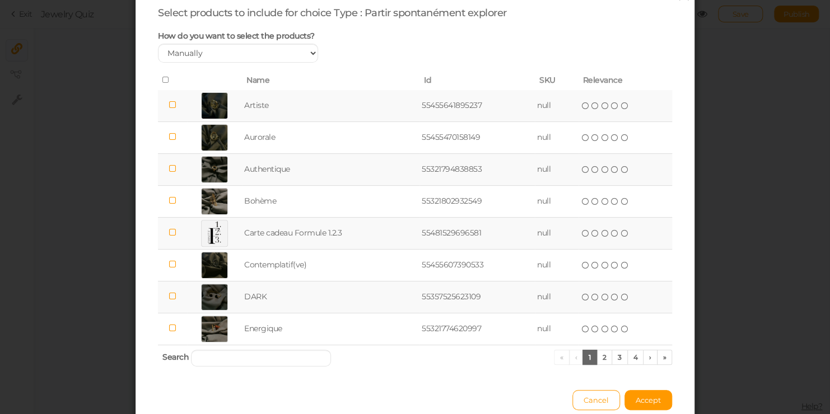
scroll to position [50, 0]
click at [596, 399] on span "Cancel" at bounding box center [596, 399] width 25 height 9
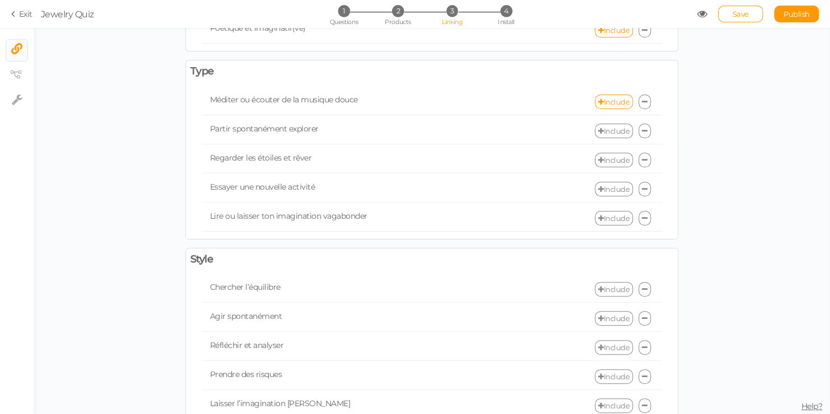
click at [607, 158] on link "Include" at bounding box center [614, 160] width 38 height 15
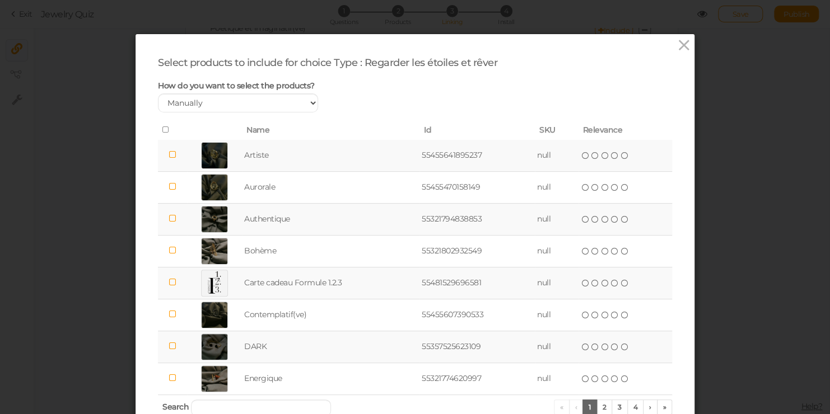
scroll to position [101, 0]
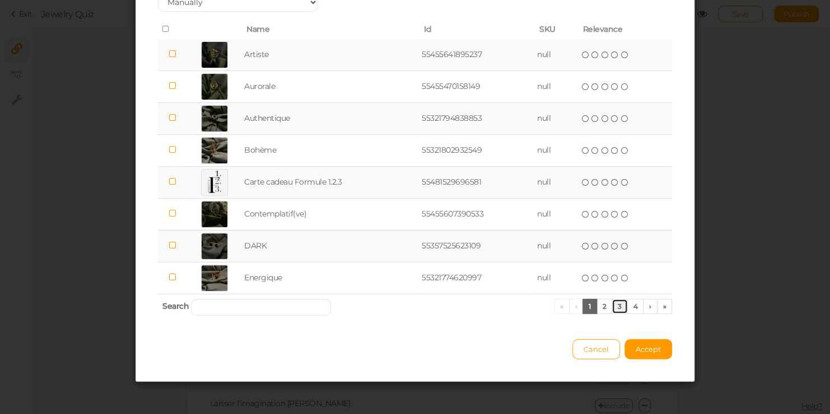
click at [616, 305] on link "3" at bounding box center [620, 306] width 16 height 15
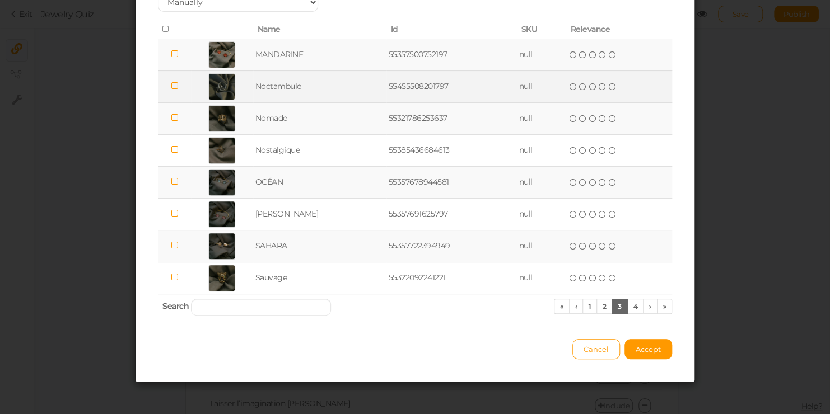
click at [171, 81] on span at bounding box center [175, 86] width 8 height 11
click at [632, 342] on button "Accept" at bounding box center [648, 349] width 48 height 20
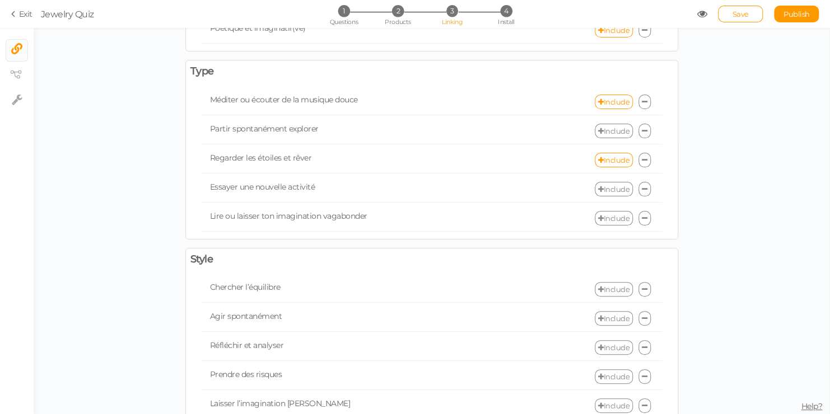
click at [598, 215] on icon at bounding box center [601, 218] width 6 height 7
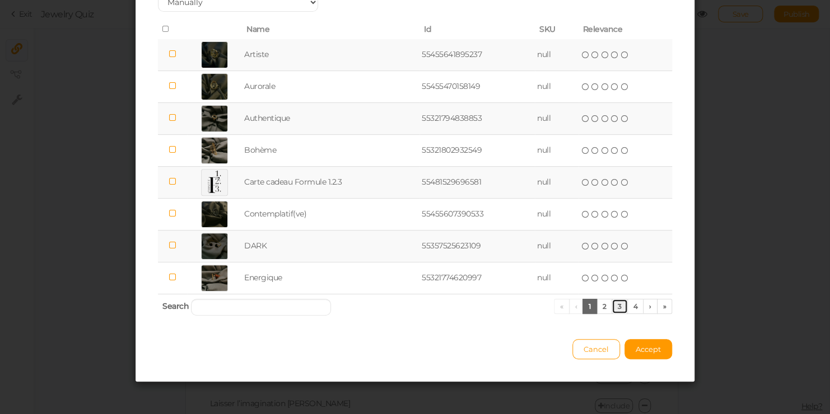
click at [612, 307] on link "3" at bounding box center [620, 306] width 16 height 15
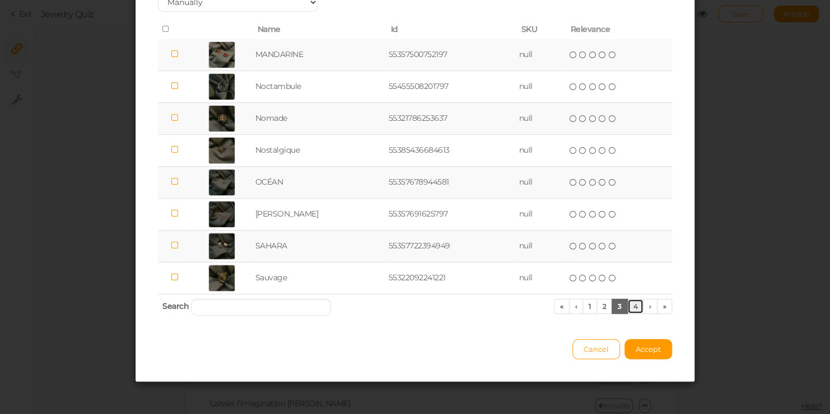
click at [630, 305] on link "4" at bounding box center [635, 306] width 17 height 15
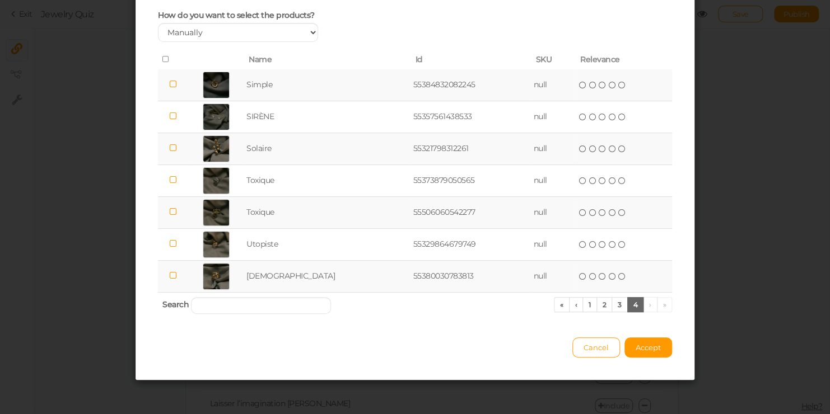
scroll to position [69, 0]
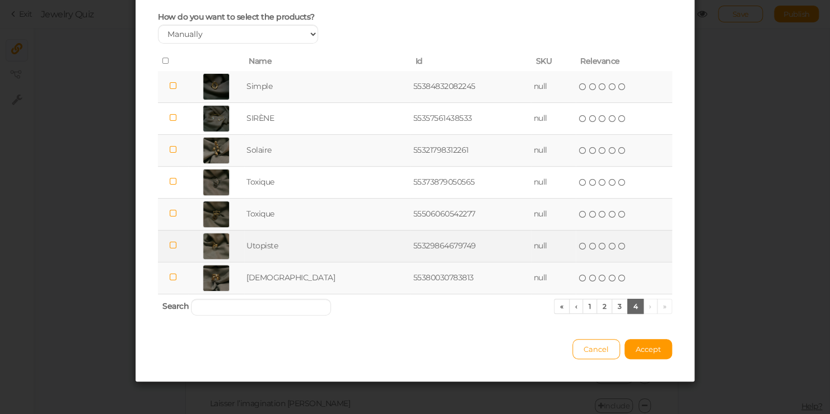
click at [174, 247] on icon at bounding box center [173, 245] width 8 height 8
click at [658, 350] on button "Accept" at bounding box center [648, 349] width 48 height 20
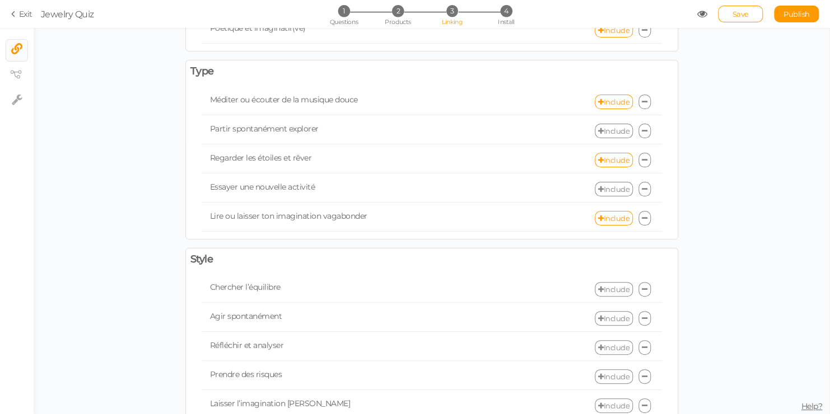
click at [612, 182] on link "Include" at bounding box center [614, 189] width 38 height 15
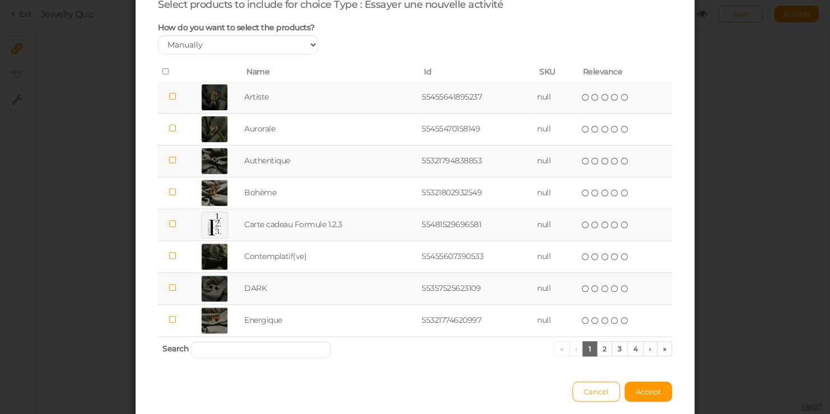
scroll to position [64, 0]
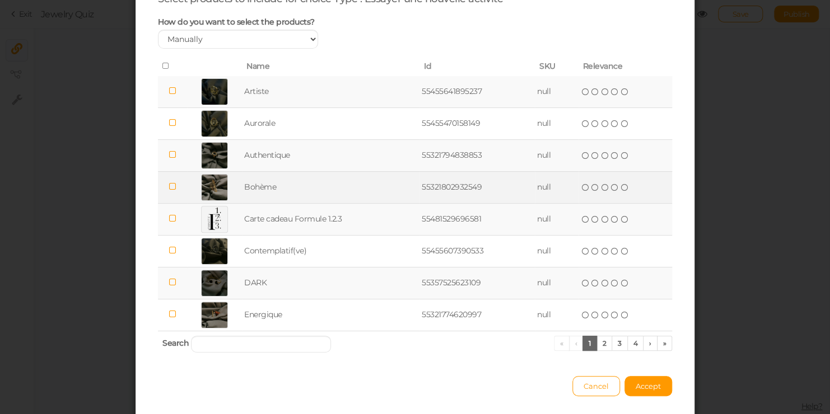
click at [161, 193] on td at bounding box center [172, 187] width 29 height 32
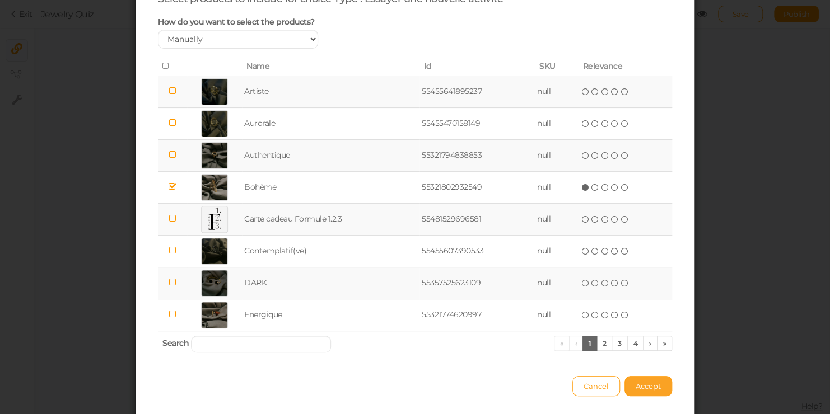
click at [641, 385] on span "Accept" at bounding box center [648, 386] width 25 height 9
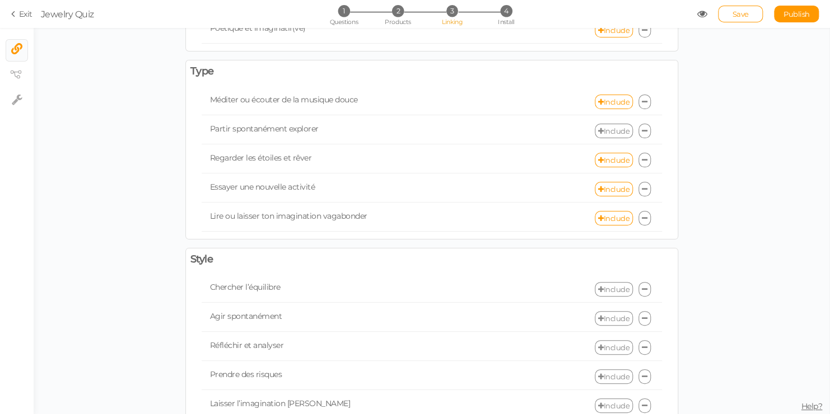
click at [612, 128] on link "Include" at bounding box center [614, 131] width 38 height 15
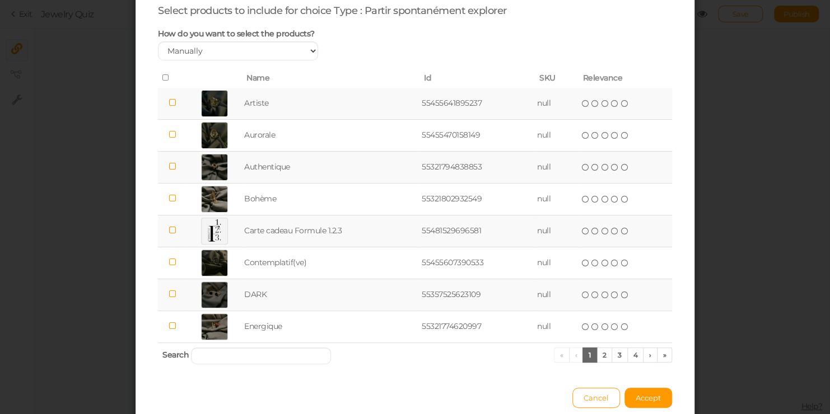
scroll to position [53, 0]
click at [598, 358] on link "2" at bounding box center [604, 354] width 16 height 15
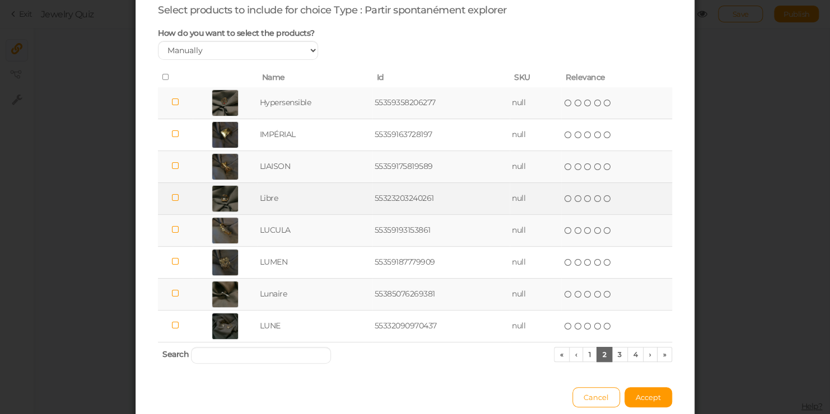
click at [212, 198] on div at bounding box center [225, 198] width 27 height 27
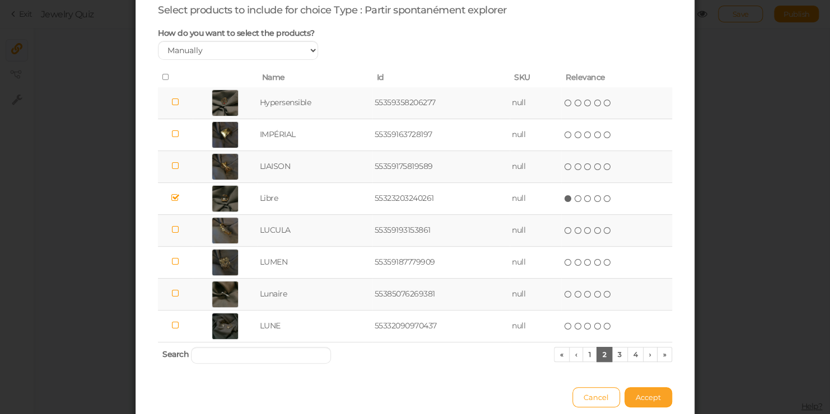
click at [638, 390] on button "Accept" at bounding box center [648, 398] width 48 height 20
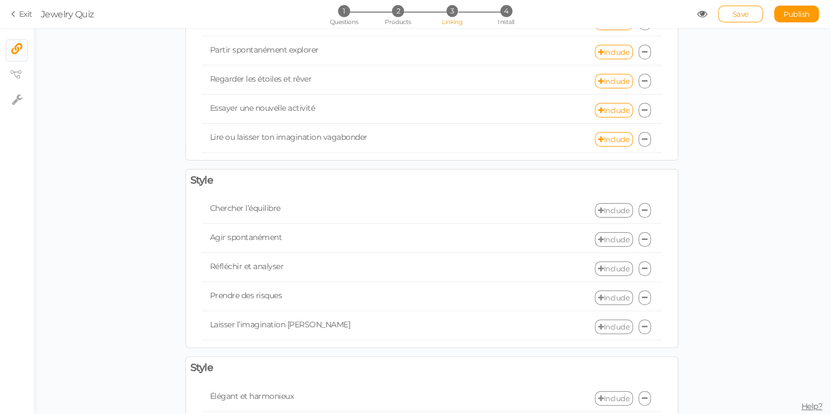
scroll to position [477, 0]
click at [619, 201] on link "Include" at bounding box center [614, 208] width 38 height 15
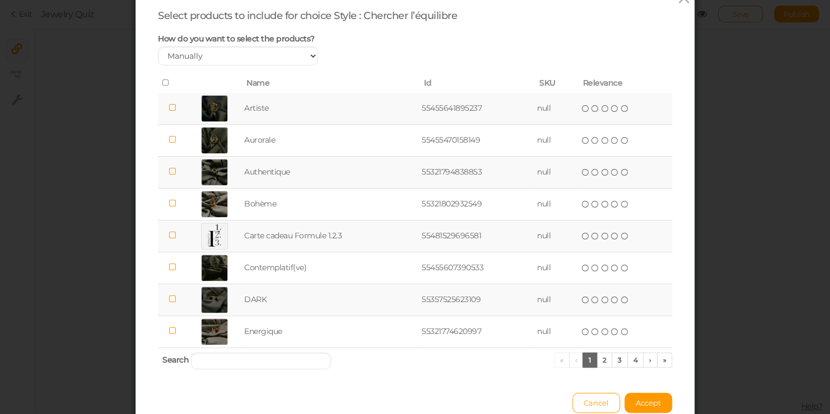
scroll to position [48, 0]
click at [601, 362] on link "2" at bounding box center [604, 359] width 16 height 15
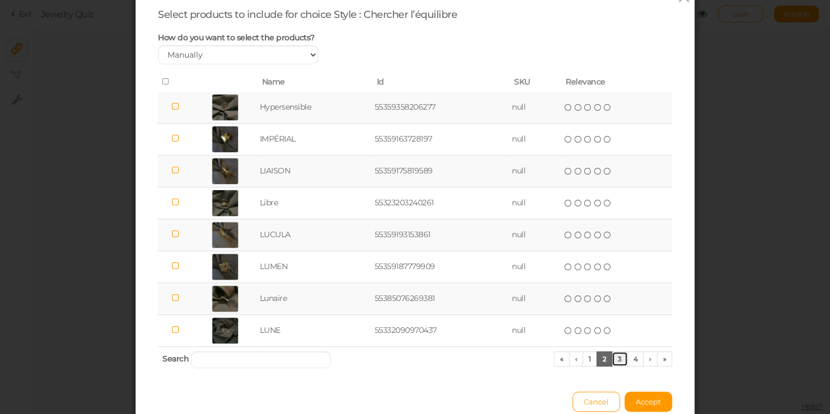
click at [619, 362] on link "3" at bounding box center [620, 359] width 16 height 15
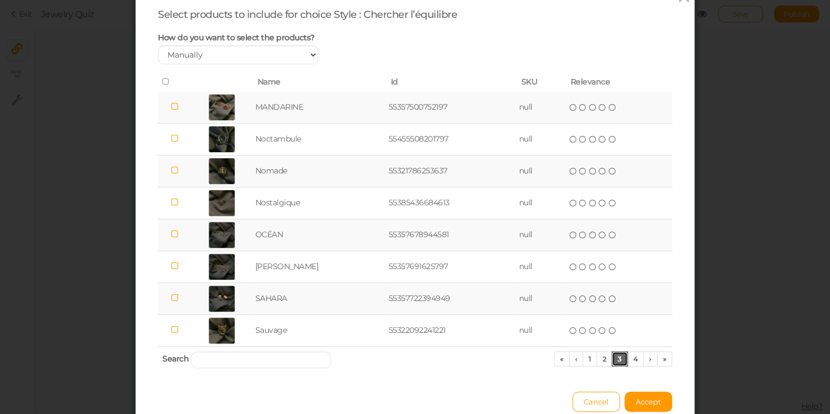
click at [623, 358] on link "3" at bounding box center [620, 359] width 16 height 15
click at [630, 358] on link "4" at bounding box center [635, 359] width 17 height 15
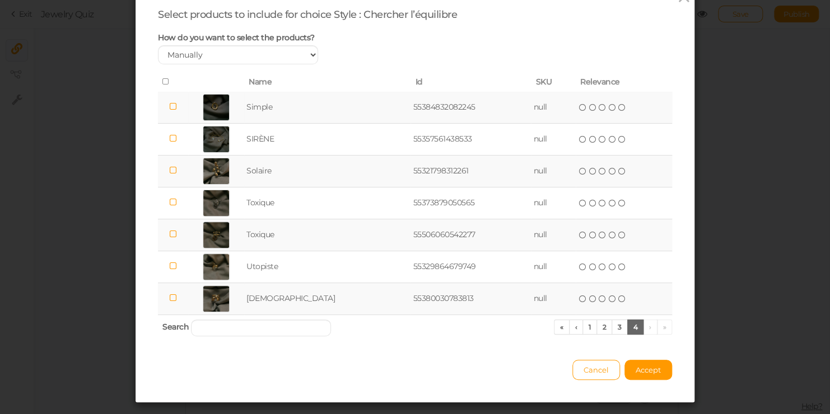
click at [167, 103] on td at bounding box center [173, 108] width 30 height 32
click at [636, 367] on span "Accept" at bounding box center [648, 370] width 25 height 9
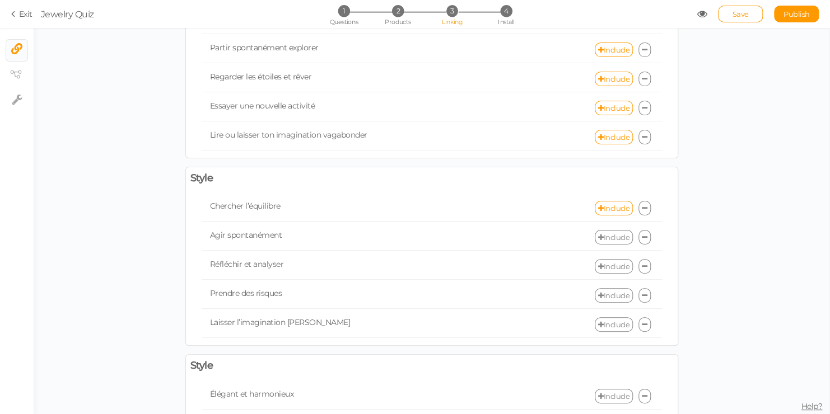
click at [623, 235] on link "Include" at bounding box center [614, 237] width 38 height 15
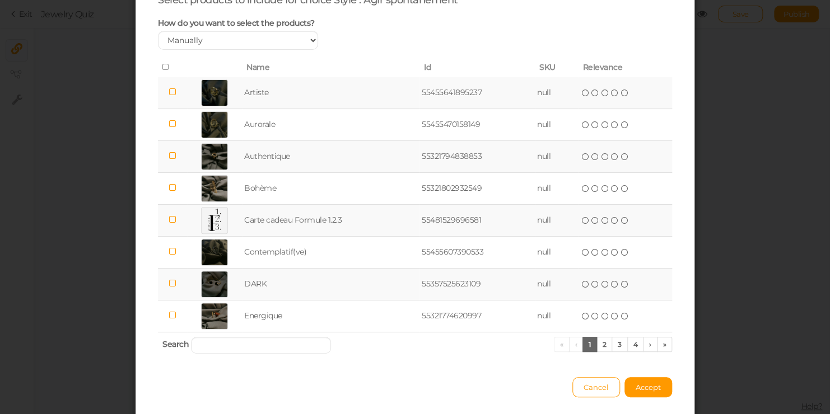
scroll to position [64, 0]
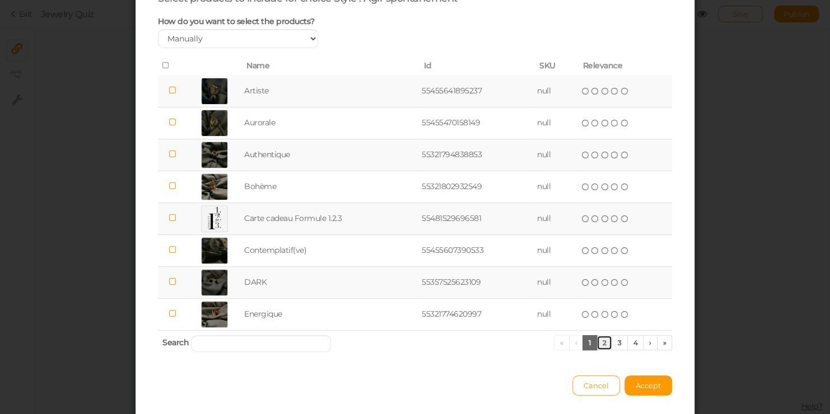
click at [599, 341] on link "2" at bounding box center [604, 342] width 16 height 15
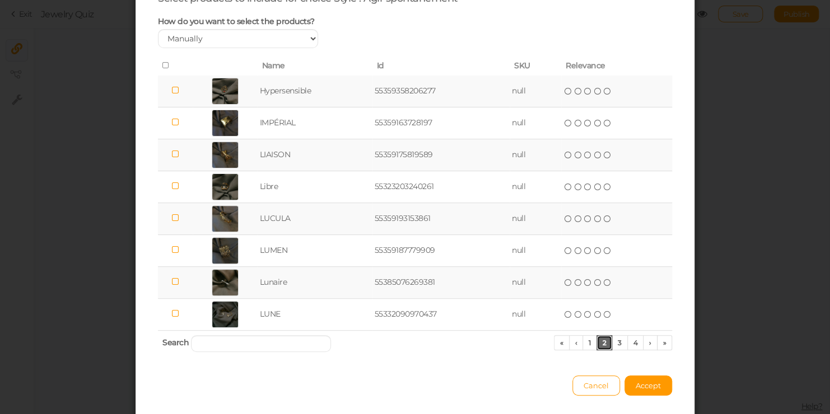
click at [607, 342] on link "2" at bounding box center [604, 342] width 16 height 15
click at [627, 343] on link "4" at bounding box center [635, 342] width 17 height 15
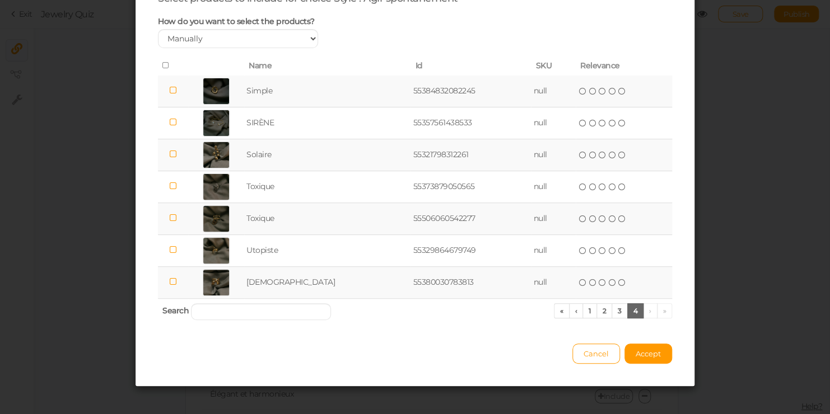
click at [612, 325] on div "Select products to include for choice Style : Agir spontanément How do you want…" at bounding box center [415, 178] width 559 height 417
click at [612, 304] on link "3" at bounding box center [620, 311] width 16 height 15
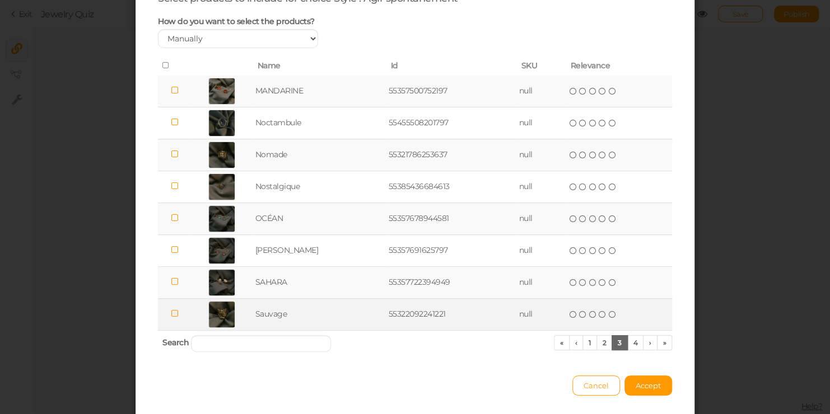
click at [244, 310] on td at bounding box center [222, 314] width 62 height 32
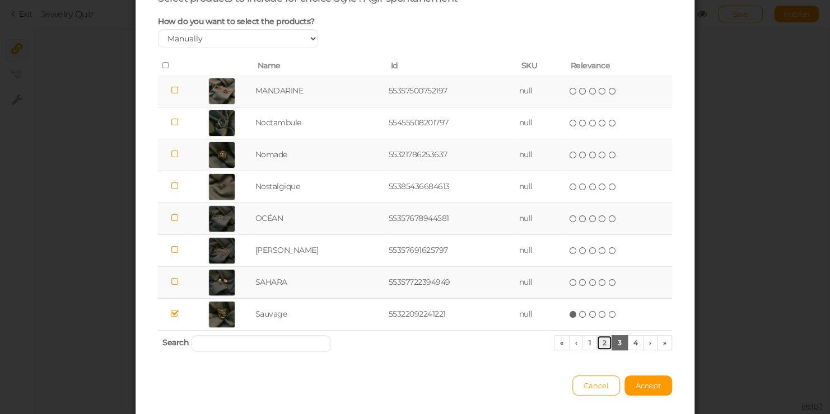
click at [596, 335] on link "2" at bounding box center [604, 342] width 16 height 15
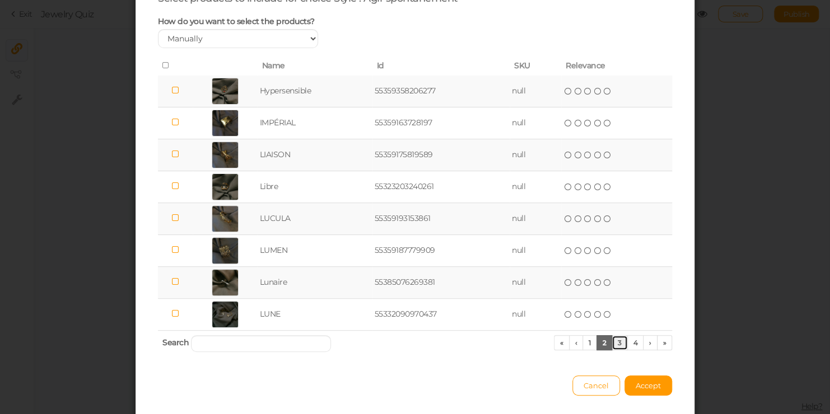
click at [617, 338] on link "3" at bounding box center [620, 342] width 16 height 15
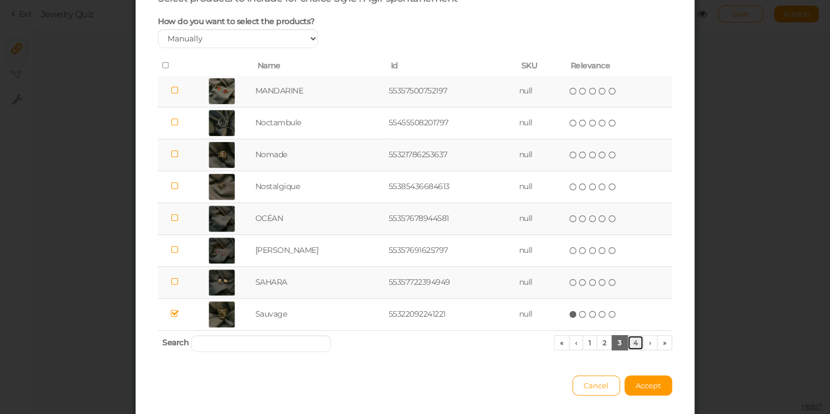
click at [634, 344] on link "4" at bounding box center [635, 342] width 17 height 15
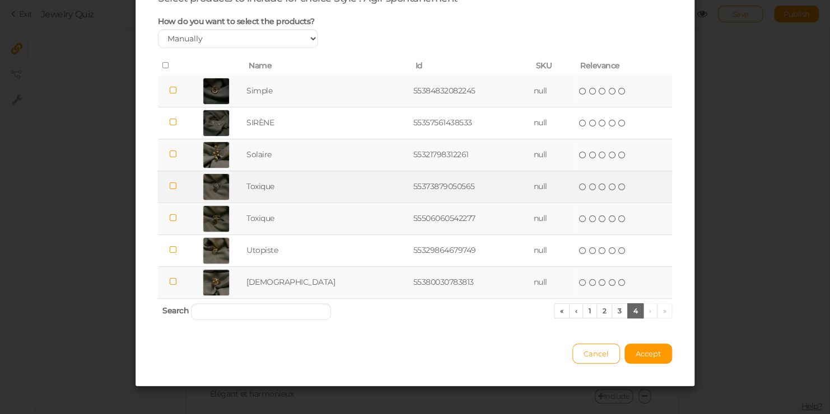
click at [171, 188] on icon at bounding box center [173, 186] width 8 height 8
click at [637, 356] on span "Accept" at bounding box center [648, 353] width 25 height 9
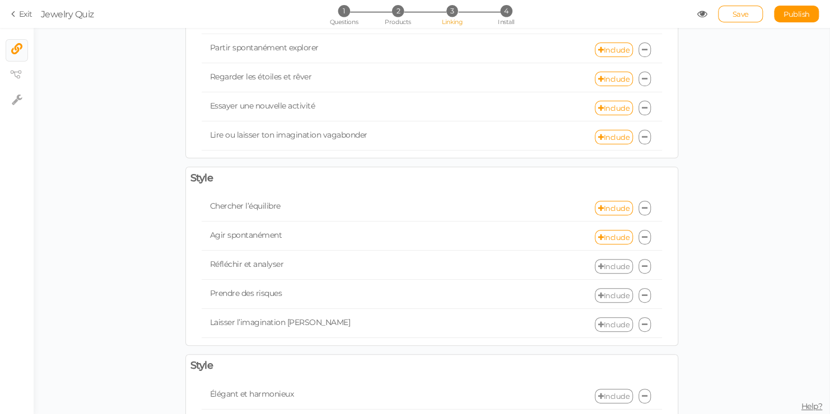
click at [598, 267] on link "Include" at bounding box center [614, 266] width 38 height 15
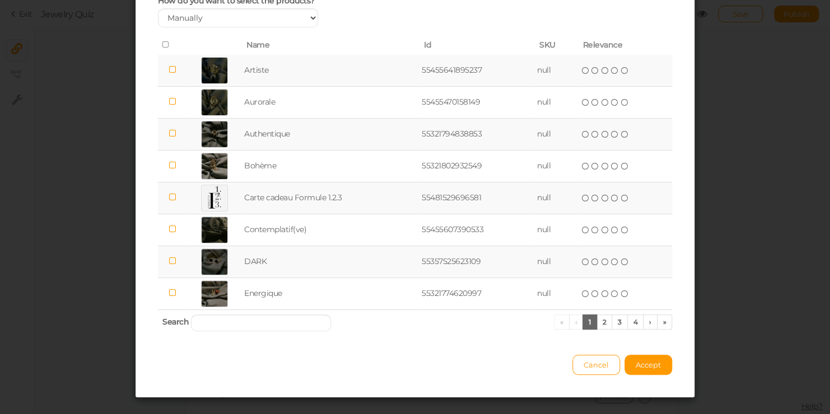
scroll to position [90, 0]
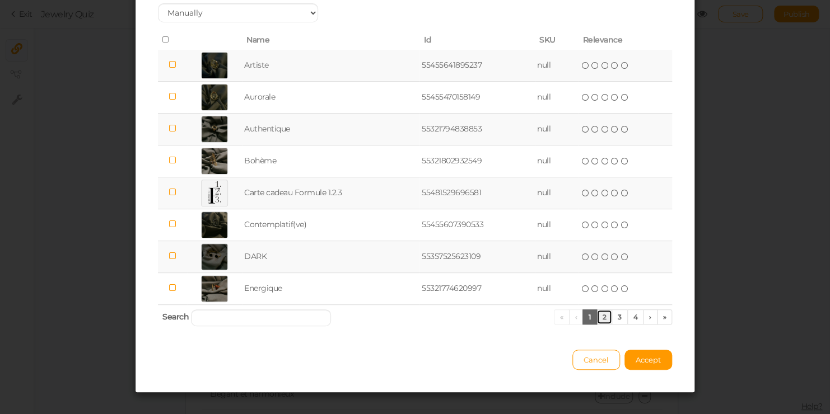
click at [600, 318] on link "2" at bounding box center [604, 317] width 16 height 15
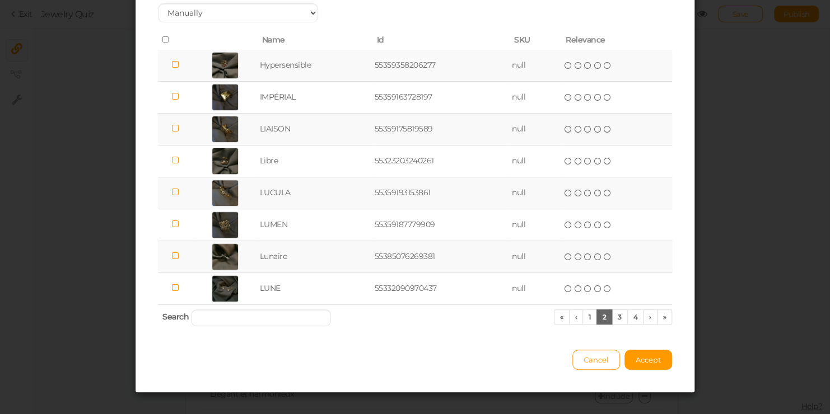
click at [171, 258] on icon at bounding box center [175, 256] width 8 height 8
click at [634, 352] on button "Accept" at bounding box center [648, 360] width 48 height 20
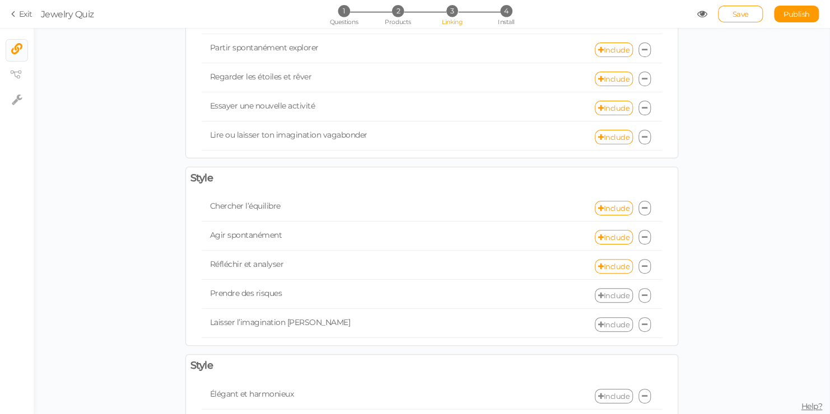
click at [599, 293] on link "Include" at bounding box center [614, 295] width 38 height 15
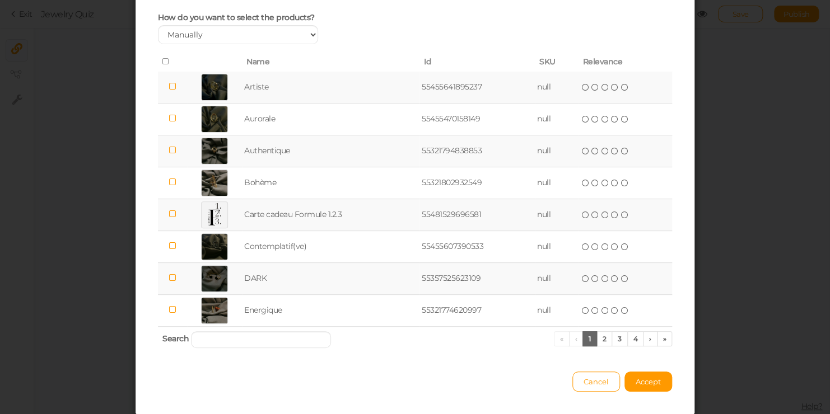
scroll to position [69, 0]
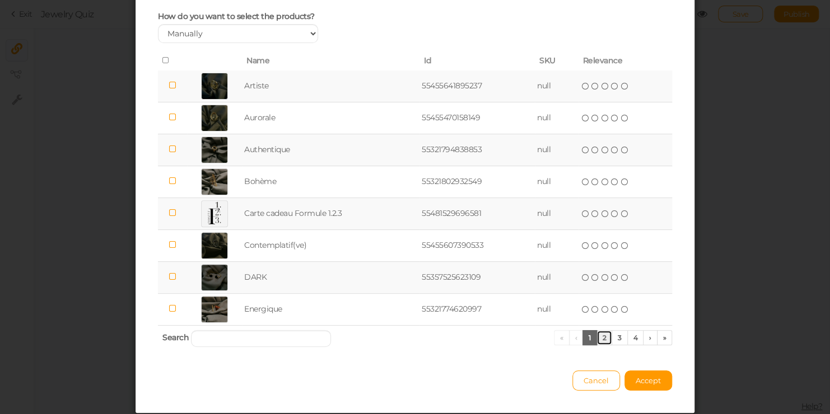
click at [601, 330] on link "2" at bounding box center [604, 337] width 16 height 15
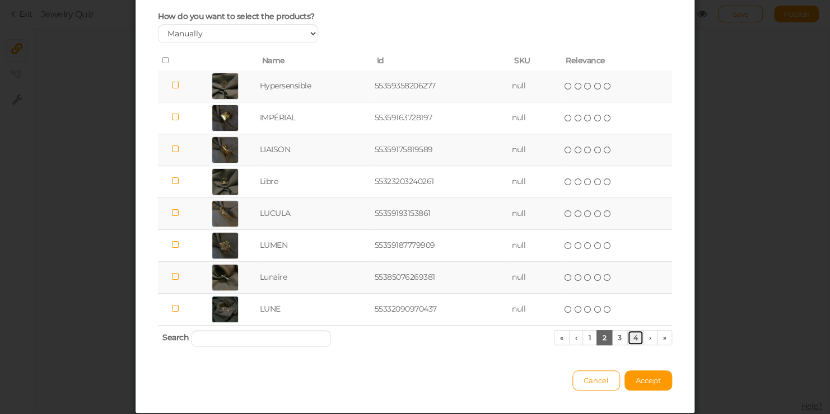
click at [627, 339] on link "4" at bounding box center [635, 337] width 17 height 15
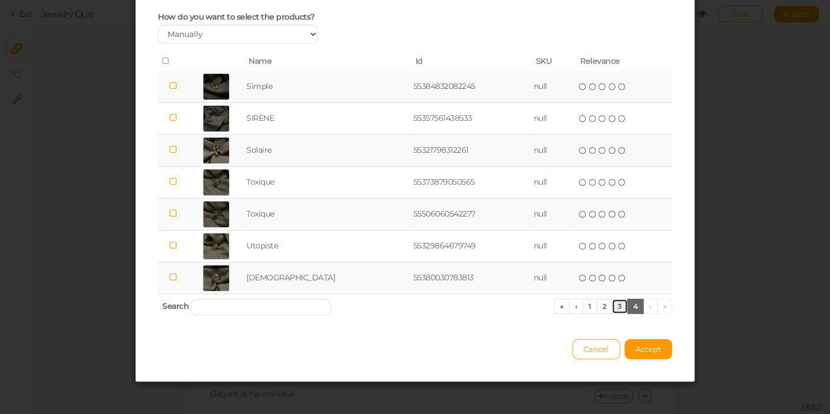
click at [613, 307] on link "3" at bounding box center [620, 306] width 16 height 15
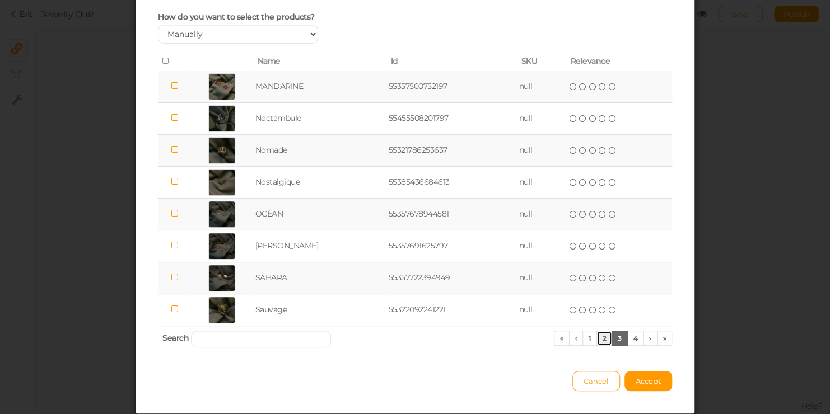
click at [605, 341] on link "2" at bounding box center [604, 338] width 16 height 15
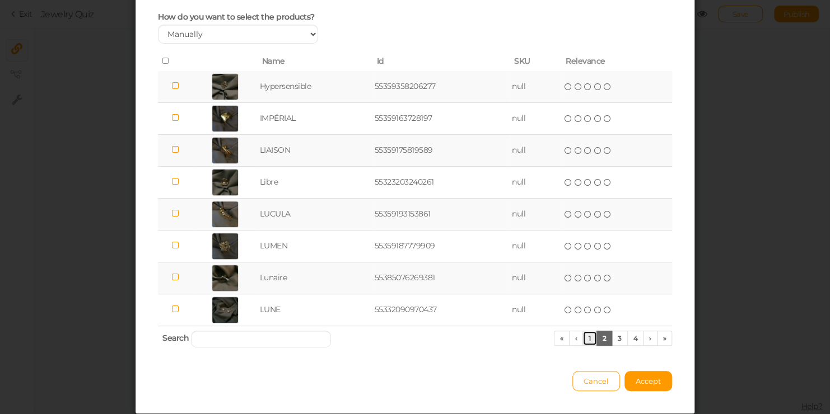
click at [585, 333] on link "1" at bounding box center [589, 338] width 15 height 15
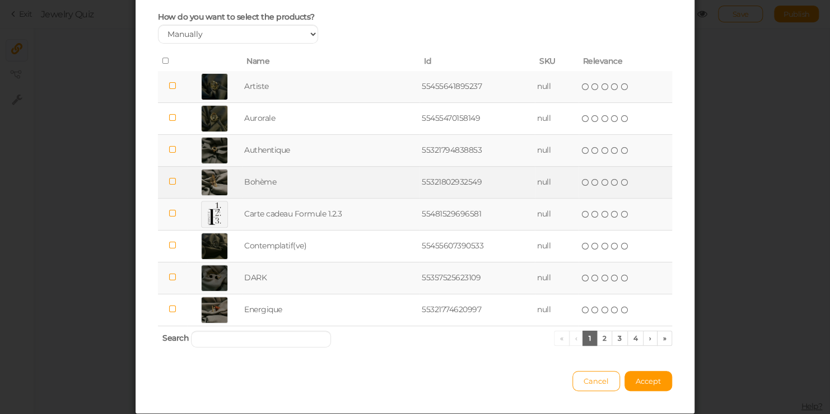
click at [169, 179] on icon at bounding box center [173, 182] width 8 height 8
click at [648, 384] on button "Accept" at bounding box center [648, 381] width 48 height 20
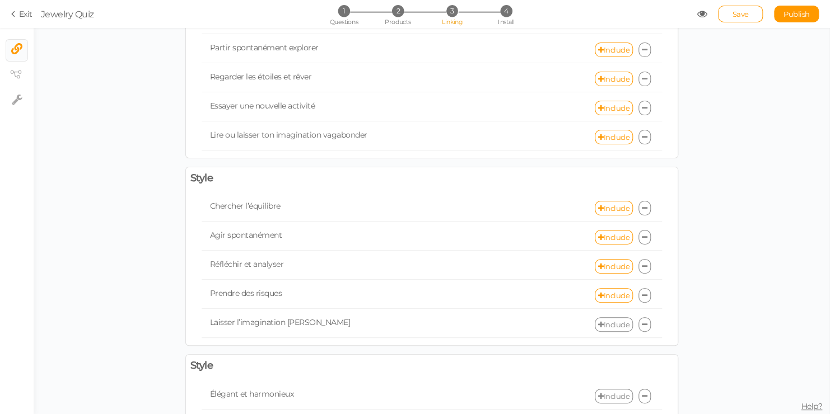
click at [610, 318] on link "Include" at bounding box center [614, 325] width 38 height 15
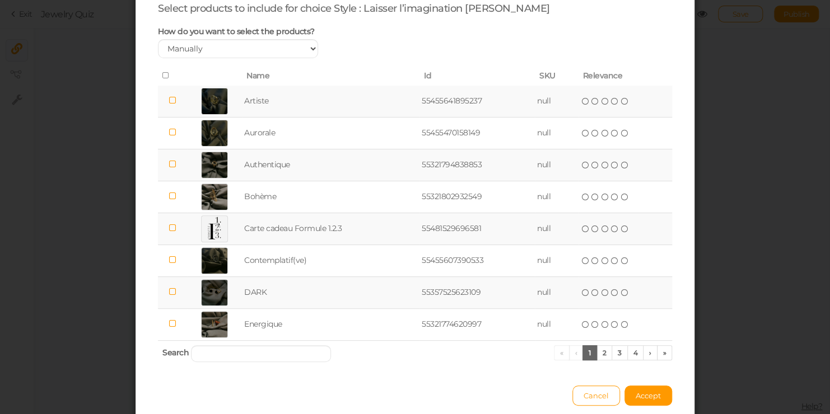
scroll to position [55, 0]
click at [596, 355] on link "2" at bounding box center [604, 351] width 16 height 15
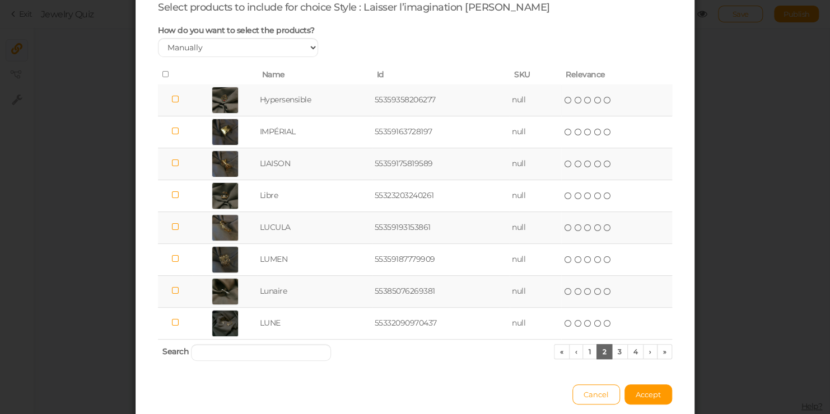
click at [171, 101] on icon at bounding box center [175, 99] width 8 height 8
click at [632, 385] on button "Accept" at bounding box center [648, 395] width 48 height 20
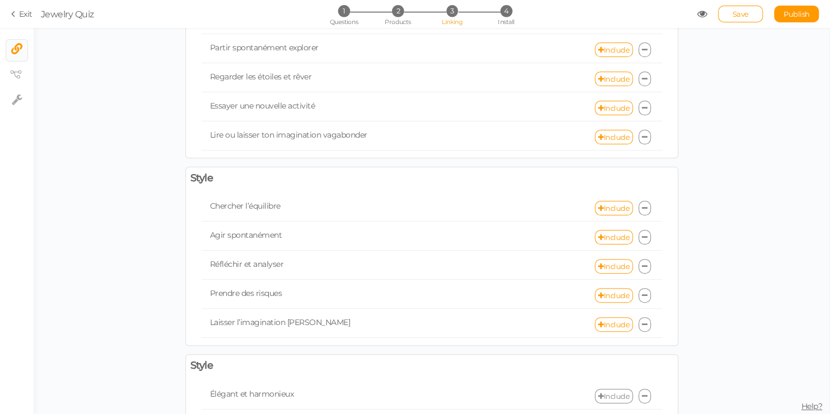
scroll to position [615, 0]
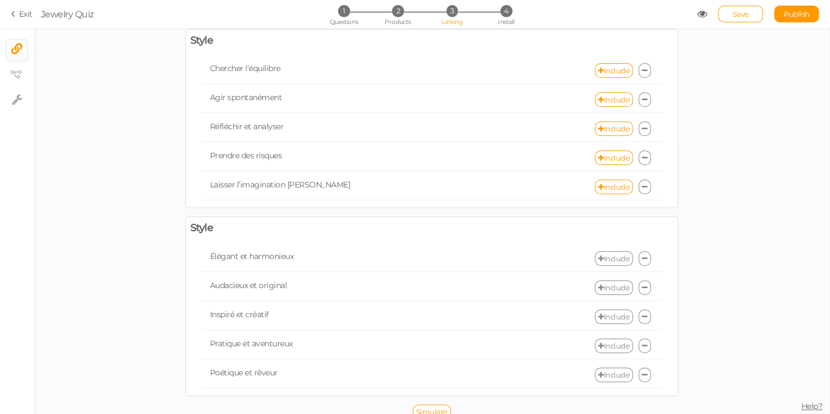
click at [595, 253] on link "Include" at bounding box center [614, 258] width 38 height 15
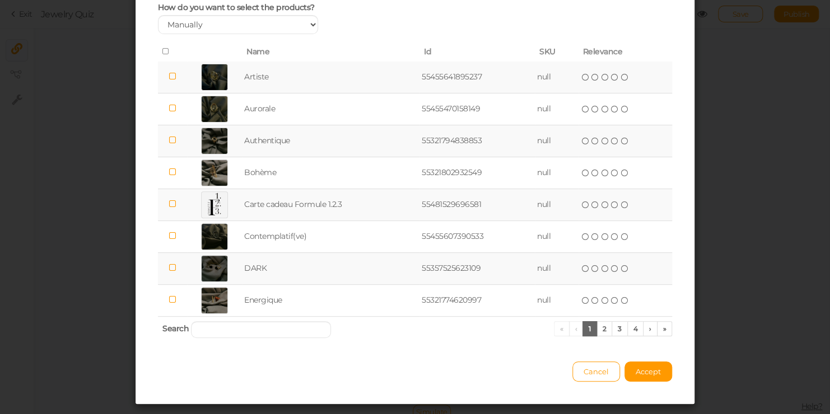
scroll to position [101, 0]
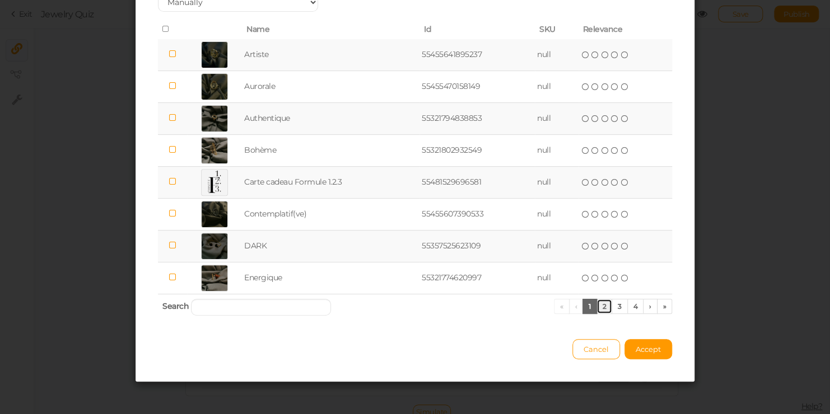
click at [596, 309] on link "2" at bounding box center [604, 306] width 16 height 15
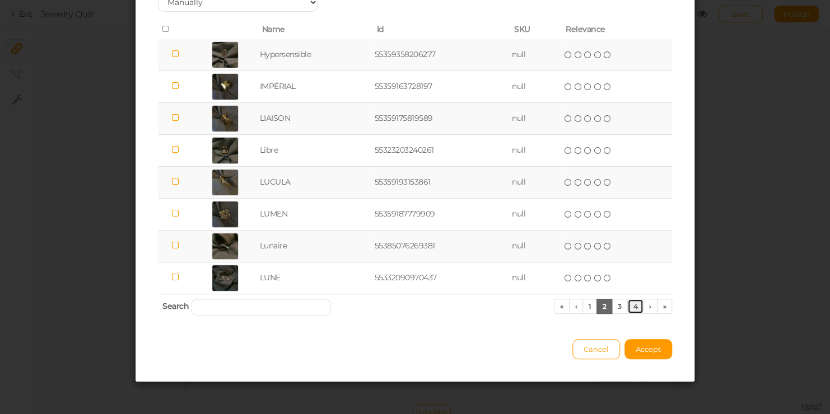
click at [634, 308] on link "4" at bounding box center [635, 306] width 17 height 15
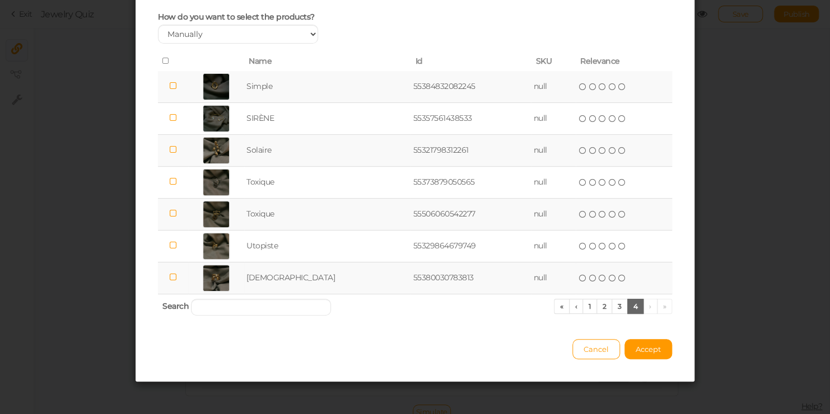
click at [175, 276] on icon at bounding box center [173, 277] width 8 height 8
click at [626, 347] on button "Accept" at bounding box center [648, 349] width 48 height 20
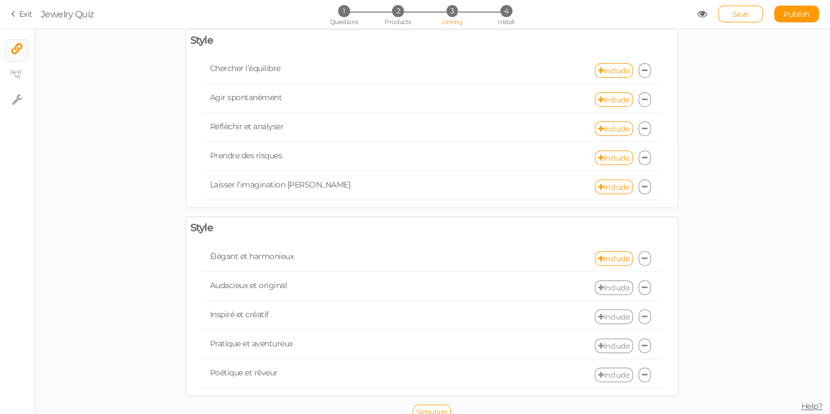
click at [609, 284] on link "Include" at bounding box center [614, 288] width 38 height 15
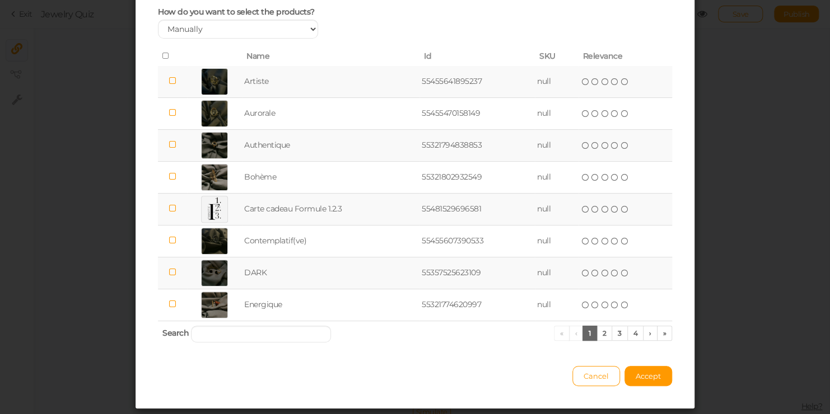
scroll to position [90, 0]
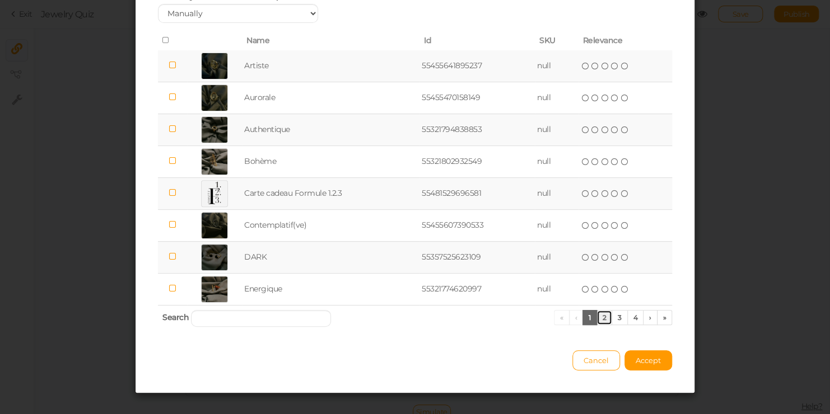
click at [603, 319] on link "2" at bounding box center [604, 317] width 16 height 15
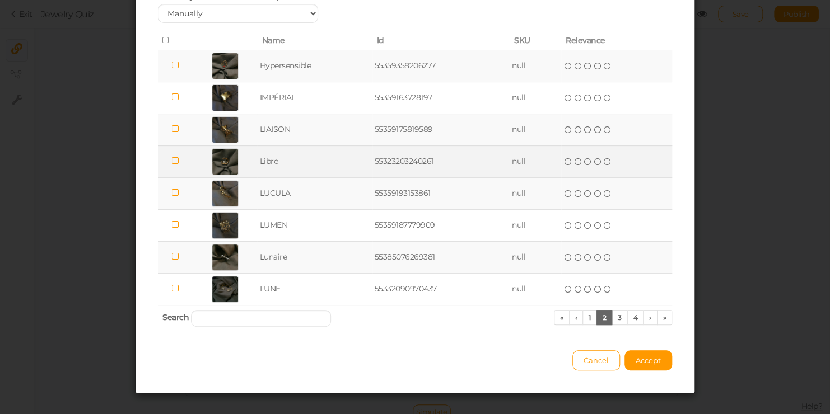
click at [171, 161] on icon at bounding box center [175, 161] width 8 height 8
click at [645, 364] on button "Accept" at bounding box center [648, 361] width 48 height 20
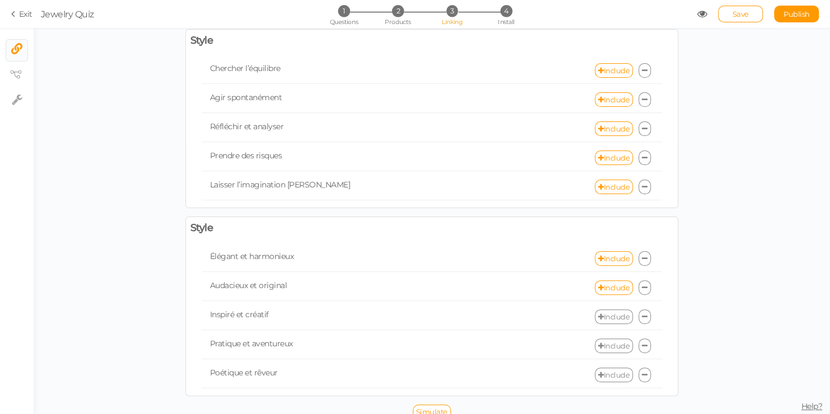
click at [603, 311] on link "Include" at bounding box center [614, 317] width 38 height 15
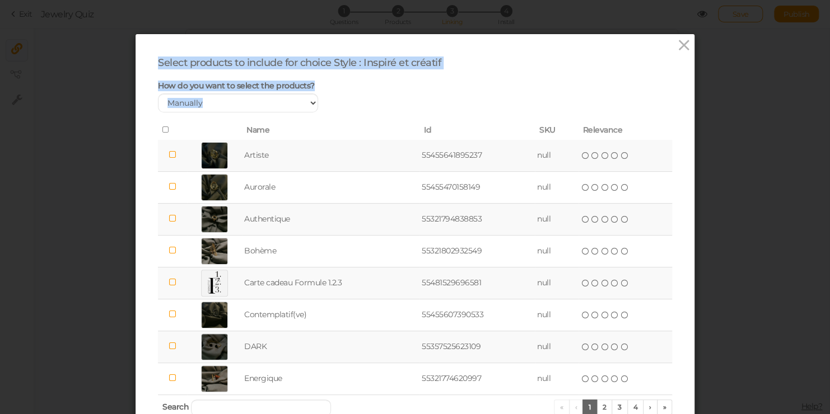
drag, startPoint x: 820, startPoint y: 159, endPoint x: 831, endPoint y: 212, distance: 53.7
click at [829, 212] on html "Select products to include for choice Style : Inspiré et créatif How do you wan…" at bounding box center [415, 207] width 830 height 414
drag, startPoint x: 831, startPoint y: 212, endPoint x: 781, endPoint y: 213, distance: 50.4
click at [781, 213] on div "Select products to include for choice Style : Inspiré et créatif How do you wan…" at bounding box center [415, 207] width 830 height 414
click at [599, 79] on div "Select products to include for choice Style : Inspiré et créatif How do you wan…" at bounding box center [415, 239] width 514 height 365
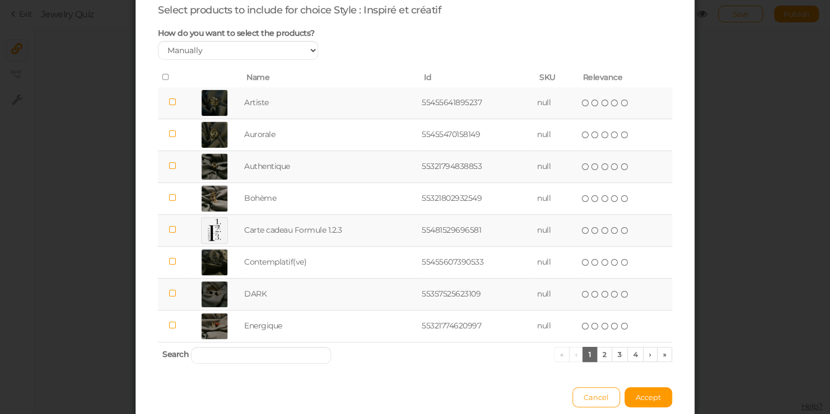
scroll to position [74, 0]
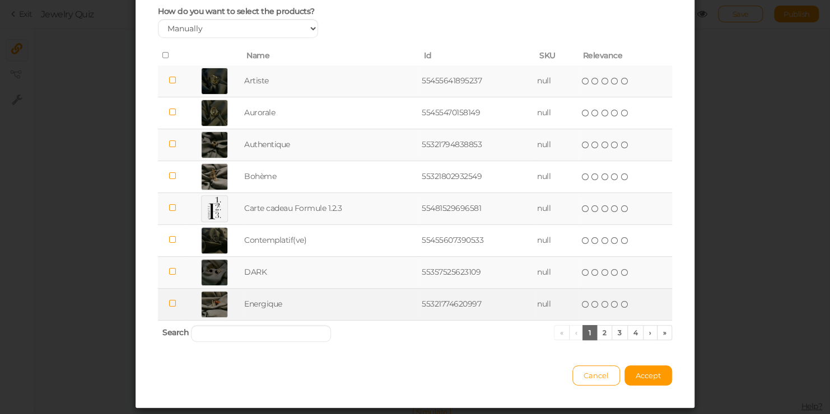
click at [169, 301] on icon at bounding box center [173, 304] width 8 height 8
click at [617, 372] on div "Cancel Accept" at bounding box center [415, 370] width 514 height 31
click at [645, 371] on span "Accept" at bounding box center [648, 375] width 25 height 9
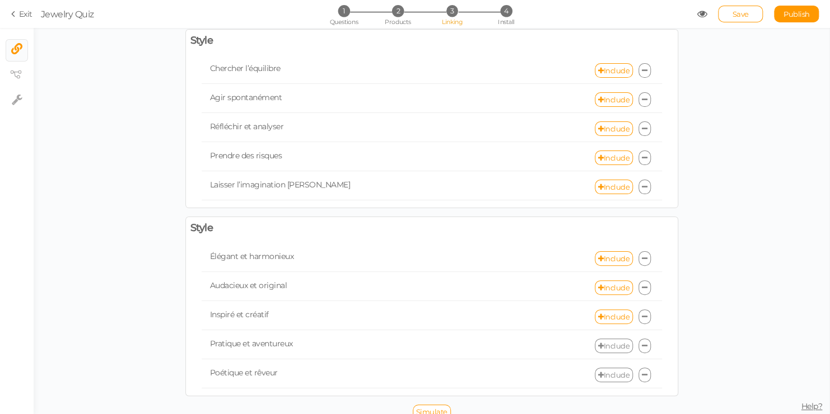
click at [610, 339] on link "Include" at bounding box center [614, 346] width 38 height 15
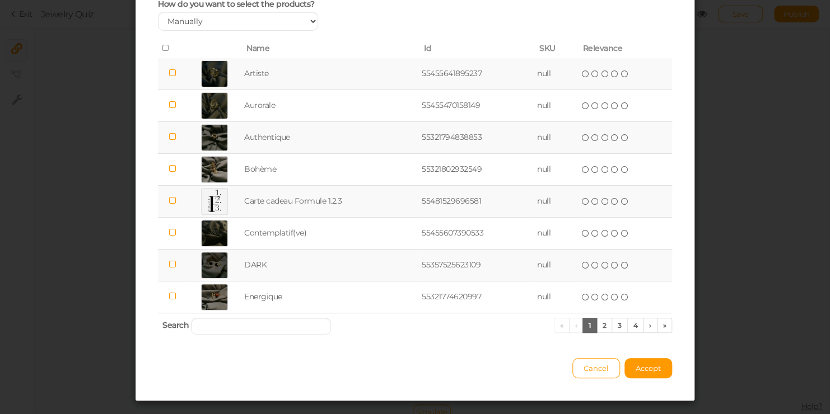
scroll to position [83, 0]
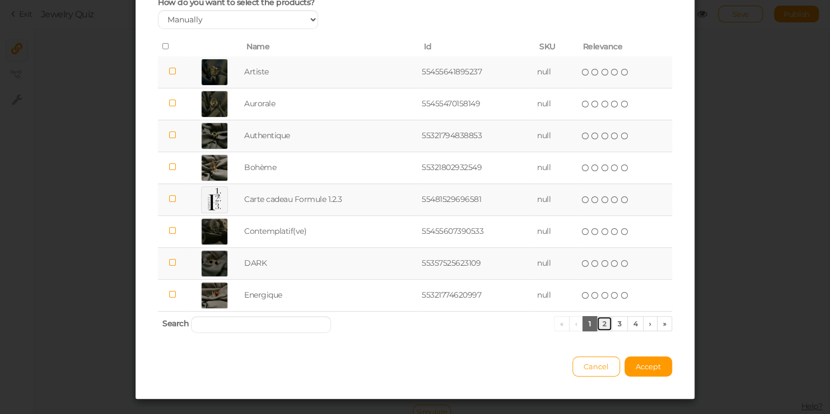
click at [601, 321] on link "2" at bounding box center [604, 323] width 16 height 15
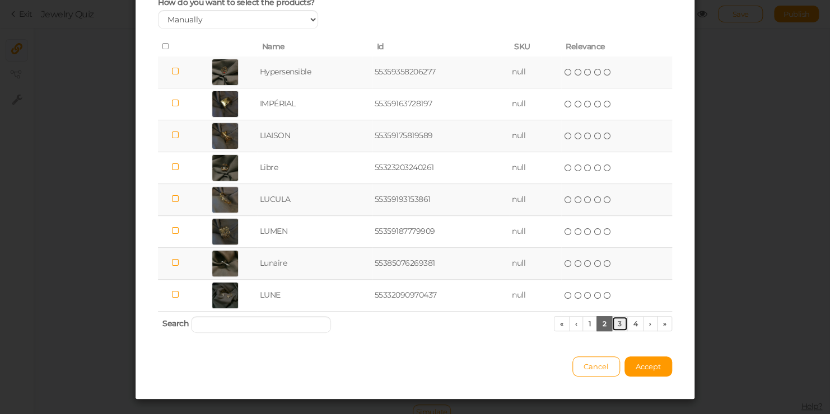
click at [613, 322] on link "3" at bounding box center [620, 323] width 16 height 15
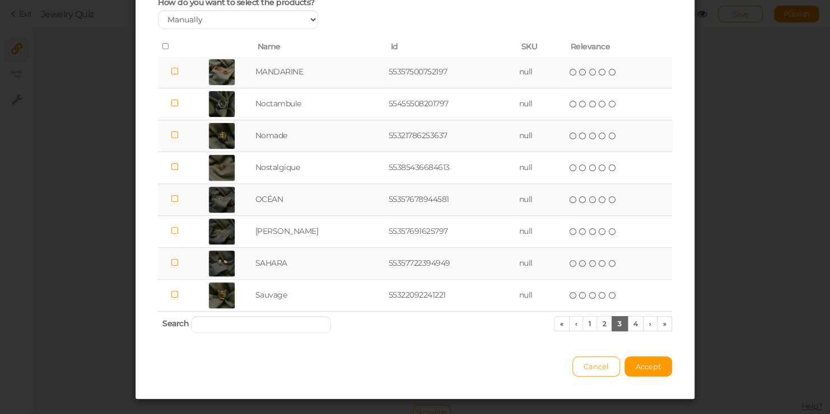
click at [171, 135] on icon at bounding box center [175, 135] width 8 height 8
click at [642, 374] on button "Accept" at bounding box center [648, 367] width 48 height 20
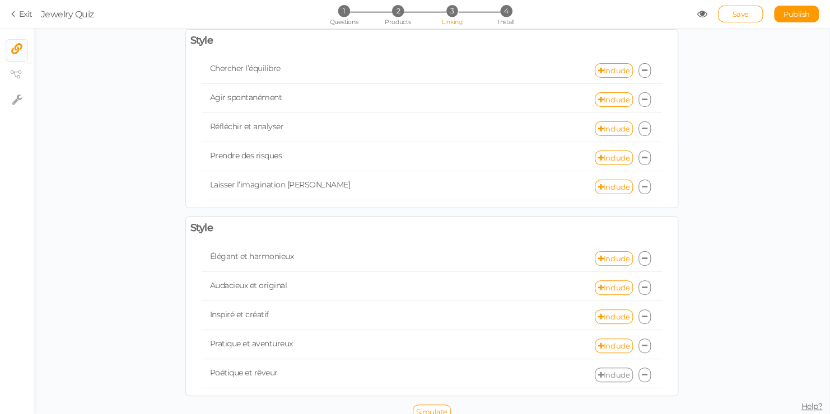
click at [598, 368] on link "Include" at bounding box center [614, 375] width 38 height 15
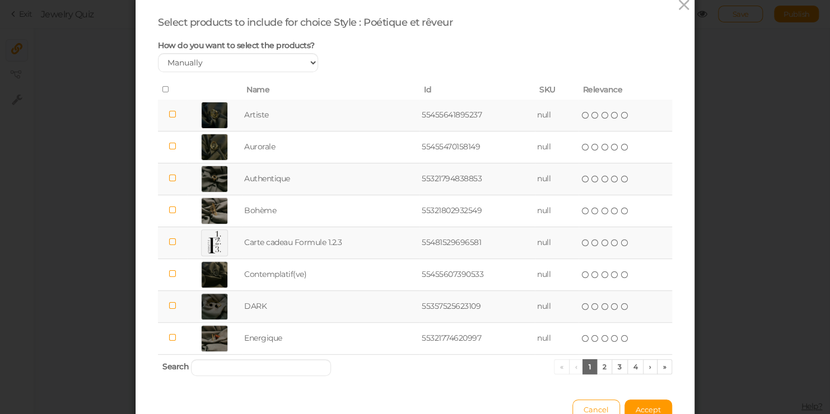
scroll to position [41, 0]
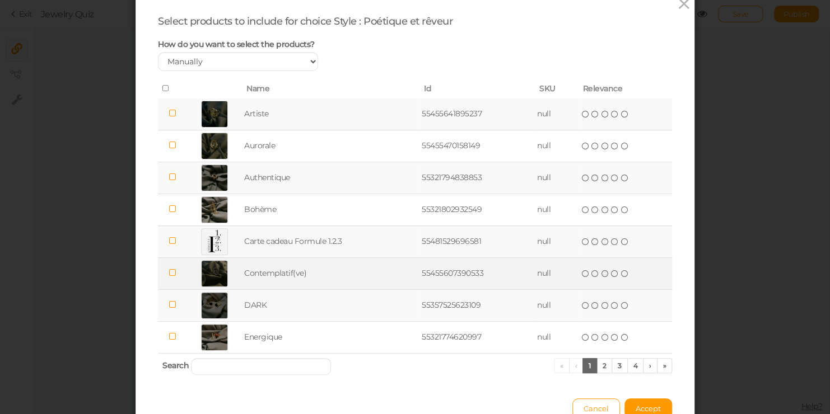
click at [169, 276] on icon at bounding box center [173, 273] width 8 height 8
click at [162, 272] on td at bounding box center [172, 274] width 29 height 32
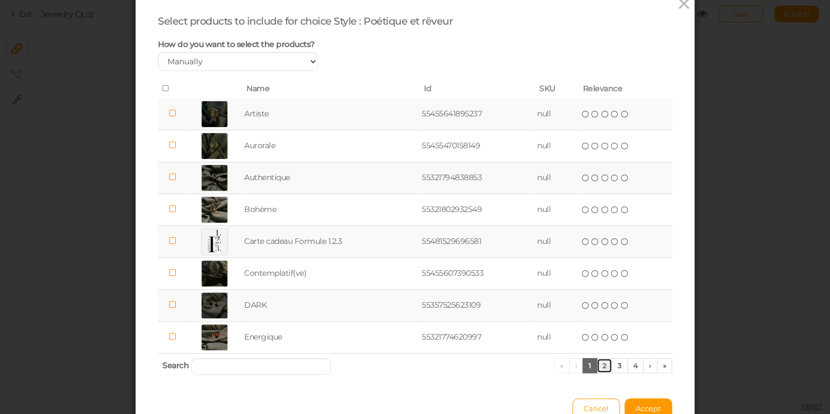
click at [603, 362] on link "2" at bounding box center [604, 365] width 16 height 15
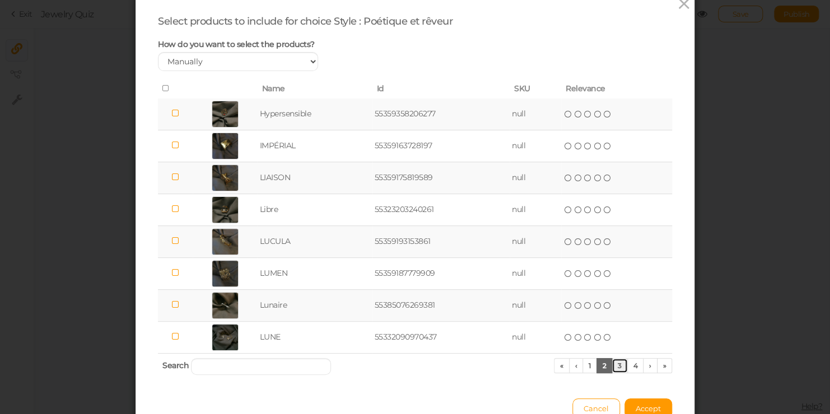
click at [612, 366] on link "3" at bounding box center [620, 365] width 16 height 15
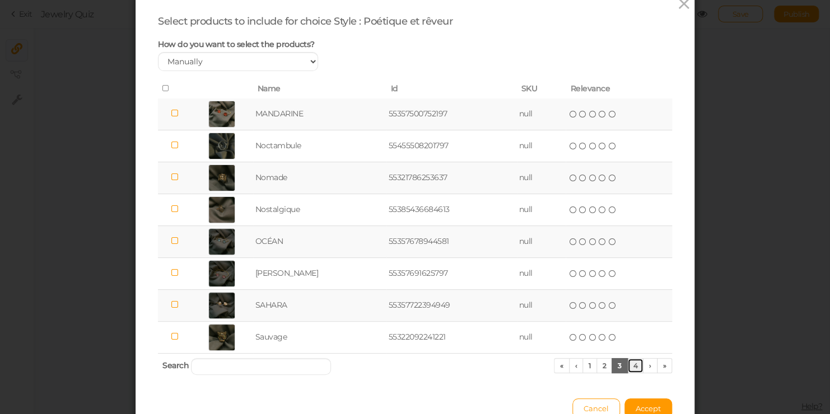
click at [627, 363] on link "4" at bounding box center [635, 365] width 17 height 15
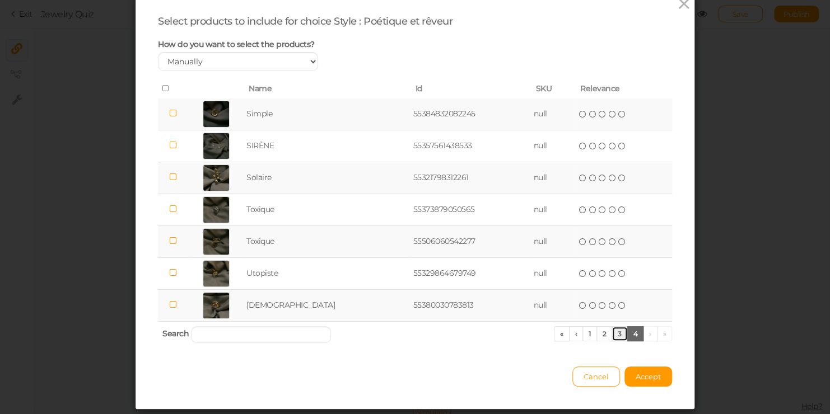
click at [614, 334] on link "3" at bounding box center [620, 333] width 16 height 15
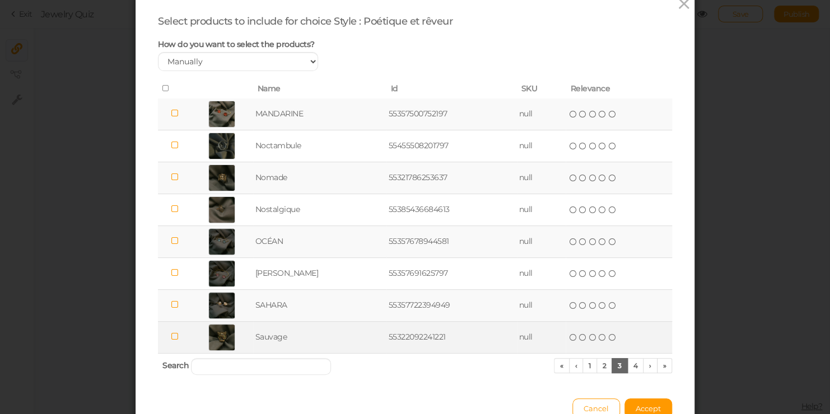
scroll to position [65, 0]
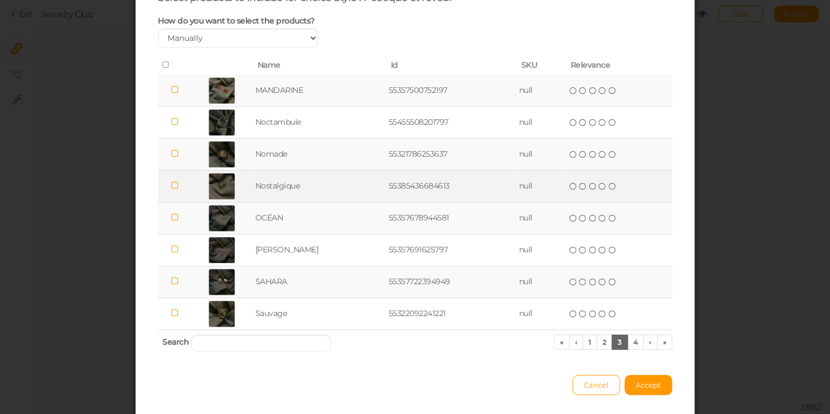
click at [178, 188] on td at bounding box center [174, 186] width 33 height 32
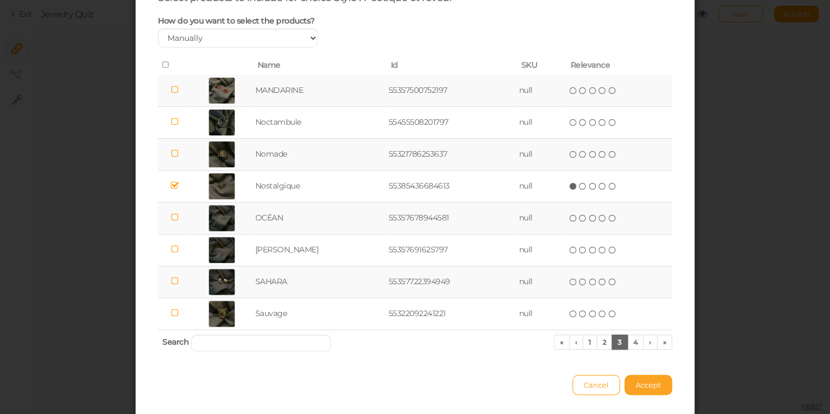
click at [657, 385] on button "Accept" at bounding box center [648, 385] width 48 height 20
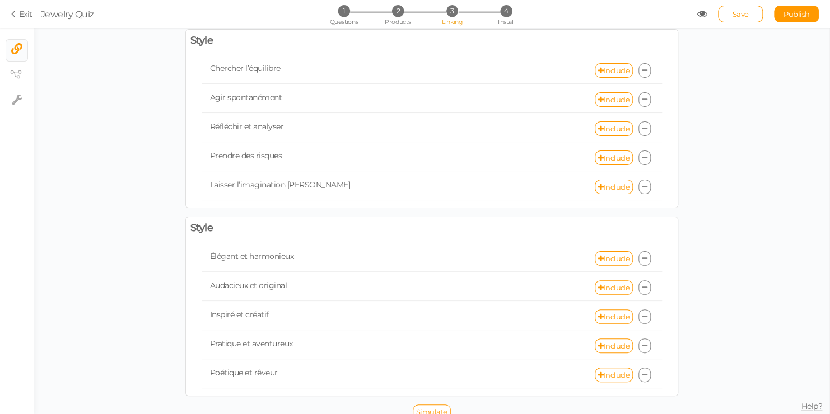
scroll to position [161, 0]
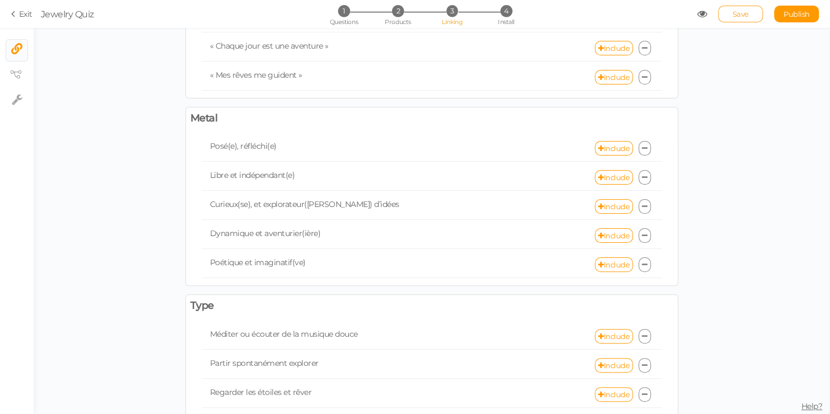
click at [751, 11] on link "Save" at bounding box center [740, 14] width 45 height 17
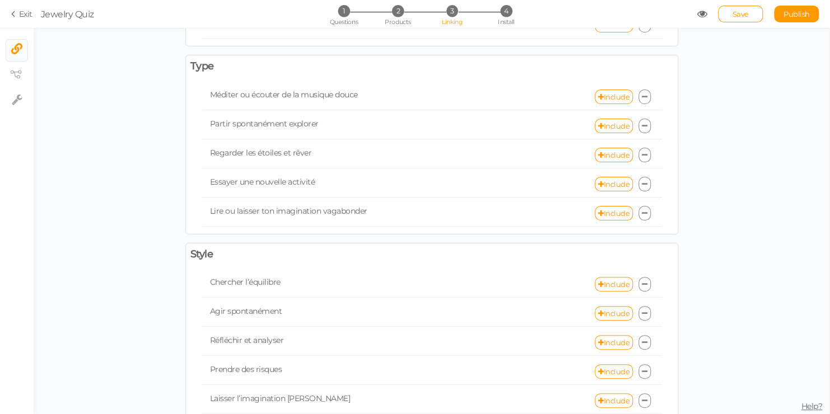
scroll to position [615, 0]
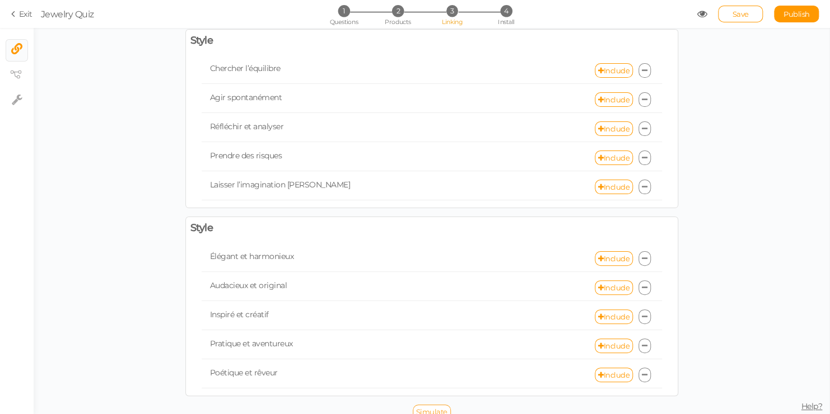
click at [416, 408] on span "Simulate" at bounding box center [431, 412] width 31 height 9
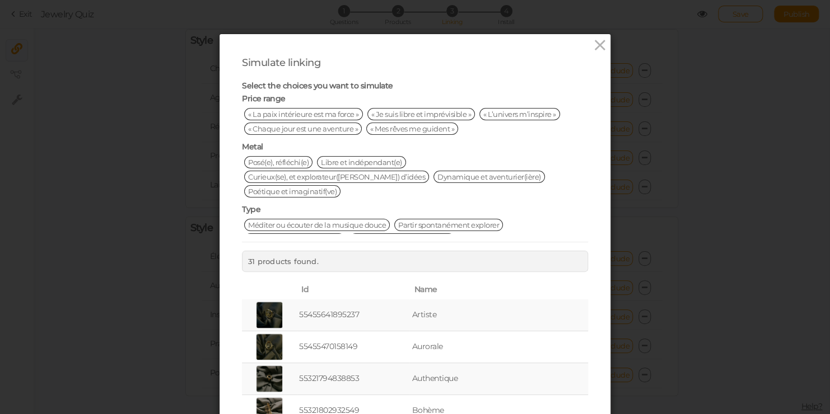
scroll to position [112, 0]
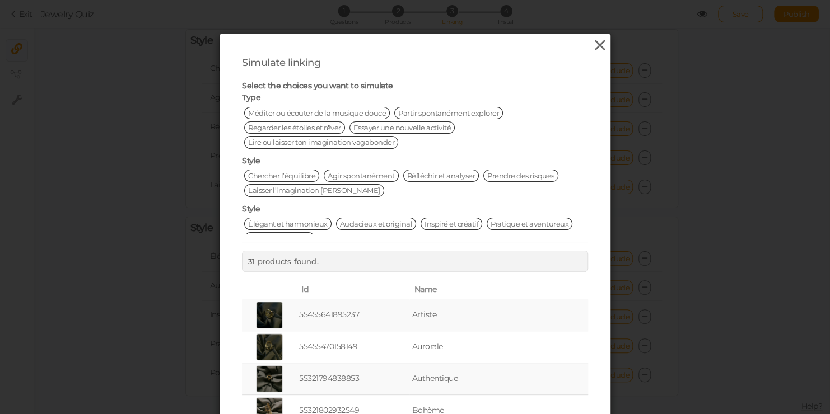
click at [596, 51] on icon at bounding box center [600, 45] width 16 height 17
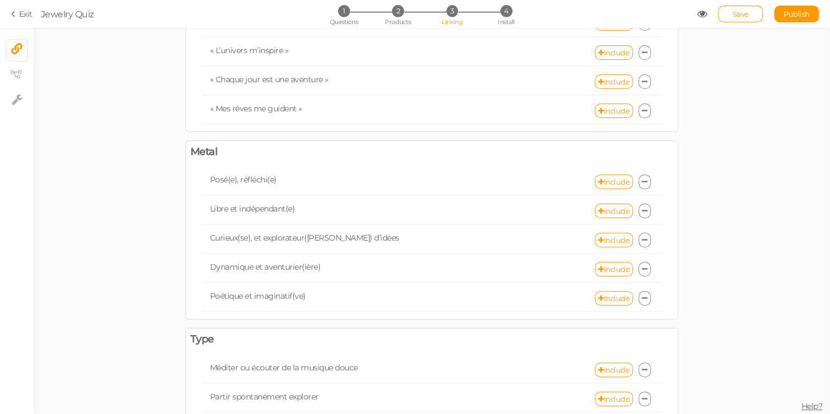
scroll to position [0, 0]
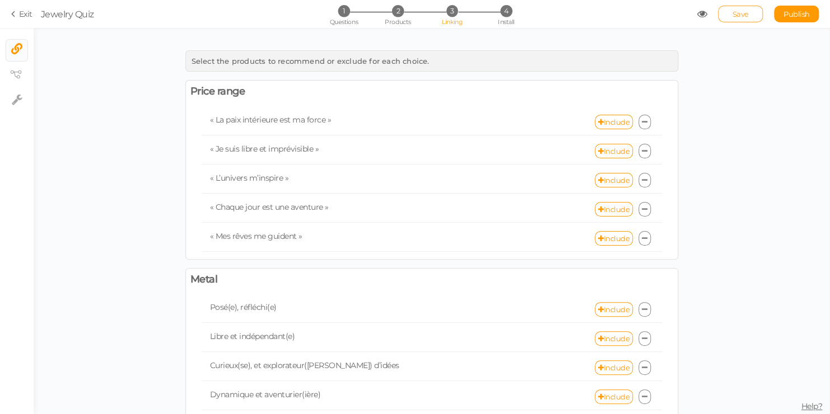
click at [735, 8] on link "Save" at bounding box center [740, 14] width 45 height 17
click at [510, 17] on li "4 Install" at bounding box center [506, 11] width 52 height 12
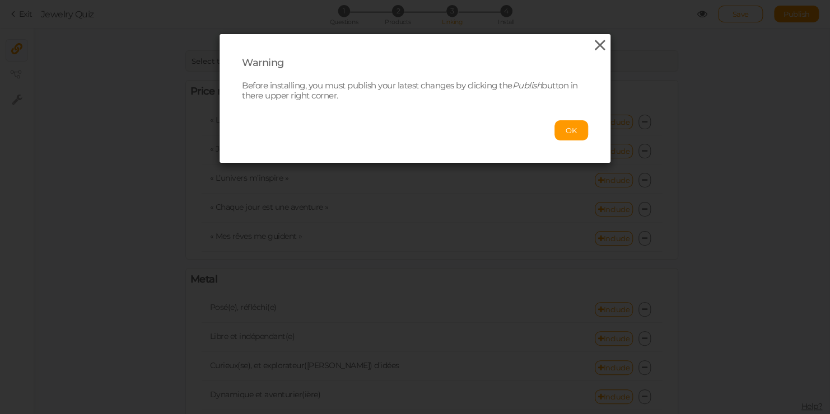
click at [594, 45] on icon at bounding box center [600, 45] width 16 height 17
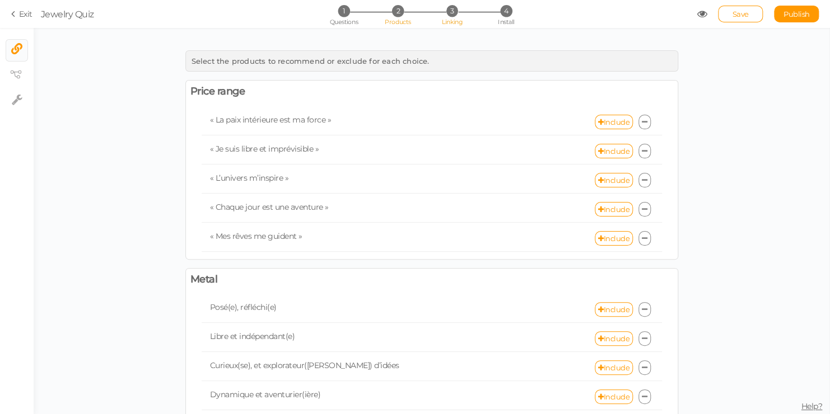
click at [395, 16] on span "2" at bounding box center [398, 11] width 12 height 12
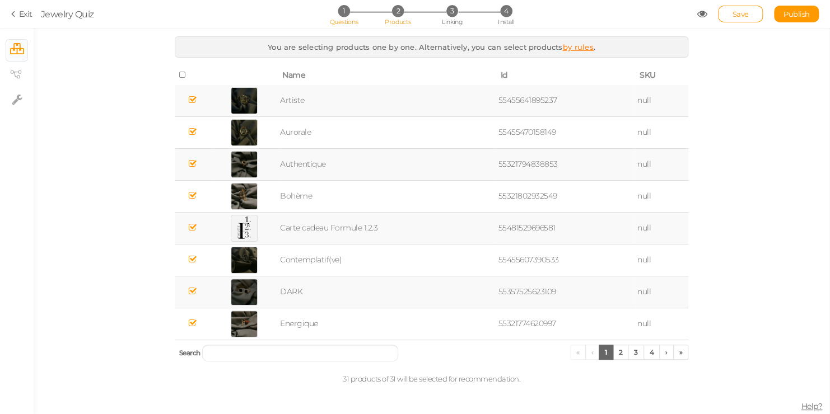
click at [349, 18] on span "Questions" at bounding box center [344, 22] width 29 height 8
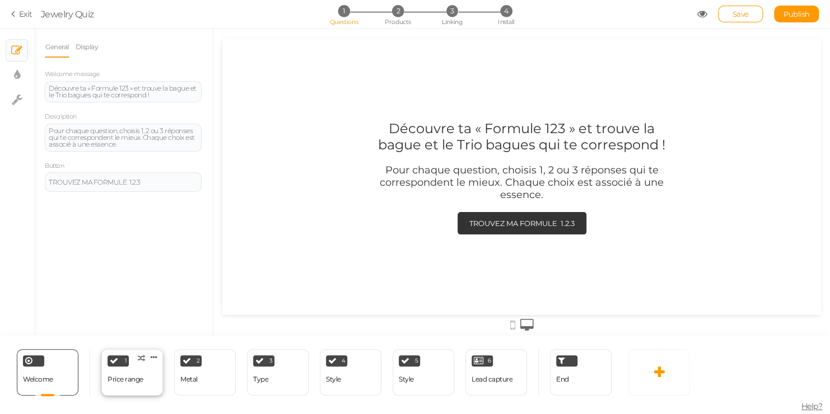
click at [119, 376] on div "Price range" at bounding box center [126, 380] width 36 height 8
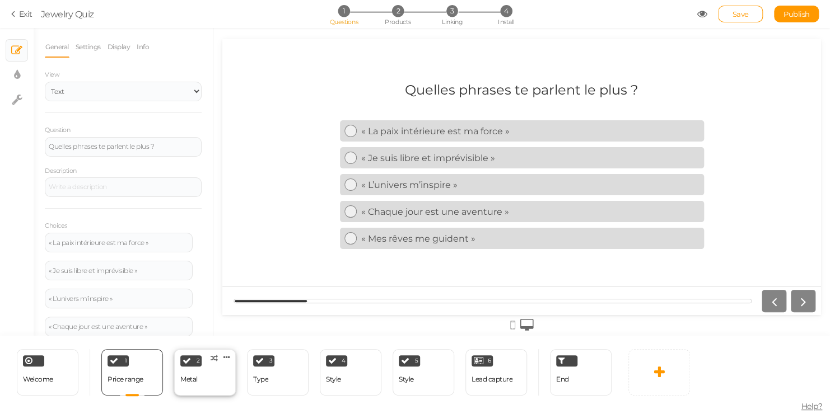
click at [184, 376] on div "Metal" at bounding box center [188, 380] width 17 height 8
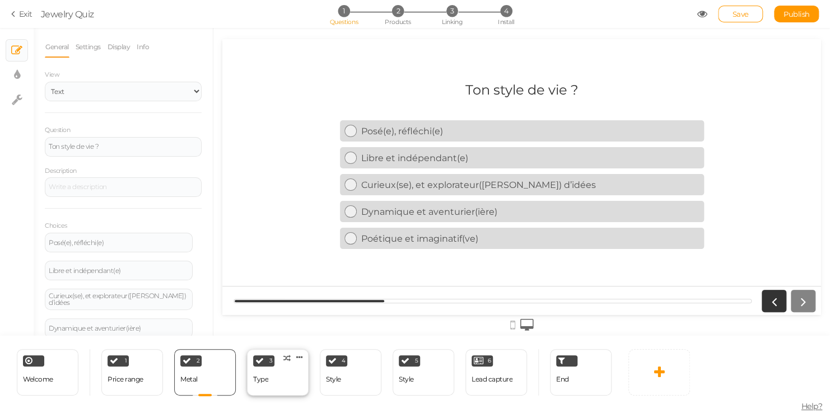
click at [286, 380] on div "3 Type × Define the conditions to show this slide. Clone Change type Delete" at bounding box center [278, 372] width 62 height 46
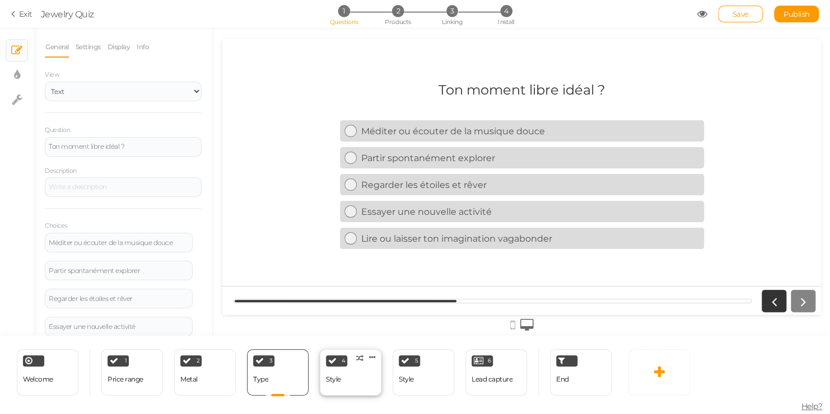
click at [346, 382] on div "4 Style × Define the conditions to show this slide. Clone Change type Delete" at bounding box center [351, 372] width 62 height 46
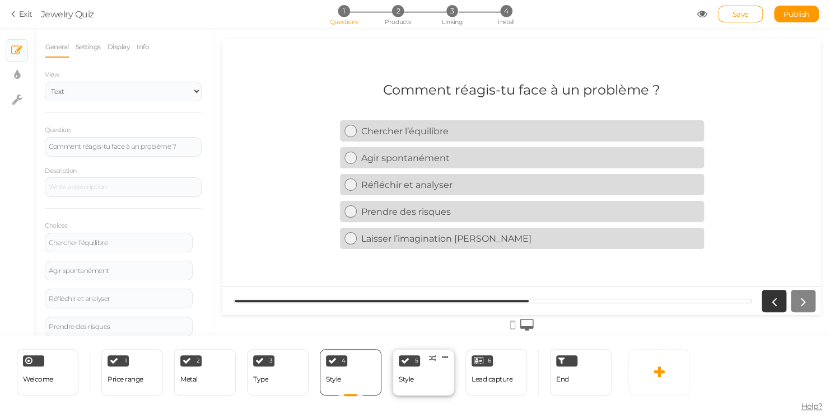
click at [413, 391] on div "5 Style × Define the conditions to show this slide. Clone Change type Delete" at bounding box center [424, 372] width 62 height 46
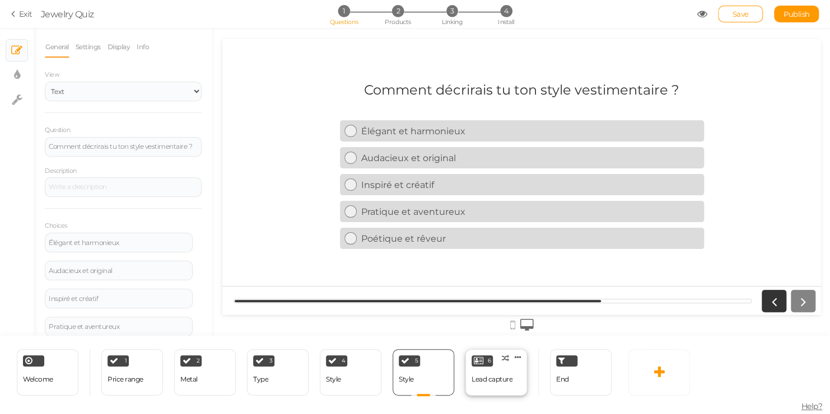
click at [473, 385] on div "Lead capture" at bounding box center [492, 380] width 41 height 20
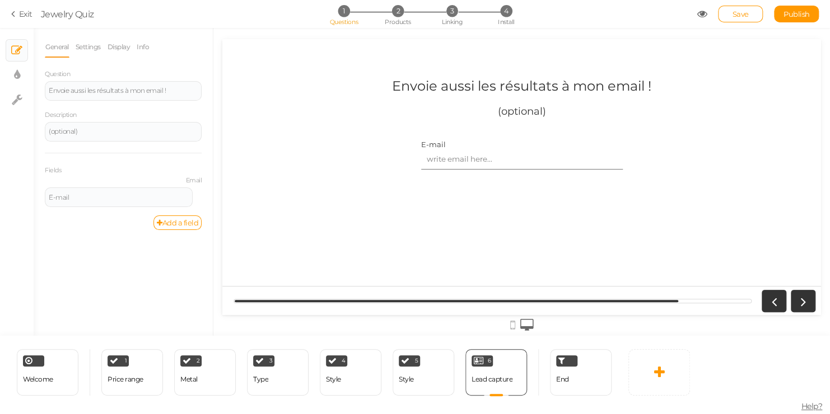
click at [547, 384] on div "End" at bounding box center [574, 372] width 73 height 46
click at [571, 384] on div "End" at bounding box center [581, 372] width 62 height 46
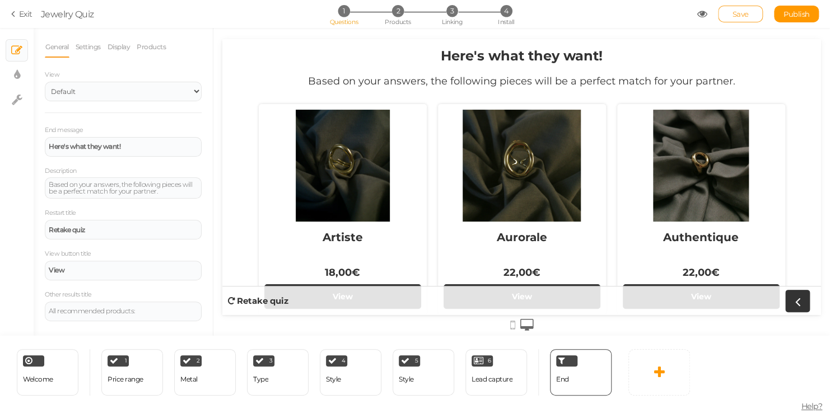
click at [733, 11] on span "Save" at bounding box center [740, 14] width 16 height 9
click at [161, 89] on select "Default Top" at bounding box center [123, 92] width 157 height 20
click at [202, 49] on div "General Settings Display Products View Default Top End message Here's what they…" at bounding box center [123, 186] width 179 height 300
drag, startPoint x: 157, startPoint y: 151, endPoint x: 52, endPoint y: 149, distance: 105.9
click at [52, 149] on div "Here's what they want!" at bounding box center [123, 147] width 157 height 20
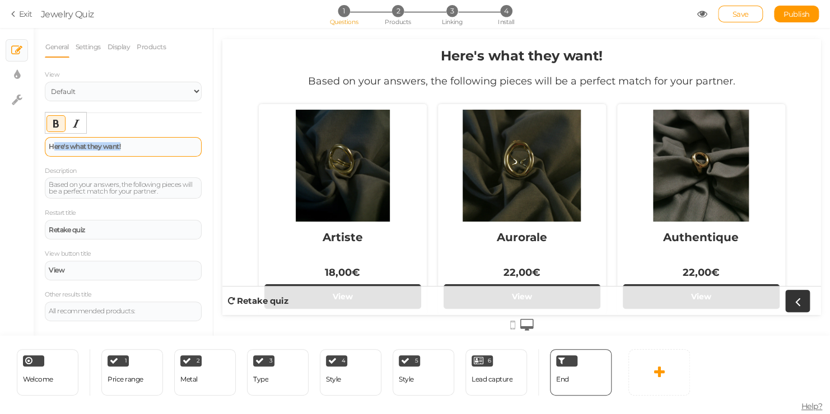
drag, startPoint x: 52, startPoint y: 149, endPoint x: 127, endPoint y: 144, distance: 75.2
click at [127, 144] on div "Here's what they want!" at bounding box center [123, 146] width 149 height 7
click at [122, 145] on div "Here's what they want!" at bounding box center [123, 146] width 149 height 7
drag, startPoint x: 128, startPoint y: 147, endPoint x: 43, endPoint y: 148, distance: 85.1
click at [43, 148] on div "General Settings Display Products View Default Top End message Here's what they…" at bounding box center [123, 186] width 179 height 300
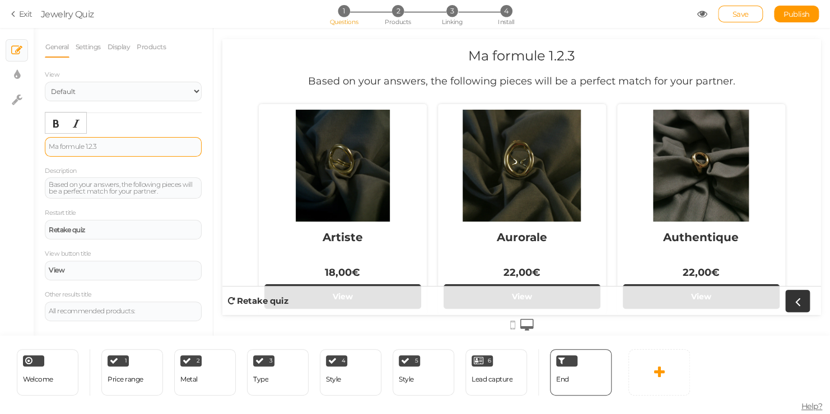
click at [65, 146] on div "Ma formule 1.2.3" at bounding box center [123, 146] width 149 height 7
click at [62, 146] on div "Ma formule 1.2.3" at bounding box center [123, 146] width 149 height 7
click at [127, 137] on div "Ma Formule 1.2.3" at bounding box center [123, 147] width 157 height 20
click at [156, 85] on select "Default Top" at bounding box center [123, 92] width 157 height 20
click at [45, 82] on select "Default Top" at bounding box center [123, 92] width 157 height 20
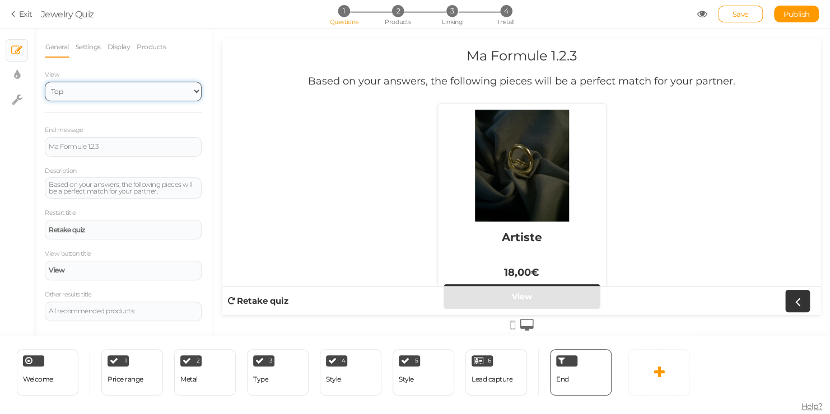
click at [141, 95] on select "Default Top" at bounding box center [123, 92] width 157 height 20
select select "1"
click at [45, 82] on select "Default Top" at bounding box center [123, 92] width 157 height 20
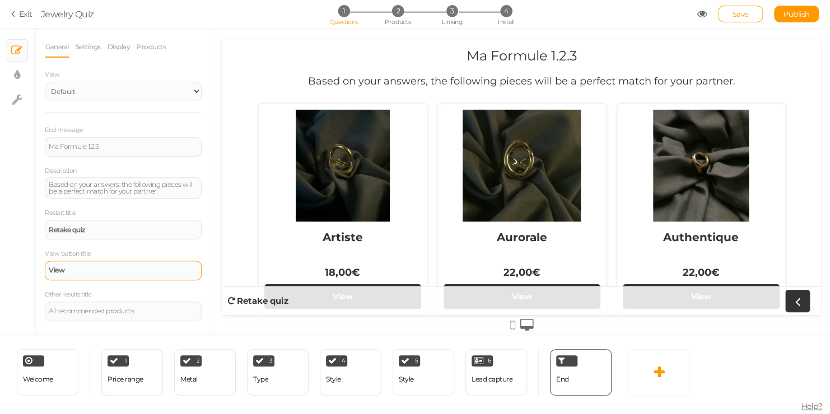
click at [95, 268] on div "View" at bounding box center [123, 270] width 149 height 7
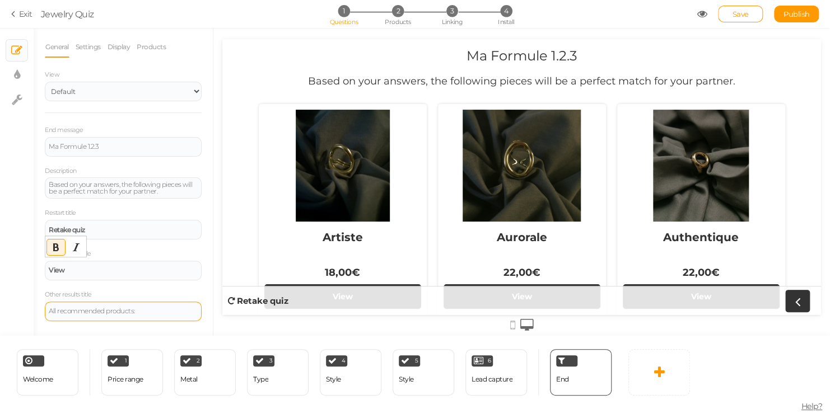
click at [141, 314] on div "All recommended products:" at bounding box center [123, 312] width 157 height 20
click at [141, 314] on div "All recommended products:" at bounding box center [123, 311] width 149 height 7
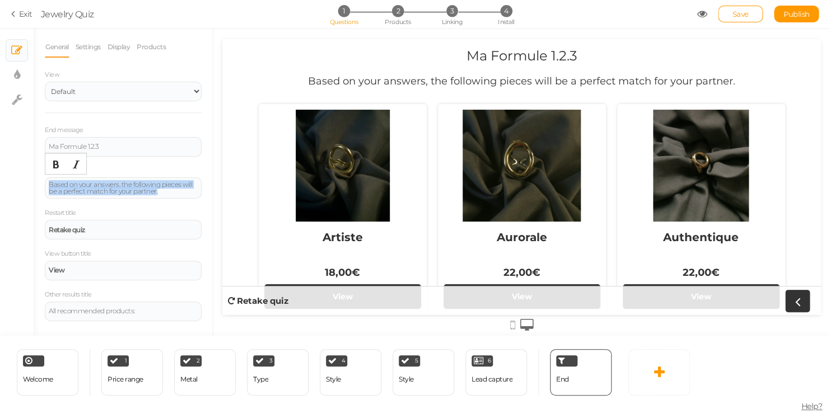
drag, startPoint x: 160, startPoint y: 190, endPoint x: 44, endPoint y: 175, distance: 116.9
click at [44, 175] on div "General Settings Display Products View Default Top End message Ma Formule 1.2.3…" at bounding box center [123, 186] width 179 height 300
copy div "Based on your answers, the following pieces will be a perfect match for your pa…"
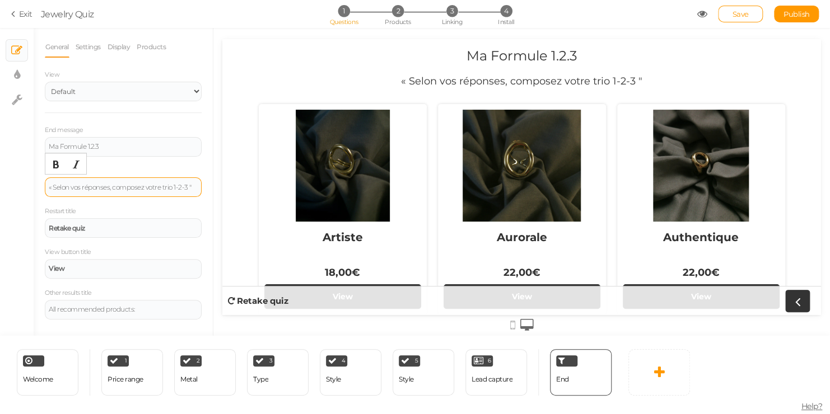
click at [52, 186] on div "« Selon vos réponses, composez votre trio 1-2-3 "" at bounding box center [123, 187] width 149 height 7
click at [190, 188] on div "Selon vos réponses, composez votre trio 1-2-3 "" at bounding box center [123, 187] width 149 height 7
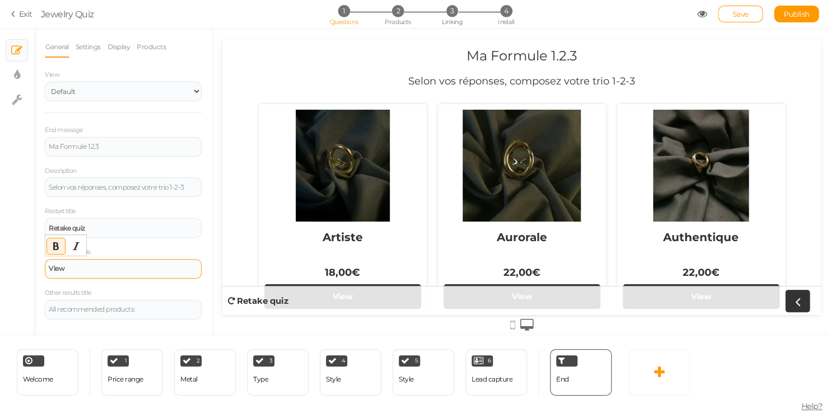
click at [74, 269] on div "View" at bounding box center [123, 268] width 149 height 7
drag, startPoint x: 77, startPoint y: 269, endPoint x: 45, endPoint y: 265, distance: 32.2
click at [45, 265] on div "View" at bounding box center [123, 269] width 157 height 20
click at [726, 17] on link "Save" at bounding box center [740, 14] width 45 height 17
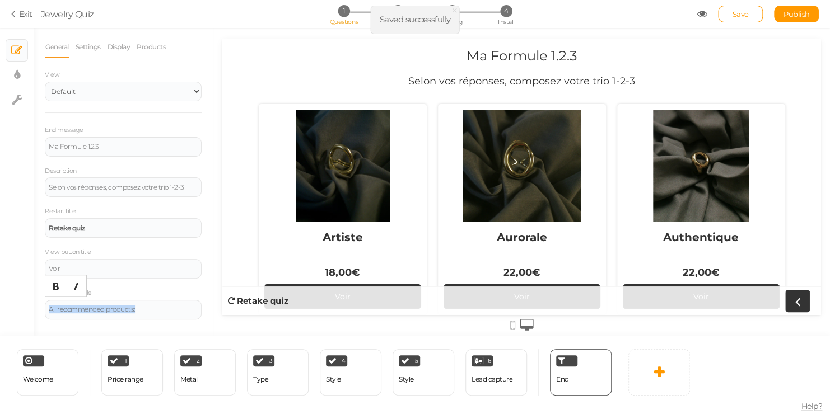
drag, startPoint x: 149, startPoint y: 303, endPoint x: 40, endPoint y: 309, distance: 108.8
click at [40, 309] on div "General Settings Display Products View Default Top End message Ma Formule 1.2.3…" at bounding box center [123, 186] width 179 height 300
click at [149, 280] on div "End message Ma Formule 1.2.3 Description Selon vos réponses, composez votre tri…" at bounding box center [123, 221] width 157 height 195
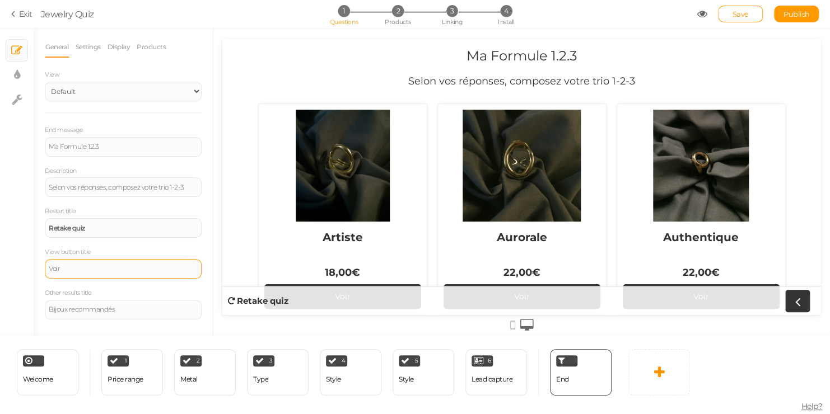
click at [151, 267] on div "Voir" at bounding box center [123, 268] width 149 height 7
click at [496, 377] on div "Lead capture" at bounding box center [492, 380] width 41 height 8
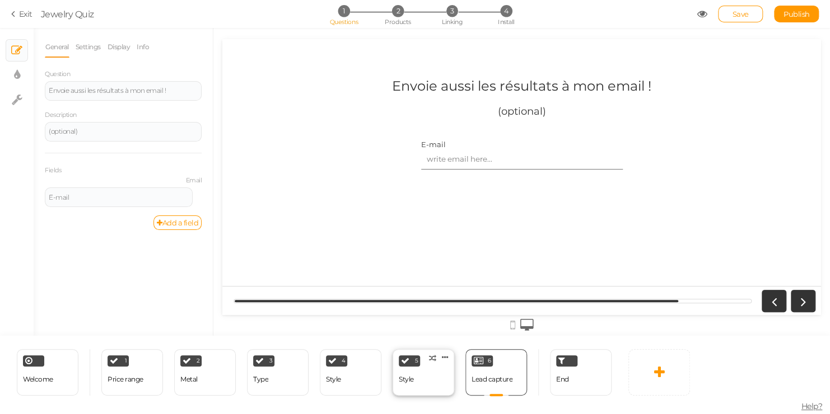
click at [428, 378] on div "5 Style × Define the conditions to show this slide. Clone Change type Delete" at bounding box center [424, 372] width 62 height 46
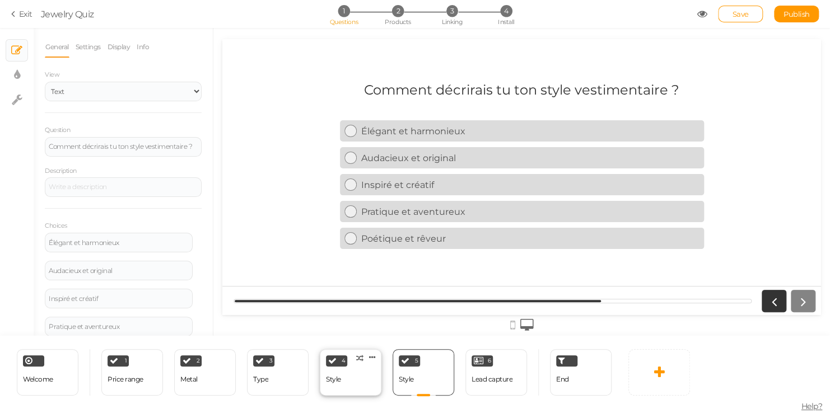
click at [358, 389] on div "4 Style × Define the conditions to show this slide. Clone Change type Delete" at bounding box center [351, 372] width 62 height 46
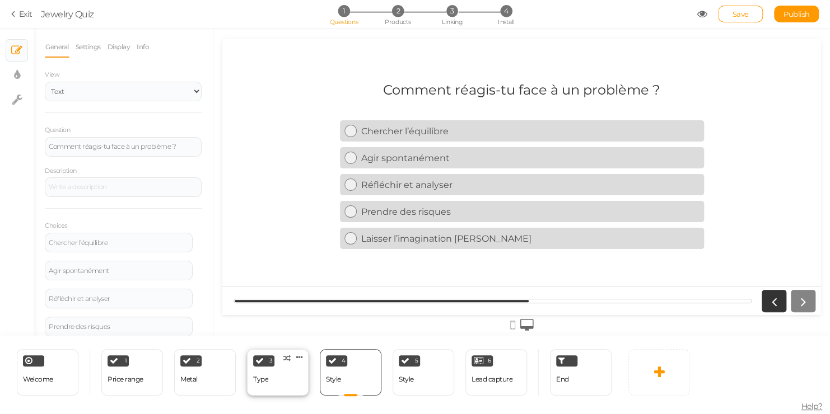
click at [277, 386] on div "3 Type × Define the conditions to show this slide. Clone Change type Delete" at bounding box center [278, 372] width 62 height 46
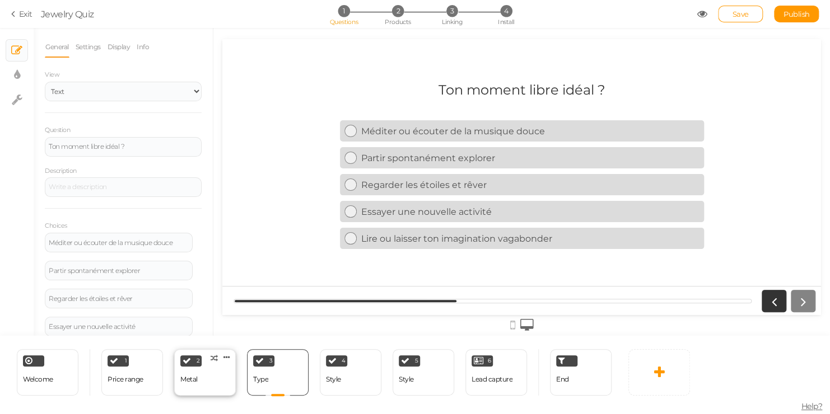
click at [217, 383] on div "2 Metal × Define the conditions to show this slide. Clone Change type Delete" at bounding box center [205, 372] width 62 height 46
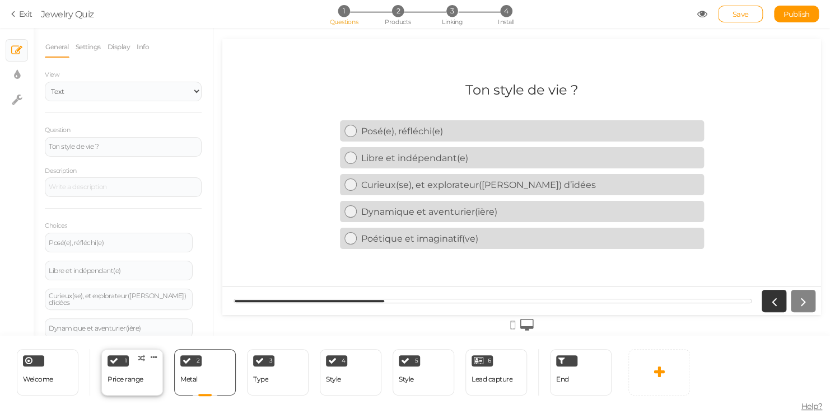
click at [159, 384] on div "1 Price range × Define the conditions to show this slide. Clone Change type Del…" at bounding box center [132, 372] width 62 height 46
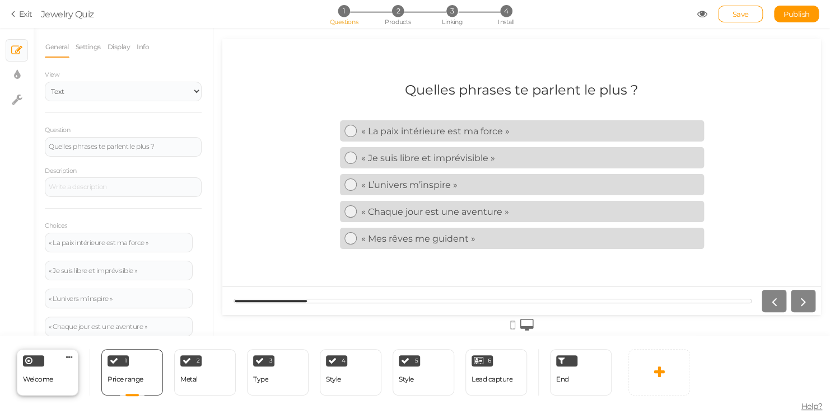
click at [57, 382] on div "Welcome Delete" at bounding box center [48, 372] width 62 height 46
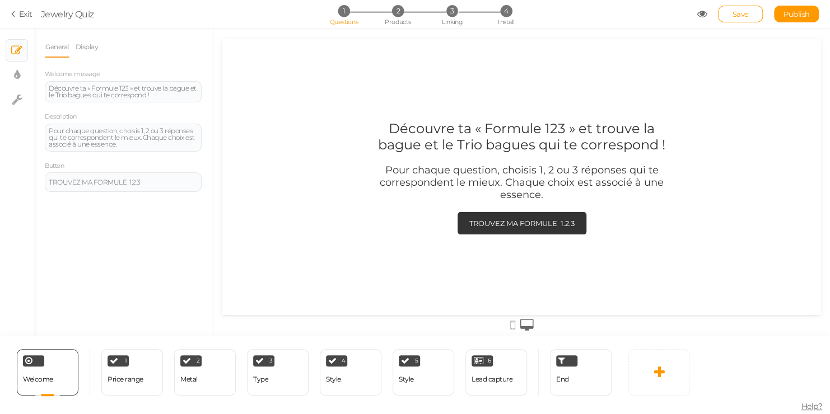
click at [698, 17] on icon at bounding box center [702, 14] width 10 height 10
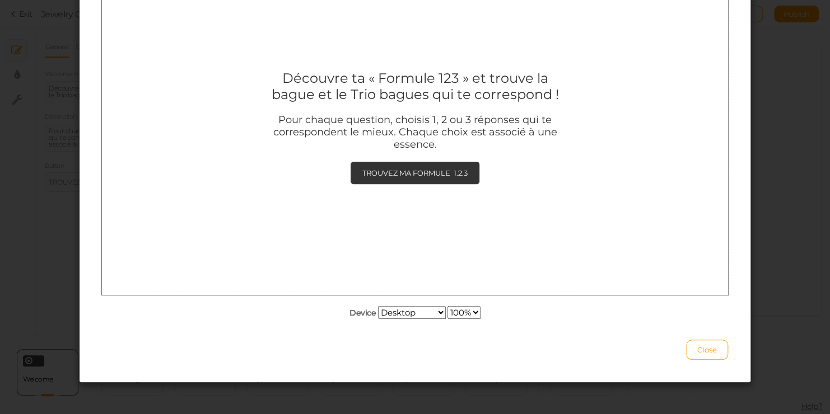
scroll to position [78, 0]
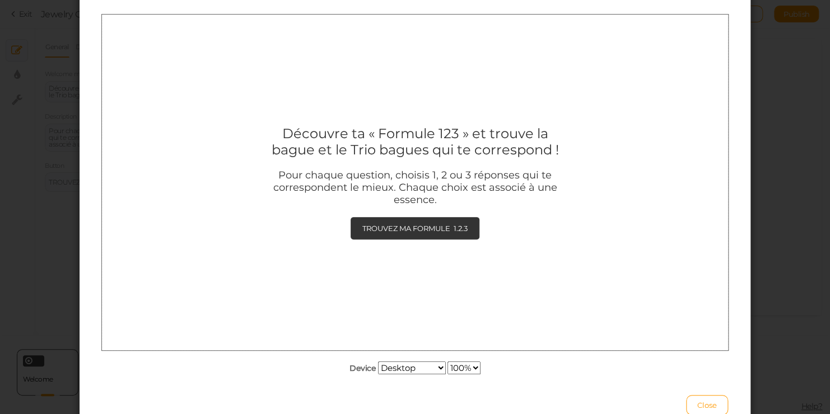
click at [419, 360] on div "Device Desktop Small mobile Large mobile 100% 75% 50% 25%" at bounding box center [415, 196] width 626 height 362
click at [419, 364] on select "Desktop Small mobile Large mobile" at bounding box center [412, 368] width 68 height 13
click at [378, 375] on select "Desktop Small mobile Large mobile" at bounding box center [412, 368] width 68 height 13
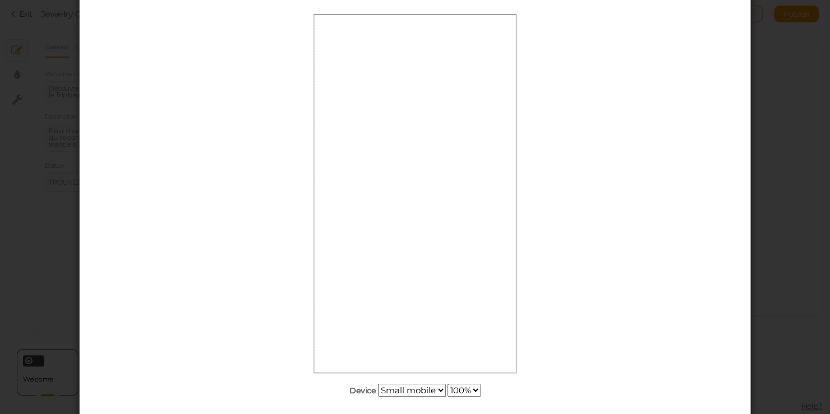
scroll to position [0, 0]
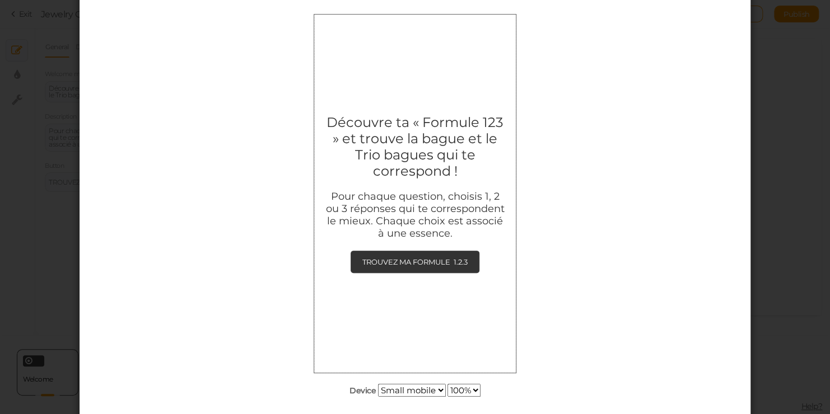
click at [423, 385] on select "Desktop Small mobile Large mobile" at bounding box center [412, 390] width 68 height 13
click at [378, 397] on select "Desktop Small mobile Large mobile" at bounding box center [412, 390] width 68 height 13
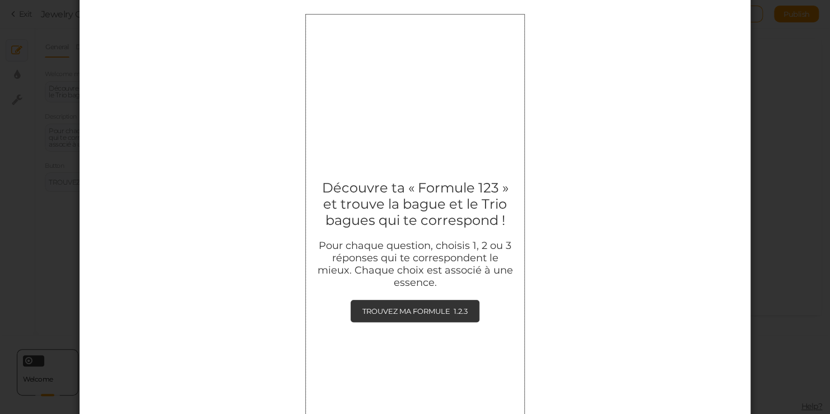
scroll to position [173, 0]
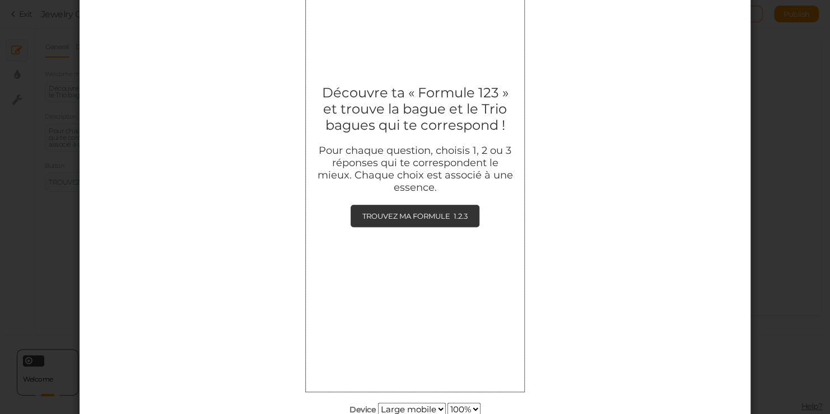
click at [402, 406] on select "Desktop Small mobile Large mobile" at bounding box center [412, 409] width 68 height 13
select select "0"
click at [378, 403] on select "Desktop Small mobile Large mobile" at bounding box center [412, 409] width 68 height 13
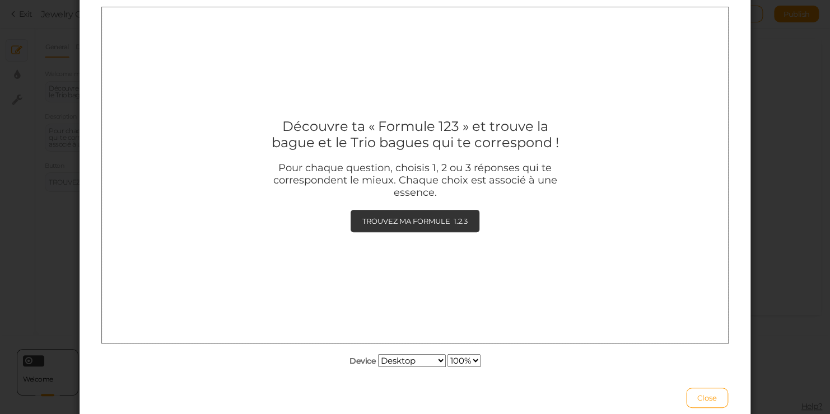
scroll to position [133, 0]
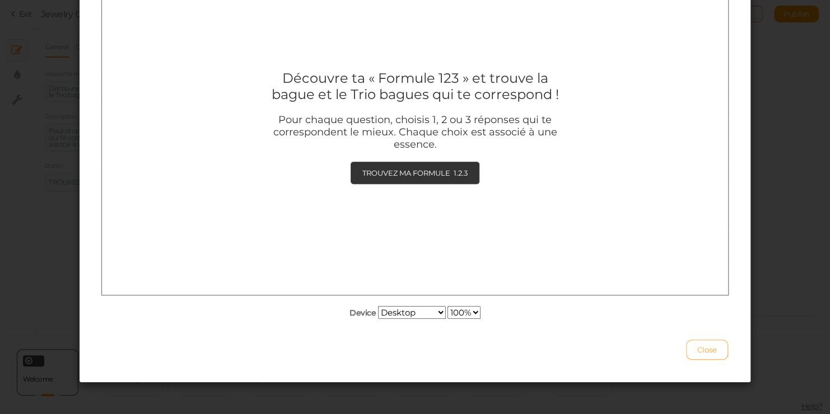
click at [703, 346] on span "Close" at bounding box center [707, 350] width 20 height 9
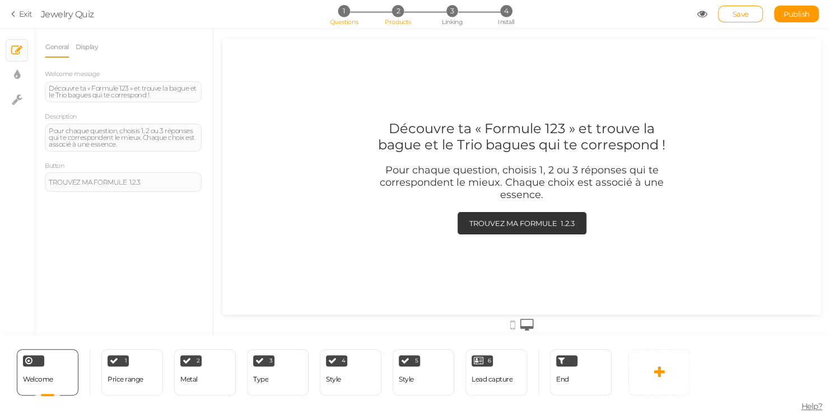
click at [379, 8] on li "2 Products" at bounding box center [398, 11] width 52 height 12
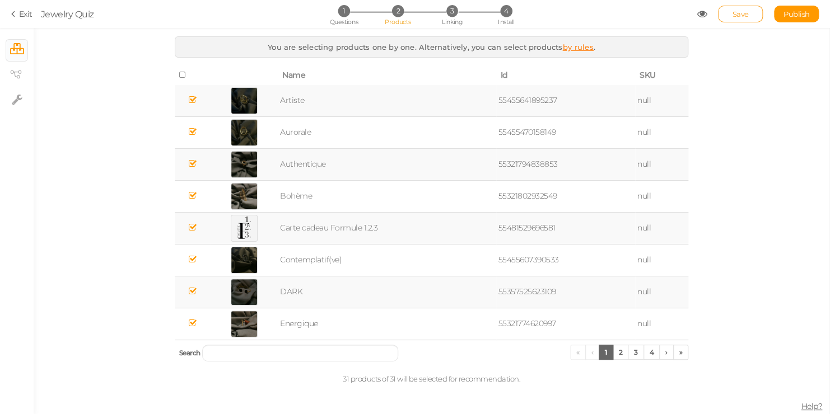
click at [743, 12] on span "Save" at bounding box center [740, 14] width 16 height 9
click at [478, 8] on ul "1 Questions 2 Products 3 Linking 4 Install" at bounding box center [414, 11] width 235 height 12
click at [440, 11] on li "3 Linking" at bounding box center [452, 11] width 52 height 12
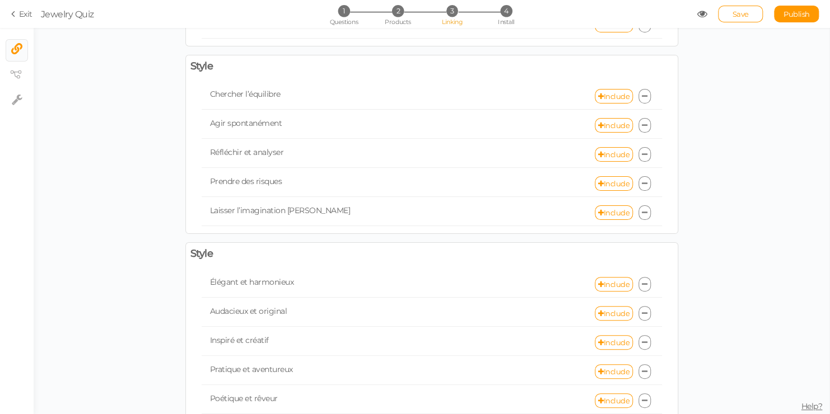
scroll to position [615, 0]
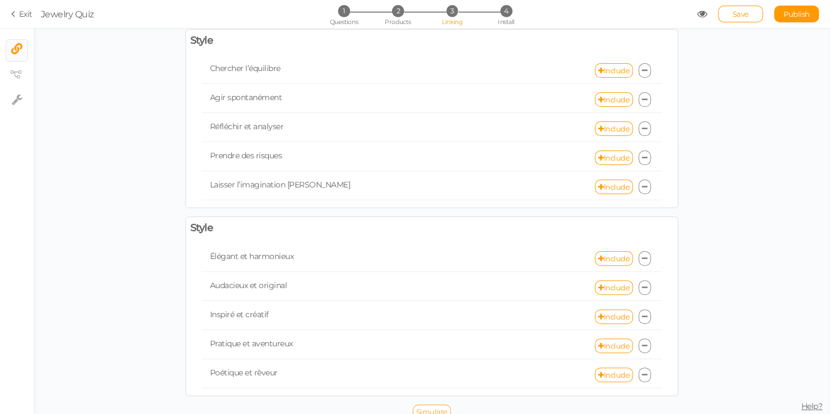
click at [440, 408] on span "Simulate" at bounding box center [431, 412] width 31 height 9
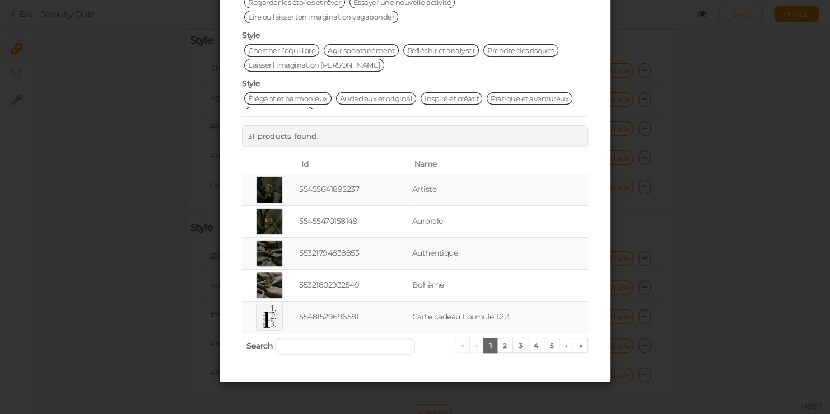
scroll to position [0, 0]
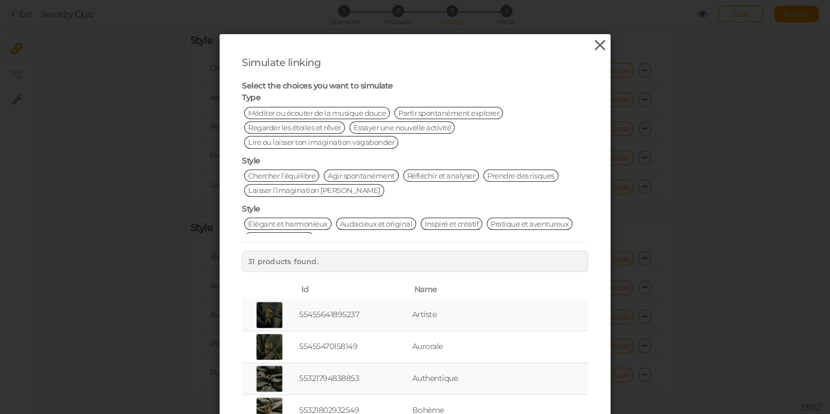
click at [599, 50] on icon at bounding box center [600, 45] width 16 height 17
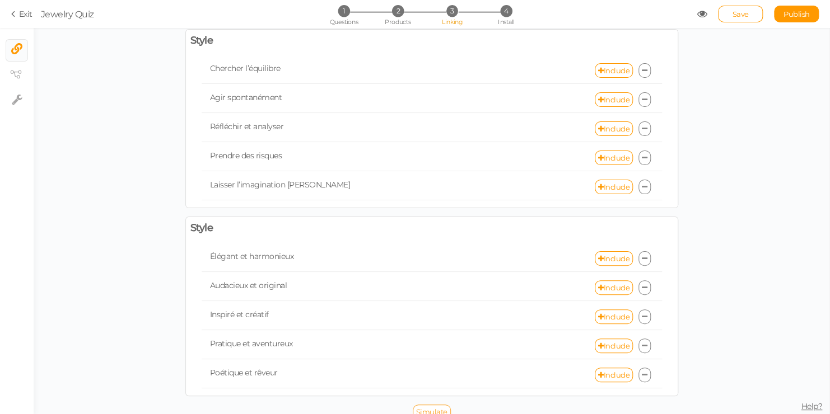
click at [417, 408] on span "Simulate" at bounding box center [431, 412] width 31 height 9
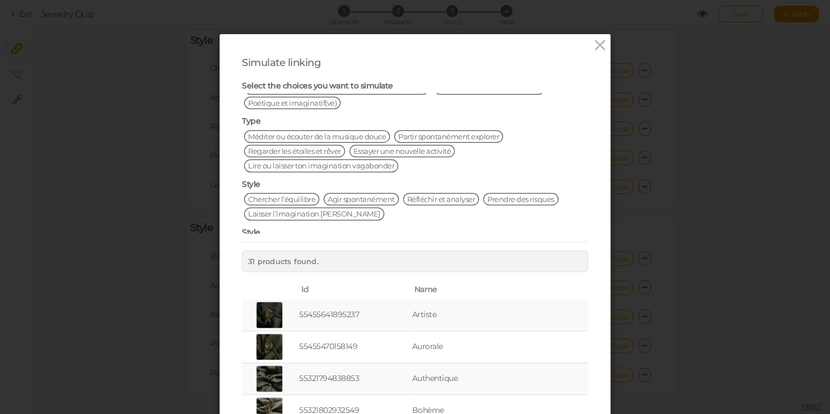
scroll to position [112, 0]
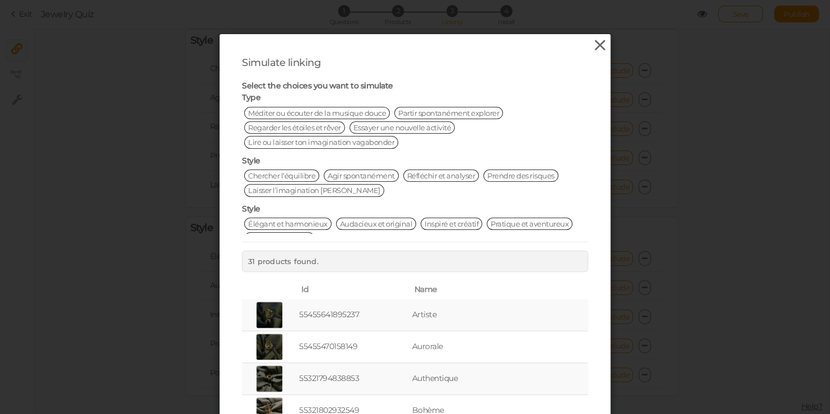
click at [596, 41] on icon at bounding box center [600, 45] width 16 height 17
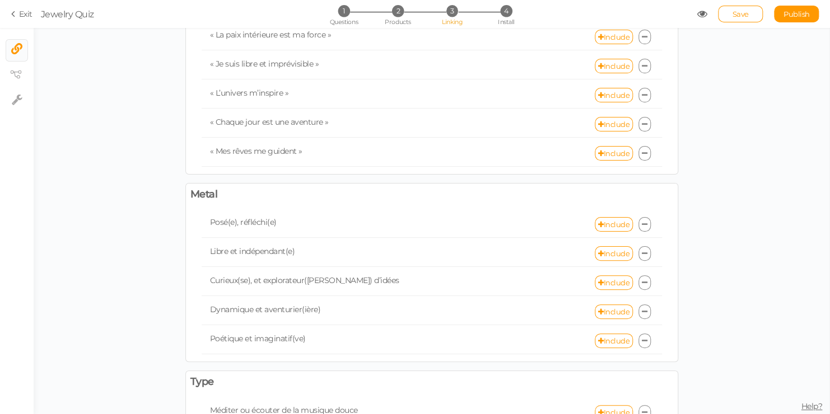
scroll to position [0, 0]
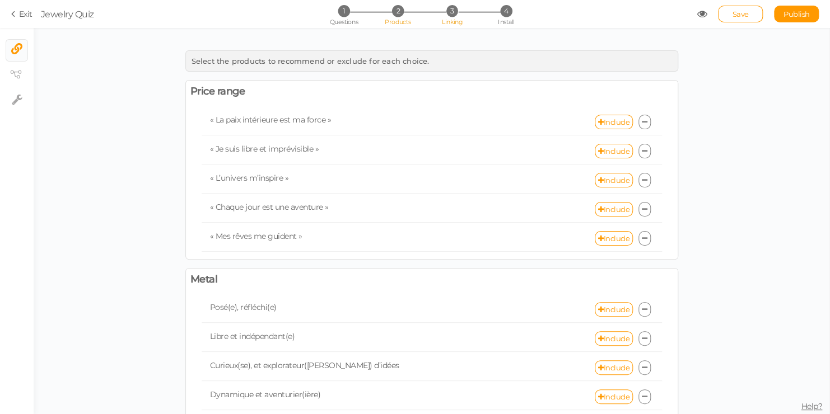
click at [402, 18] on span "Products" at bounding box center [398, 22] width 26 height 8
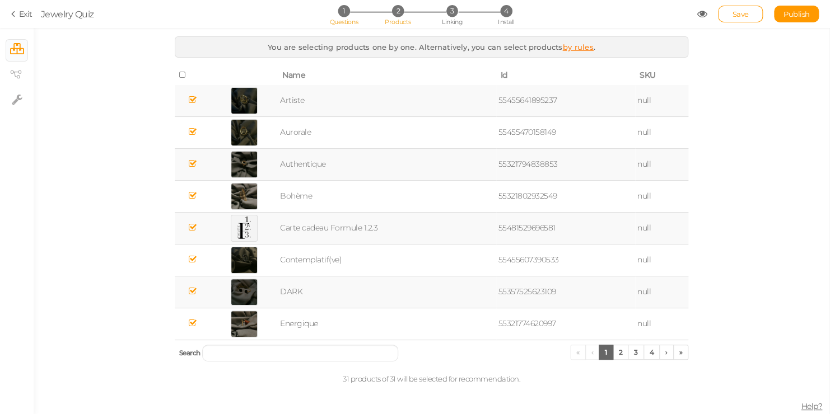
click at [341, 12] on span "1" at bounding box center [344, 11] width 12 height 12
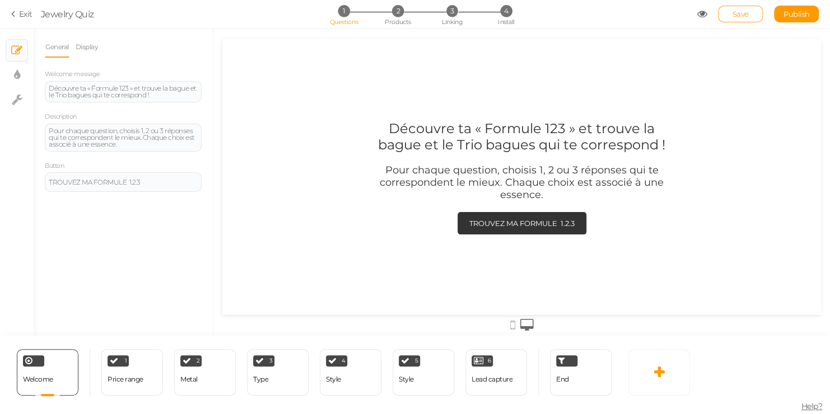
click at [741, 10] on span "Save" at bounding box center [740, 14] width 16 height 9
click at [514, 324] on icon at bounding box center [512, 325] width 5 height 12
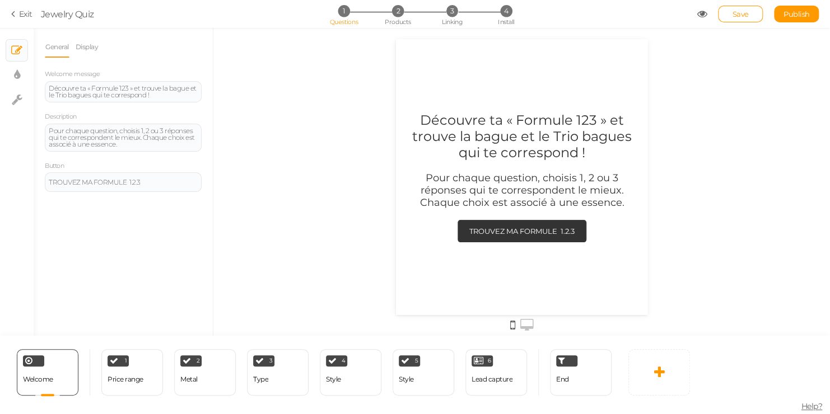
click at [519, 323] on div at bounding box center [521, 324] width 599 height 18
click at [527, 325] on icon at bounding box center [526, 325] width 13 height 12
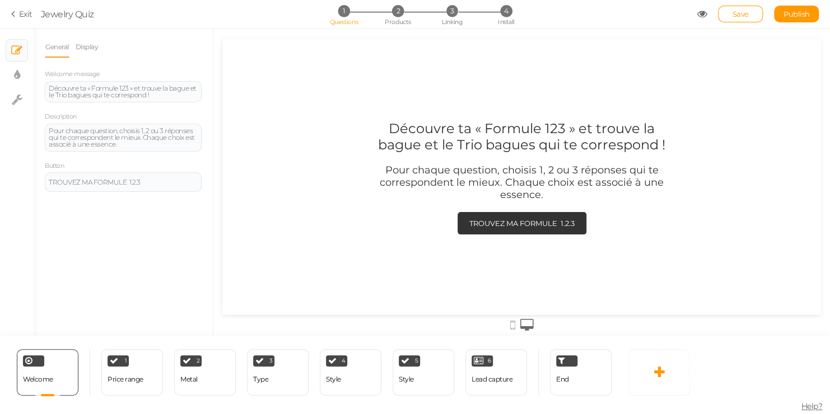
click at [511, 325] on icon at bounding box center [512, 325] width 5 height 12
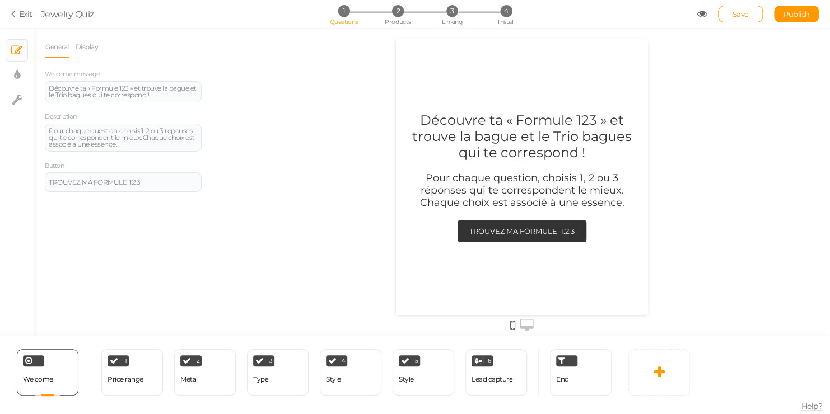
click at [531, 326] on icon at bounding box center [526, 325] width 13 height 12
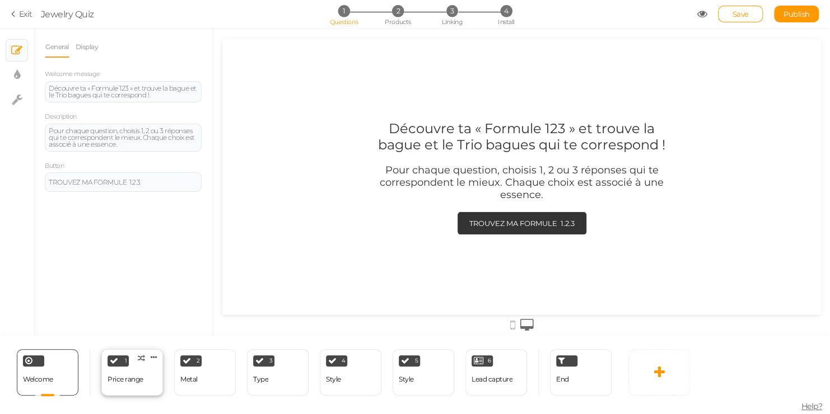
click at [113, 390] on div "1 Price range × Define the conditions to show this slide. Clone Change type Del…" at bounding box center [132, 372] width 62 height 46
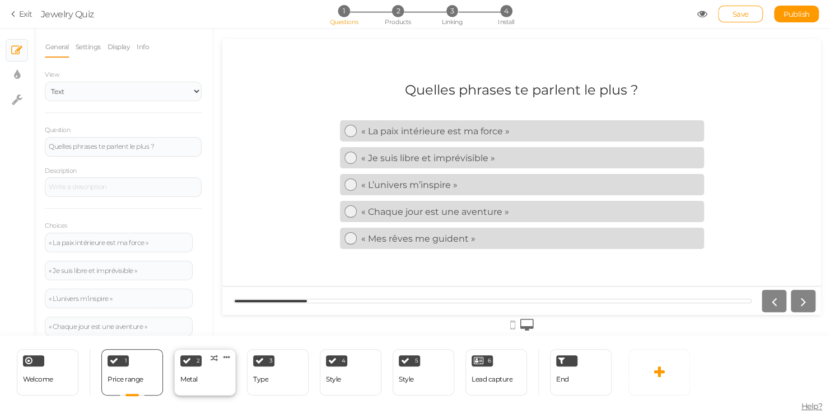
click at [199, 377] on div "2 Metal × Define the conditions to show this slide. Clone Change type Delete" at bounding box center [205, 372] width 62 height 46
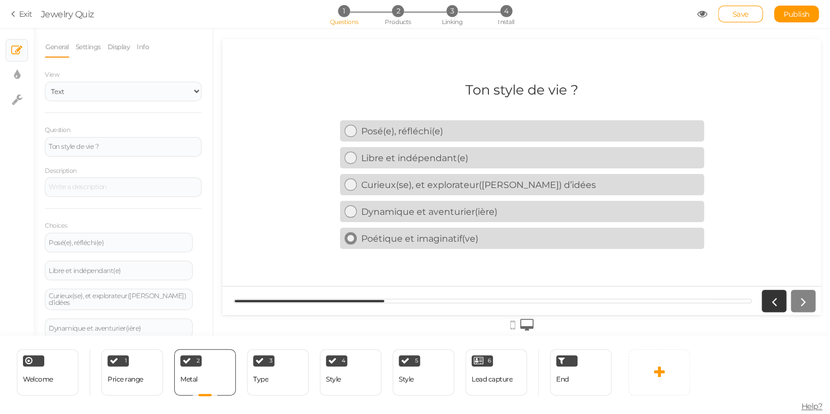
click at [354, 242] on div at bounding box center [350, 238] width 12 height 12
click at [354, 212] on div at bounding box center [350, 212] width 12 height 12
click at [351, 186] on icon at bounding box center [350, 184] width 7 height 7
click at [350, 213] on icon at bounding box center [350, 211] width 7 height 7
click at [348, 244] on div at bounding box center [350, 238] width 12 height 12
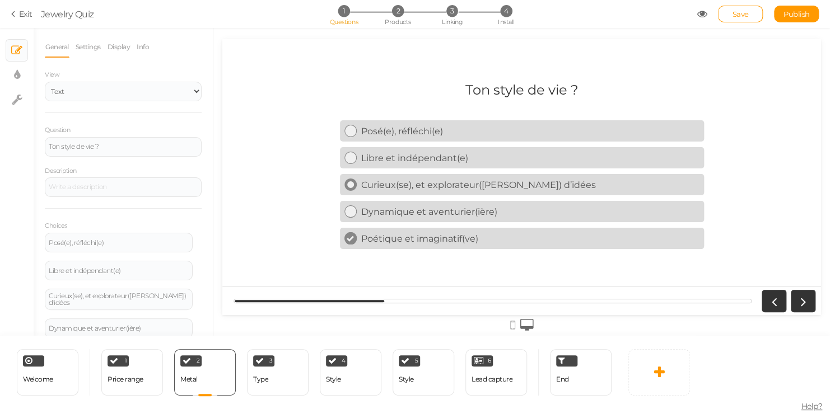
click at [353, 183] on icon at bounding box center [350, 184] width 7 height 7
click at [366, 76] on div "Ton style de vie ? Posé(e), réfléchi(e) Libre et indépendant(e) Curieux(se), et…" at bounding box center [522, 177] width 364 height 208
click at [798, 8] on link "Publish" at bounding box center [796, 14] width 45 height 17
click at [21, 11] on link "Exit" at bounding box center [21, 13] width 21 height 11
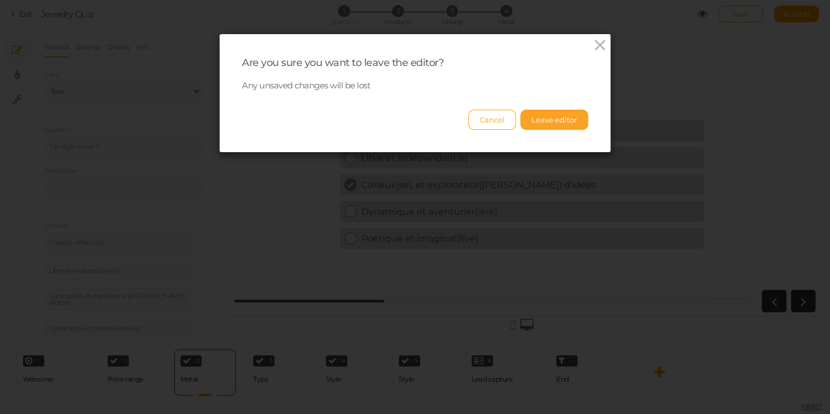
click at [547, 118] on button "Leave editor" at bounding box center [554, 120] width 68 height 20
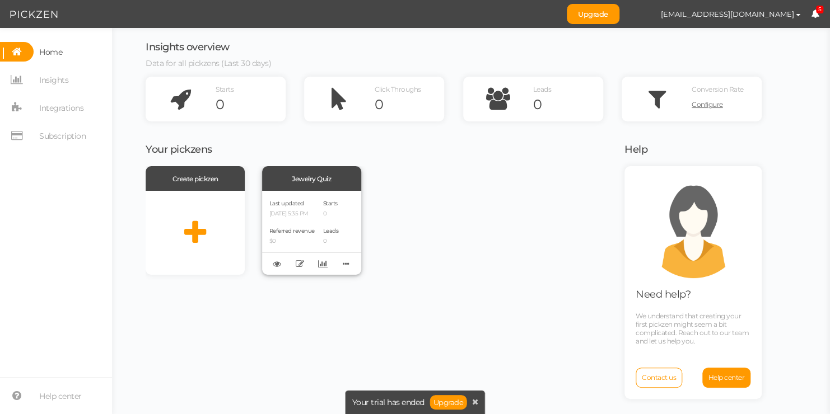
click at [312, 219] on div "Last updated [DATE] 5:35 PM Referred revenue $0" at bounding box center [291, 232] width 45 height 69
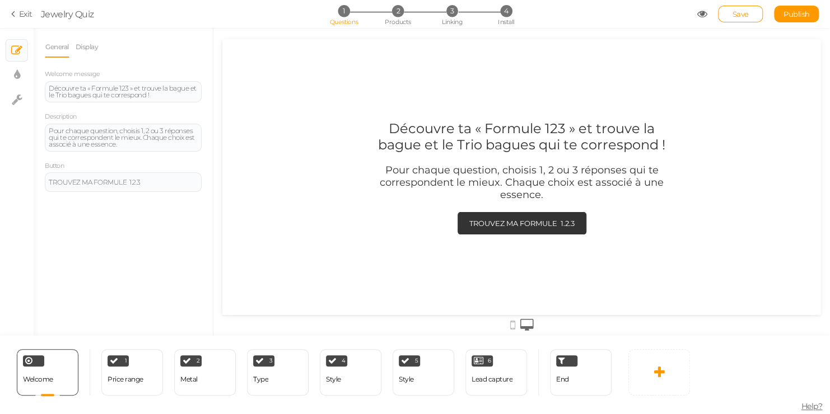
click at [193, 54] on ul "General Display" at bounding box center [123, 46] width 157 height 21
click at [34, 16] on section "Exit Jewelry Quiz 1 Questions 2 Products 3 Linking 4 Install Save Publish View …" at bounding box center [415, 14] width 830 height 28
click at [22, 13] on link "Exit" at bounding box center [21, 13] width 21 height 11
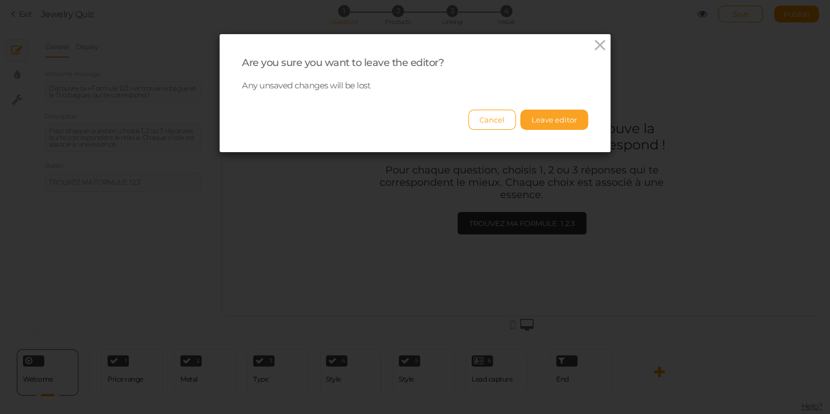
click at [549, 114] on button "Leave editor" at bounding box center [554, 120] width 68 height 20
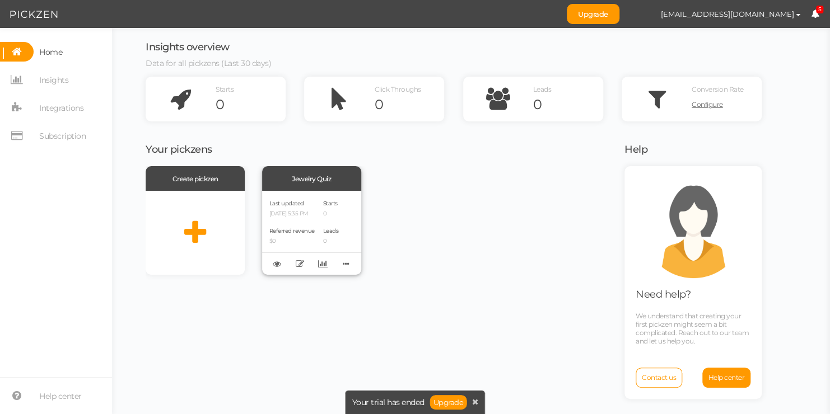
click at [354, 268] on div "Delete Clone Recover version" at bounding box center [311, 264] width 99 height 22
click at [321, 221] on div "Last updated [DATE] 5:35 PM Referred revenue $0 Starts 0 Leads 0" at bounding box center [311, 233] width 99 height 84
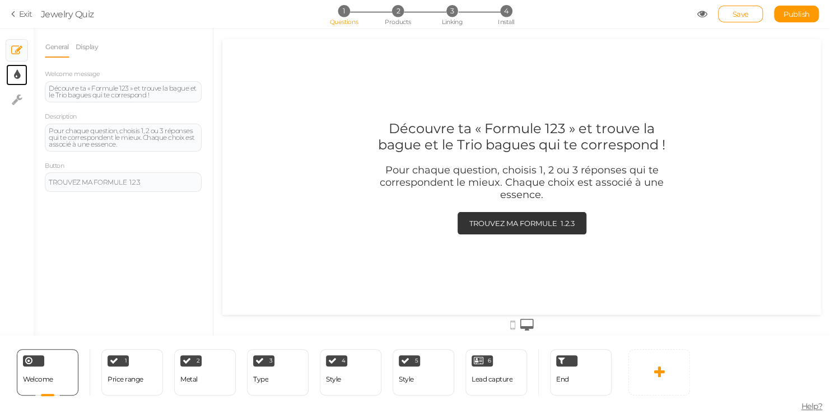
click at [22, 74] on link "× Display settings" at bounding box center [16, 74] width 21 height 21
select select "2"
select select "fade"
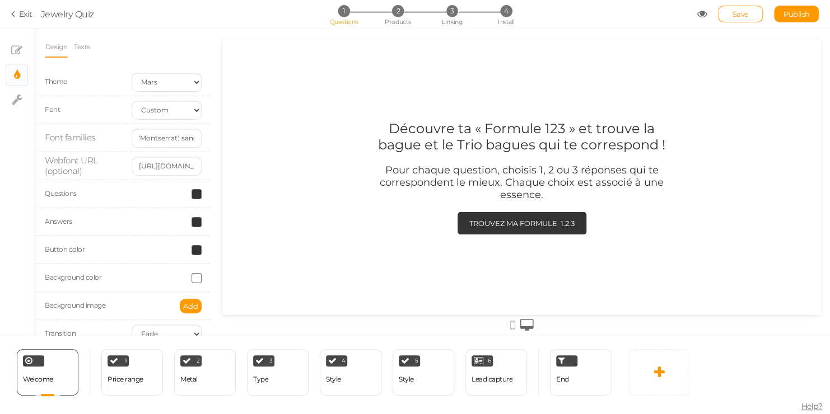
scroll to position [21, 0]
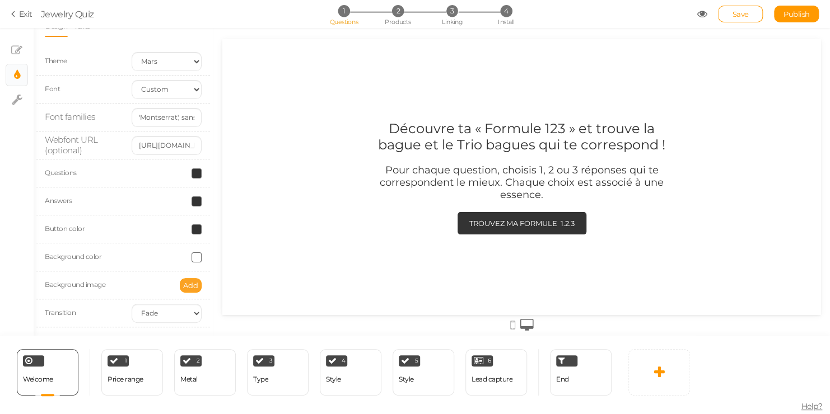
click at [190, 279] on button "Add" at bounding box center [191, 285] width 22 height 15
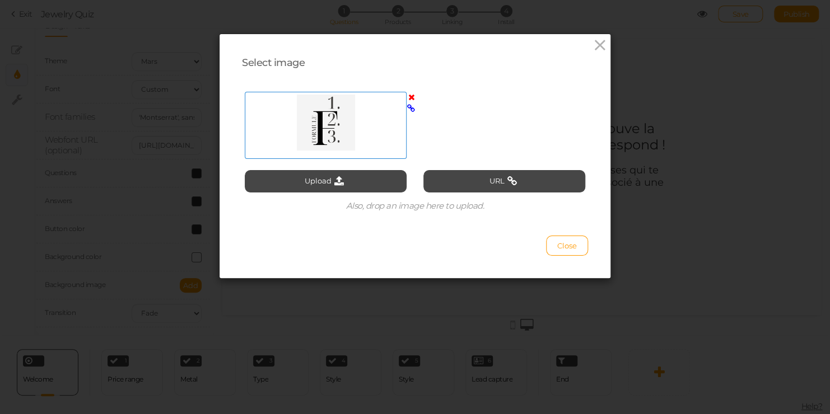
click at [331, 127] on div at bounding box center [326, 123] width 156 height 56
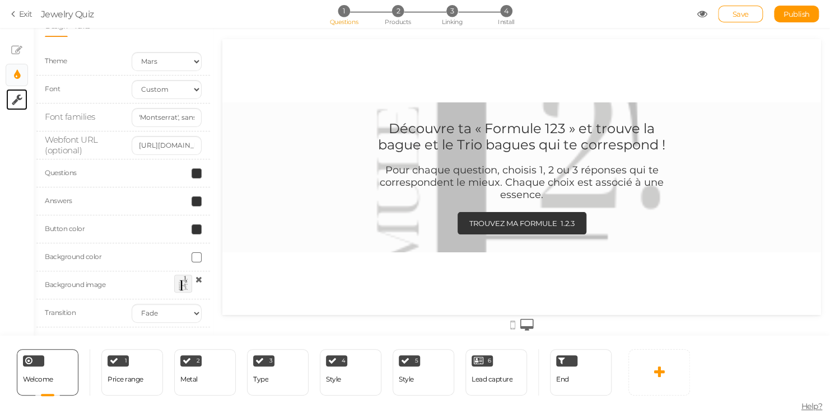
click at [25, 96] on link "× Settings" at bounding box center [16, 99] width 21 height 21
select select "en"
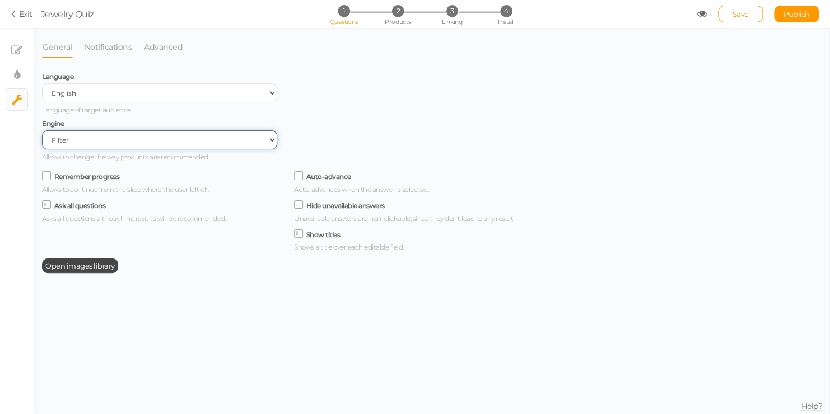
click at [99, 138] on select "Filter AI Tree No-Code Form (No products)" at bounding box center [159, 139] width 235 height 19
click at [99, 123] on div "Engine Filter AI Tree No-Code Form (No products) Allows to change the way produ…" at bounding box center [159, 138] width 235 height 47
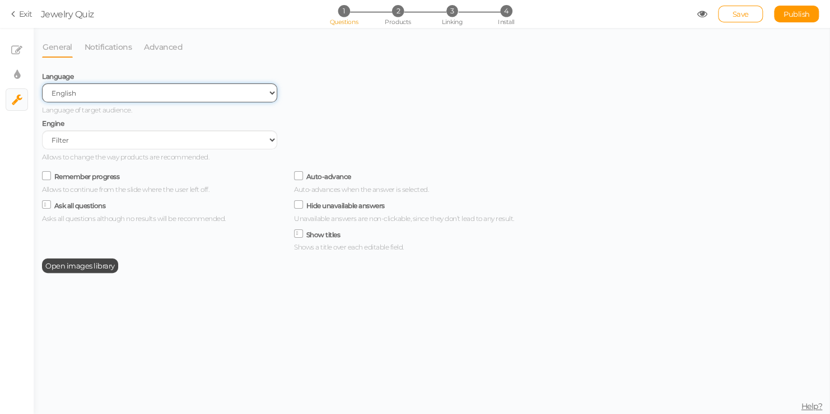
click at [54, 92] on select "Spanish English Portuguese" at bounding box center [159, 92] width 235 height 19
click at [104, 80] on div "Language Spanish English Portuguese Language of target audience." at bounding box center [159, 91] width 235 height 47
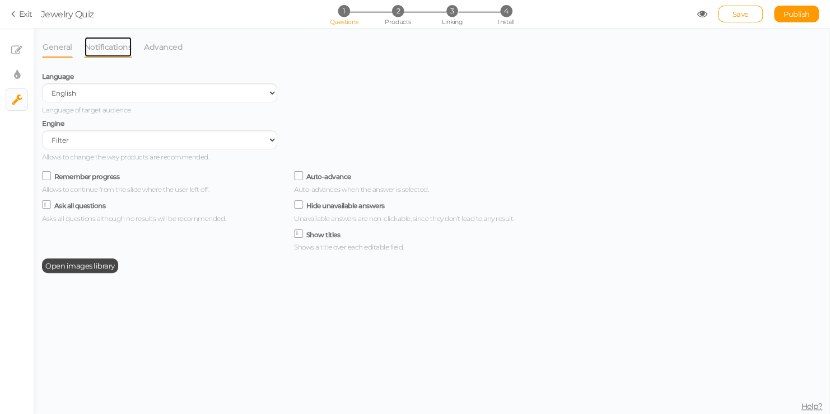
click at [102, 39] on link "Notifications" at bounding box center [108, 46] width 49 height 21
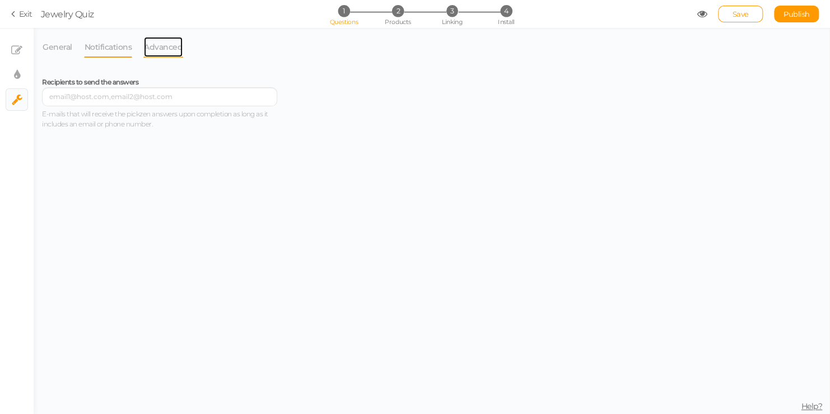
click at [150, 45] on link "Advanced" at bounding box center [163, 46] width 40 height 21
click at [21, 74] on link "× Display settings" at bounding box center [16, 74] width 21 height 21
select select "2"
select select "fade"
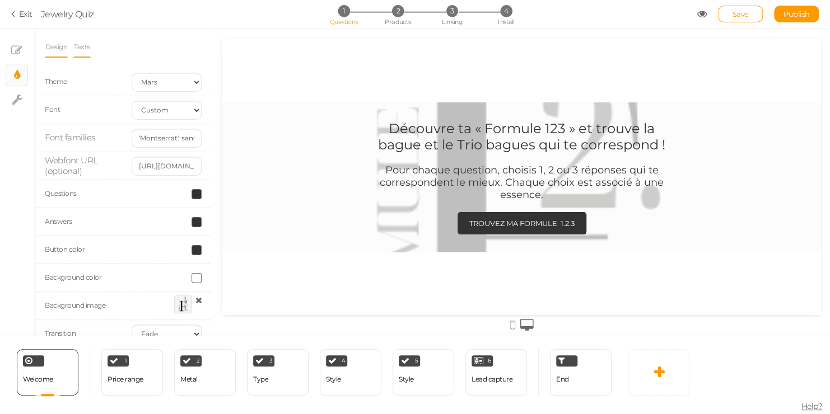
scroll to position [0, 0]
click at [75, 53] on link "Texts" at bounding box center [81, 46] width 17 height 21
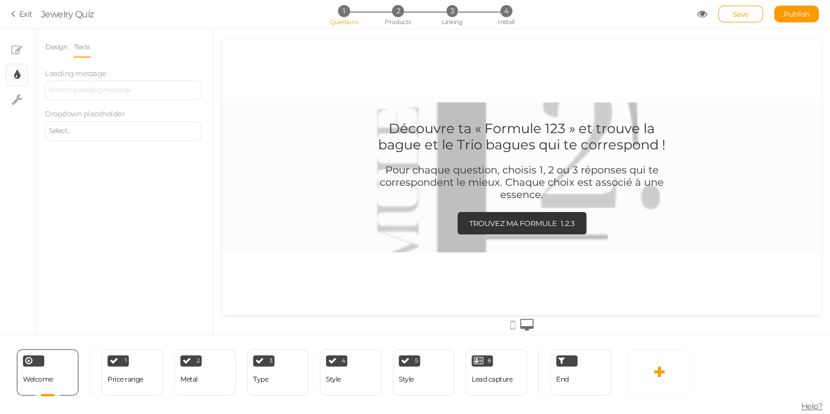
click at [21, 85] on link "× Display settings" at bounding box center [16, 74] width 21 height 21
click at [18, 98] on icon at bounding box center [17, 99] width 11 height 11
select select "en"
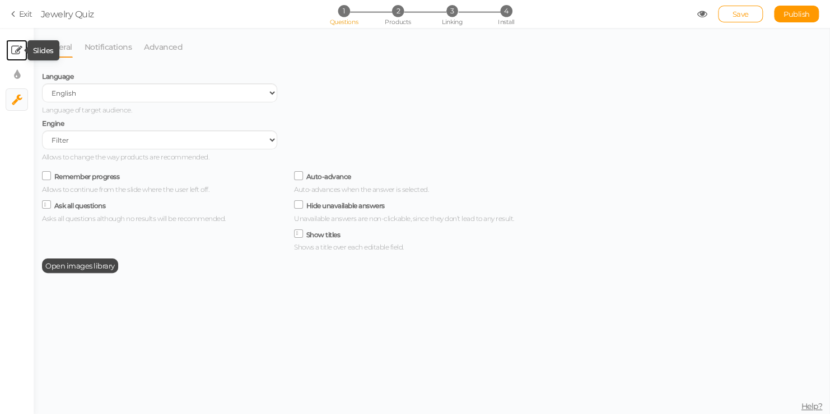
click at [22, 49] on icon at bounding box center [16, 50] width 11 height 11
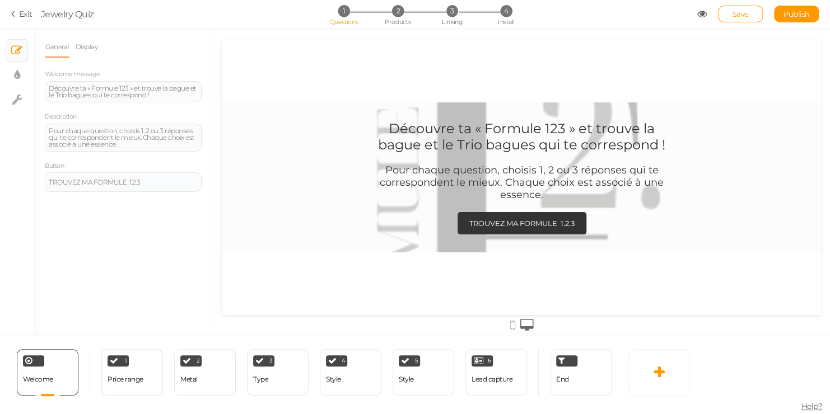
click at [66, 49] on link "General" at bounding box center [57, 46] width 25 height 21
click at [94, 45] on link "Display" at bounding box center [87, 46] width 24 height 21
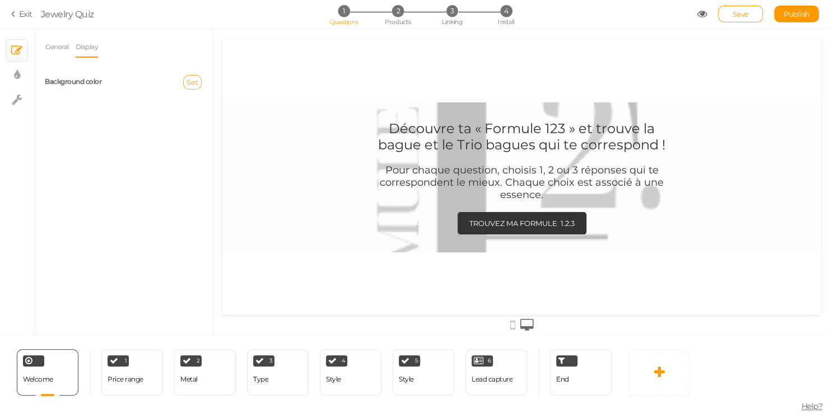
click at [184, 85] on button "Set" at bounding box center [192, 82] width 18 height 15
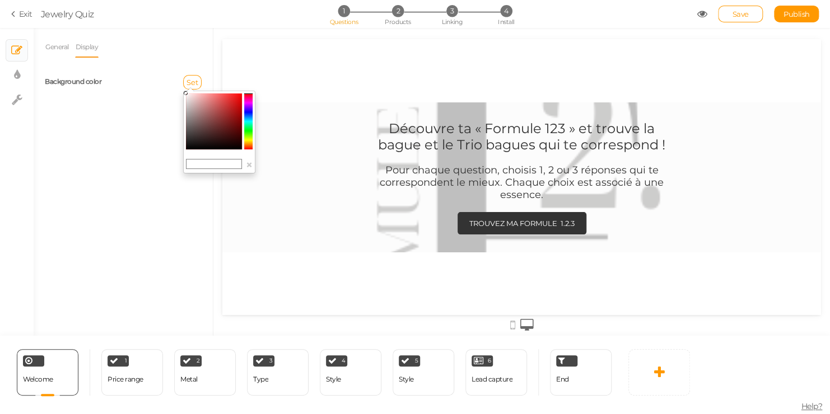
click at [121, 159] on div "General Display Welcome message Découvre ta « Formule 123 » et trouve la bague …" at bounding box center [123, 186] width 179 height 300
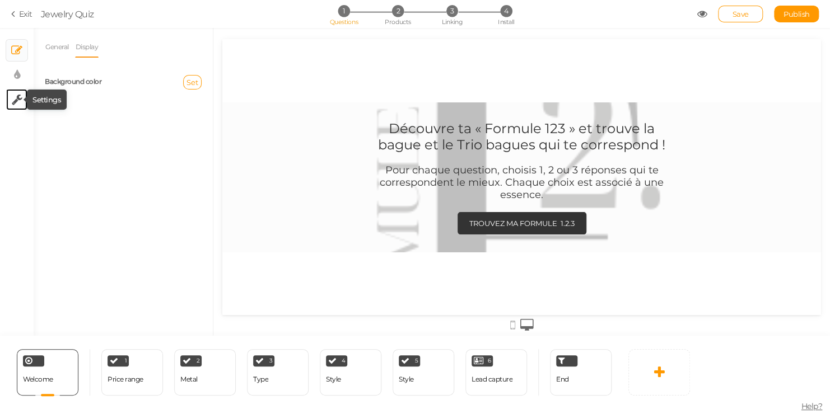
click at [20, 102] on icon at bounding box center [17, 99] width 11 height 11
select select "en"
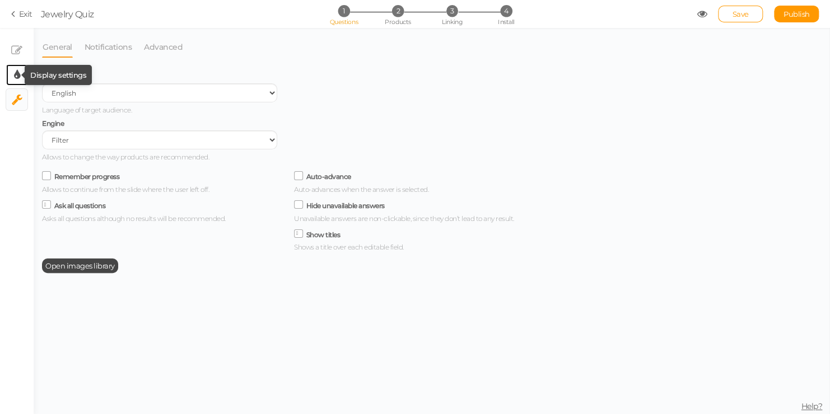
click at [18, 80] on icon at bounding box center [17, 74] width 6 height 11
select select "2"
select select "fade"
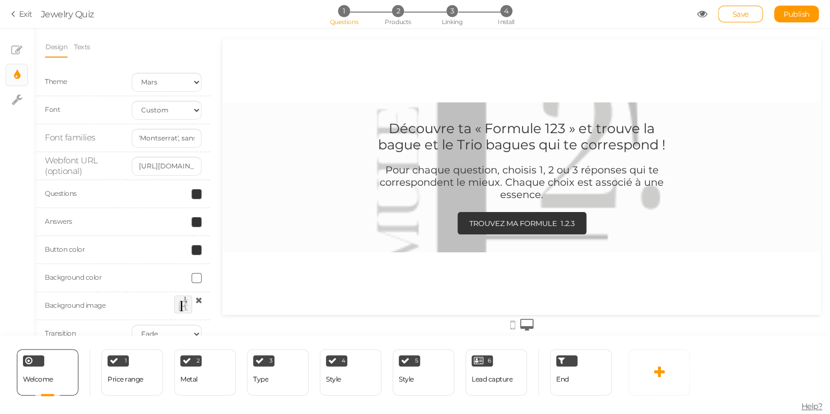
scroll to position [21, 0]
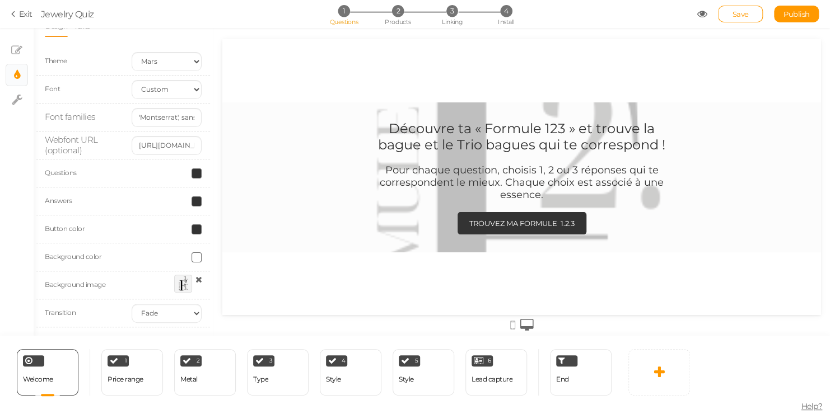
drag, startPoint x: 207, startPoint y: 195, endPoint x: 4, endPoint y: 242, distance: 208.0
click at [9, 106] on link "× Settings" at bounding box center [16, 99] width 21 height 21
select select "en"
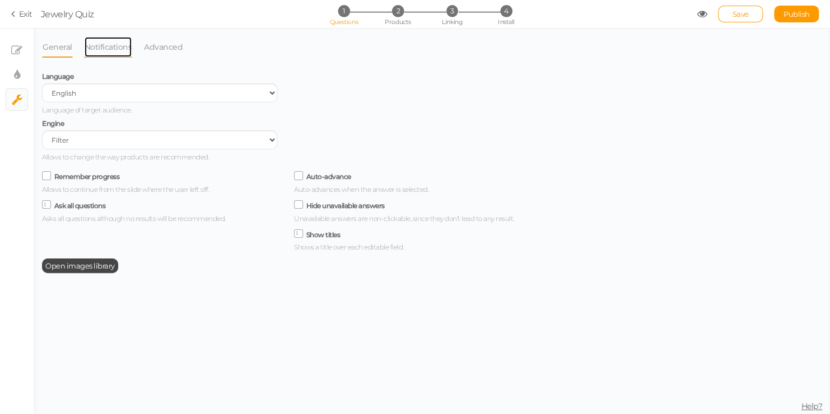
click at [99, 52] on link "Notifications" at bounding box center [108, 46] width 49 height 21
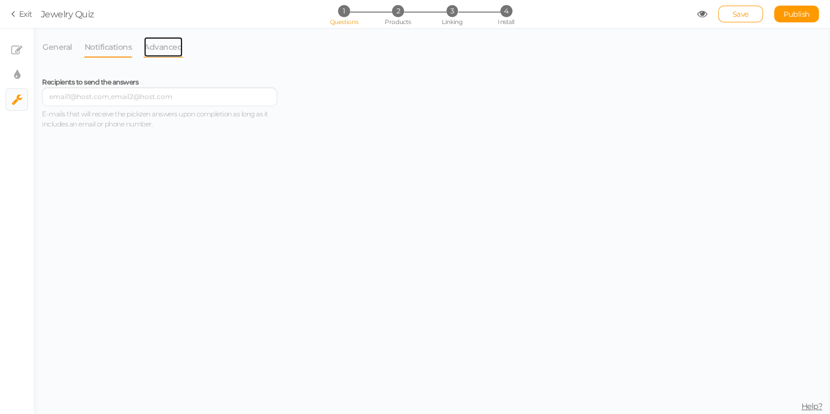
click at [155, 49] on link "Advanced" at bounding box center [163, 46] width 40 height 21
click at [13, 65] on link "× Display settings" at bounding box center [16, 74] width 21 height 21
select select "2"
select select "fade"
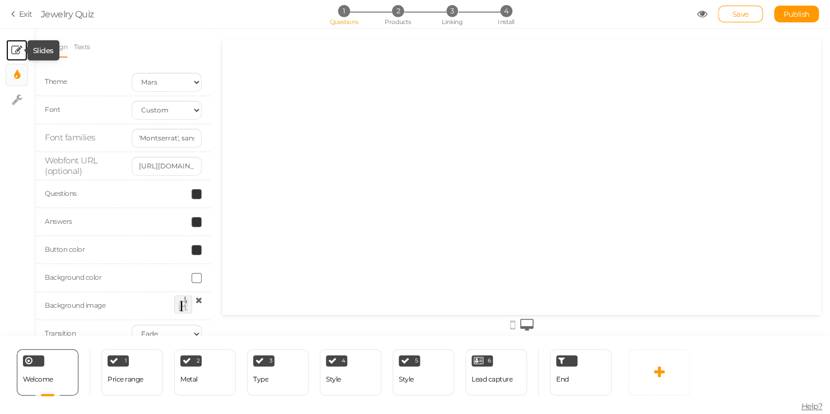
click at [13, 56] on tip-cont at bounding box center [16, 50] width 11 height 13
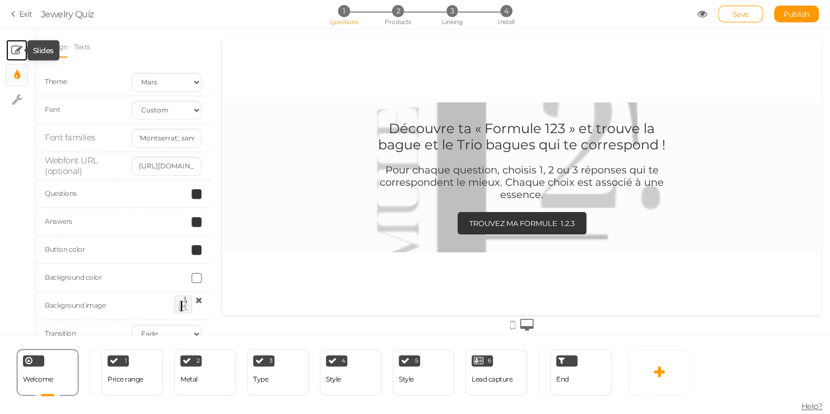
scroll to position [0, 0]
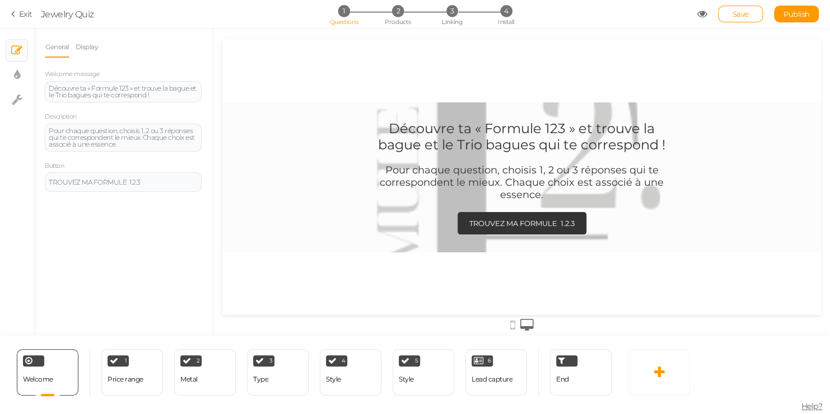
click at [100, 56] on li "Display" at bounding box center [90, 46] width 30 height 21
click at [96, 52] on link "Display" at bounding box center [87, 46] width 24 height 21
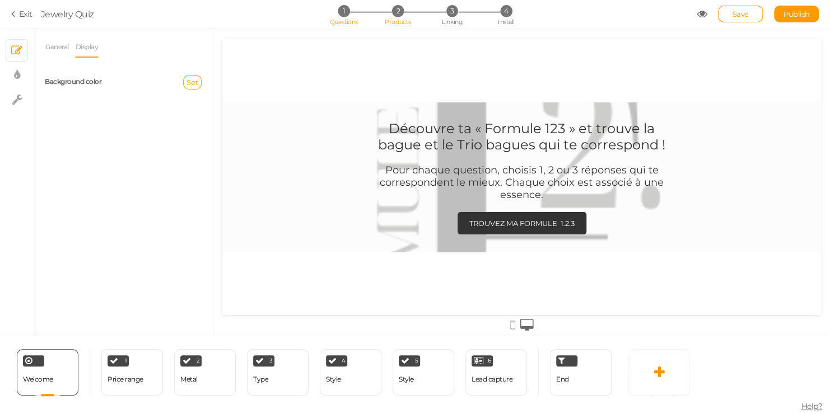
click at [398, 14] on span "2" at bounding box center [398, 11] width 12 height 12
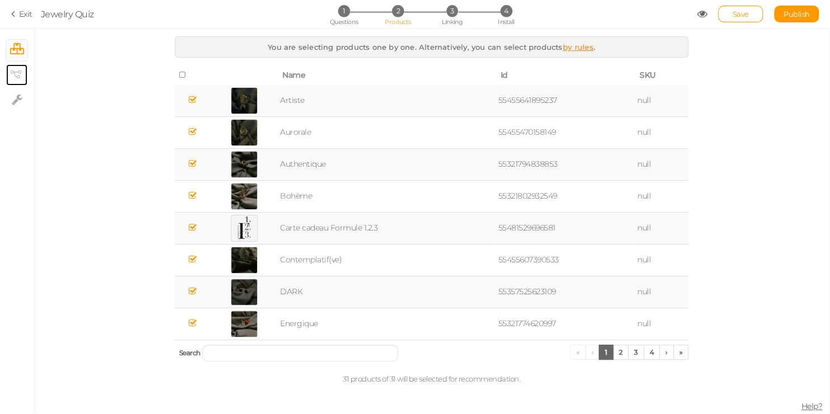
click at [9, 76] on link "× View tree" at bounding box center [16, 74] width 21 height 21
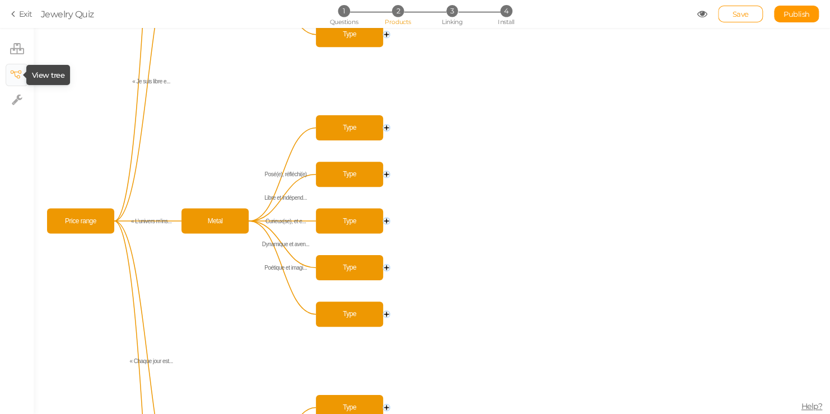
click at [17, 79] on tip-cont at bounding box center [17, 74] width 8 height 13
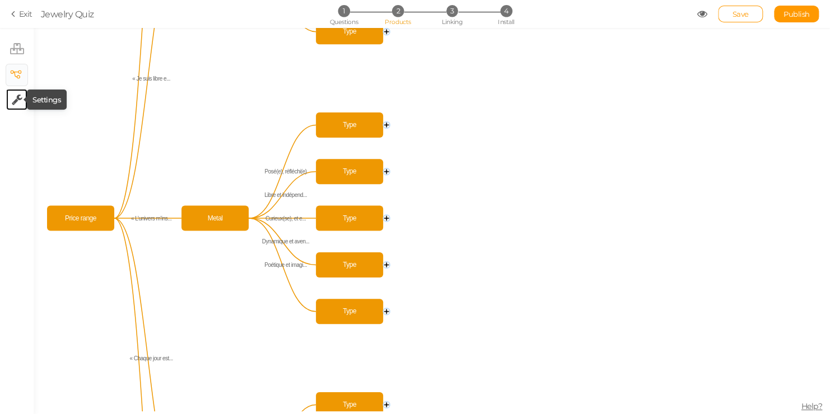
click at [18, 104] on icon at bounding box center [17, 99] width 11 height 11
select select "en"
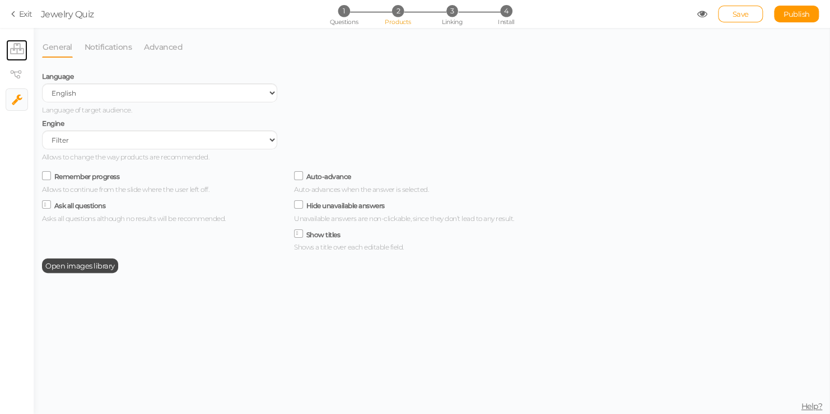
click at [14, 58] on link "× Products" at bounding box center [16, 50] width 21 height 21
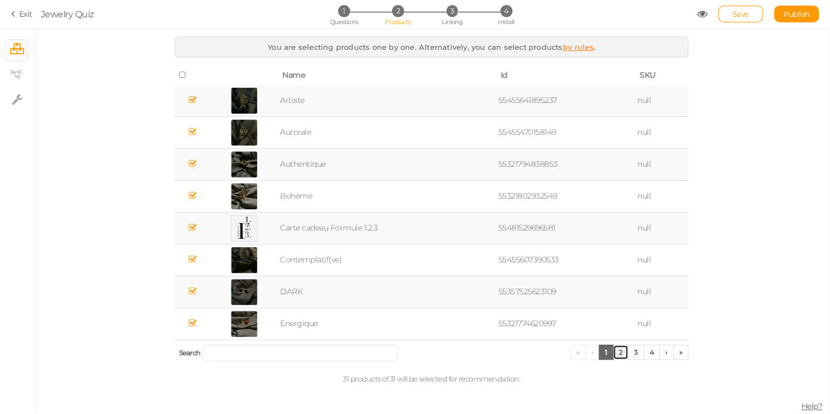
click at [621, 351] on link "2" at bounding box center [621, 352] width 16 height 15
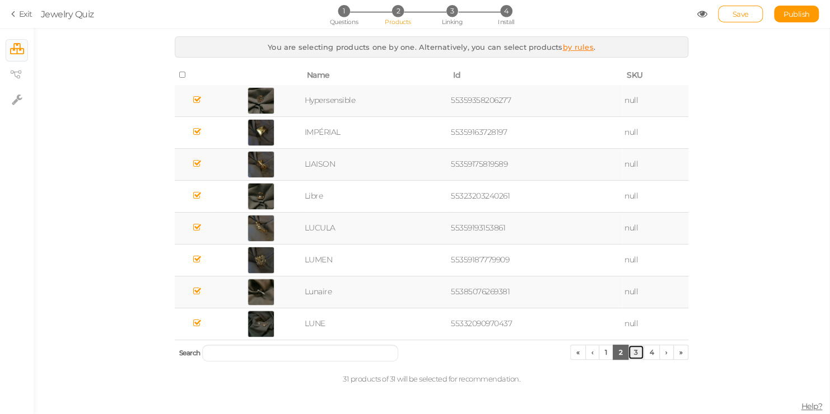
click at [633, 353] on link "3" at bounding box center [636, 352] width 16 height 15
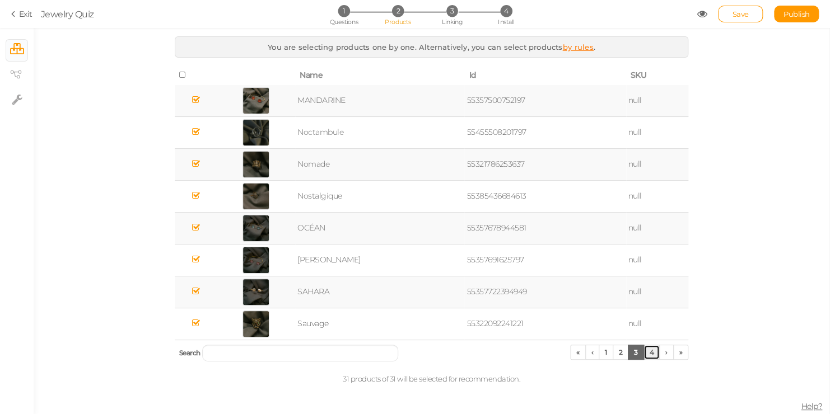
click at [646, 354] on link "4" at bounding box center [651, 352] width 17 height 15
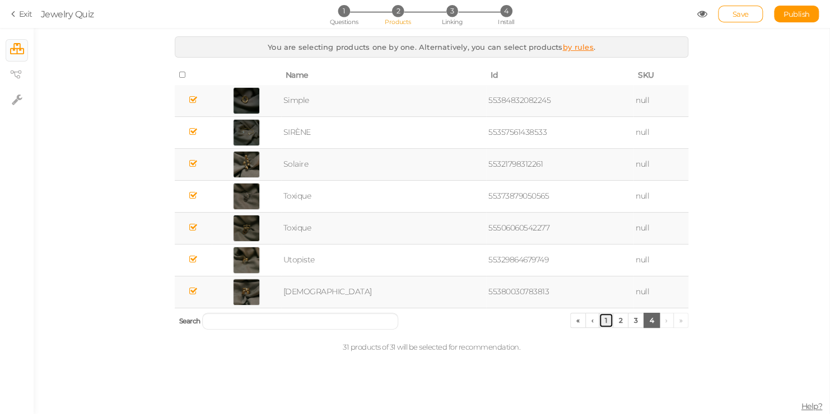
click at [604, 321] on link "1" at bounding box center [606, 320] width 15 height 15
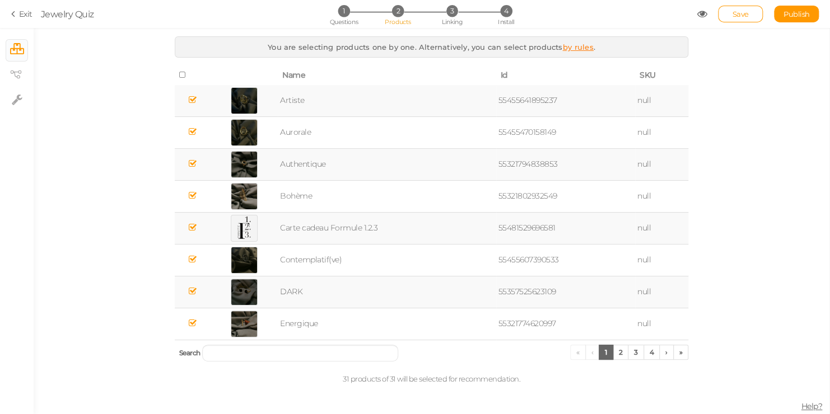
click at [750, 272] on div "You are selecting products one by one. Alternatively, you can select products b…" at bounding box center [432, 214] width 796 height 356
click at [758, 18] on link "Save" at bounding box center [740, 14] width 45 height 17
click at [14, 80] on tip-cont at bounding box center [17, 74] width 8 height 13
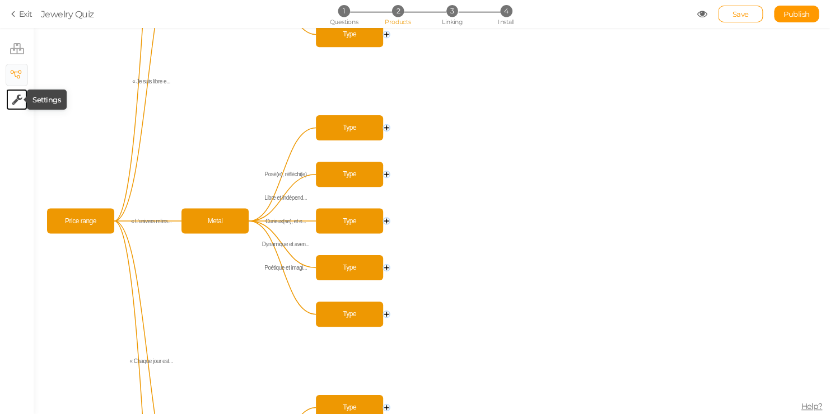
click at [21, 105] on tip-cont at bounding box center [17, 99] width 11 height 13
select select "en"
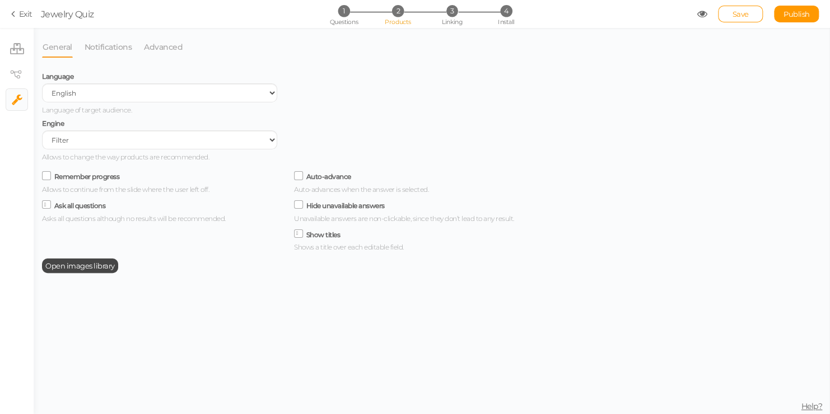
click at [133, 43] on li "Notifications" at bounding box center [114, 46] width 60 height 21
click at [119, 46] on link "Notifications" at bounding box center [108, 46] width 49 height 21
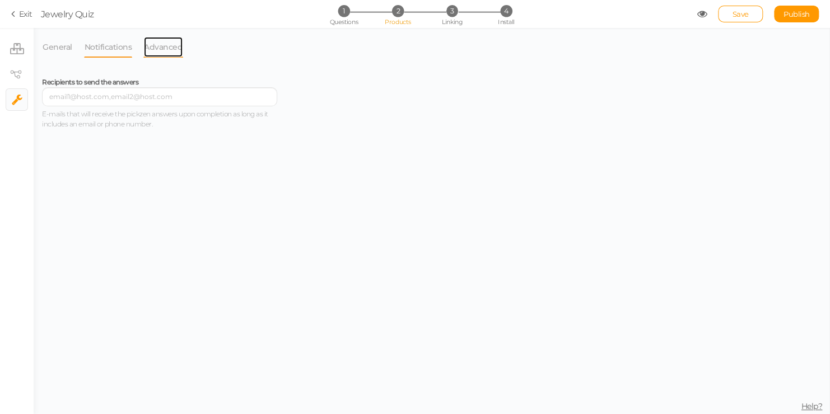
click at [159, 46] on link "Advanced" at bounding box center [163, 46] width 40 height 21
click at [105, 46] on link "Notifications" at bounding box center [108, 46] width 49 height 21
click at [115, 83] on span "Recipients to send the answers" at bounding box center [90, 82] width 96 height 8
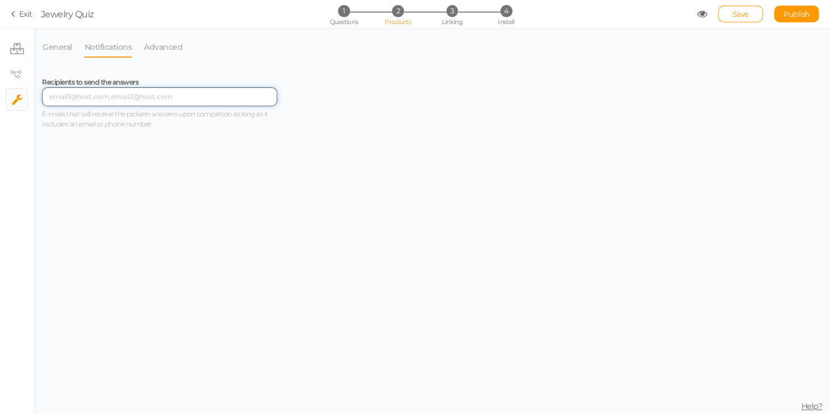
click at [116, 90] on input "text" at bounding box center [159, 96] width 235 height 19
type input "[EMAIL_ADDRESS][DOMAIN_NAME]"
click at [332, 104] on div "Recipients to send the answers [EMAIL_ADDRESS][DOMAIN_NAME] E-mails that will r…" at bounding box center [286, 101] width 504 height 67
drag, startPoint x: 160, startPoint y: 103, endPoint x: 39, endPoint y: 97, distance: 121.1
click at [39, 97] on div "Recipients to send the answers [EMAIL_ADDRESS][DOMAIN_NAME] E-mails that will r…" at bounding box center [160, 101] width 252 height 67
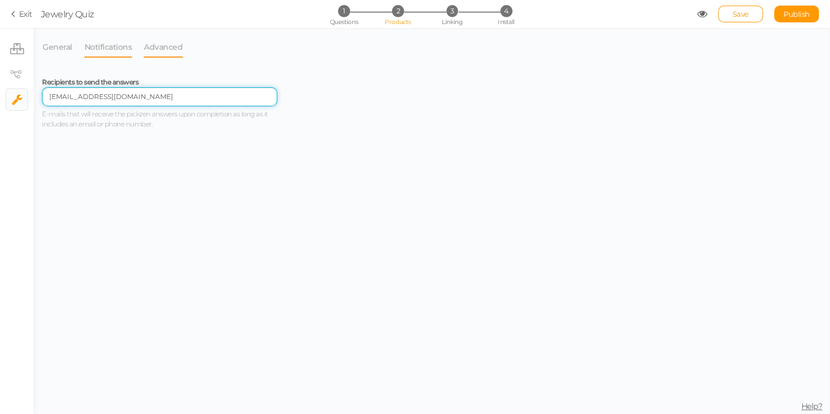
type input "[EMAIL_ADDRESS][DOMAIN_NAME]"
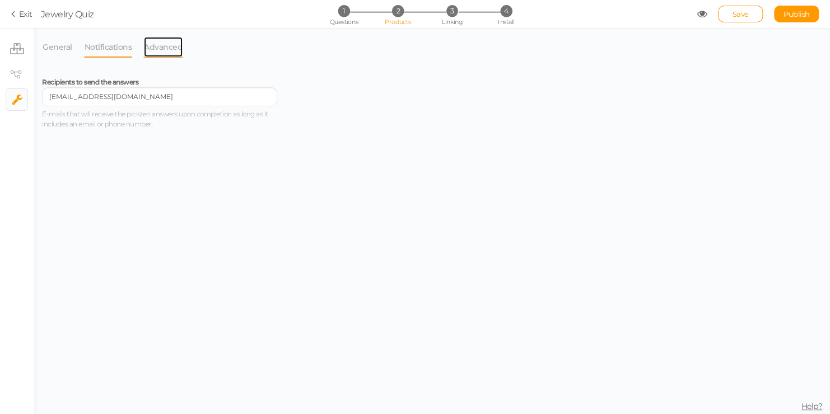
click at [147, 41] on link "Advanced" at bounding box center [163, 46] width 40 height 21
click at [72, 42] on li "General" at bounding box center [63, 46] width 42 height 21
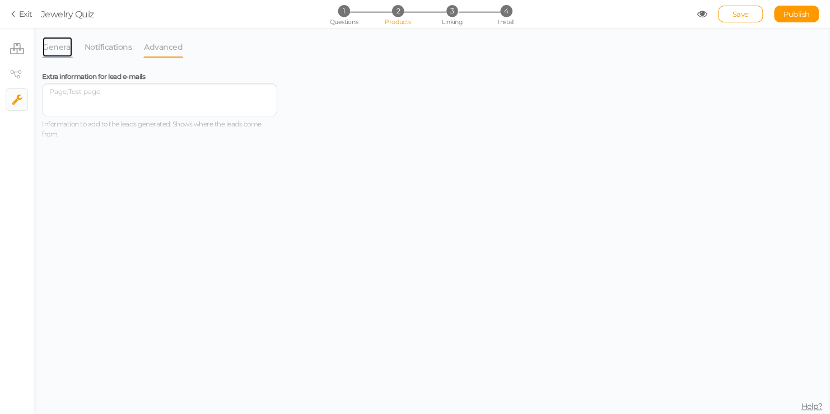
click at [69, 43] on link "General" at bounding box center [57, 46] width 31 height 21
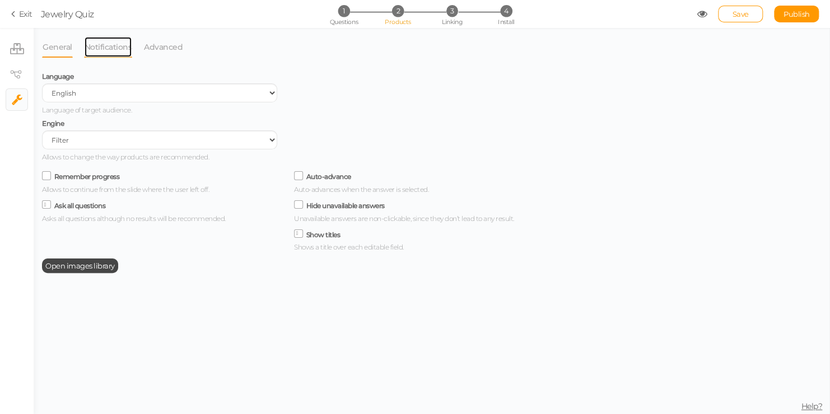
click at [99, 52] on link "Notifications" at bounding box center [108, 46] width 49 height 21
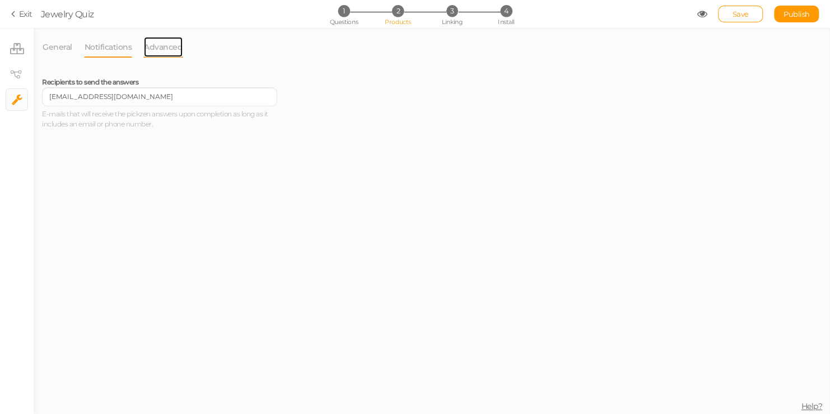
click at [151, 48] on link "Advanced" at bounding box center [163, 46] width 40 height 21
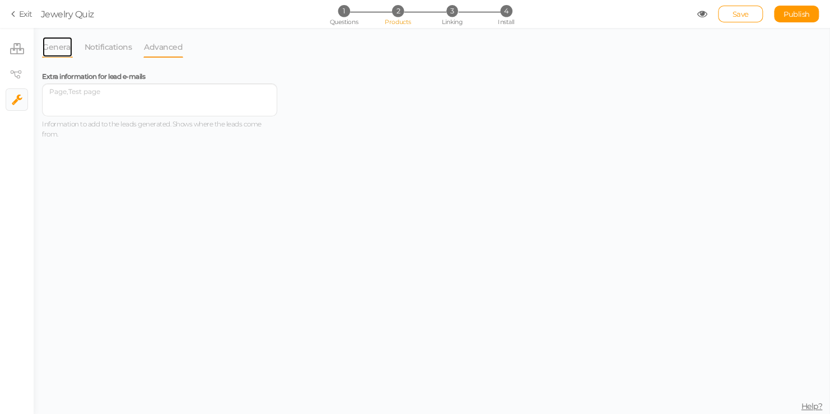
click at [43, 50] on link "General" at bounding box center [57, 46] width 31 height 21
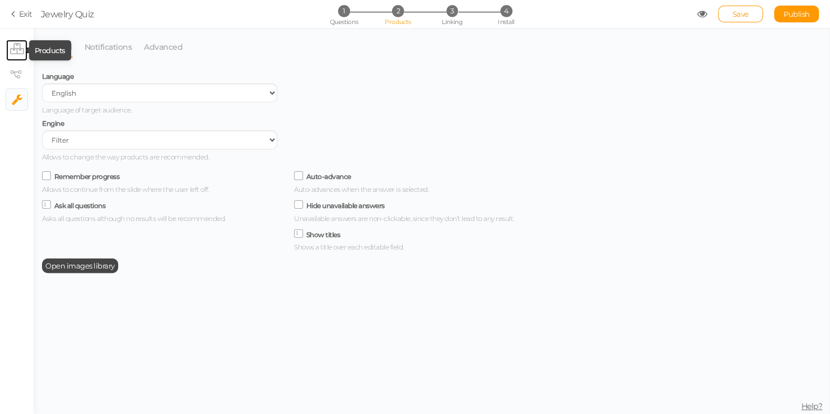
click at [10, 55] on tip-cont at bounding box center [17, 50] width 14 height 13
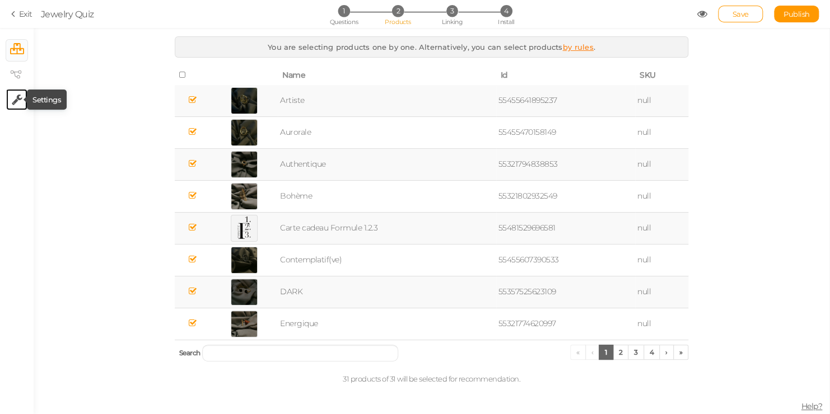
click at [21, 93] on tip-cont at bounding box center [17, 99] width 11 height 13
select select "en"
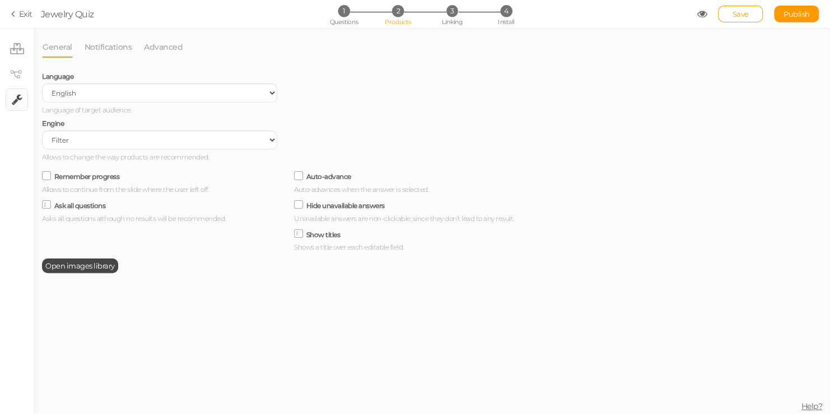
click at [23, 104] on link "× Settings" at bounding box center [16, 99] width 21 height 21
click at [18, 17] on icon at bounding box center [15, 14] width 8 height 10
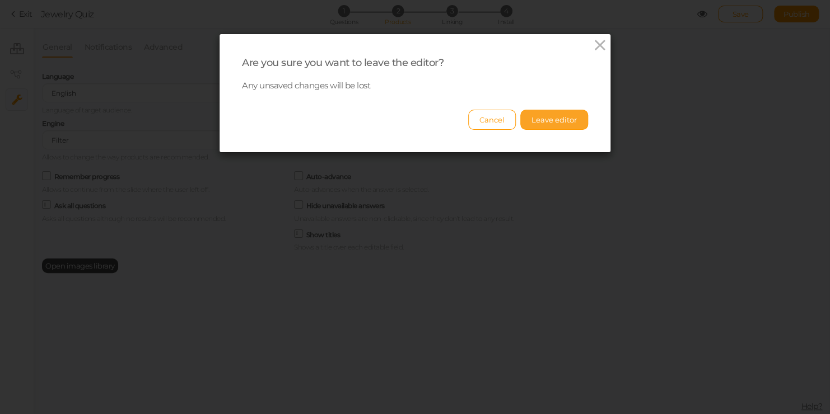
click at [529, 124] on button "Leave editor" at bounding box center [554, 120] width 68 height 20
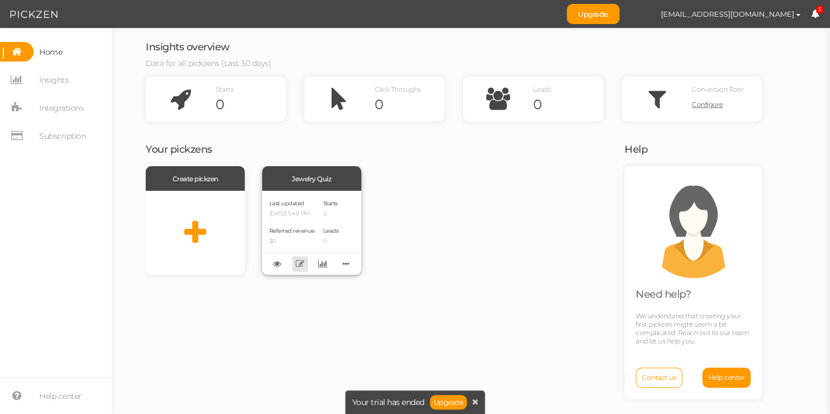
click at [305, 260] on link at bounding box center [300, 264] width 16 height 16
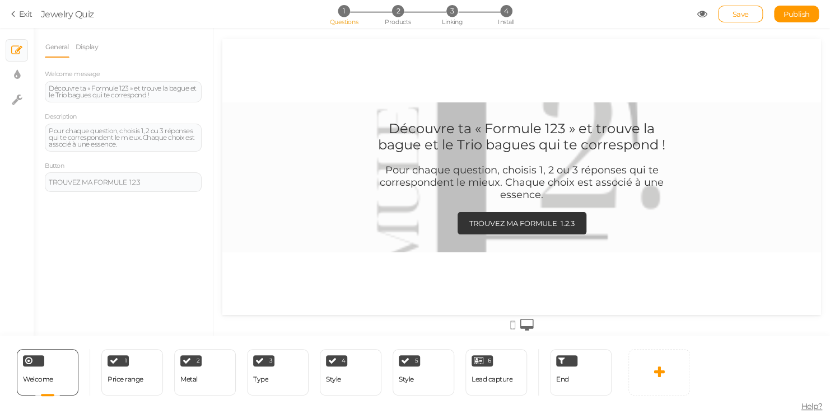
click at [18, 19] on icon at bounding box center [15, 14] width 8 height 10
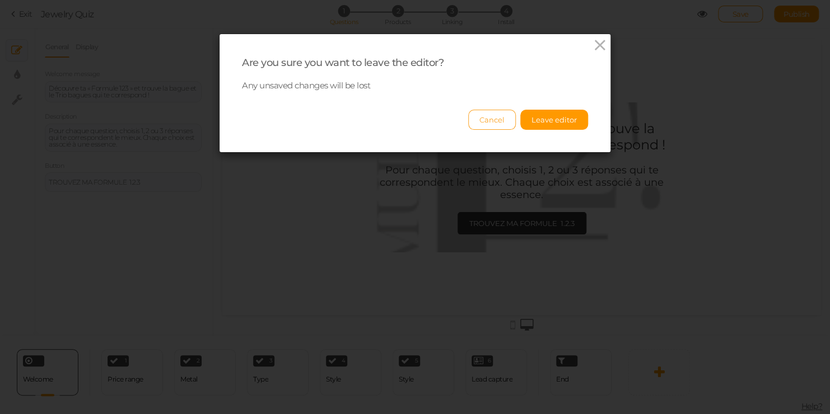
click at [496, 118] on button "Cancel" at bounding box center [492, 120] width 48 height 20
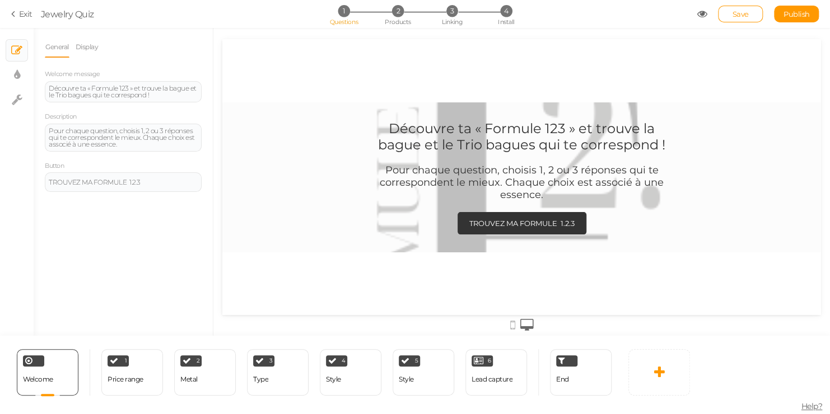
click at [15, 7] on section "Exit Jewelry Quiz 1 Questions 2 Products 3 Linking 4 Install Save Publish View …" at bounding box center [415, 14] width 830 height 28
click at [26, 16] on link "Exit" at bounding box center [21, 13] width 21 height 11
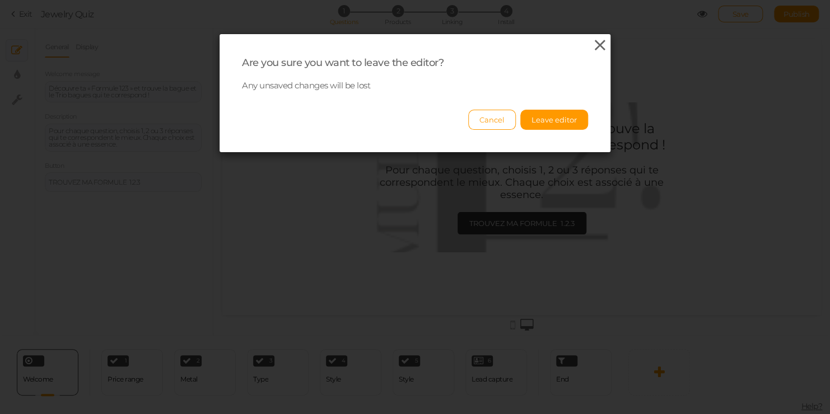
click at [592, 46] on icon at bounding box center [600, 45] width 16 height 17
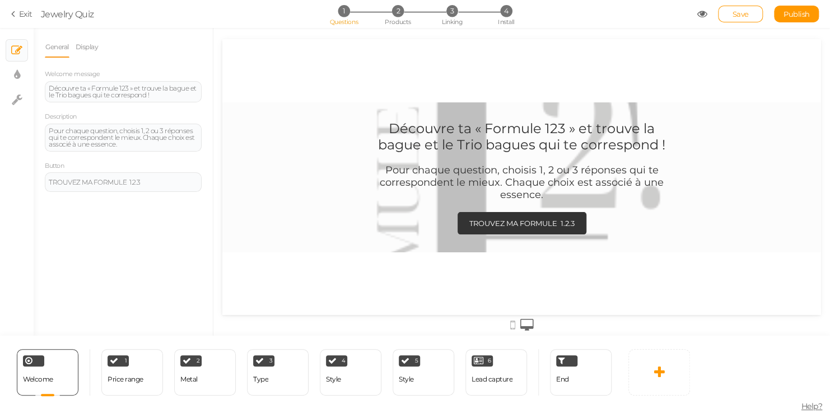
click at [19, 15] on link "Exit" at bounding box center [21, 13] width 21 height 11
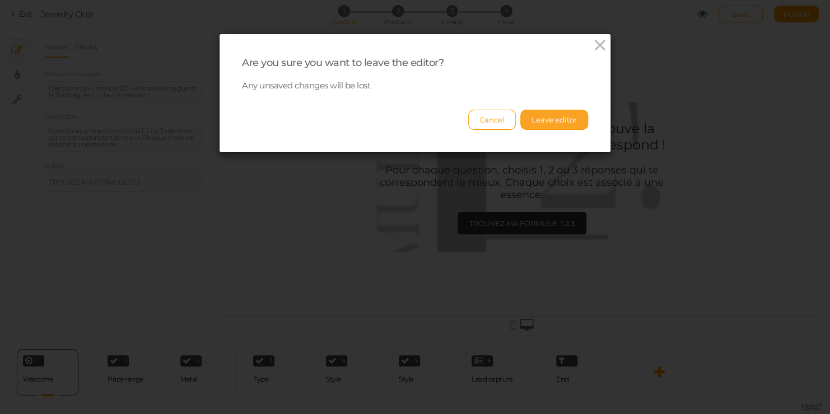
click at [565, 120] on button "Leave editor" at bounding box center [554, 120] width 68 height 20
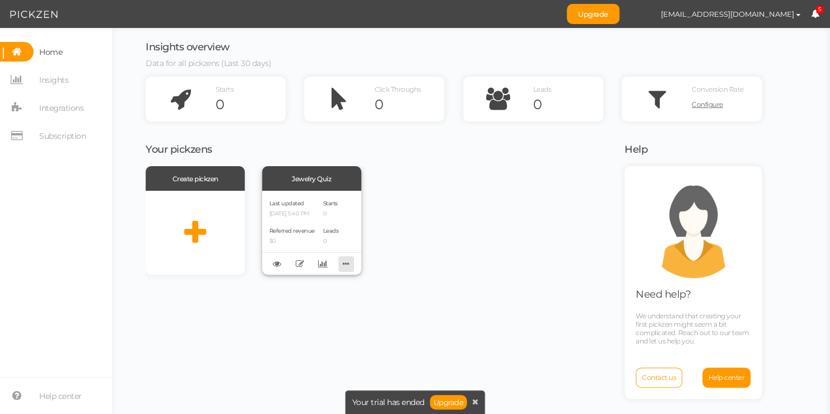
click at [351, 260] on icon at bounding box center [346, 263] width 16 height 17
click at [393, 246] on div "Create pickzen Jewelry Quiz Last updated [DATE] 5:40 PM Referred revenue $0 Sta…" at bounding box center [378, 220] width 465 height 109
click at [300, 256] on link at bounding box center [300, 264] width 16 height 16
click at [343, 262] on icon at bounding box center [346, 263] width 16 height 17
click at [474, 152] on h3 "Your pickzens" at bounding box center [378, 149] width 465 height 11
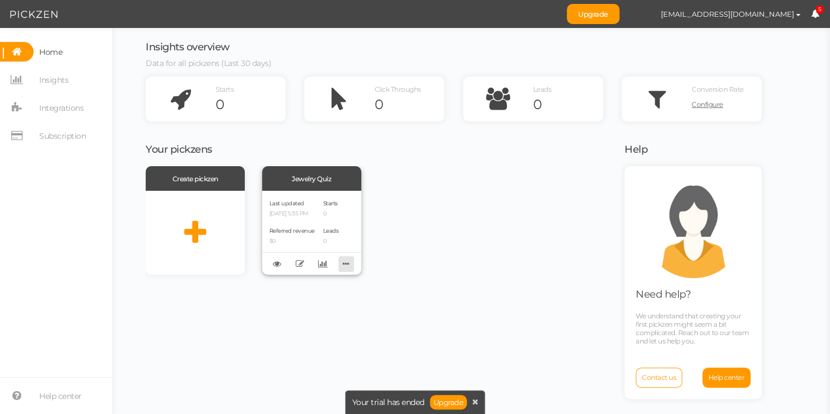
click at [349, 268] on icon at bounding box center [346, 263] width 16 height 17
click at [277, 260] on icon at bounding box center [277, 264] width 8 height 8
